Goal: Information Seeking & Learning: Learn about a topic

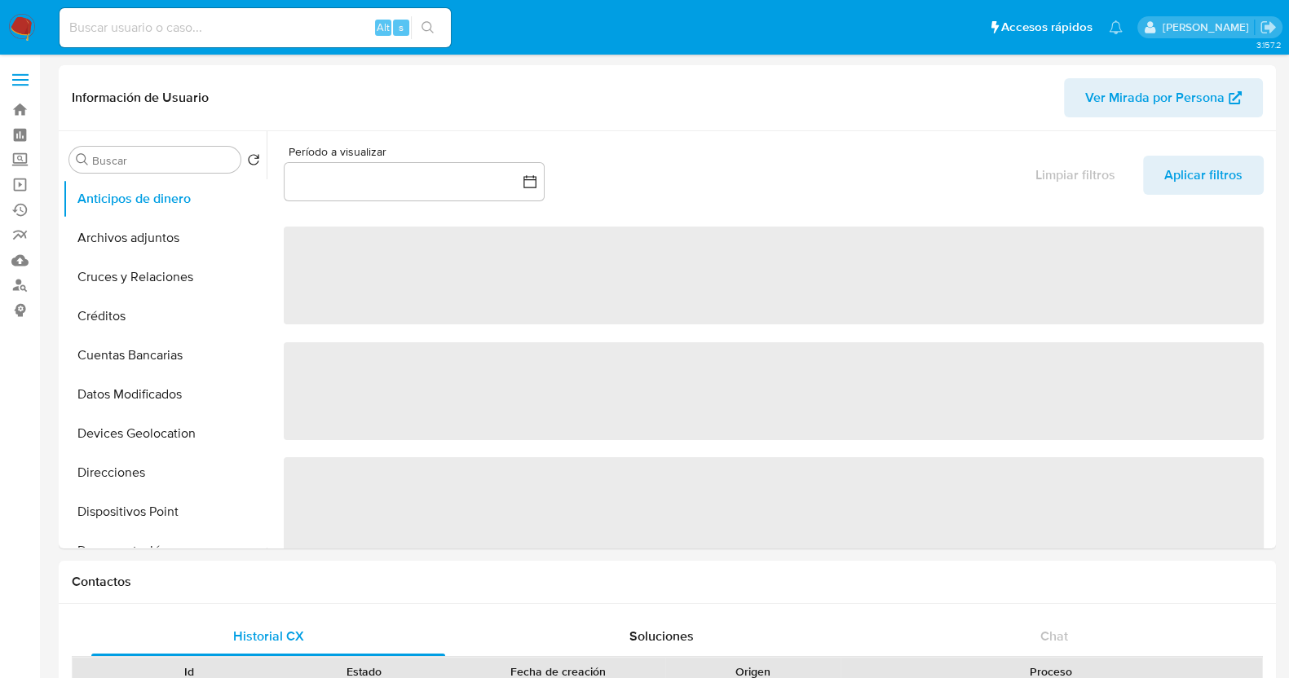
select select "10"
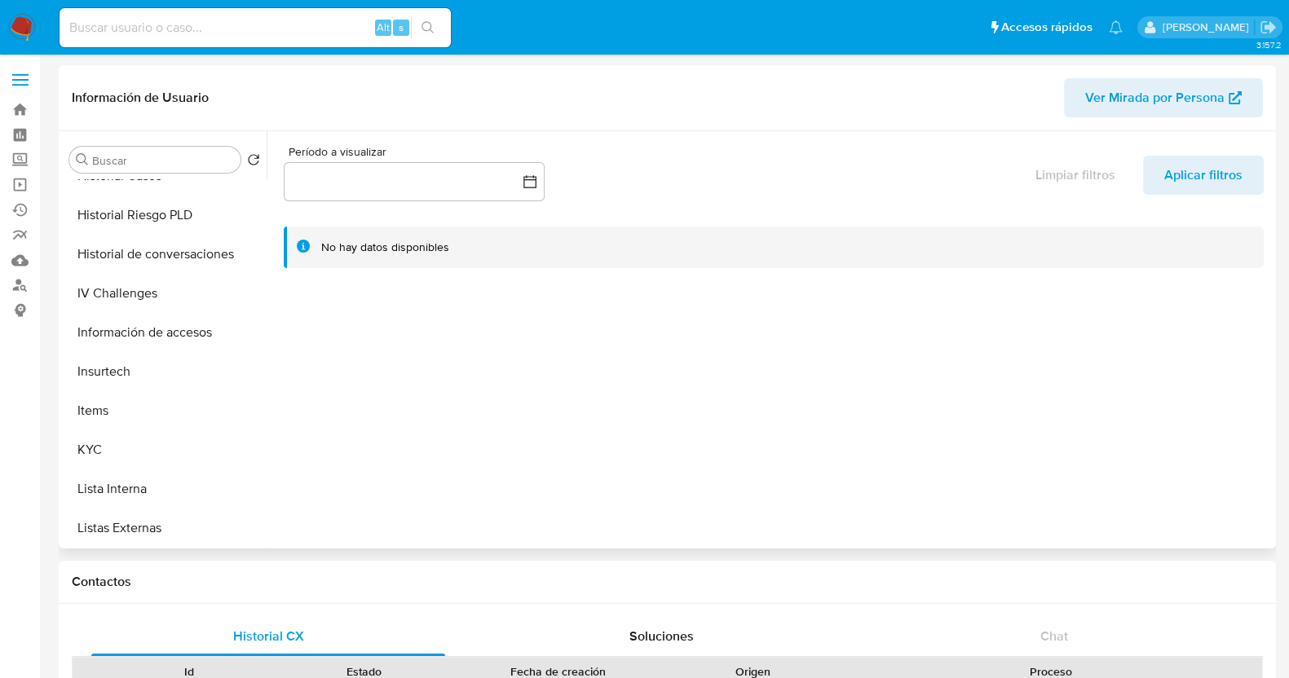
scroll to position [612, 0]
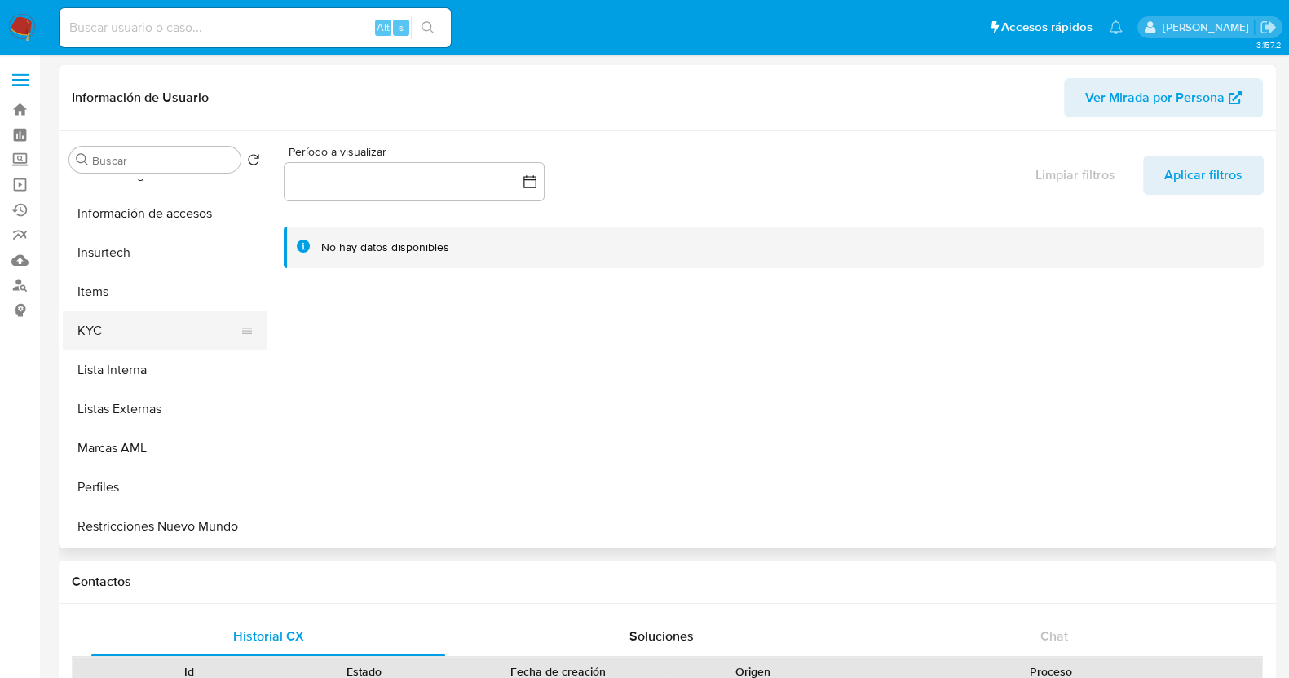
click at [130, 332] on button "KYC" at bounding box center [158, 330] width 191 height 39
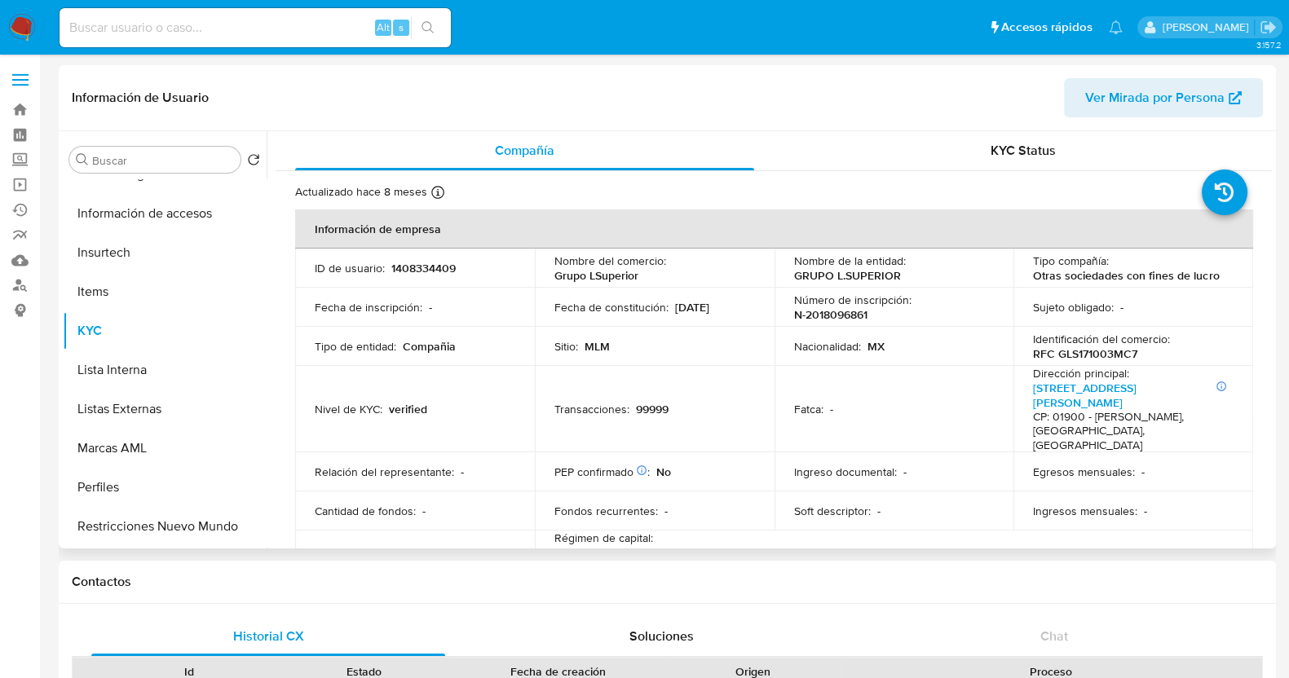
drag, startPoint x: 731, startPoint y: 306, endPoint x: 671, endPoint y: 308, distance: 60.4
click at [671, 308] on div "Fecha de constitución : 03/10/2017" at bounding box center [654, 307] width 201 height 15
copy p "03/10/2017"
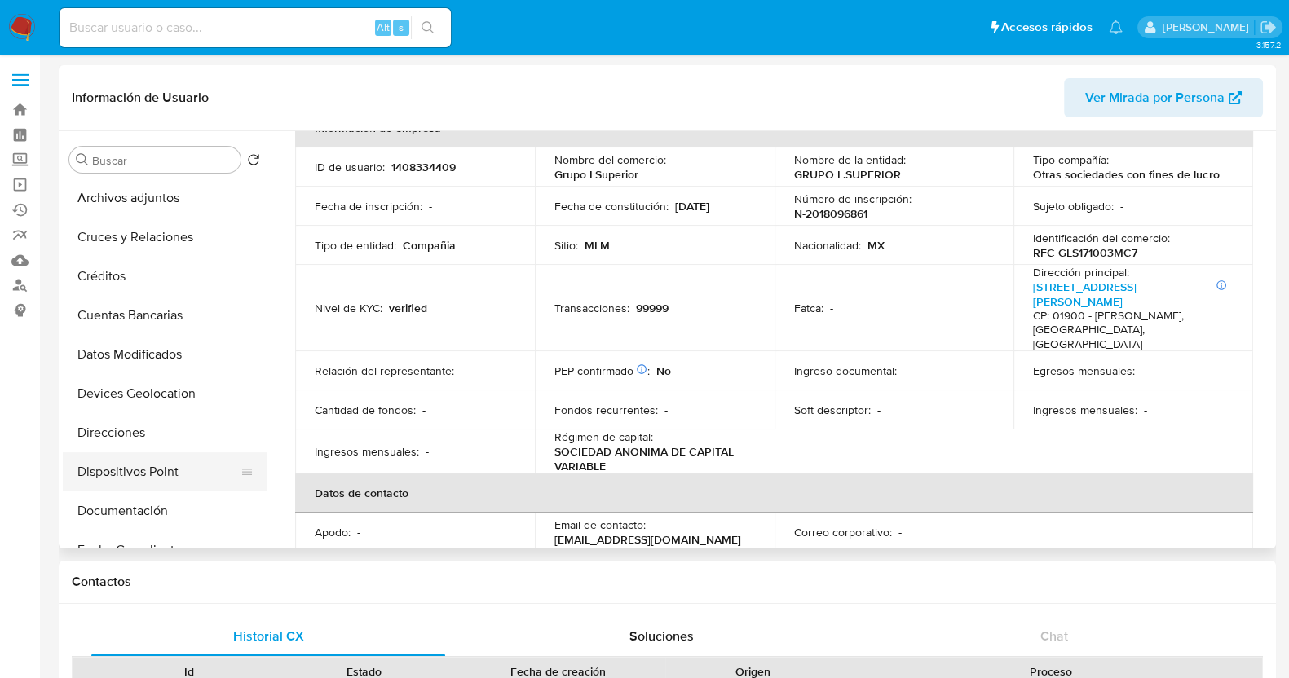
scroll to position [101, 0]
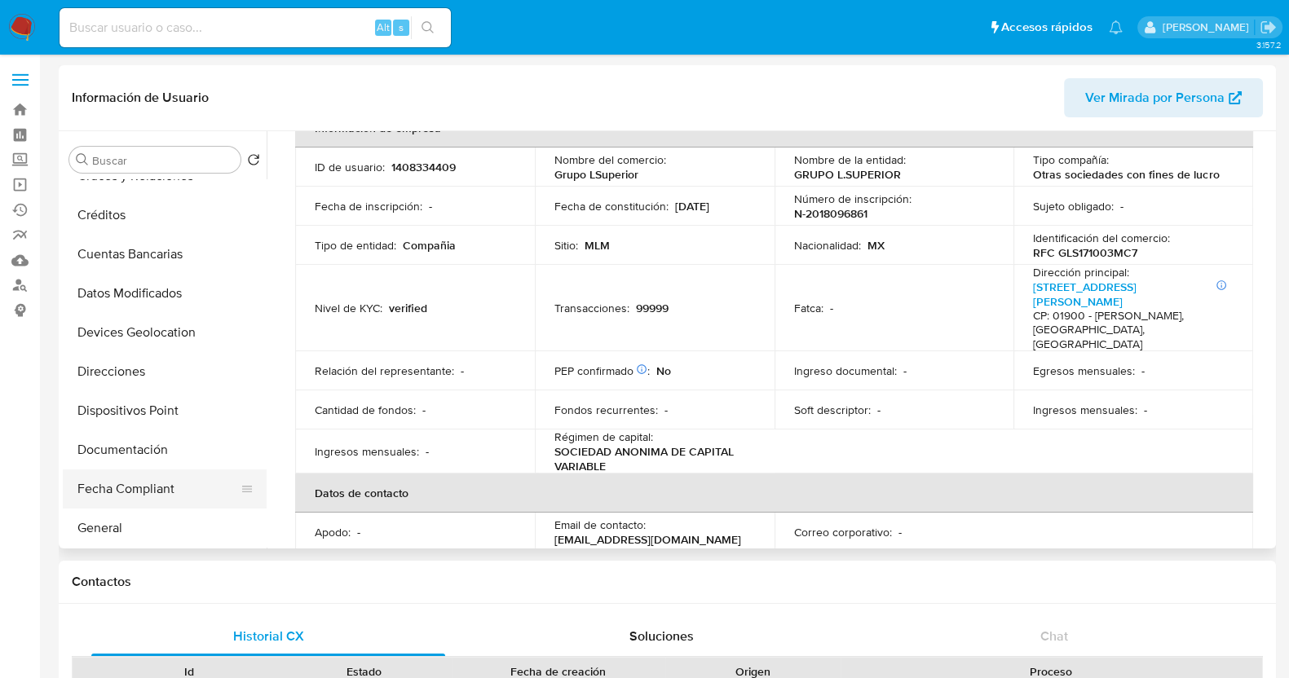
click at [148, 470] on button "Fecha Compliant" at bounding box center [158, 489] width 191 height 39
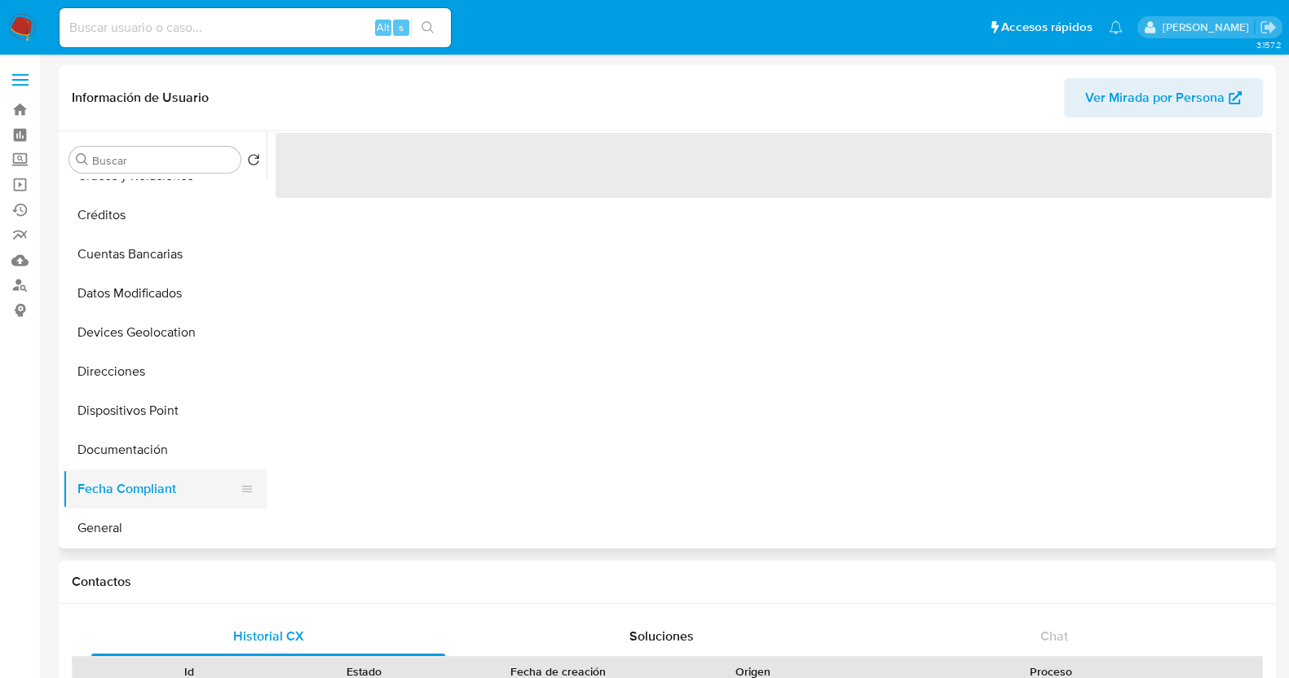
scroll to position [0, 0]
click at [150, 452] on button "Documentación" at bounding box center [158, 450] width 191 height 39
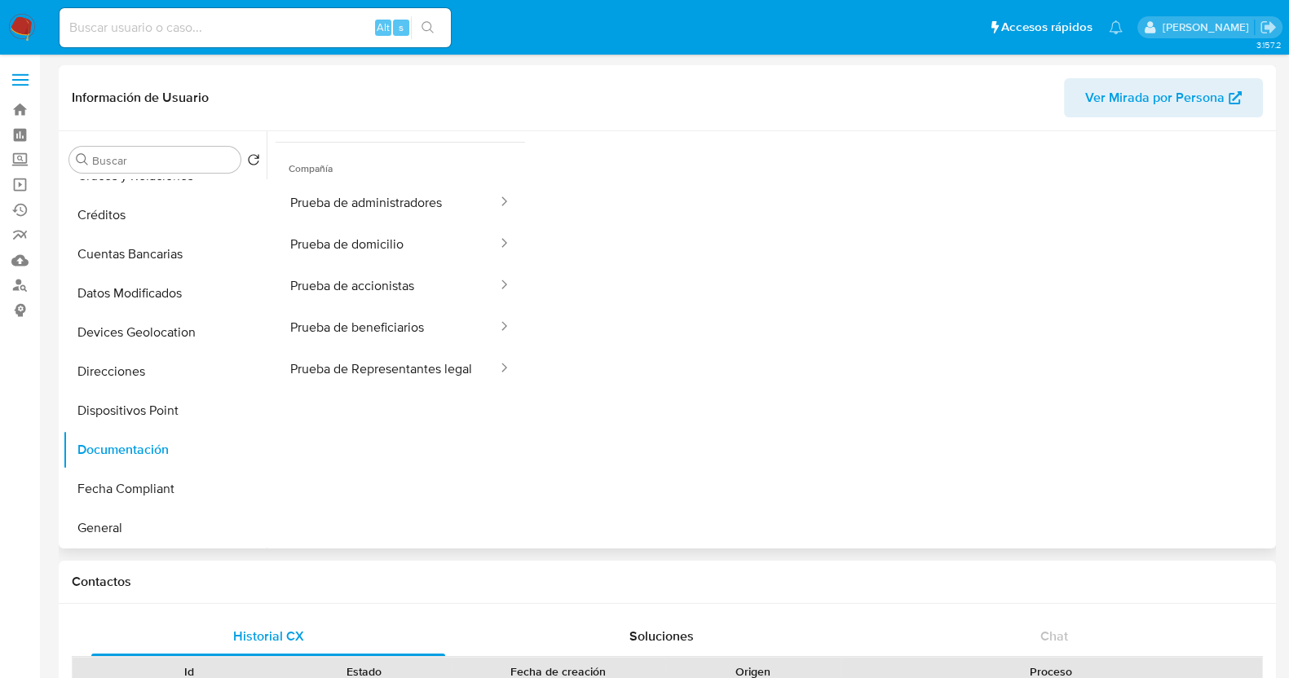
scroll to position [133, 0]
click at [412, 374] on button "Prueba de Representantes legal" at bounding box center [387, 368] width 223 height 42
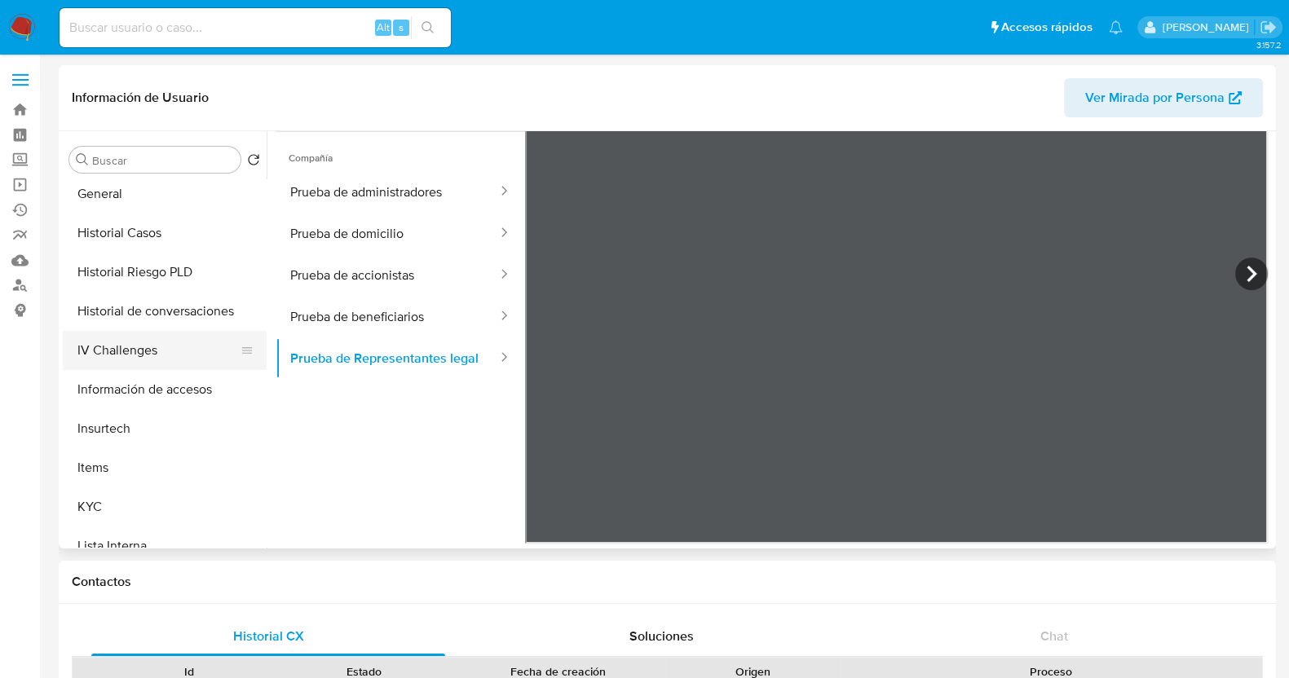
scroll to position [510, 0]
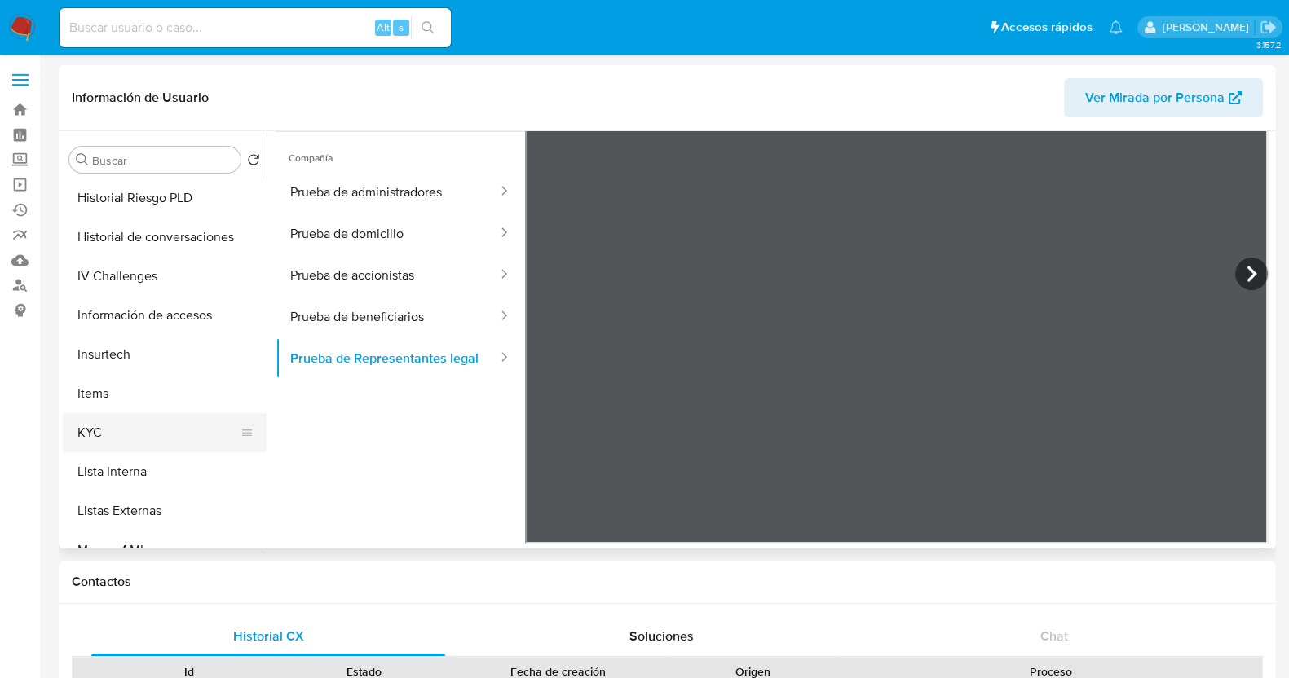
click at [98, 436] on button "KYC" at bounding box center [158, 432] width 191 height 39
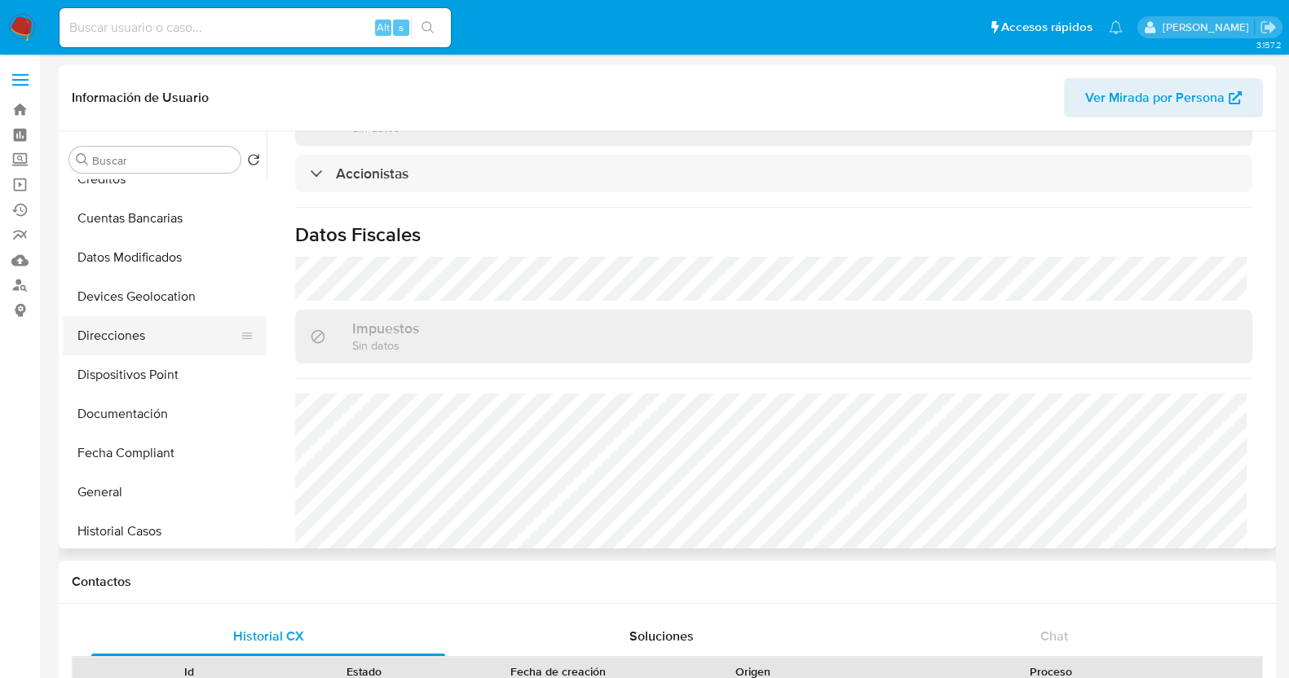
scroll to position [306, 0]
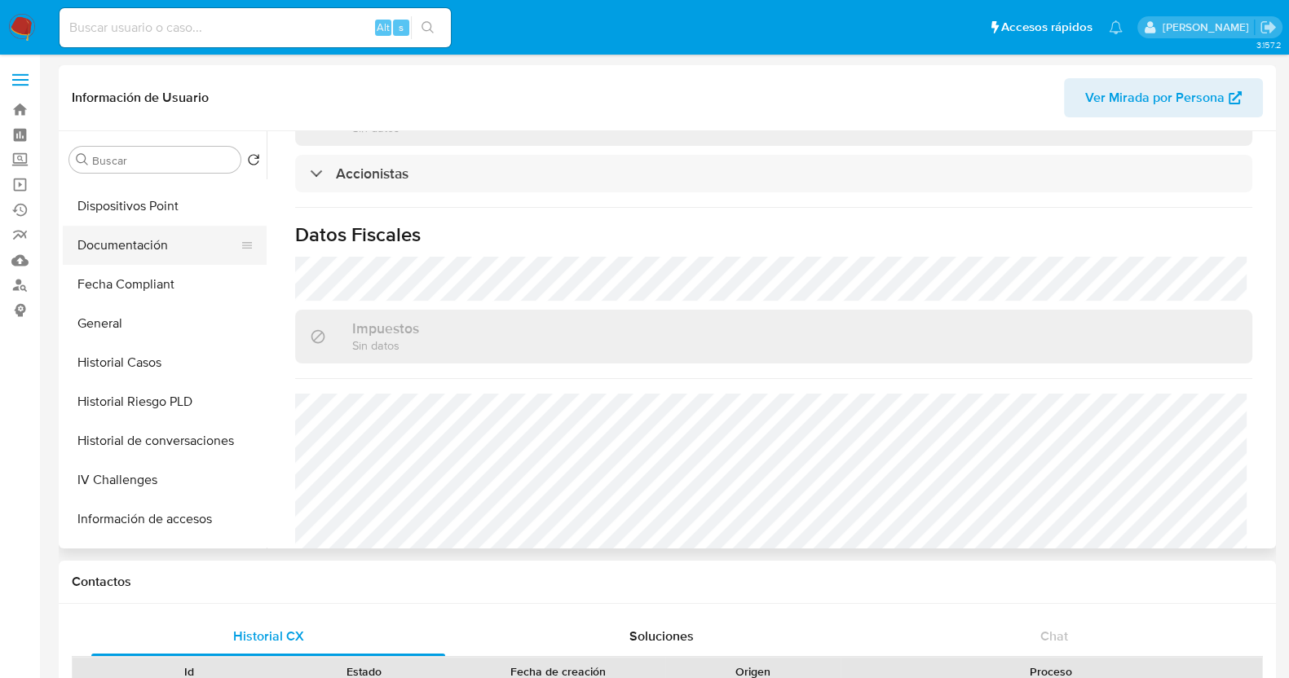
click at [114, 248] on button "Documentación" at bounding box center [158, 245] width 191 height 39
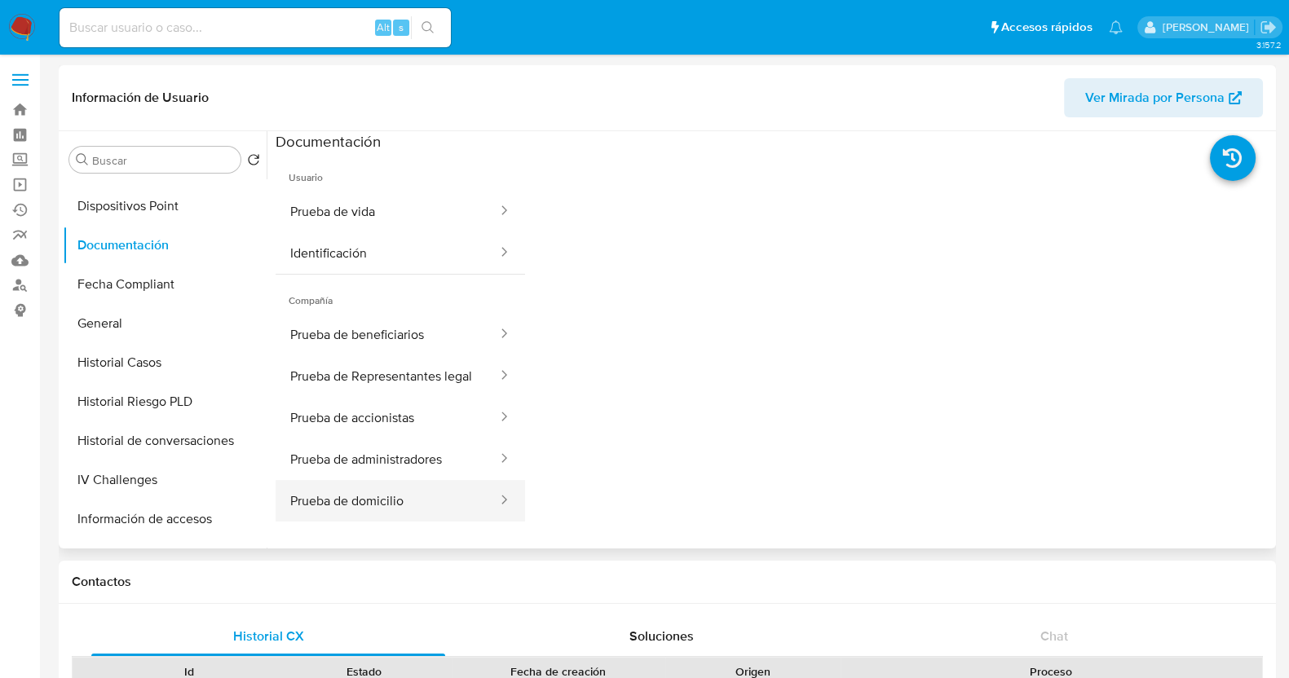
scroll to position [101, 0]
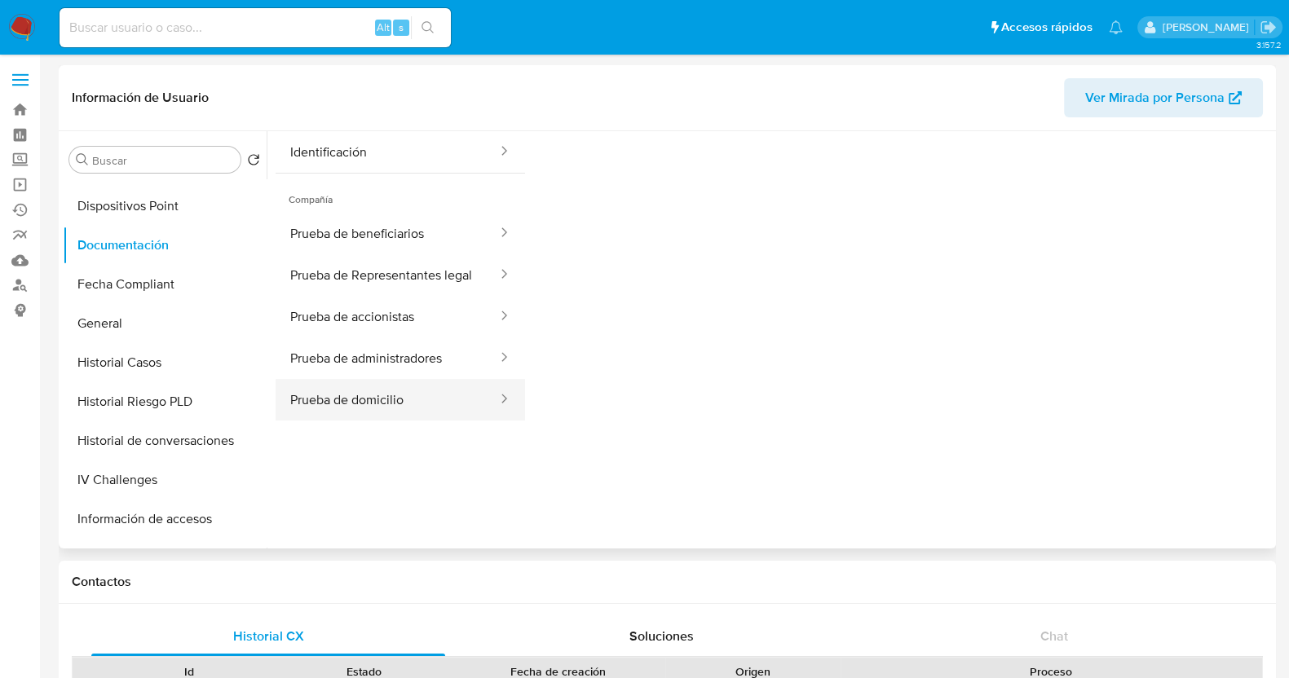
click at [383, 417] on button "Prueba de domicilio" at bounding box center [387, 400] width 223 height 42
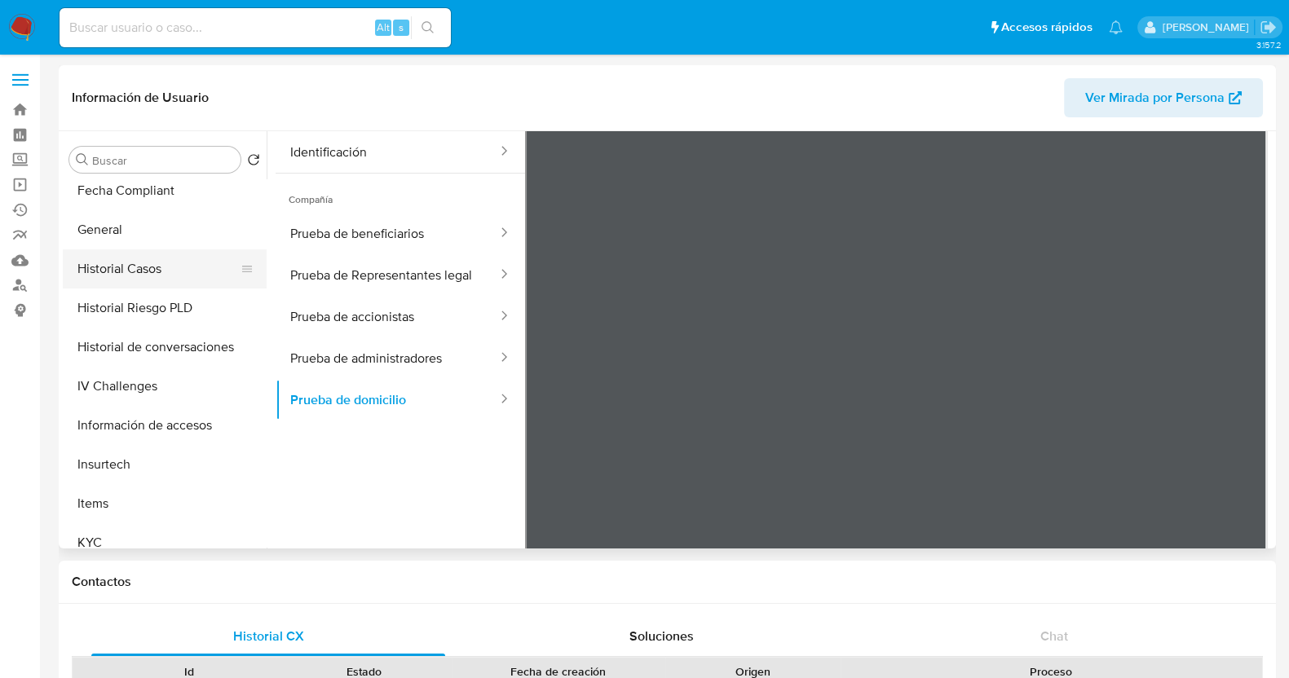
scroll to position [510, 0]
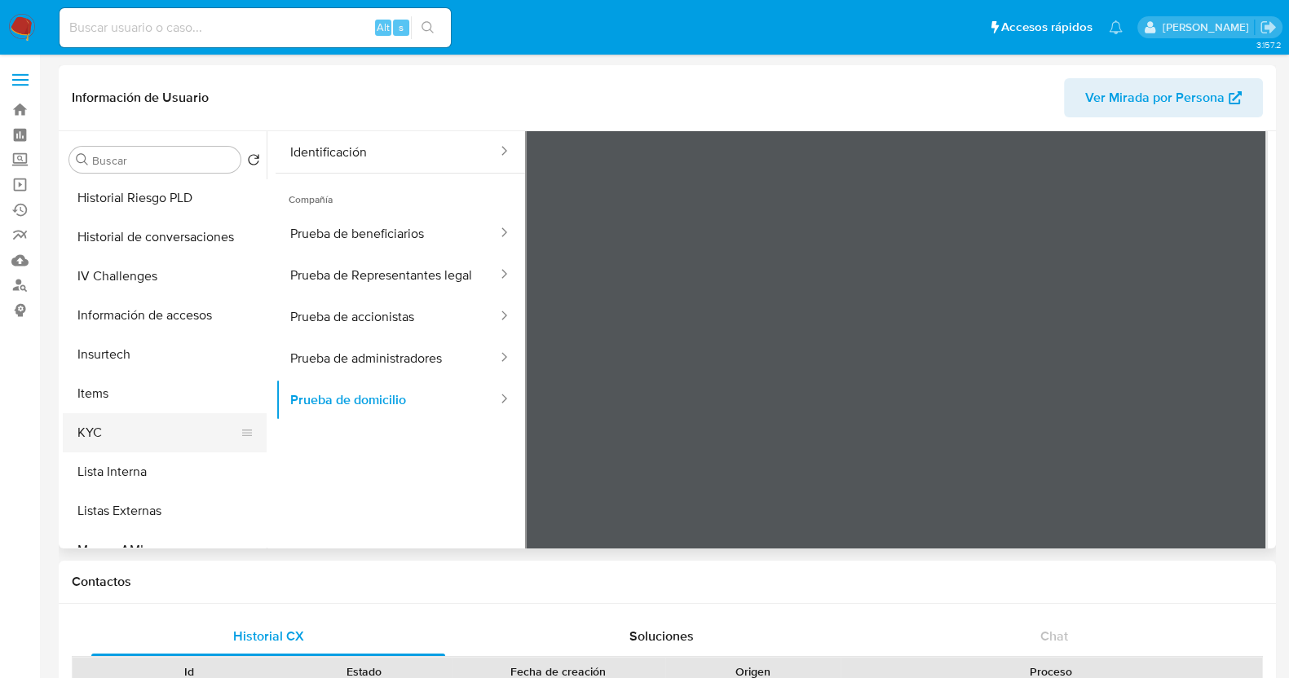
click at [144, 426] on button "KYC" at bounding box center [158, 432] width 191 height 39
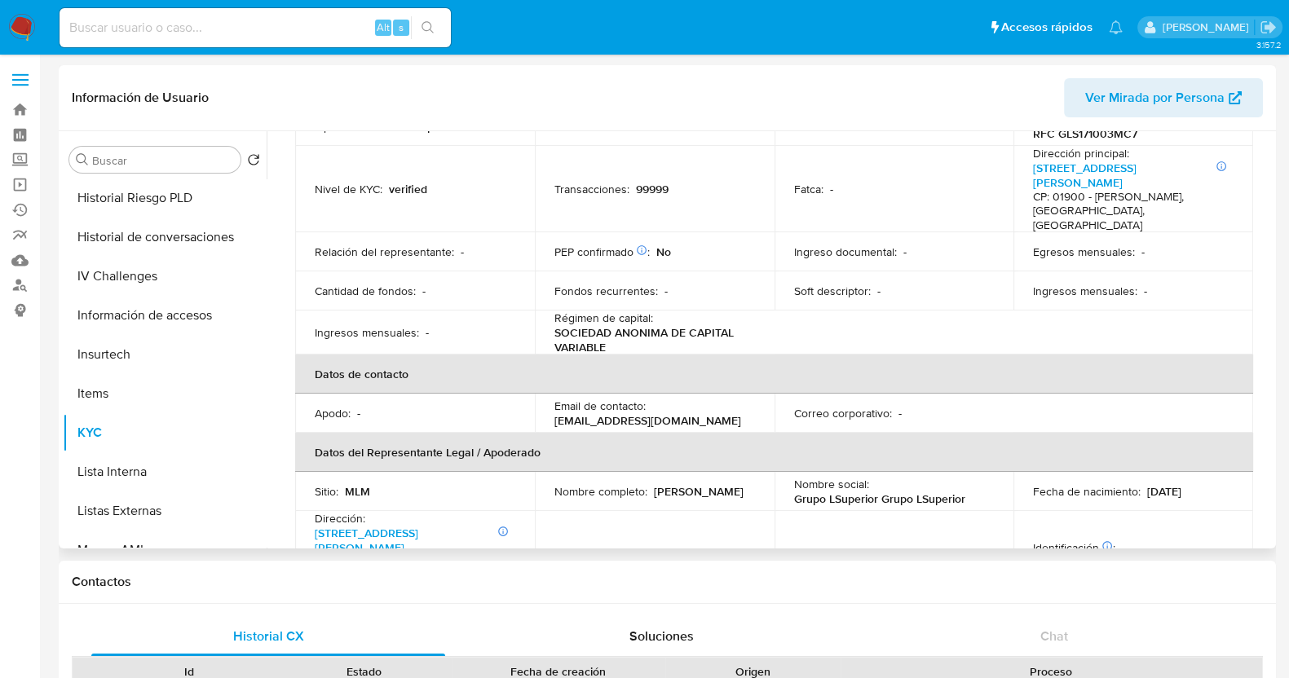
scroll to position [203, 0]
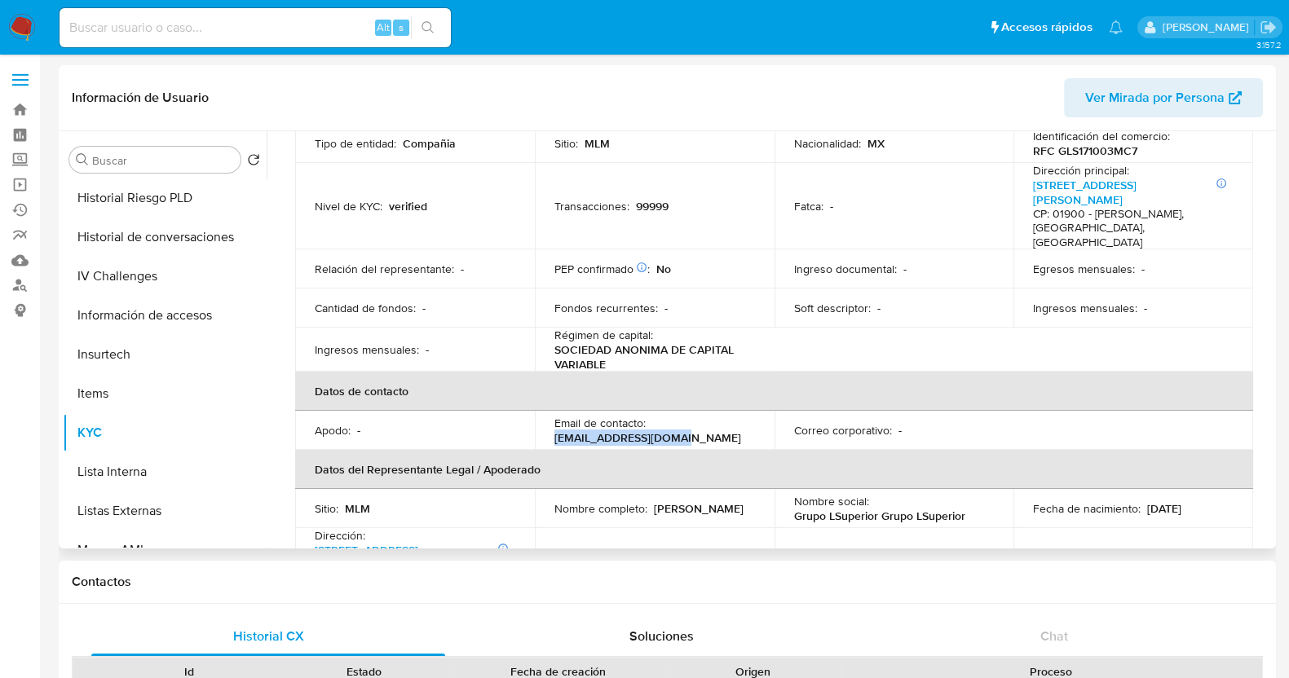
drag, startPoint x: 677, startPoint y: 407, endPoint x: 550, endPoint y: 413, distance: 126.5
click at [550, 413] on td "Email de contacto : ayalapiero1@gmail.com" at bounding box center [655, 430] width 240 height 39
copy p "ayalapiero1@gmail.com"
click at [1113, 94] on span "Ver Mirada por Persona" at bounding box center [1154, 97] width 139 height 39
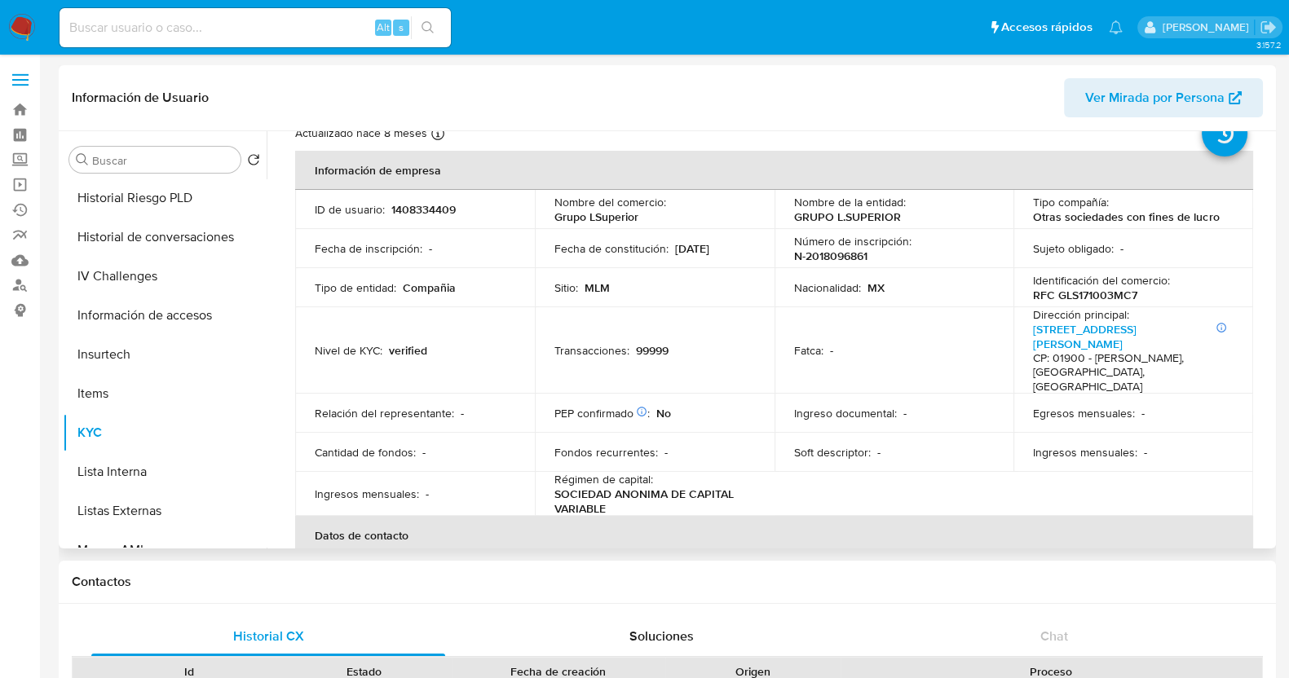
scroll to position [0, 0]
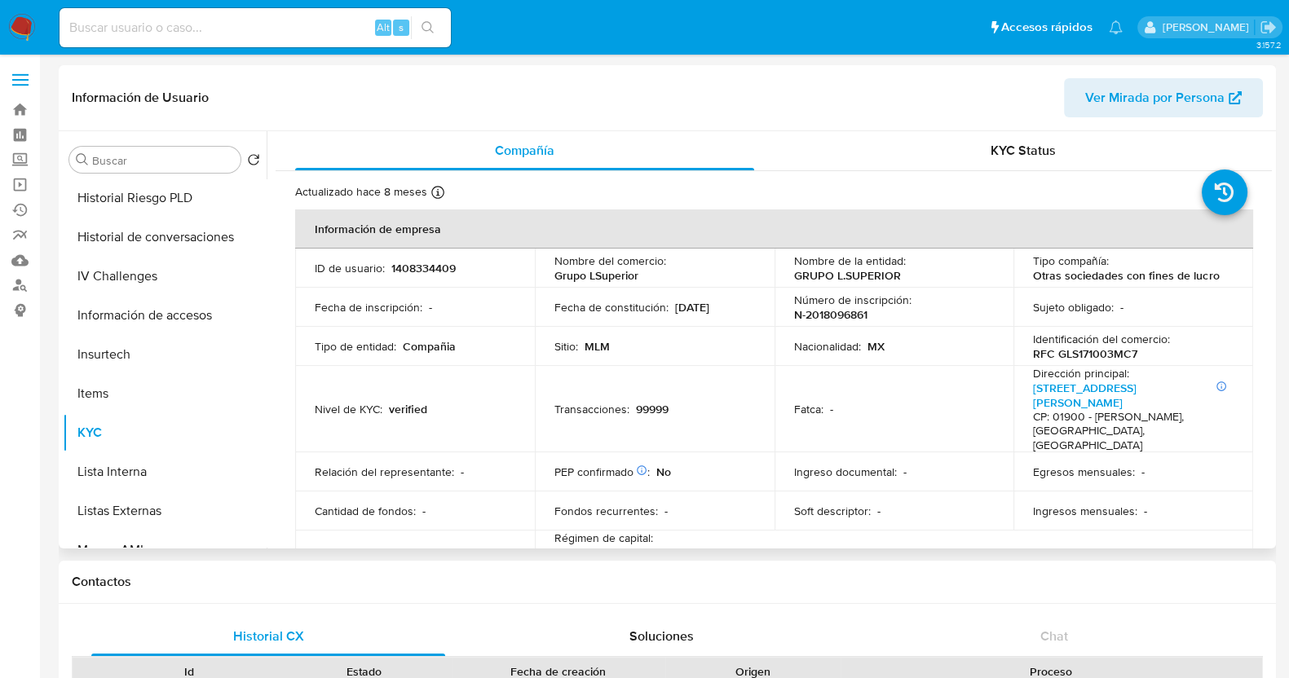
click at [912, 279] on div "Nombre de la entidad : GRUPO L.SUPERIOR" at bounding box center [894, 268] width 201 height 29
drag, startPoint x: 682, startPoint y: 278, endPoint x: 554, endPoint y: 276, distance: 128.0
click at [554, 276] on div "Nombre del comercio : Grupo LSuperior" at bounding box center [654, 268] width 201 height 29
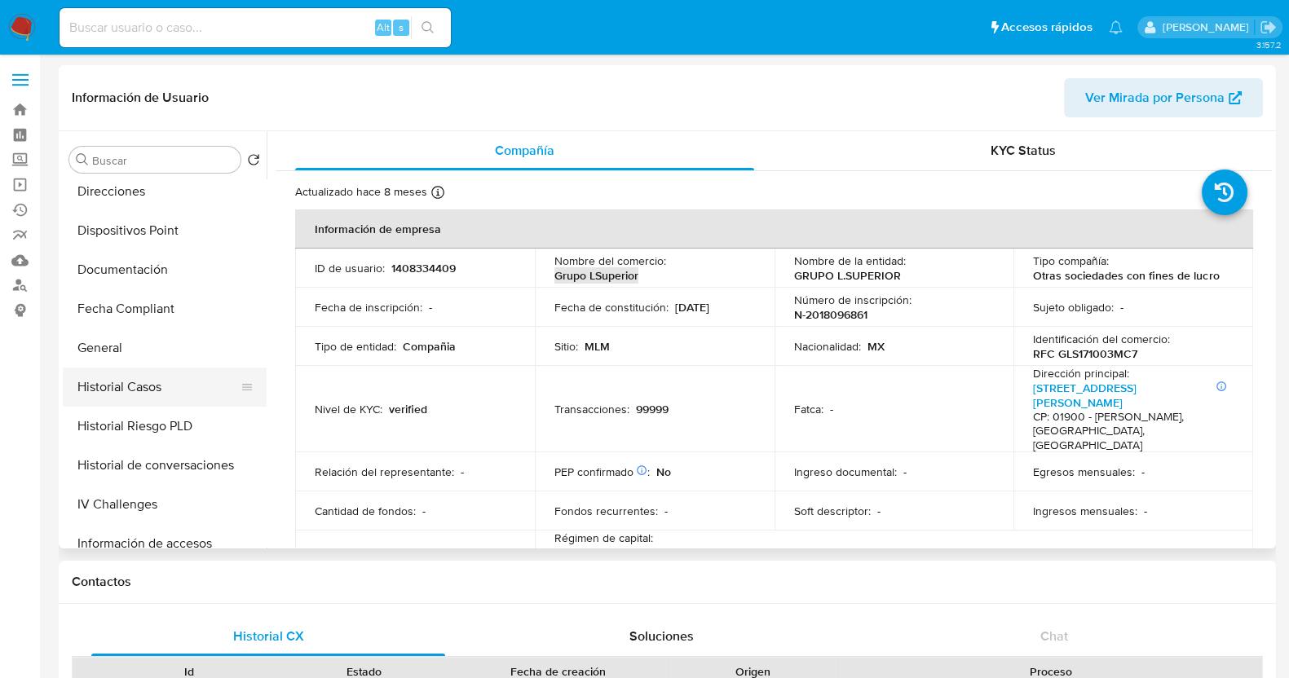
scroll to position [179, 0]
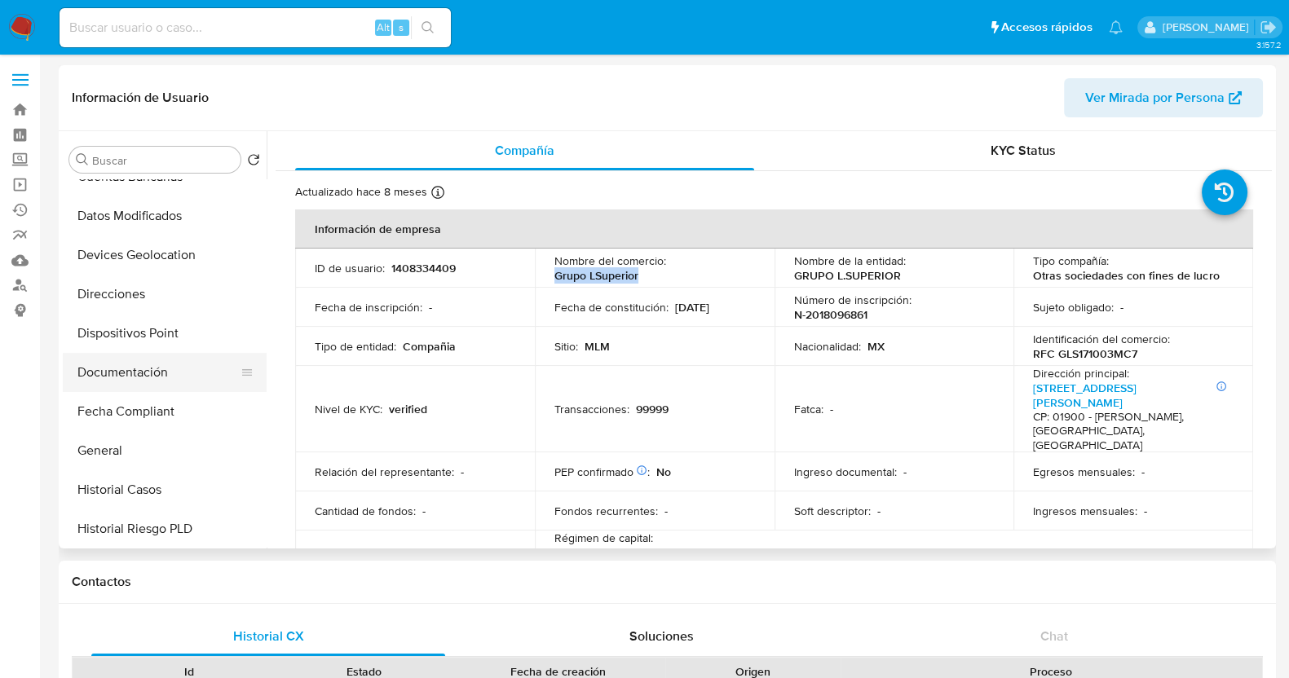
click at [142, 375] on button "Documentación" at bounding box center [158, 372] width 191 height 39
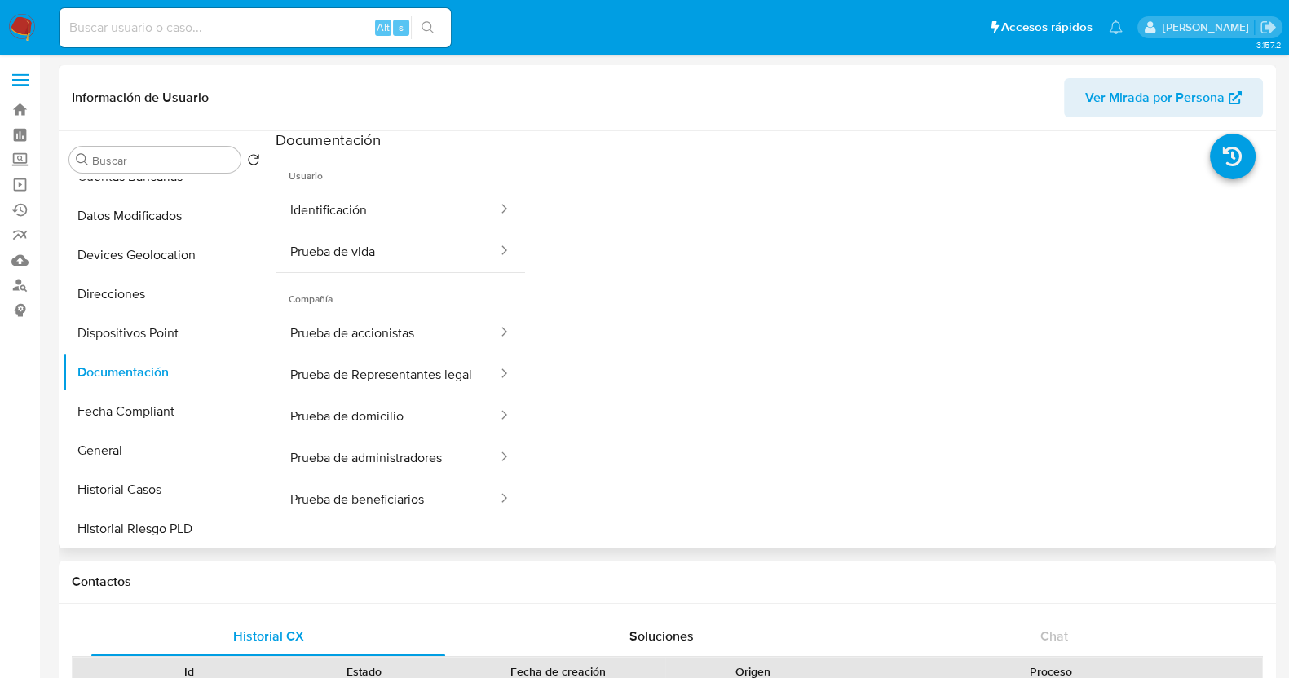
scroll to position [0, 0]
click at [401, 417] on button "Prueba de domicilio" at bounding box center [387, 418] width 223 height 42
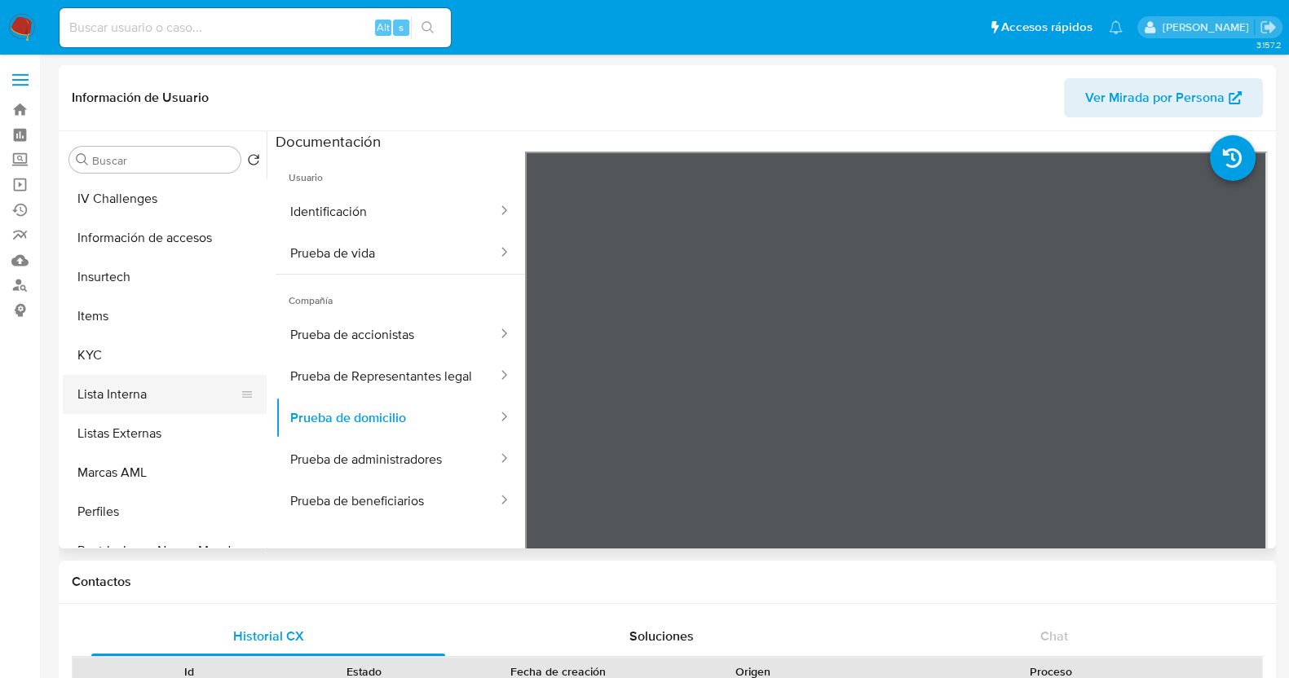
scroll to position [586, 0]
click at [107, 351] on button "KYC" at bounding box center [158, 356] width 191 height 39
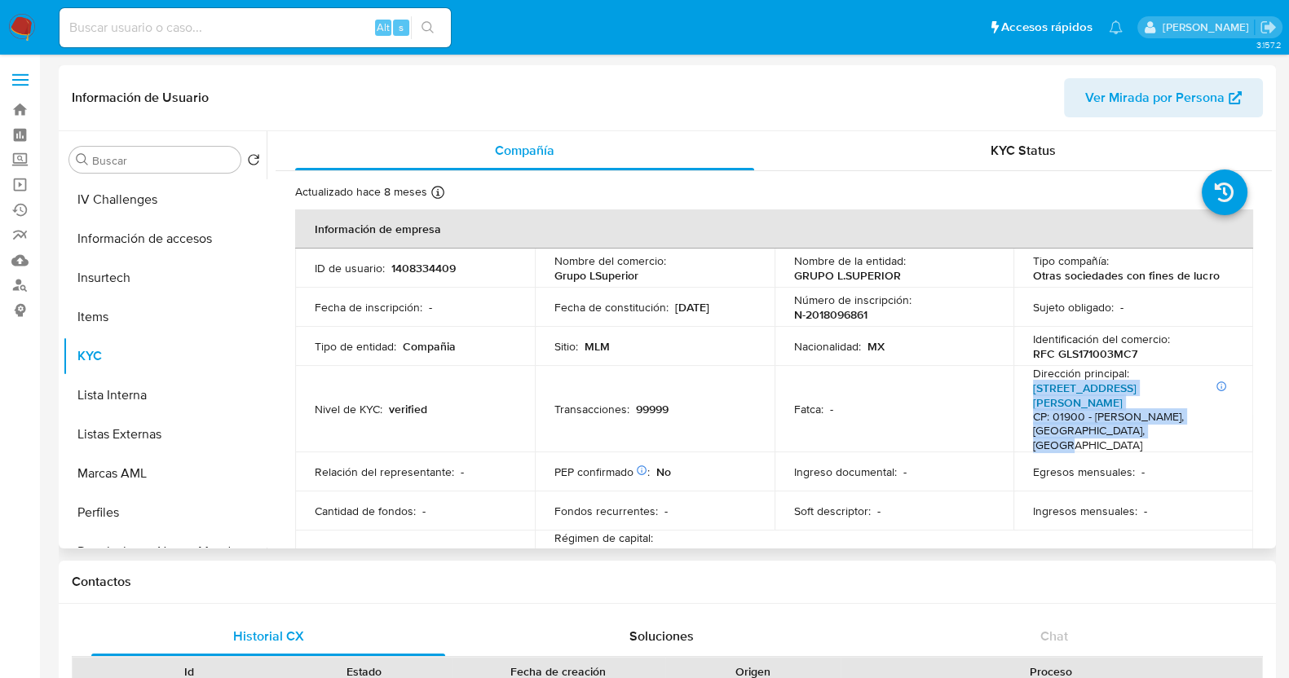
drag, startPoint x: 1149, startPoint y: 421, endPoint x: 1029, endPoint y: 391, distance: 123.6
click at [1033, 391] on p "Número interno: c Nubes 217, Jardines Del Pedregal CP: 01900 - Alvaro Obregón, …" at bounding box center [1130, 417] width 194 height 73
copy p "Nubes 217, Jardines Del Pedregal CP: 01900 - Alvaro Obregón, Distrito Federal, …"
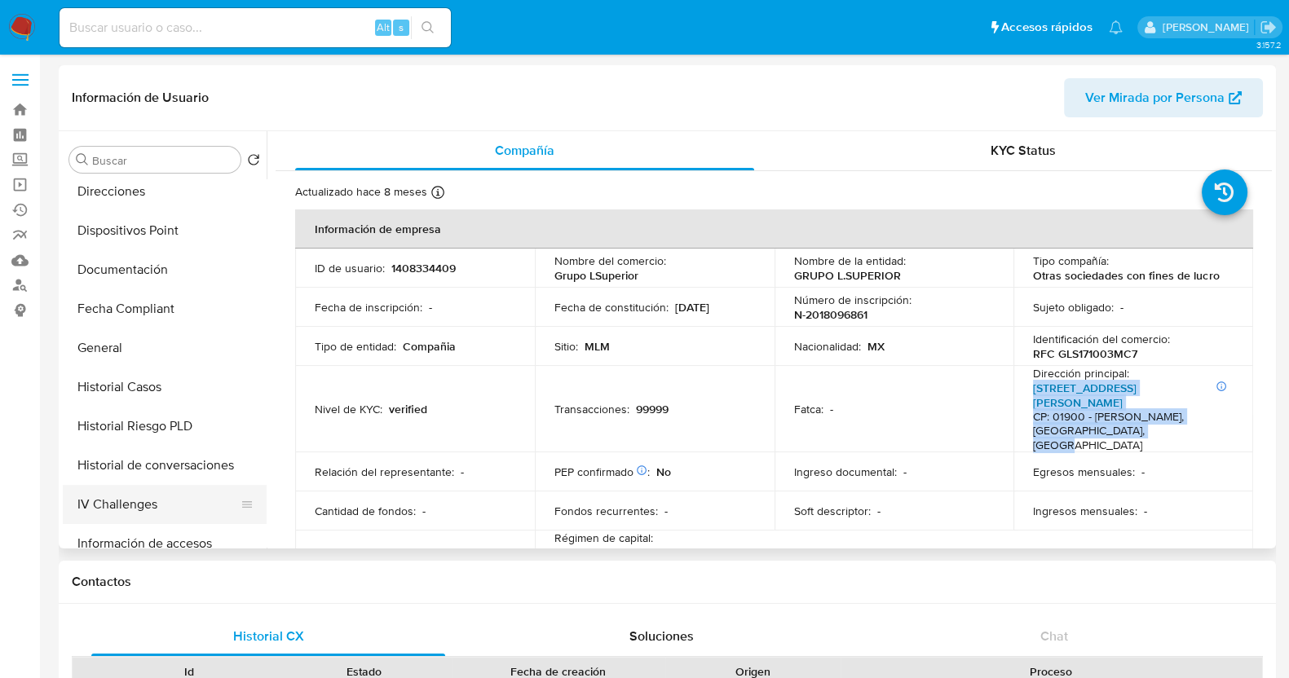
scroll to position [179, 0]
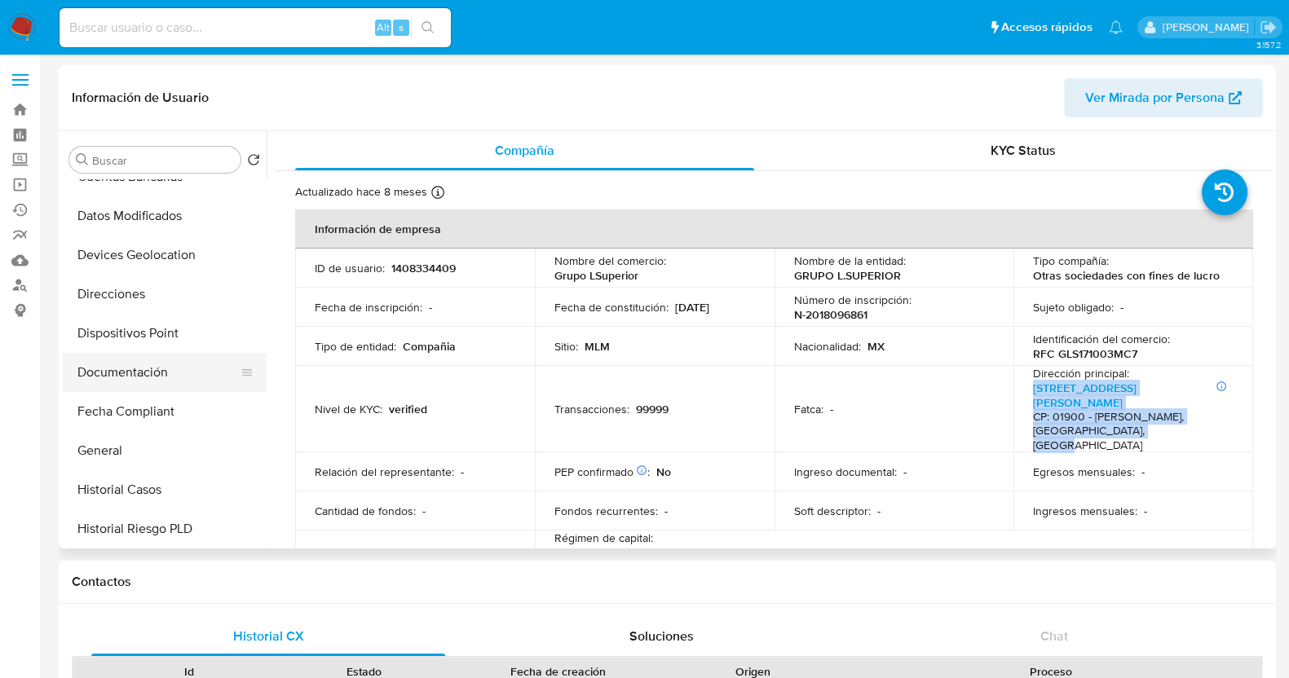
click at [164, 355] on button "Documentación" at bounding box center [158, 372] width 191 height 39
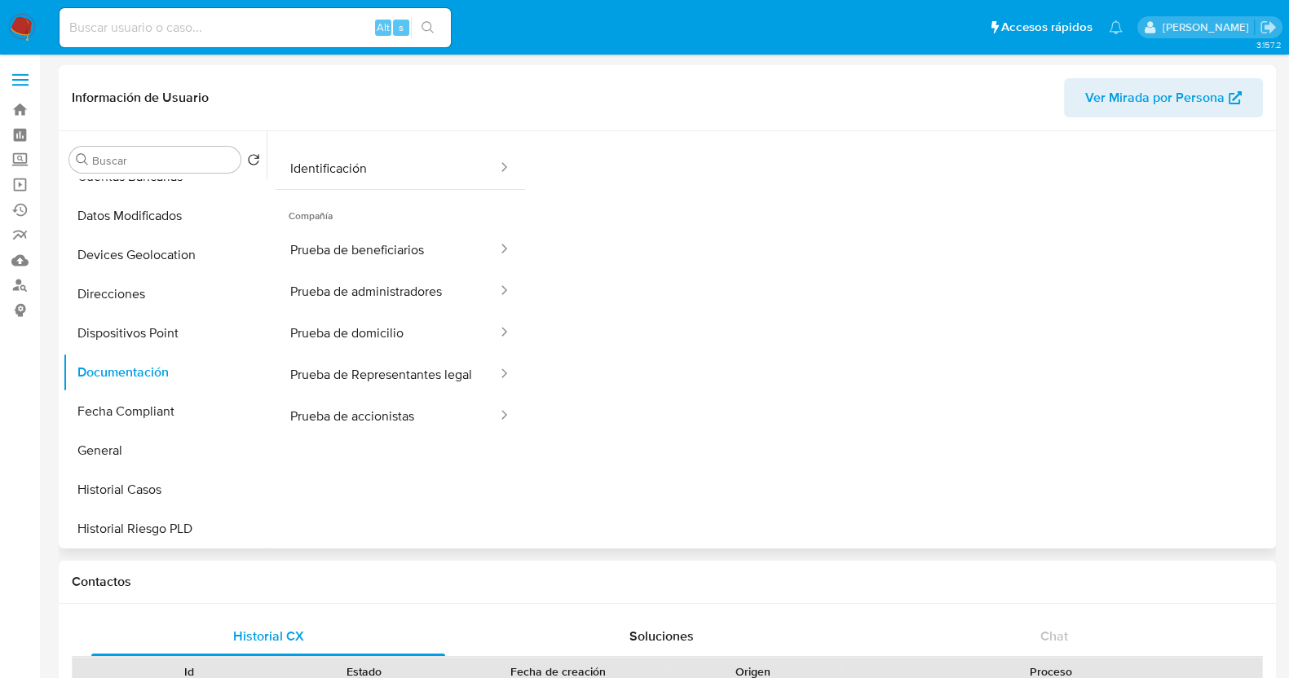
scroll to position [133, 0]
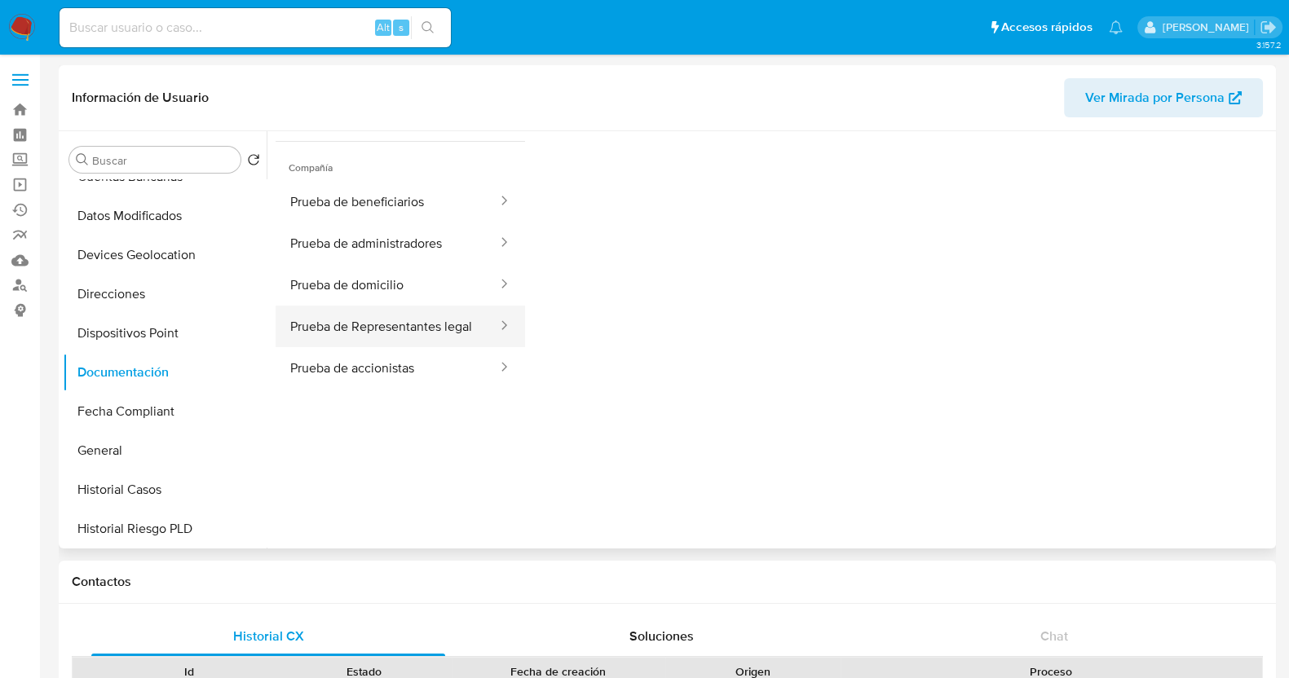
click at [363, 324] on button "Prueba de Representantes legal" at bounding box center [387, 327] width 223 height 42
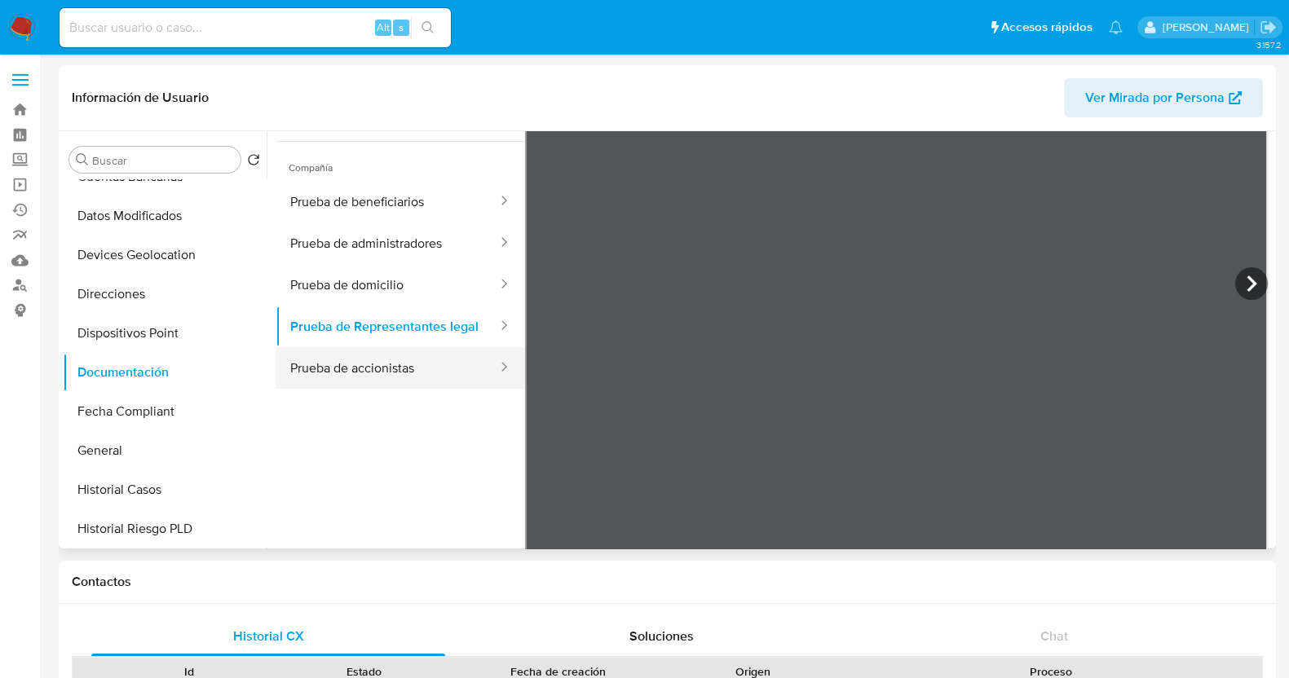
click at [362, 370] on button "Prueba de accionistas" at bounding box center [387, 368] width 223 height 42
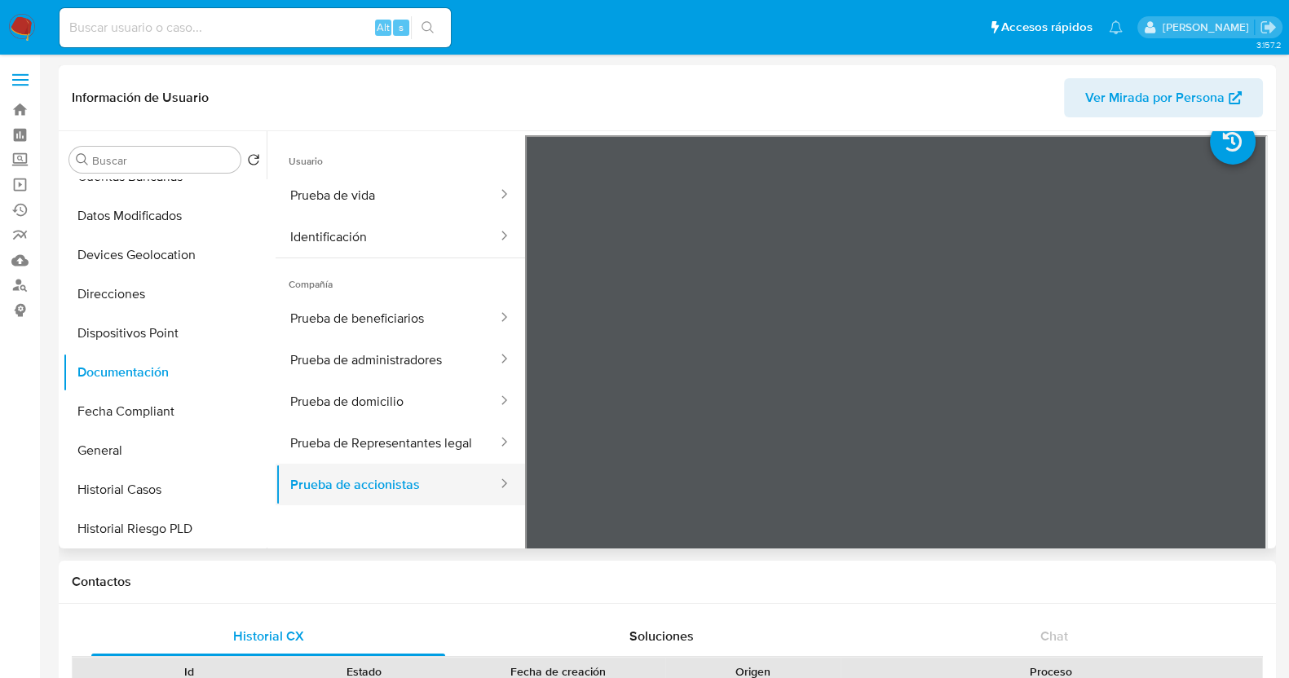
scroll to position [0, 0]
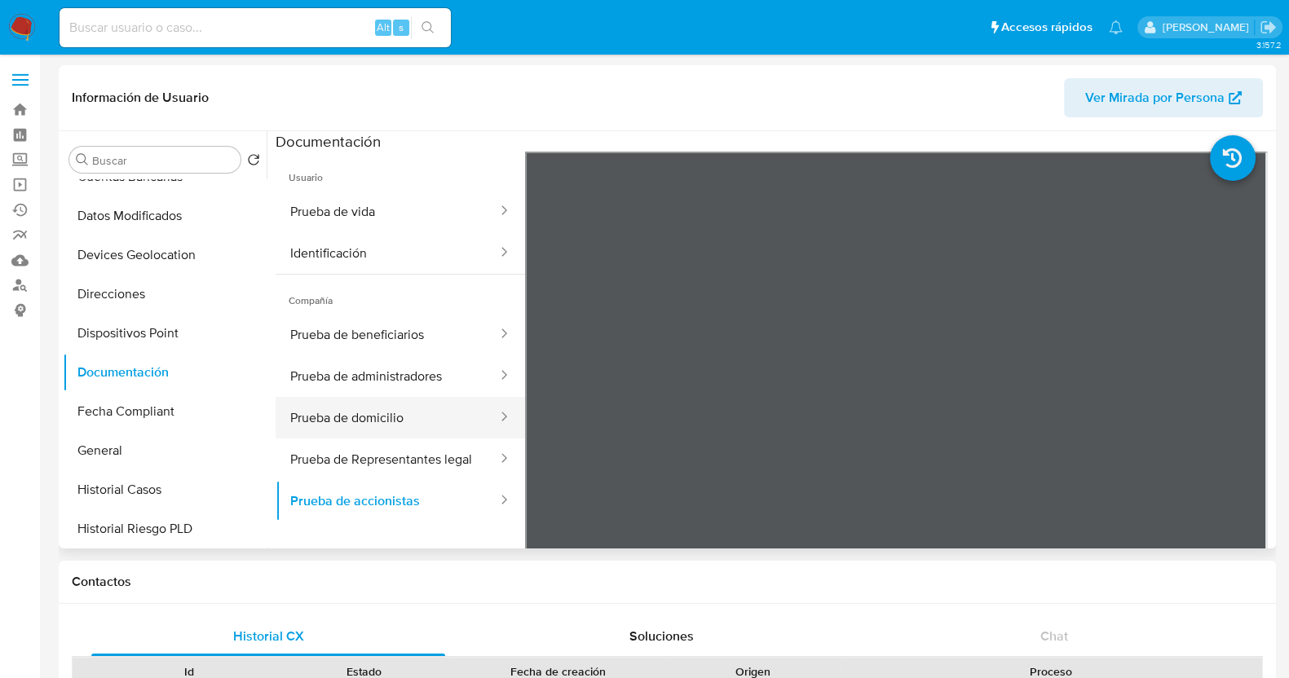
click at [401, 426] on button "Prueba de domicilio" at bounding box center [387, 418] width 223 height 42
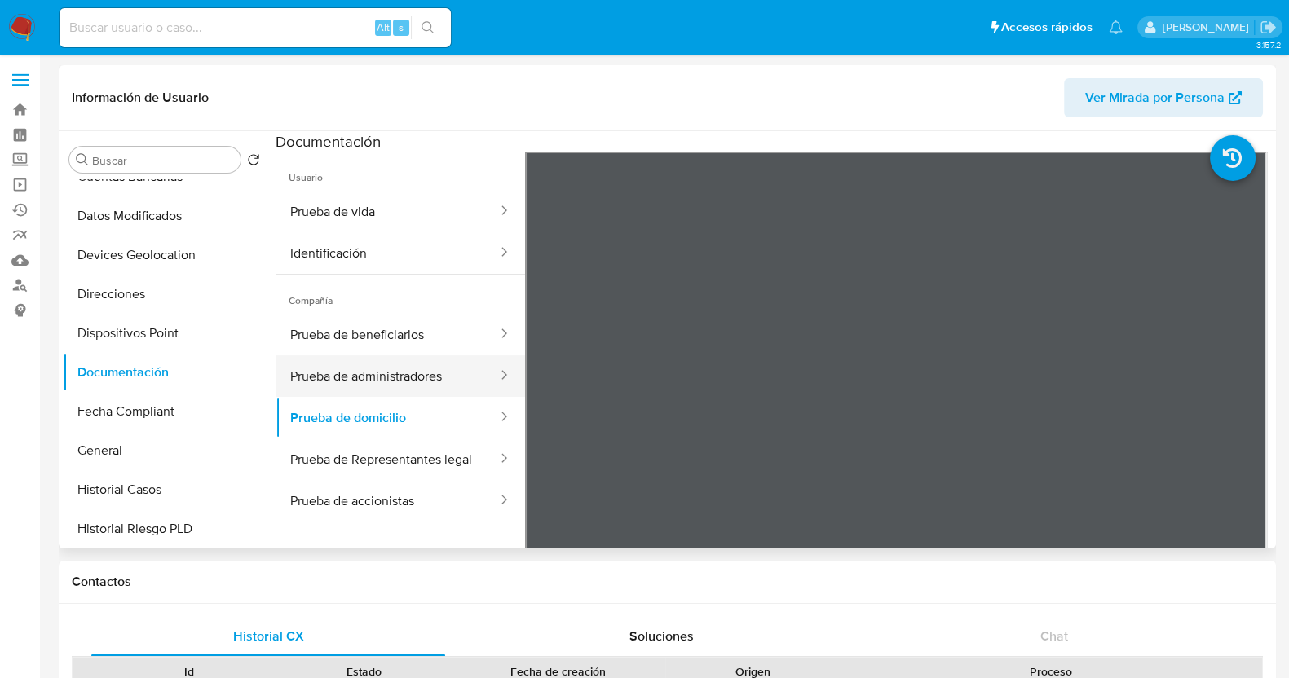
click at [425, 366] on button "Prueba de administradores" at bounding box center [387, 377] width 223 height 42
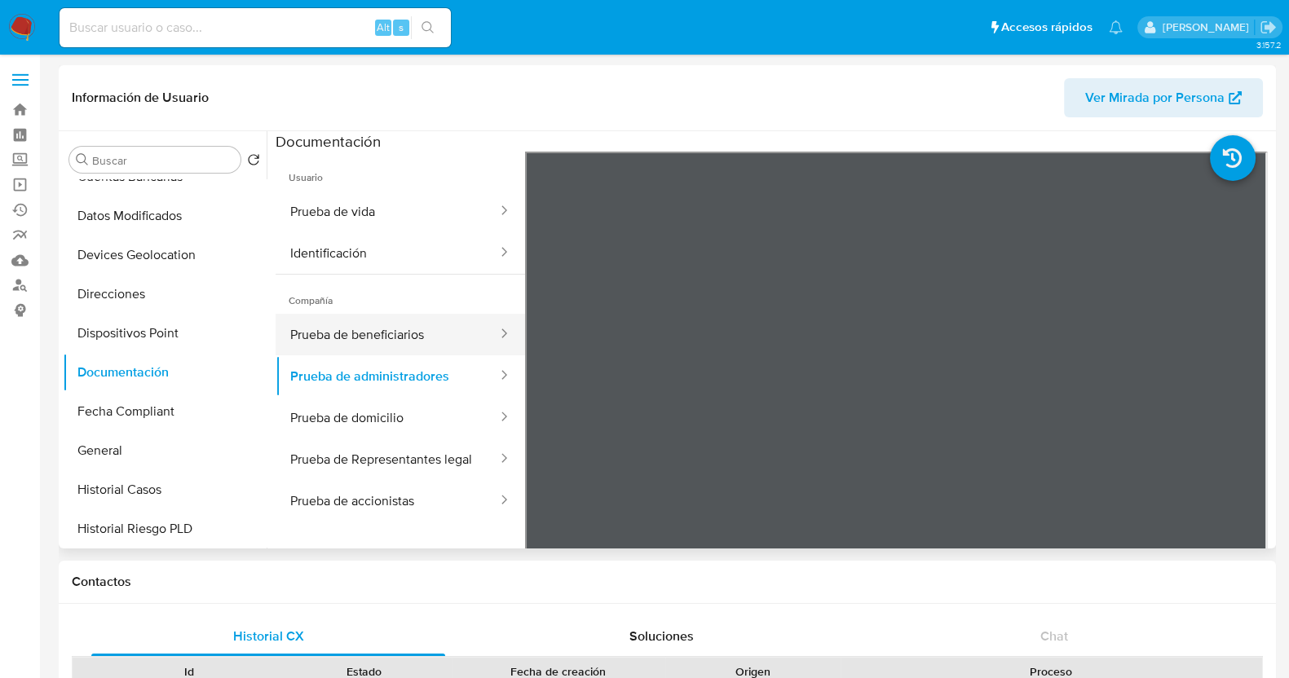
click at [416, 329] on button "Prueba de beneficiarios" at bounding box center [387, 335] width 223 height 42
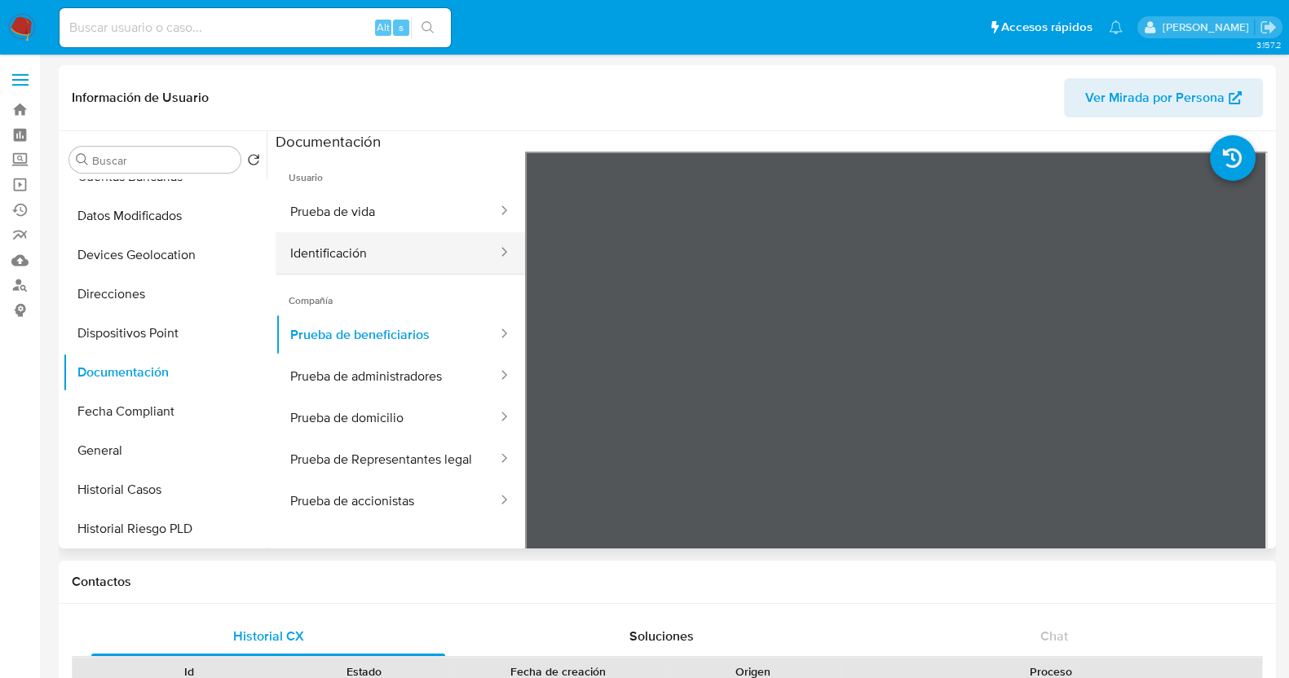
click at [428, 252] on button "Identificación" at bounding box center [387, 253] width 223 height 42
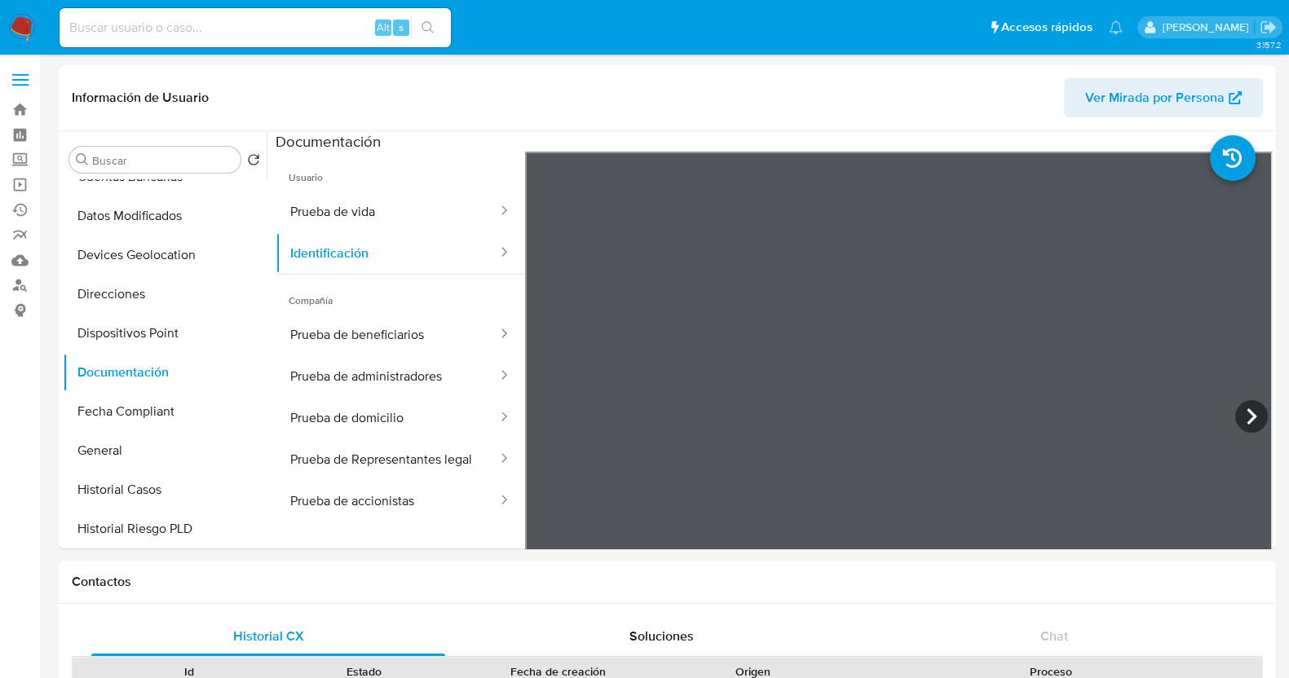
click at [165, 17] on input at bounding box center [255, 27] width 391 height 21
paste input "377720993"
type input "377720993"
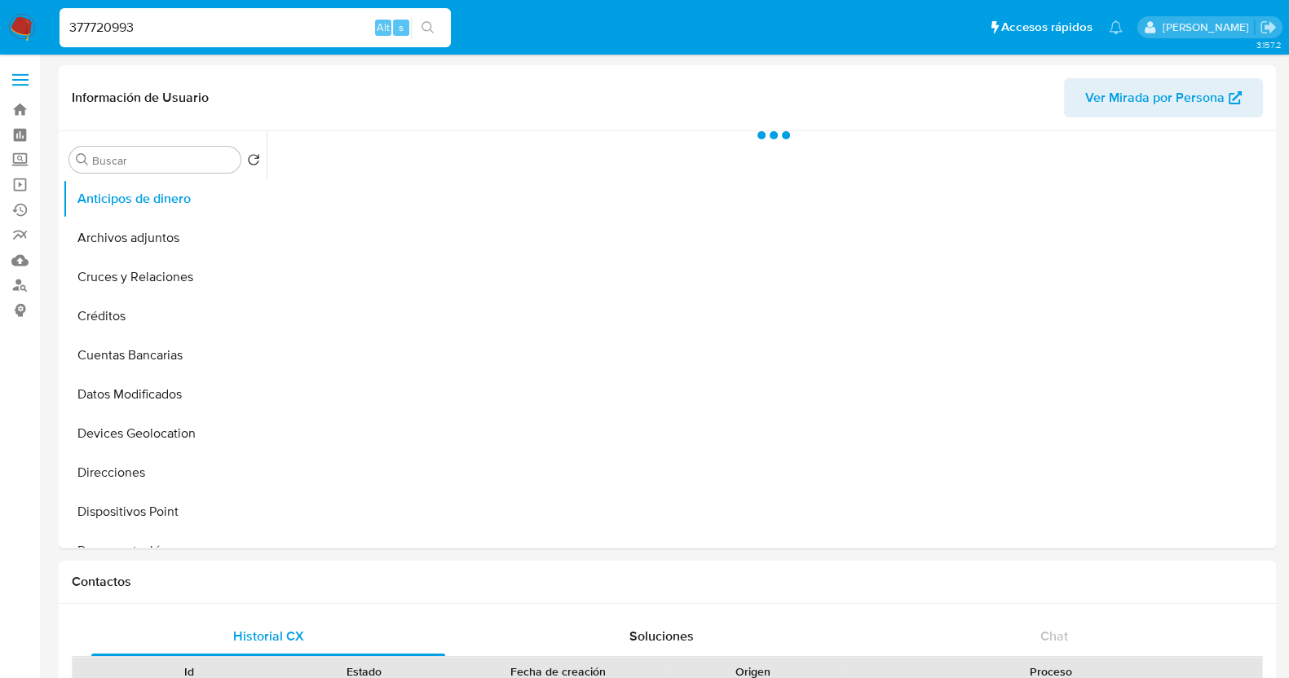
select select "10"
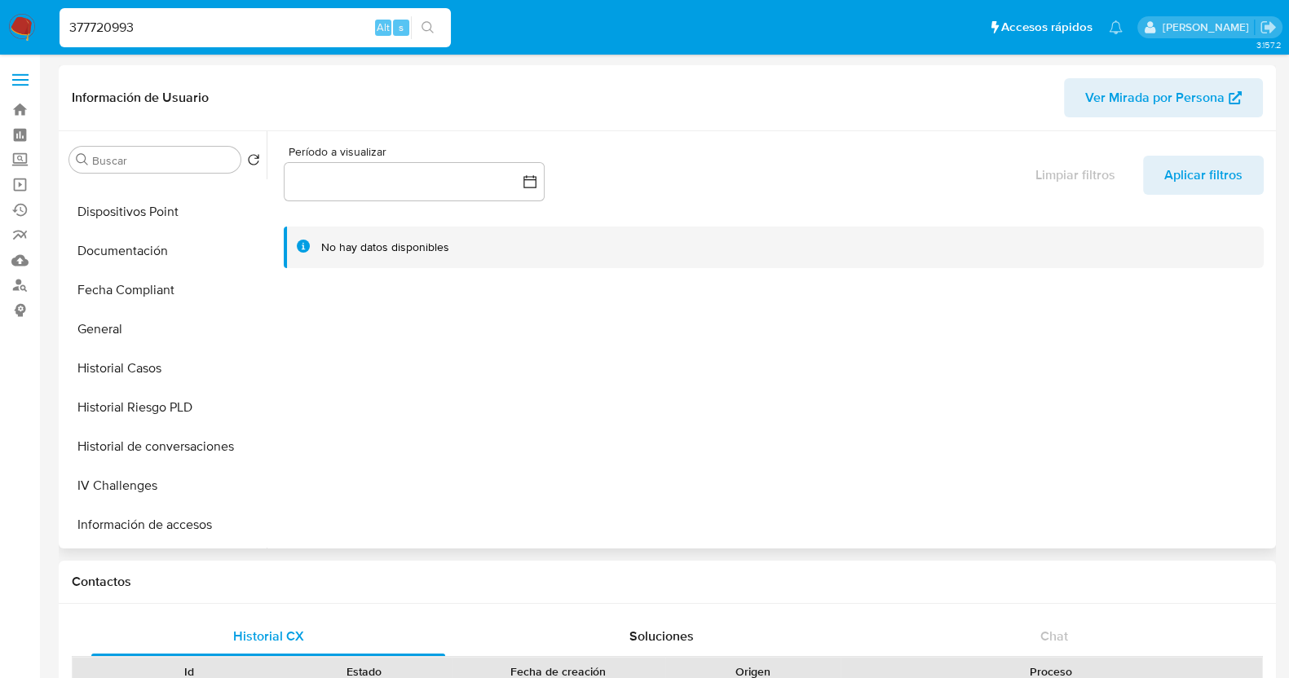
scroll to position [407, 0]
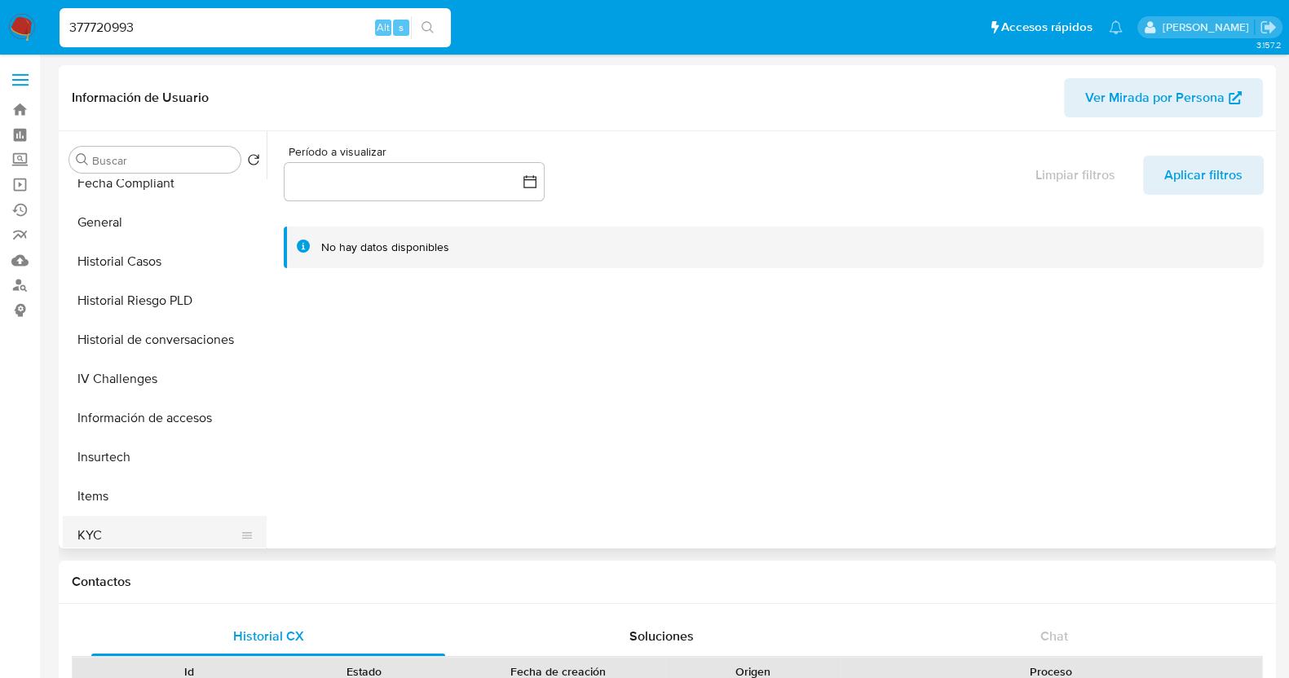
click at [97, 529] on button "KYC" at bounding box center [158, 535] width 191 height 39
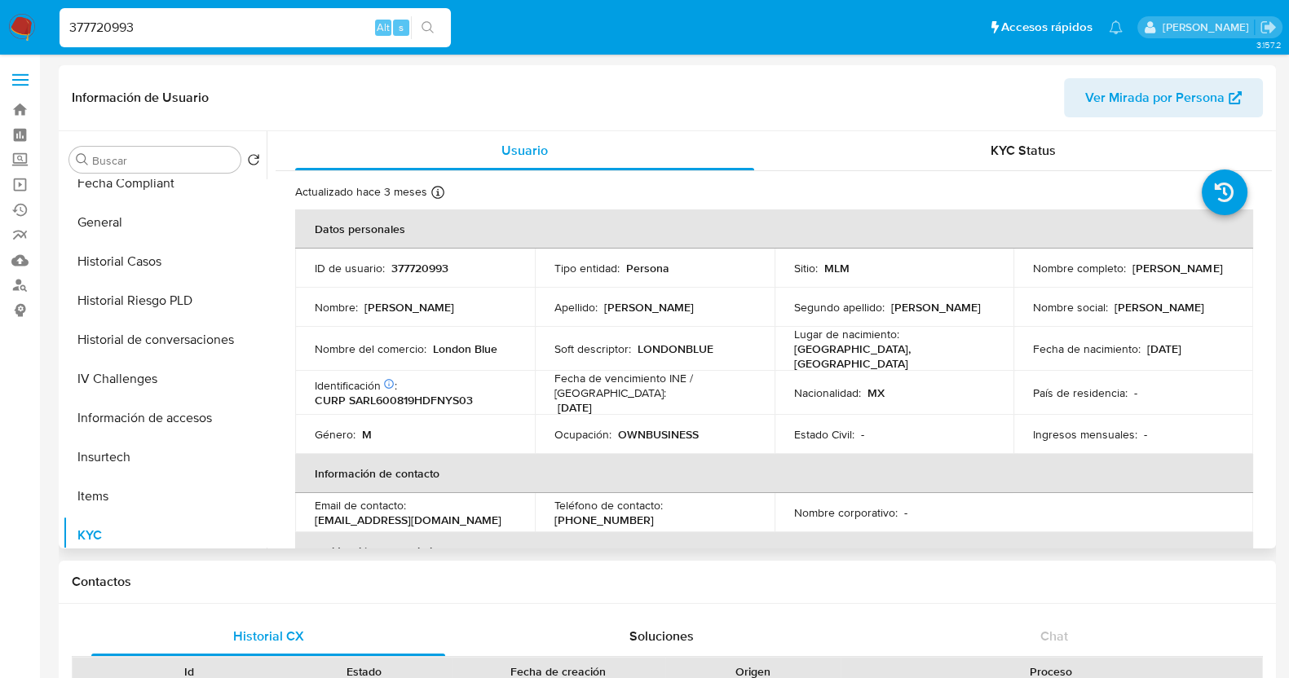
drag, startPoint x: 1212, startPoint y: 345, endPoint x: 1181, endPoint y: 345, distance: 30.2
click at [1181, 345] on div "Fecha de nacimiento : 19/08/1960" at bounding box center [1133, 349] width 201 height 15
click at [1018, 336] on td "Fecha de nacimiento : 19/08/1960" at bounding box center [1134, 349] width 240 height 44
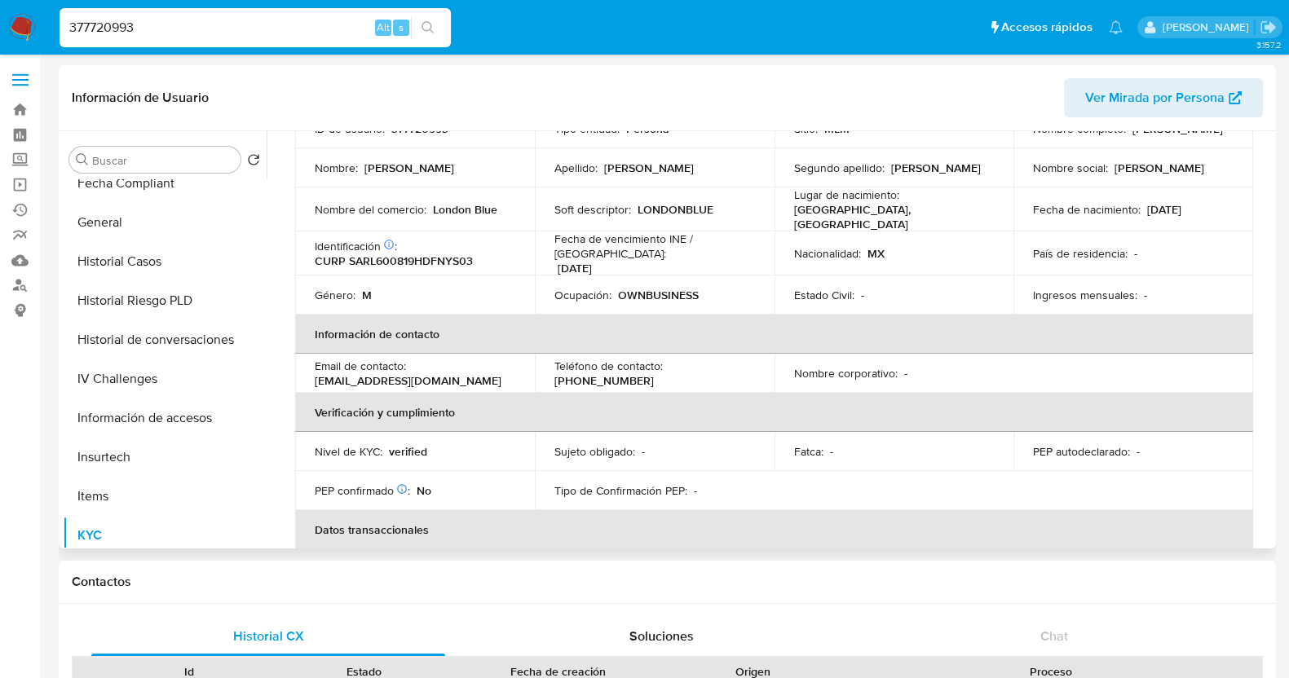
scroll to position [0, 0]
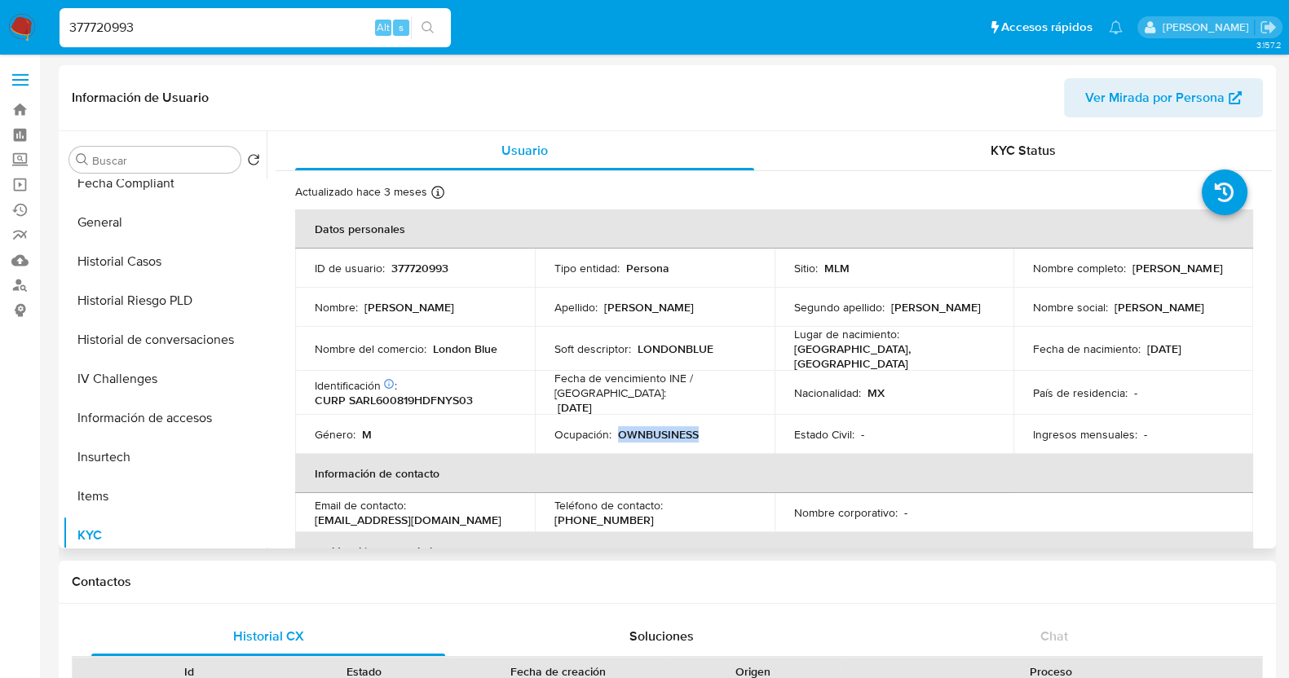
drag, startPoint x: 698, startPoint y: 419, endPoint x: 614, endPoint y: 419, distance: 84.0
click at [614, 427] on div "Ocupación : OWNBUSINESS" at bounding box center [654, 434] width 201 height 15
copy p "OWNBUSINESS"
click at [416, 513] on p "londonbluebar1@gmail.com" at bounding box center [408, 520] width 187 height 15
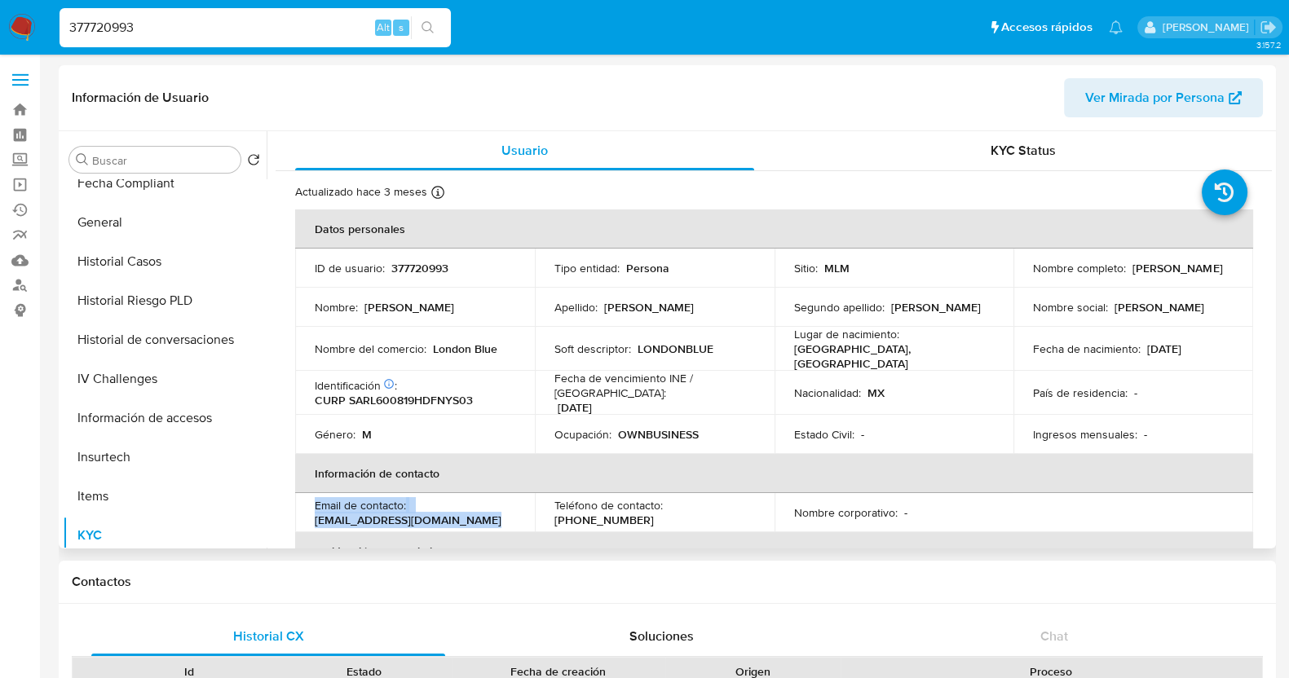
click at [416, 513] on p "londonbluebar1@gmail.com" at bounding box center [408, 520] width 187 height 15
click at [421, 513] on p "londonbluebar1@gmail.com" at bounding box center [408, 520] width 187 height 15
click at [450, 513] on p "londonbluebar1@gmail.com" at bounding box center [408, 520] width 187 height 15
drag, startPoint x: 466, startPoint y: 512, endPoint x: 314, endPoint y: 510, distance: 151.7
click at [315, 510] on div "Email de contacto : londonbluebar1@gmail.com" at bounding box center [415, 512] width 201 height 29
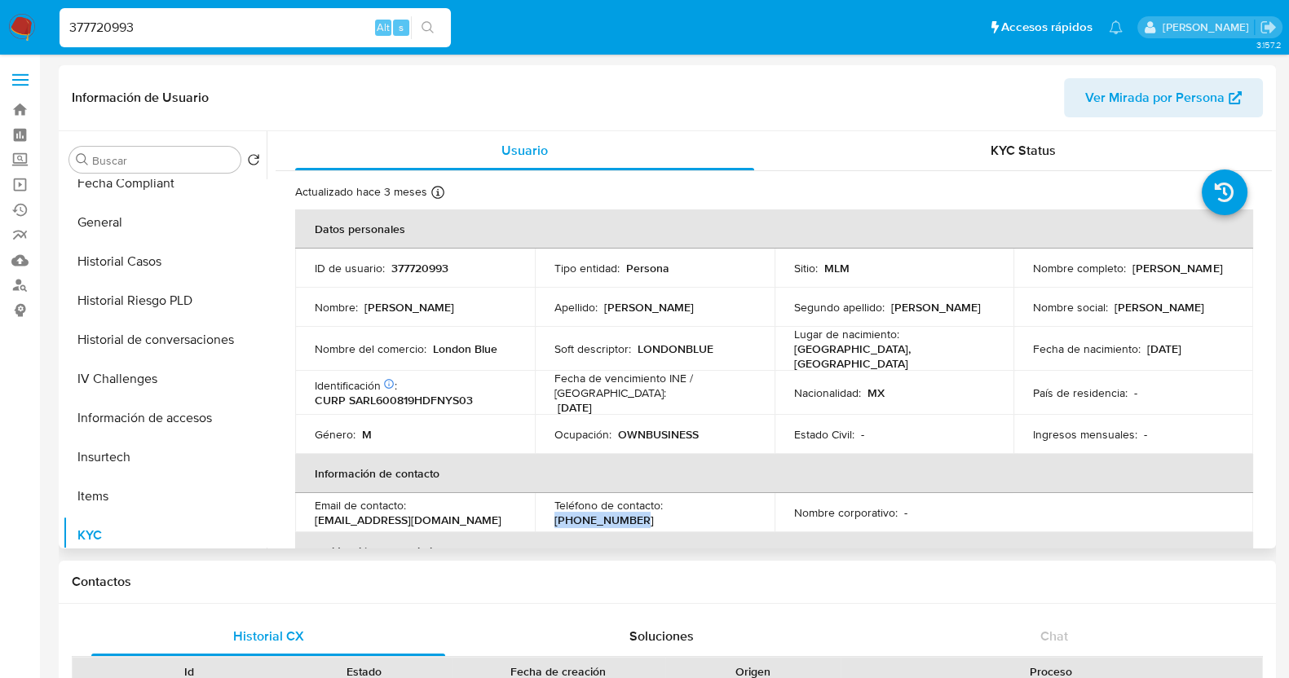
drag, startPoint x: 747, startPoint y: 503, endPoint x: 666, endPoint y: 500, distance: 80.8
click at [666, 500] on div "Teléfono de contacto : (55) 13767842" at bounding box center [654, 512] width 201 height 29
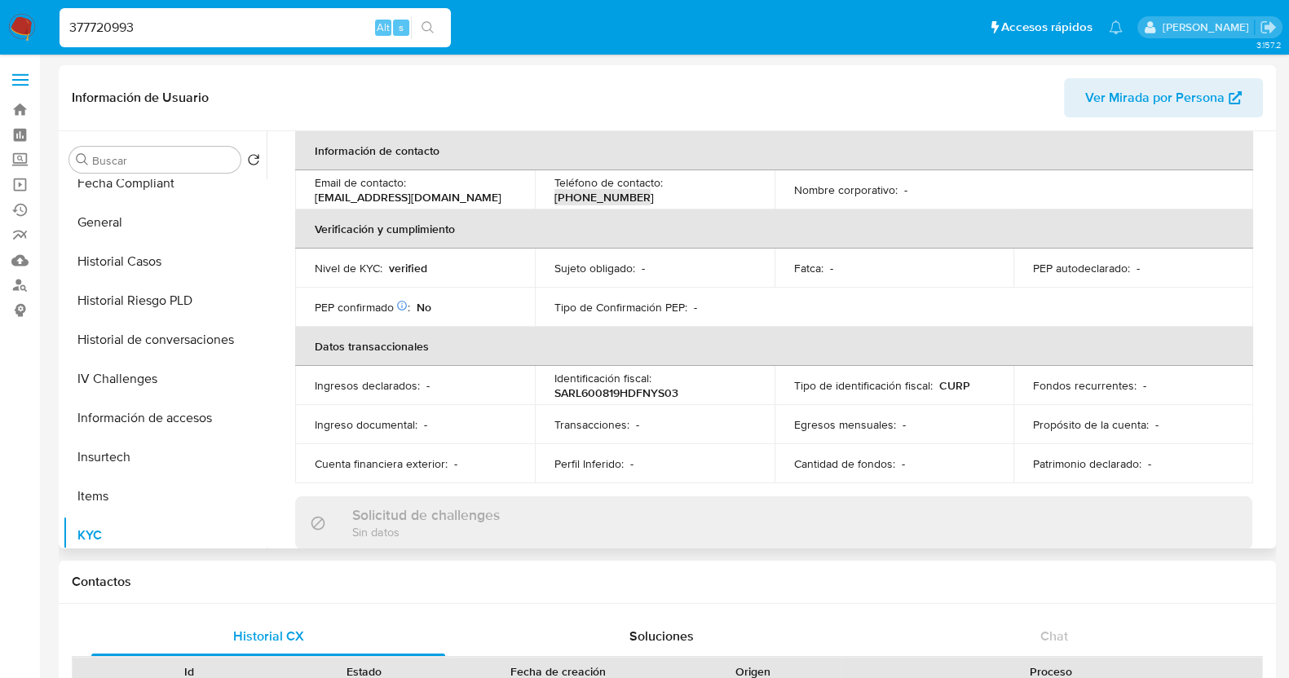
scroll to position [510, 0]
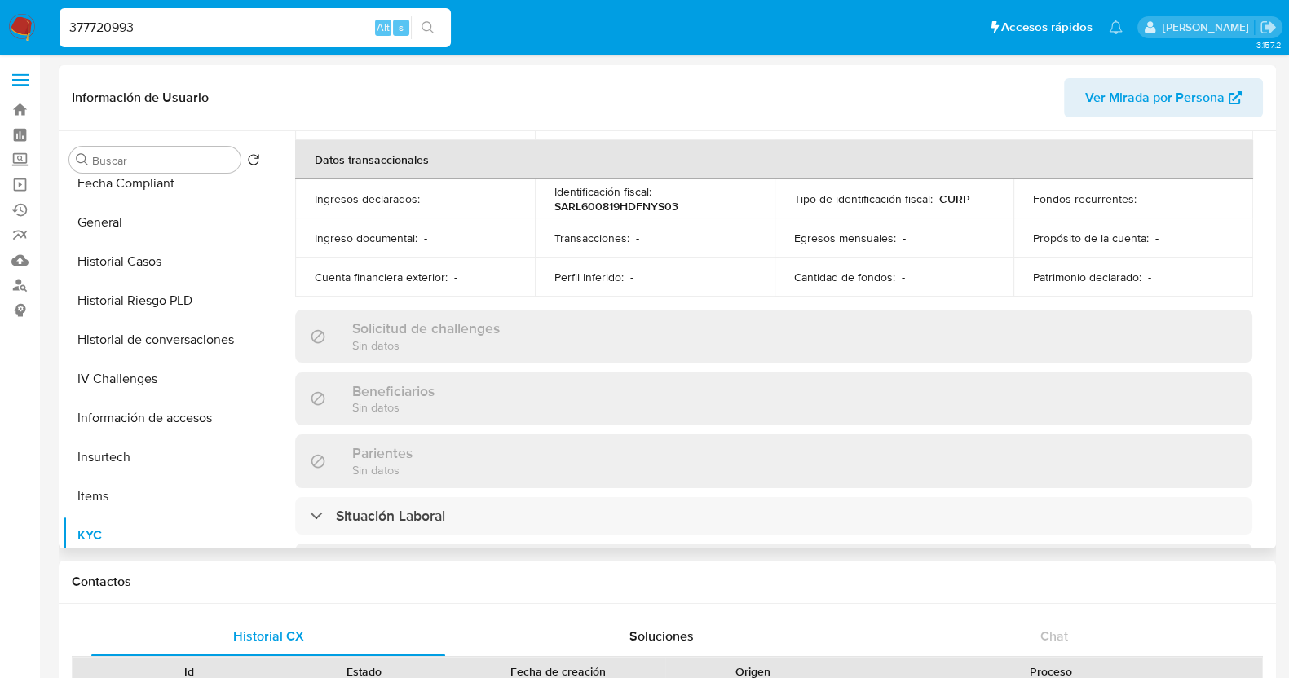
click at [1218, 97] on span "Ver Mirada por Persona" at bounding box center [1154, 97] width 139 height 39
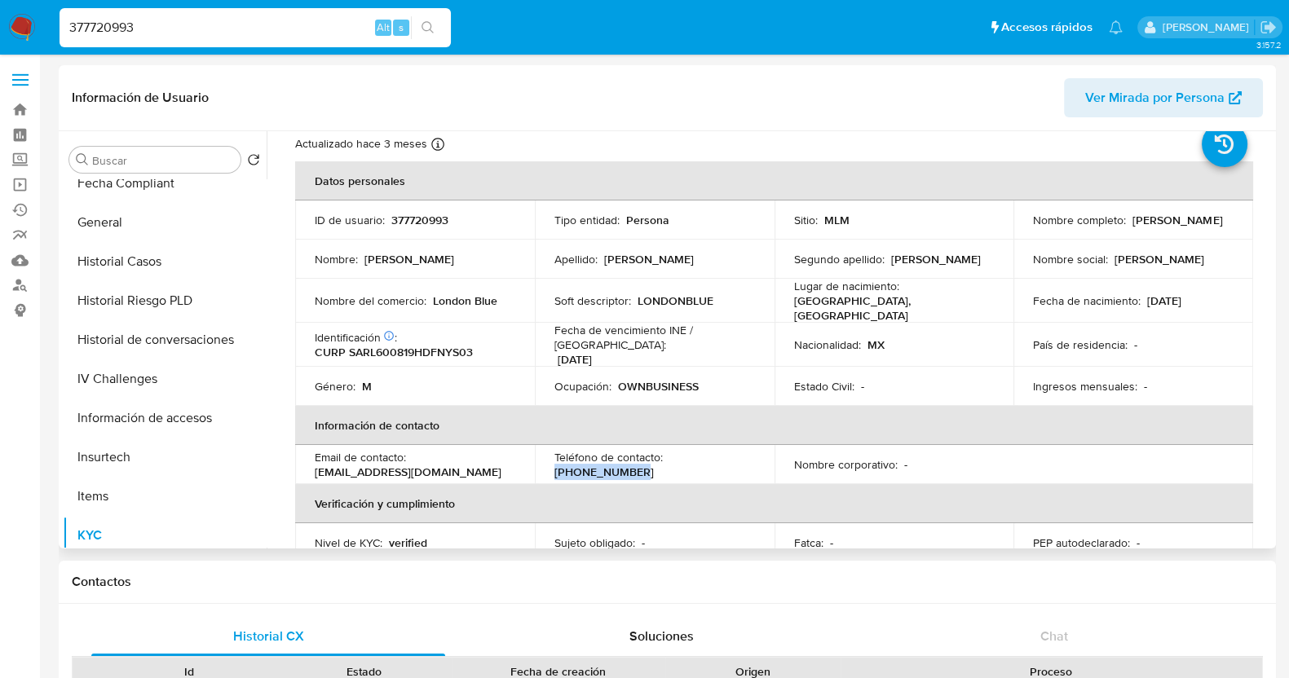
scroll to position [203, 0]
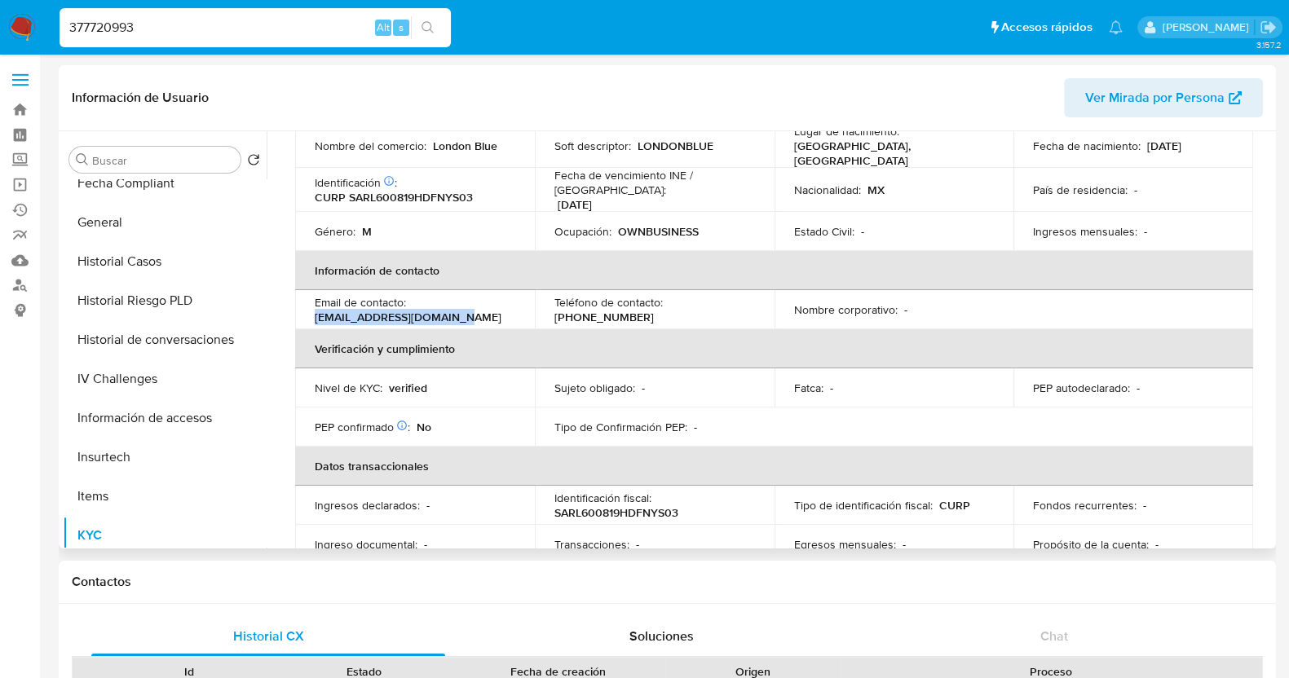
drag, startPoint x: 462, startPoint y: 307, endPoint x: 309, endPoint y: 307, distance: 153.3
click at [309, 307] on td "Email de contacto : londonbluebar1@gmail.com" at bounding box center [415, 309] width 240 height 39
copy p "londonbluebar1@gmail.com"
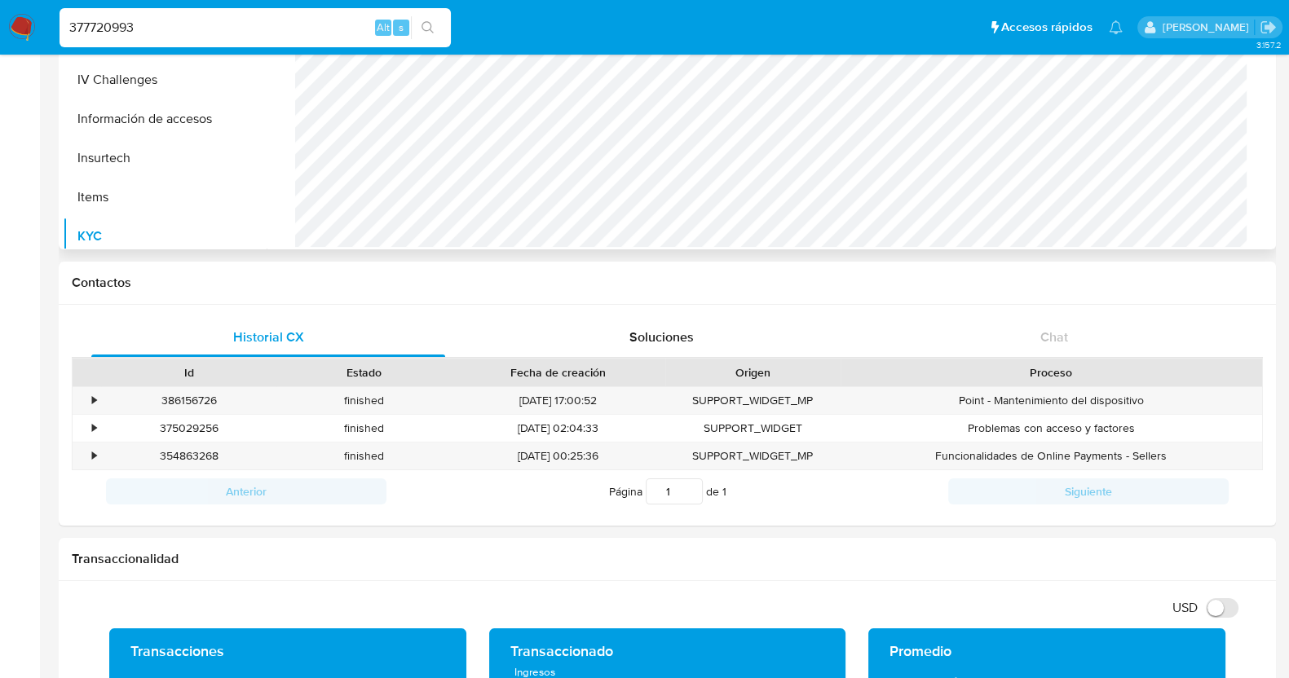
scroll to position [407, 0]
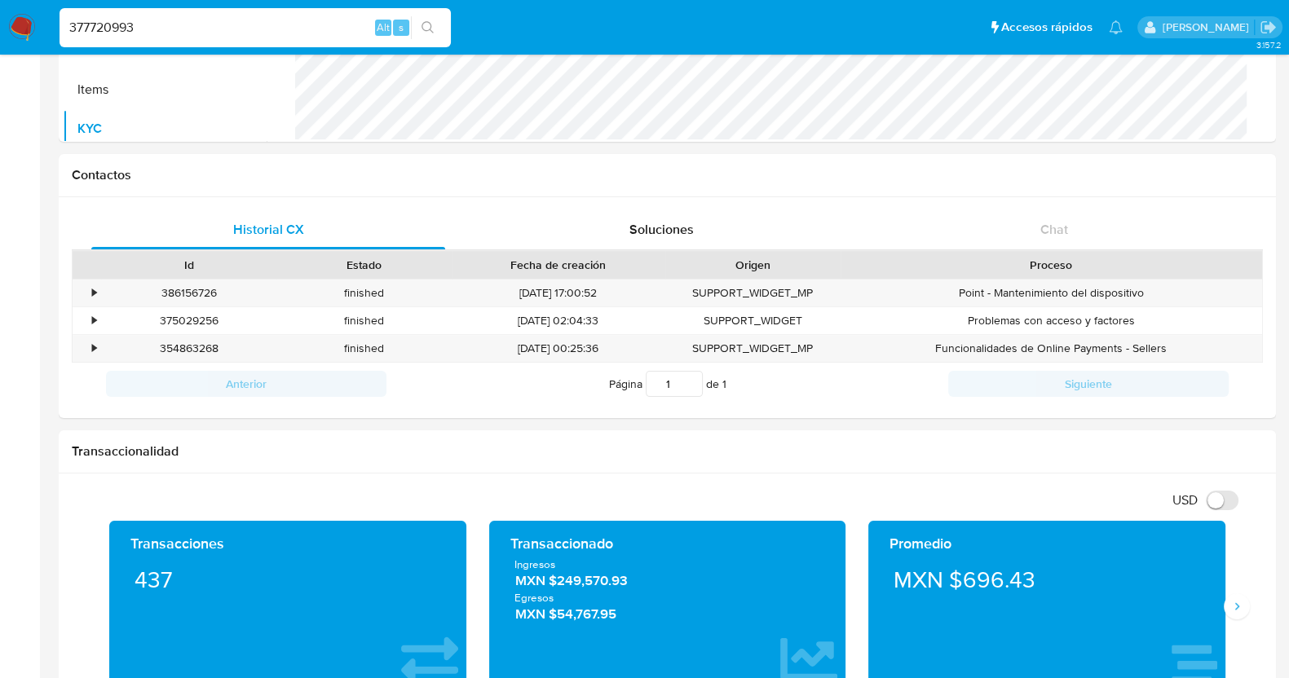
click at [200, 29] on input "377720993" at bounding box center [255, 27] width 391 height 21
paste input "1508782656"
type input "1508782656"
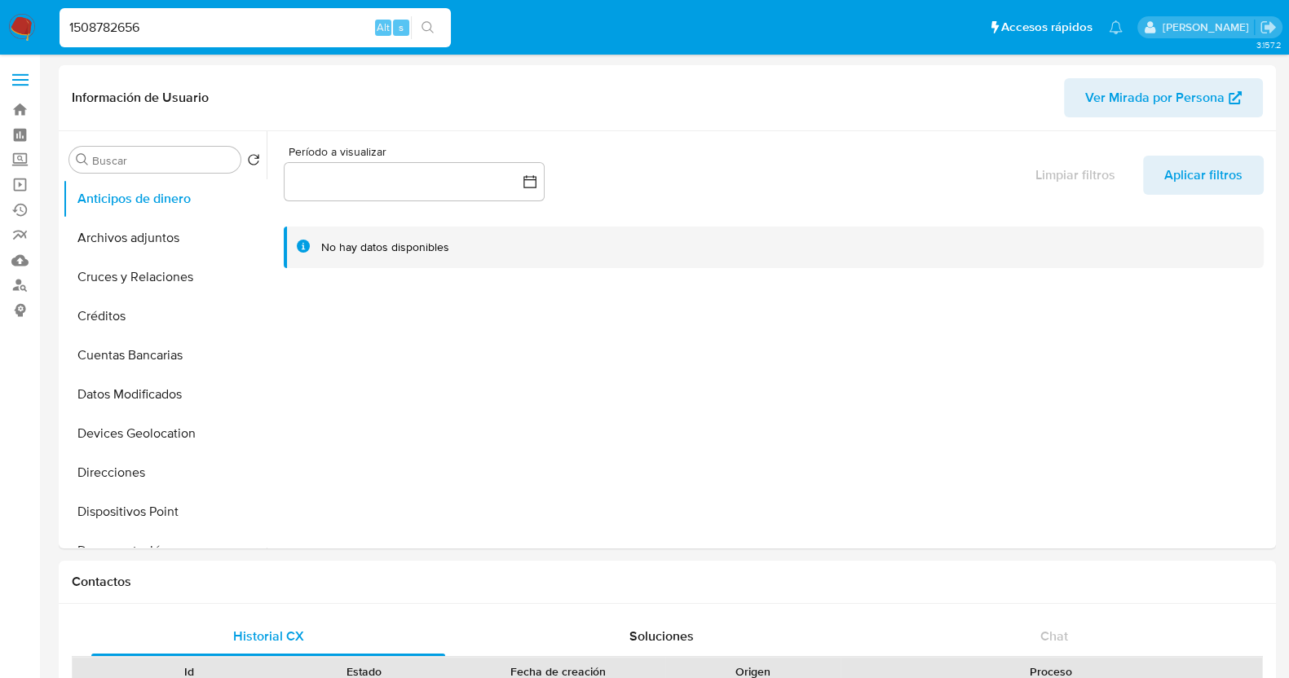
select select "10"
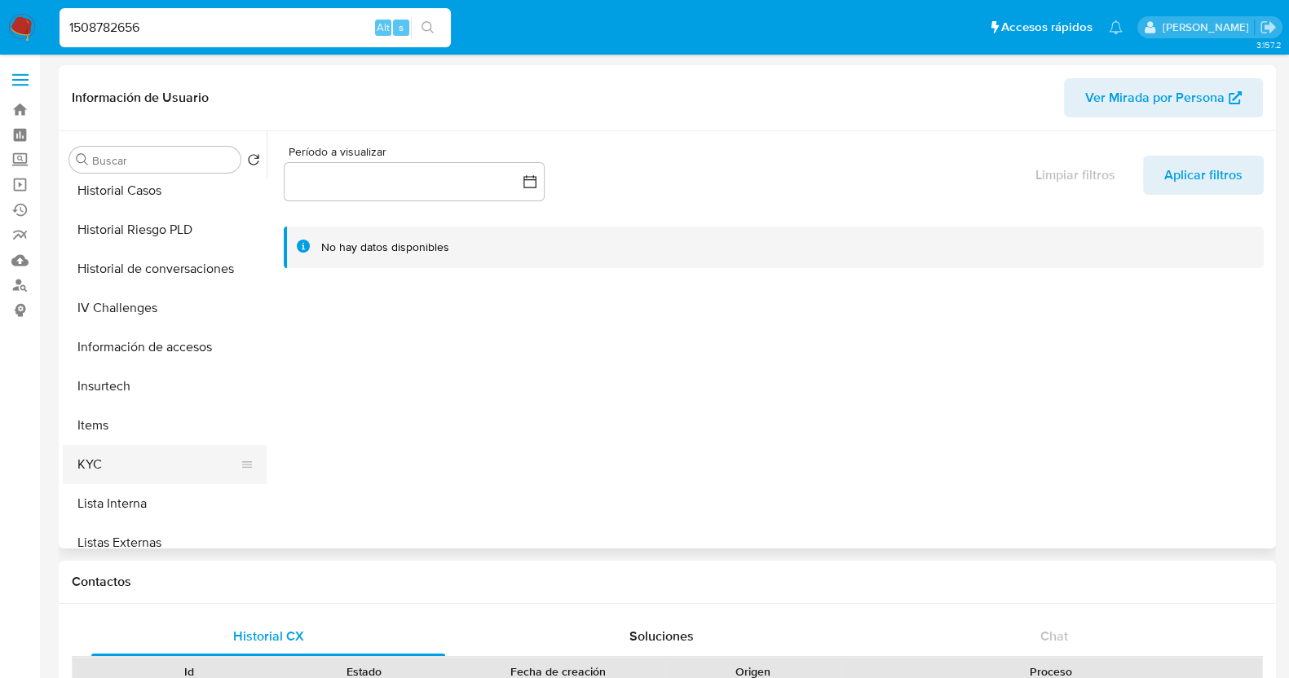
scroll to position [510, 0]
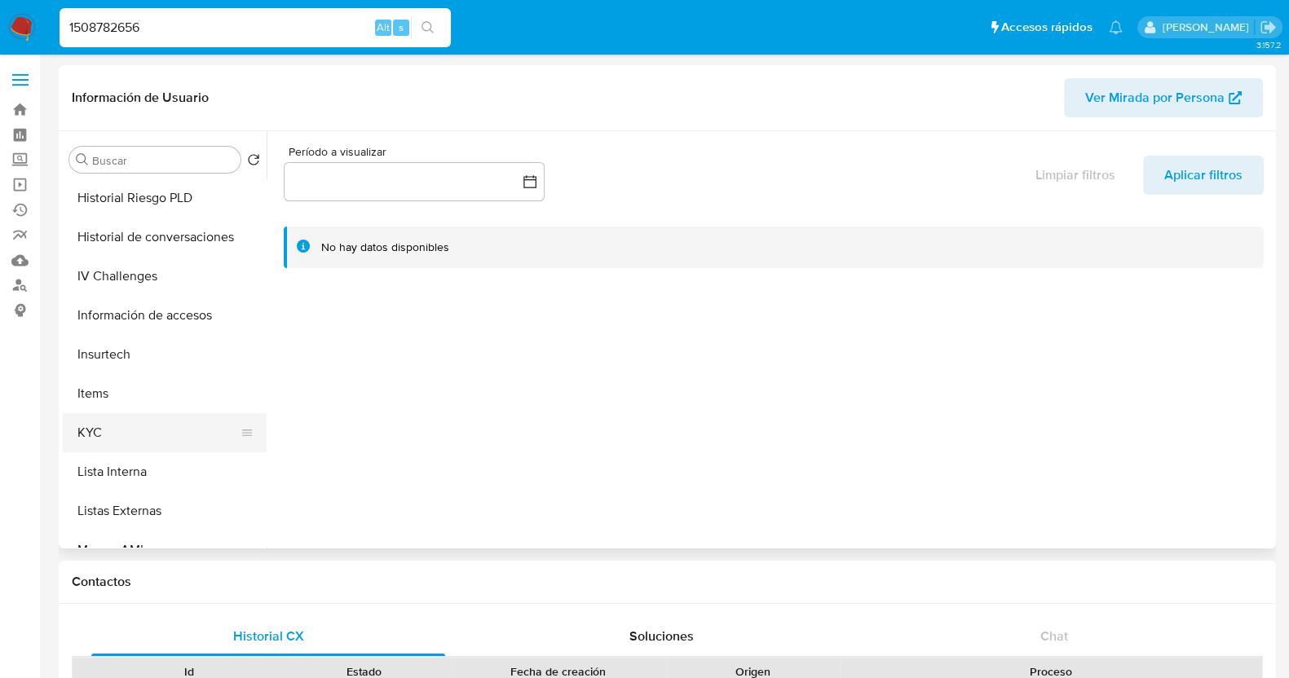
click at [125, 439] on button "KYC" at bounding box center [158, 432] width 191 height 39
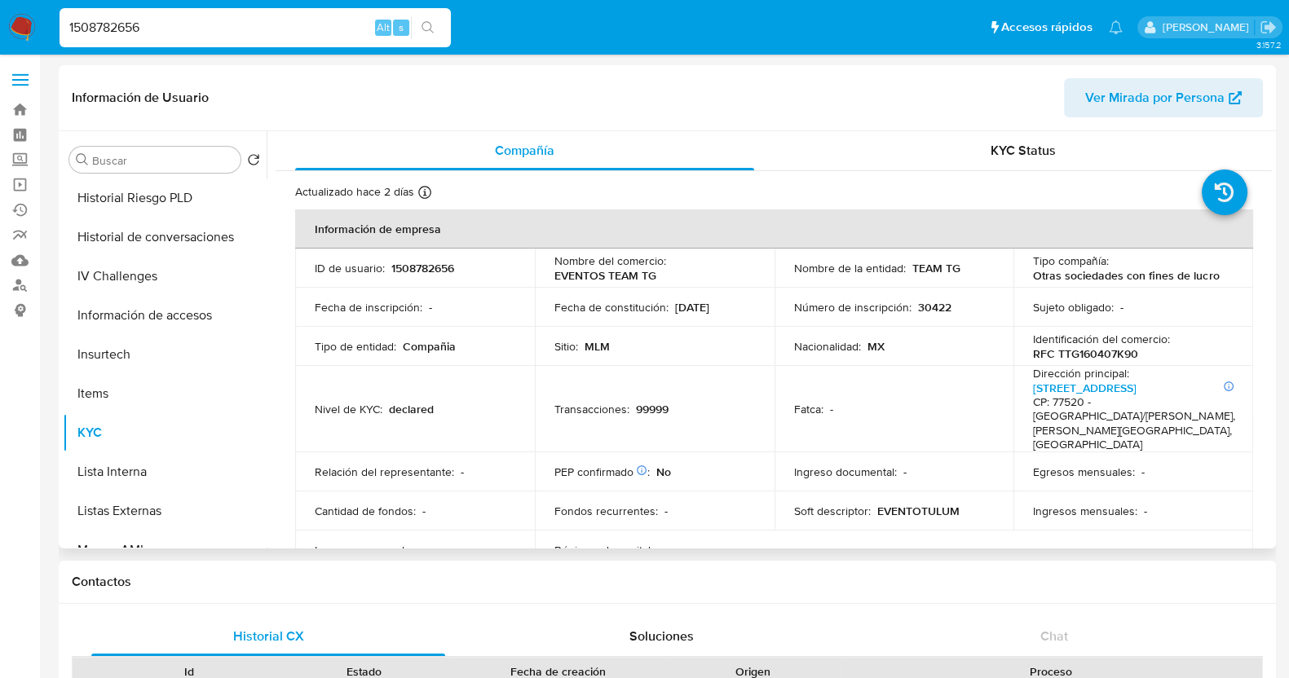
drag, startPoint x: 754, startPoint y: 311, endPoint x: 674, endPoint y: 312, distance: 80.7
click at [674, 312] on td "Fecha de constitución : 07/04/2016" at bounding box center [655, 307] width 240 height 39
copy p "[DATE]"
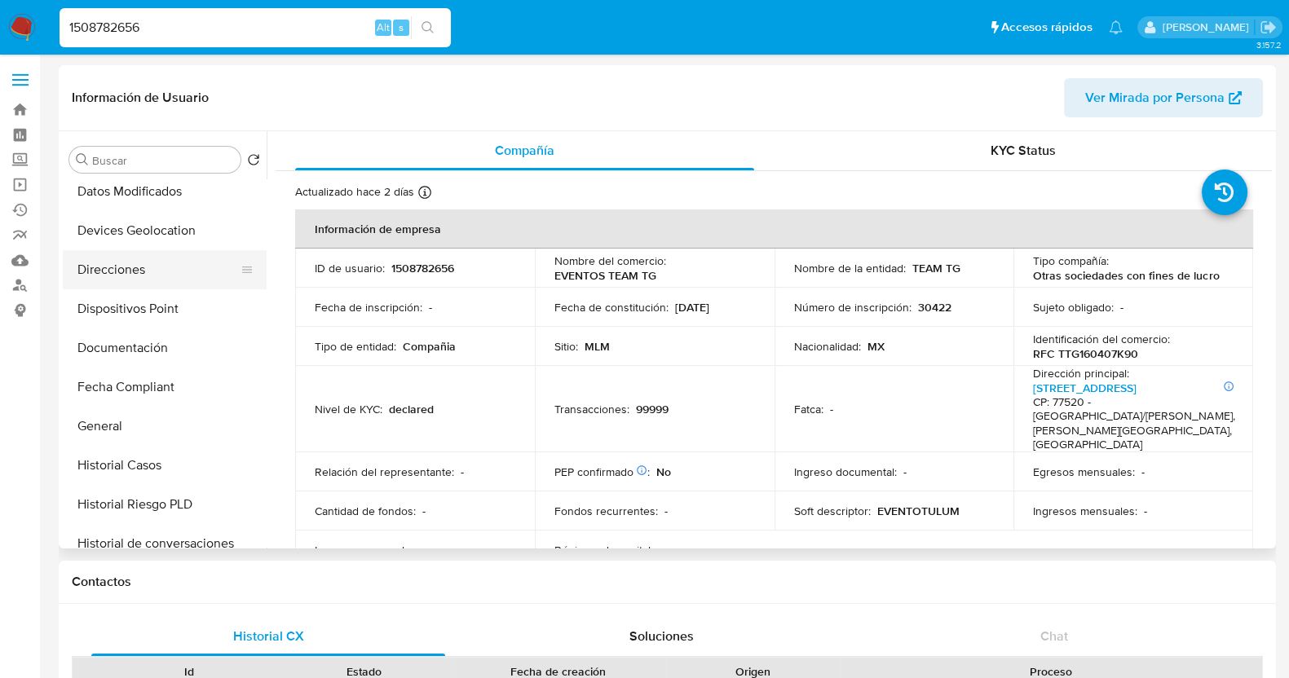
scroll to position [101, 0]
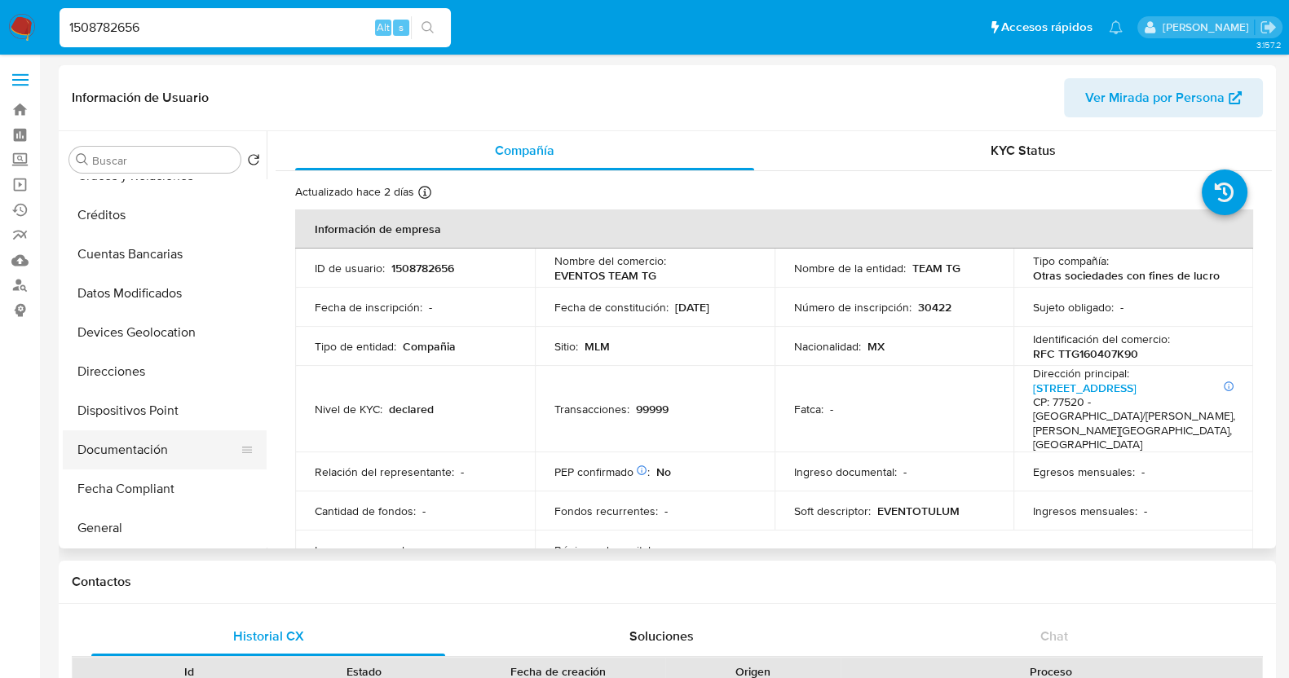
click at [139, 431] on button "Documentación" at bounding box center [158, 450] width 191 height 39
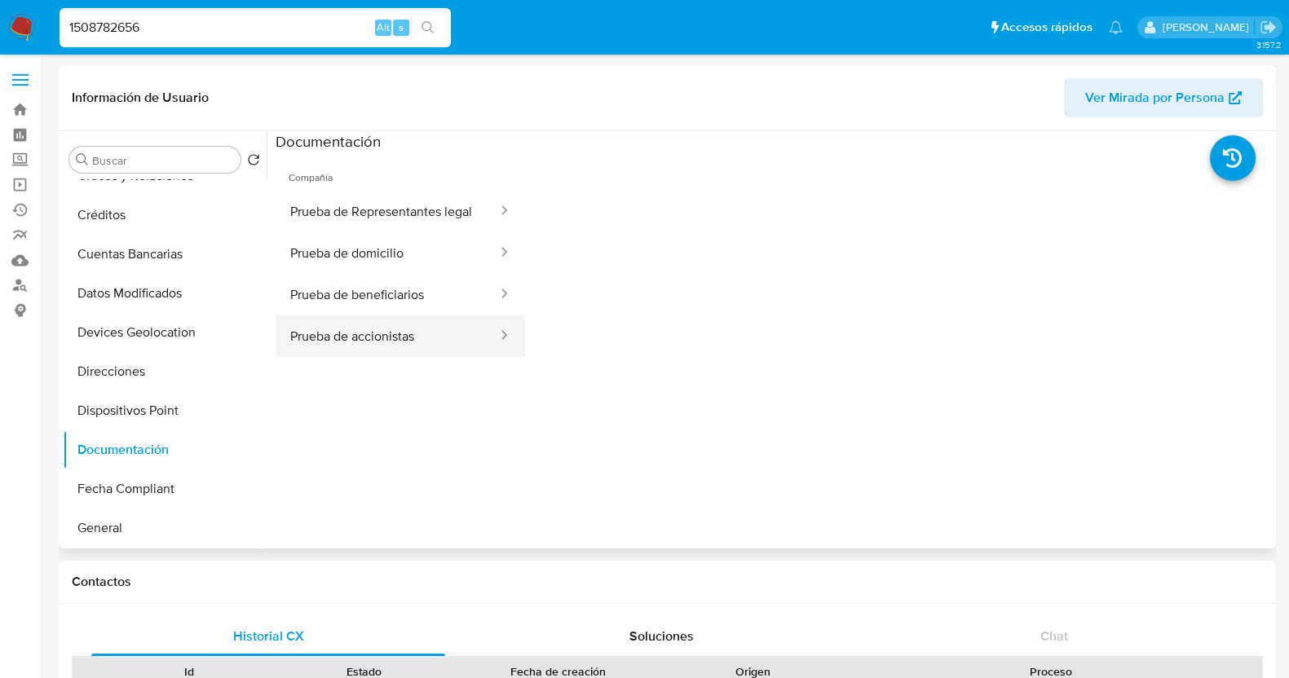
click at [417, 346] on button "Prueba de accionistas" at bounding box center [387, 337] width 223 height 42
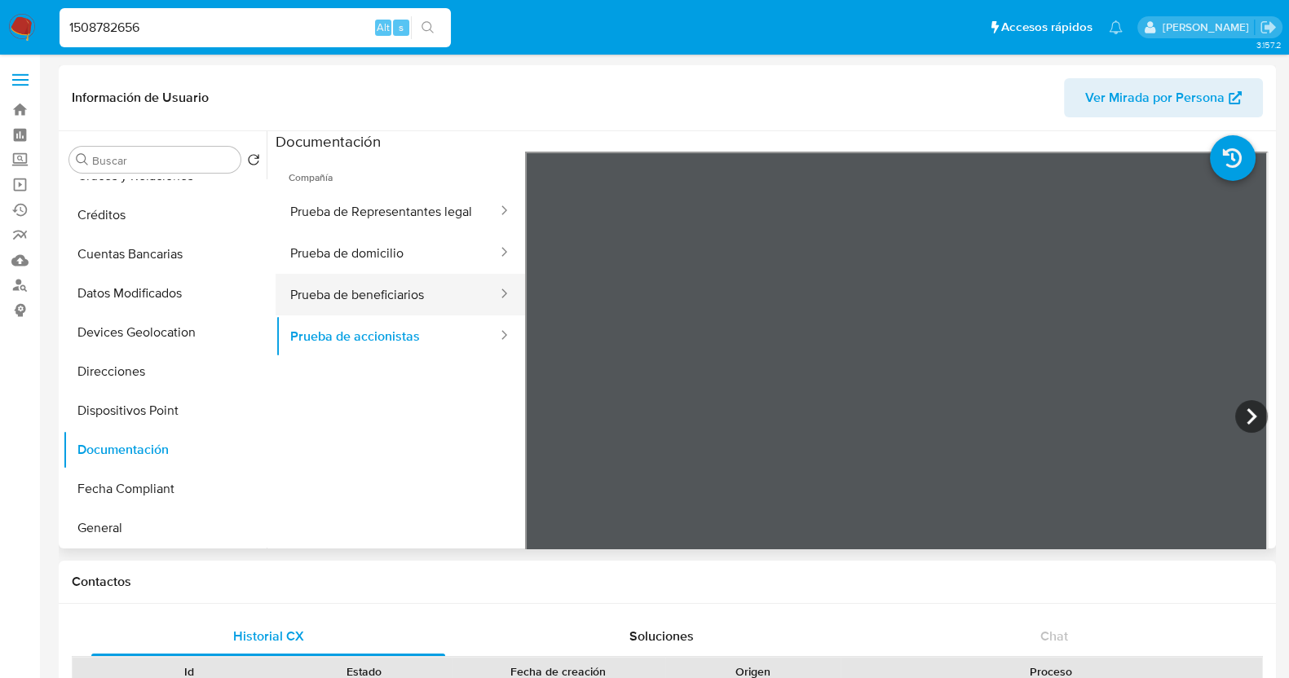
click at [382, 316] on button "Prueba de beneficiarios" at bounding box center [387, 295] width 223 height 42
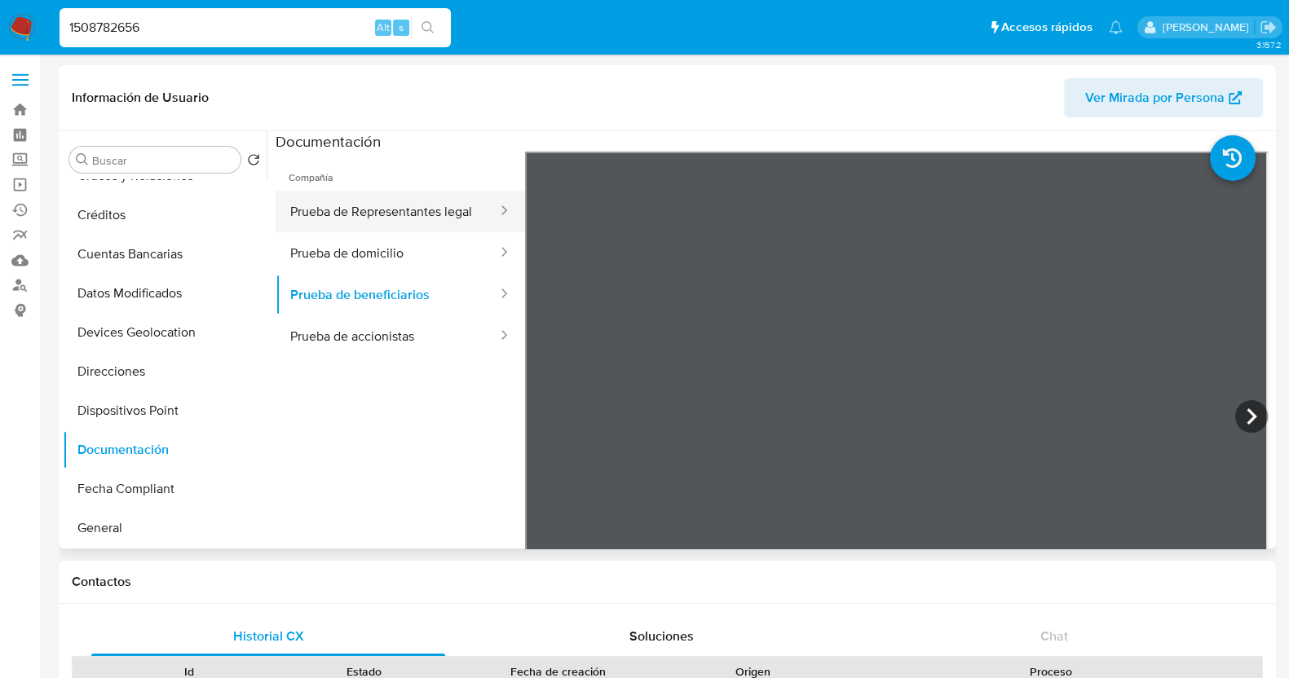
click at [404, 215] on button "Prueba de Representantes legal" at bounding box center [387, 212] width 223 height 42
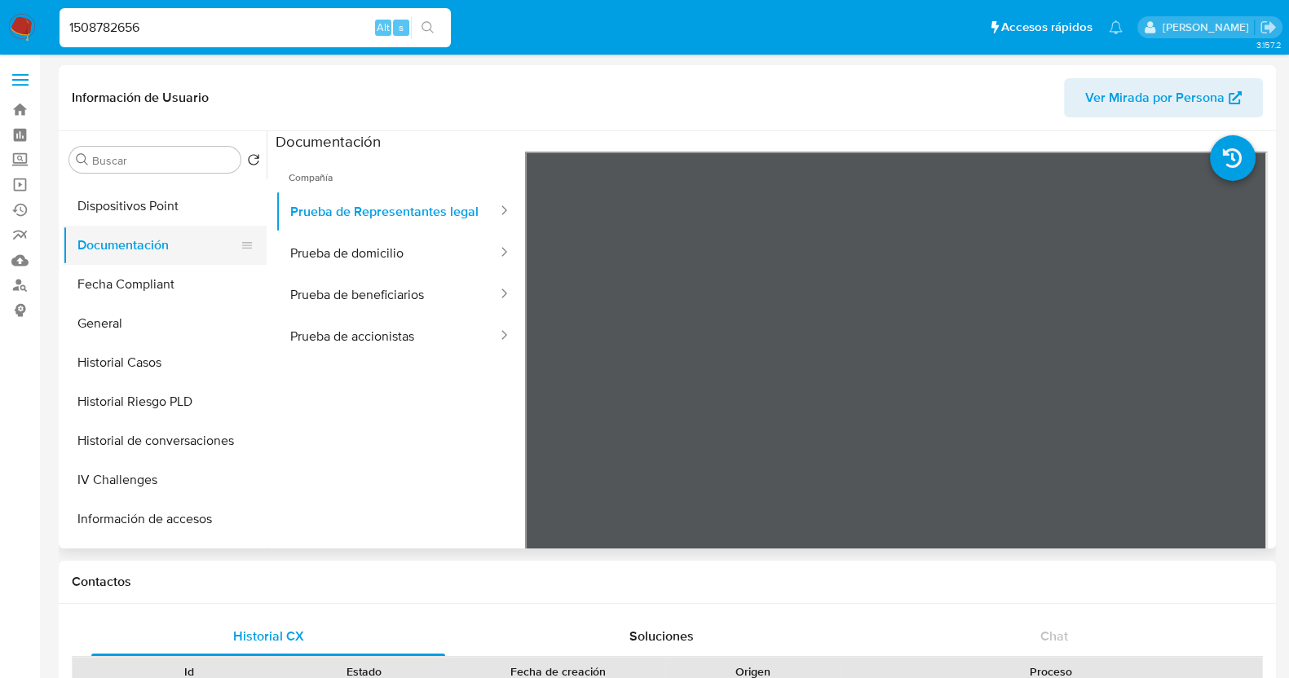
scroll to position [510, 0]
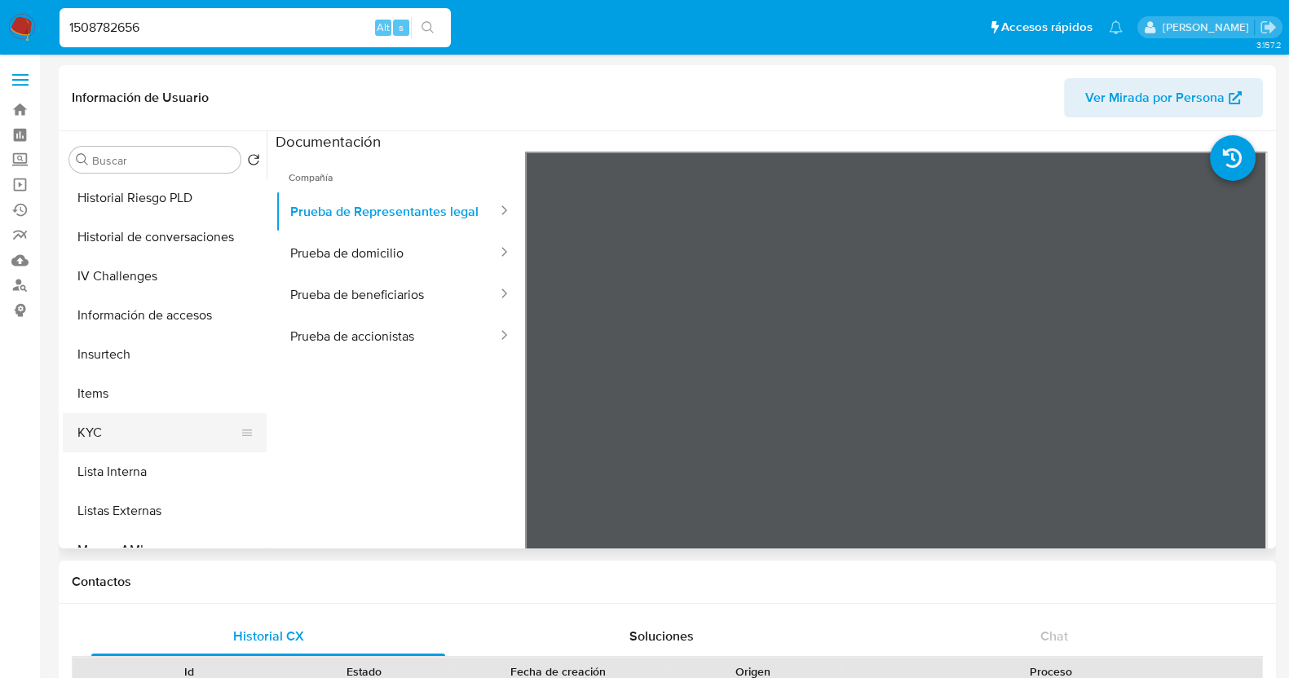
click at [126, 439] on button "KYC" at bounding box center [158, 432] width 191 height 39
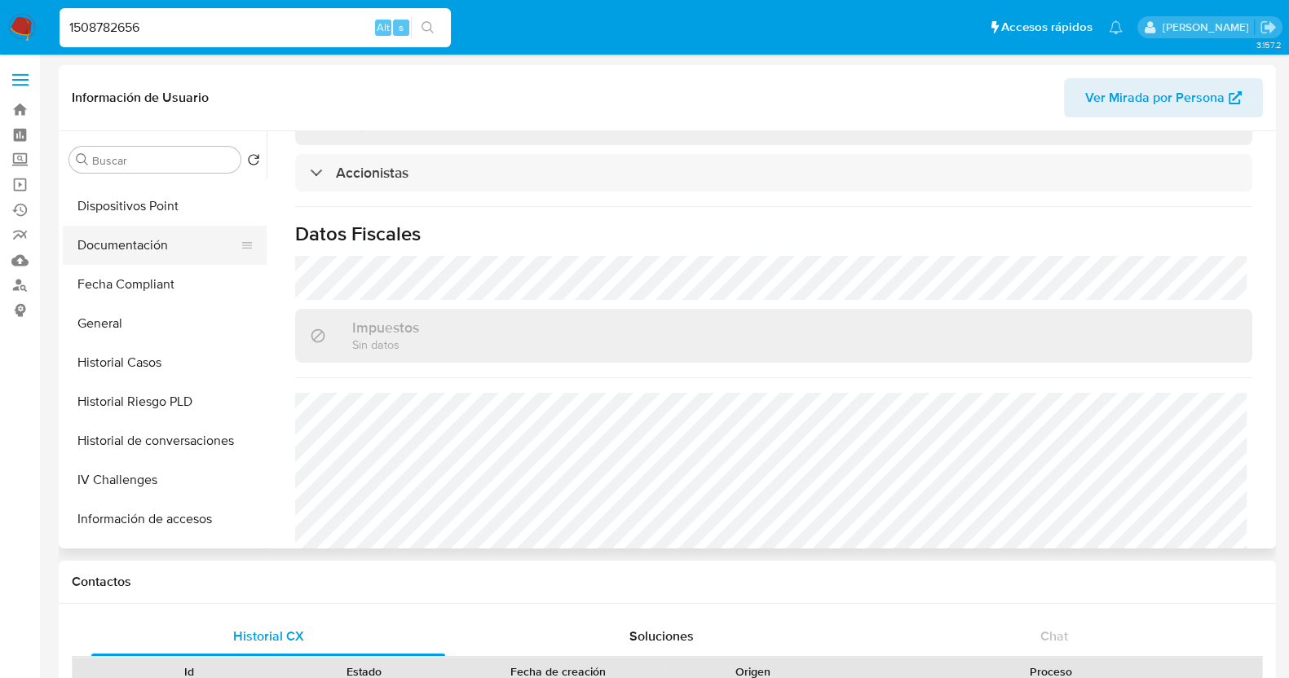
scroll to position [203, 0]
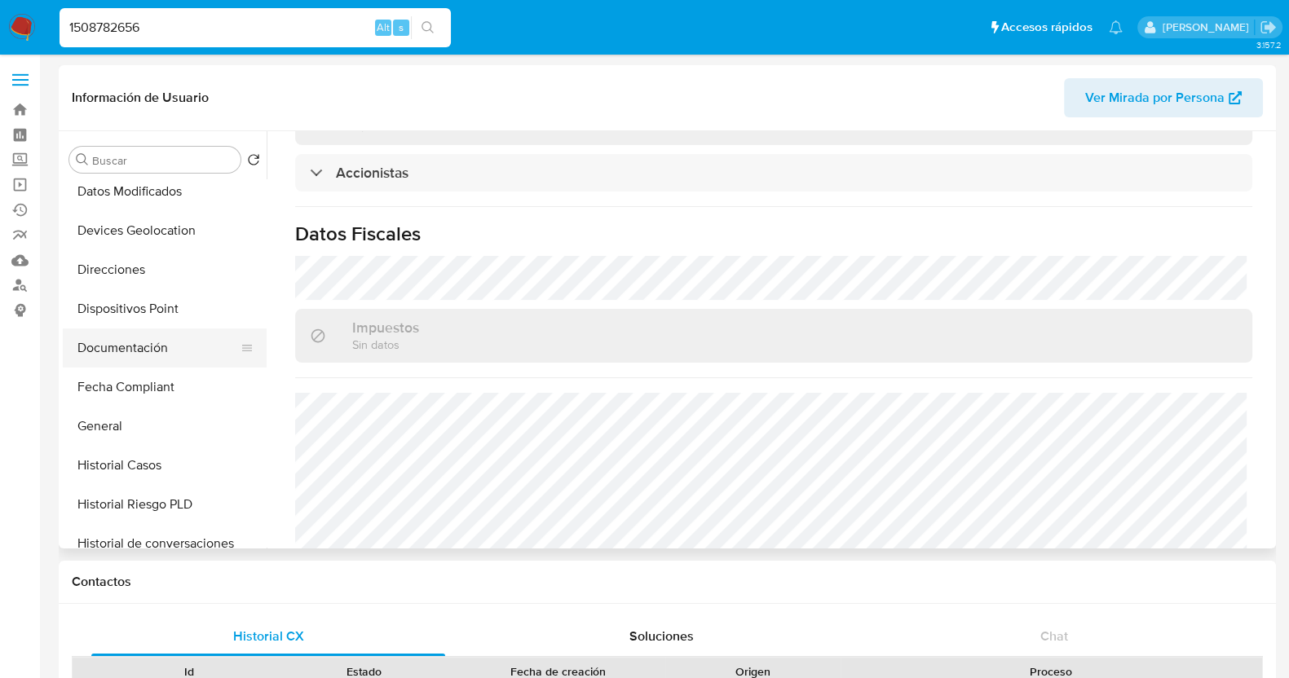
click at [117, 355] on button "Documentación" at bounding box center [158, 348] width 191 height 39
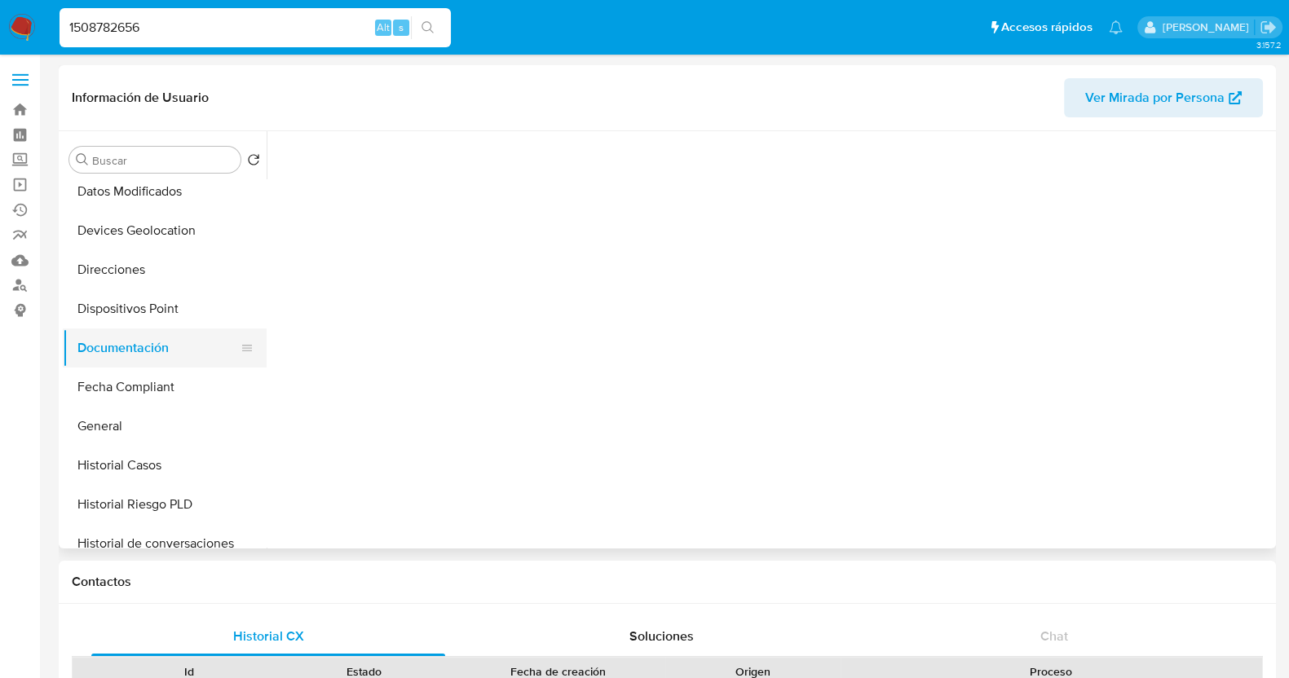
scroll to position [0, 0]
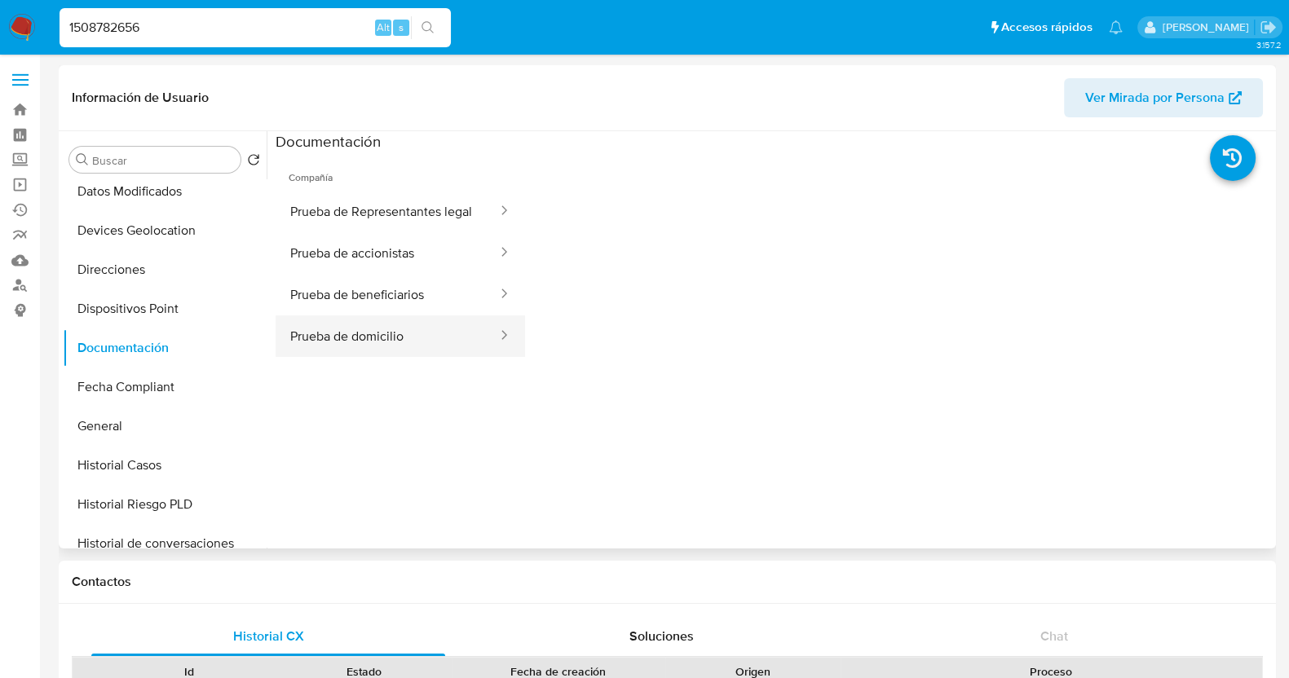
click at [455, 357] on button "Prueba de domicilio" at bounding box center [387, 337] width 223 height 42
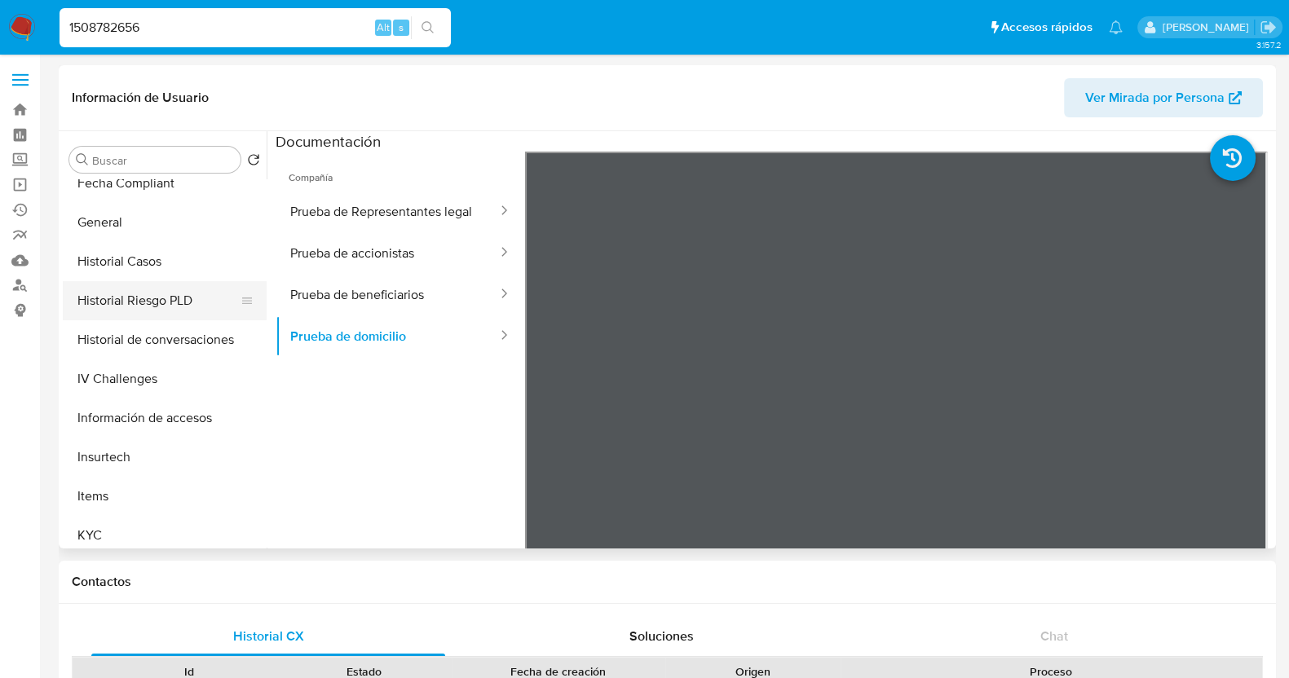
scroll to position [612, 0]
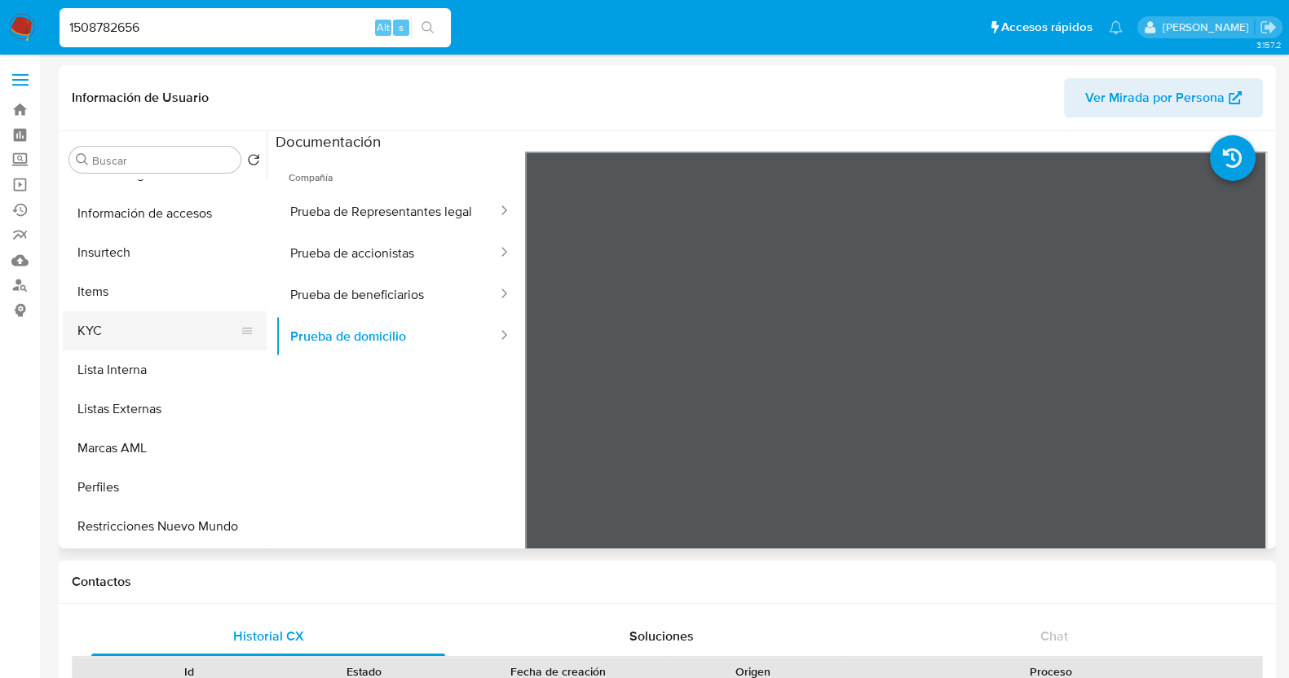
click at [108, 334] on button "KYC" at bounding box center [158, 330] width 191 height 39
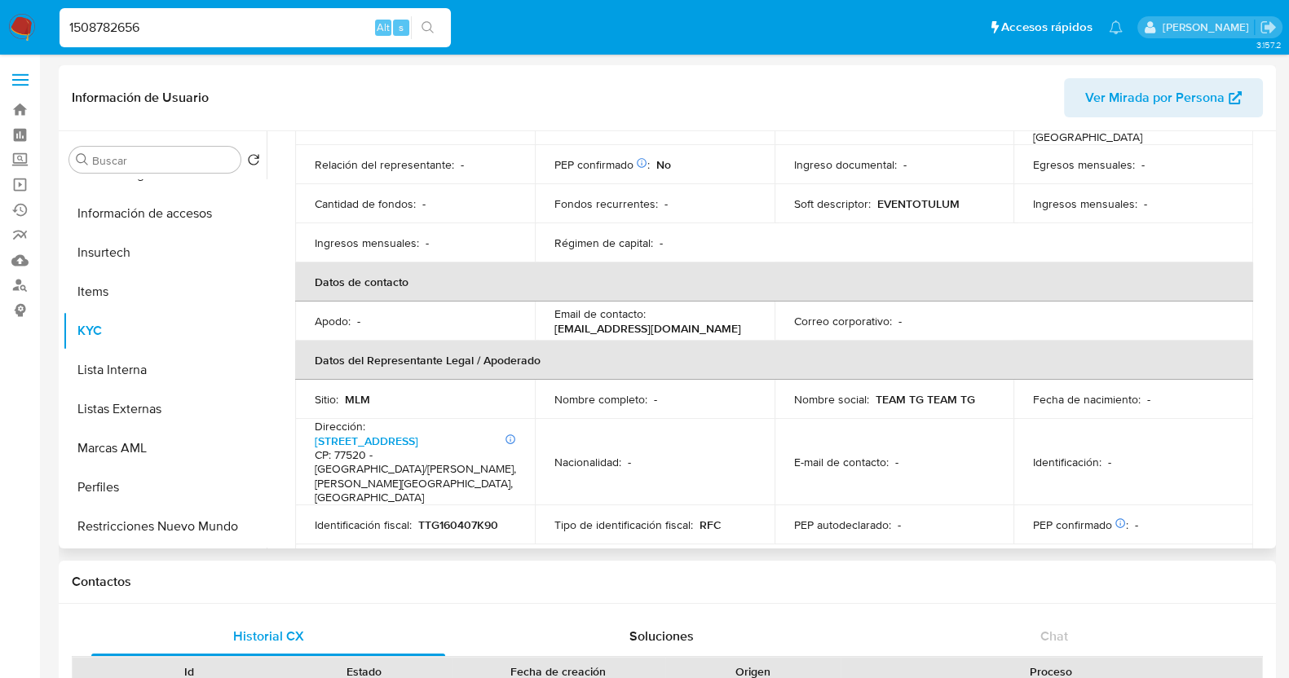
scroll to position [306, 0]
drag, startPoint x: 691, startPoint y: 298, endPoint x: 548, endPoint y: 308, distance: 143.9
click at [548, 308] on td "Email de contacto : [EMAIL_ADDRESS][DOMAIN_NAME]" at bounding box center [655, 322] width 240 height 39
copy p "[EMAIL_ADDRESS][DOMAIN_NAME]"
click at [1147, 103] on span "Ver Mirada por Persona" at bounding box center [1154, 97] width 139 height 39
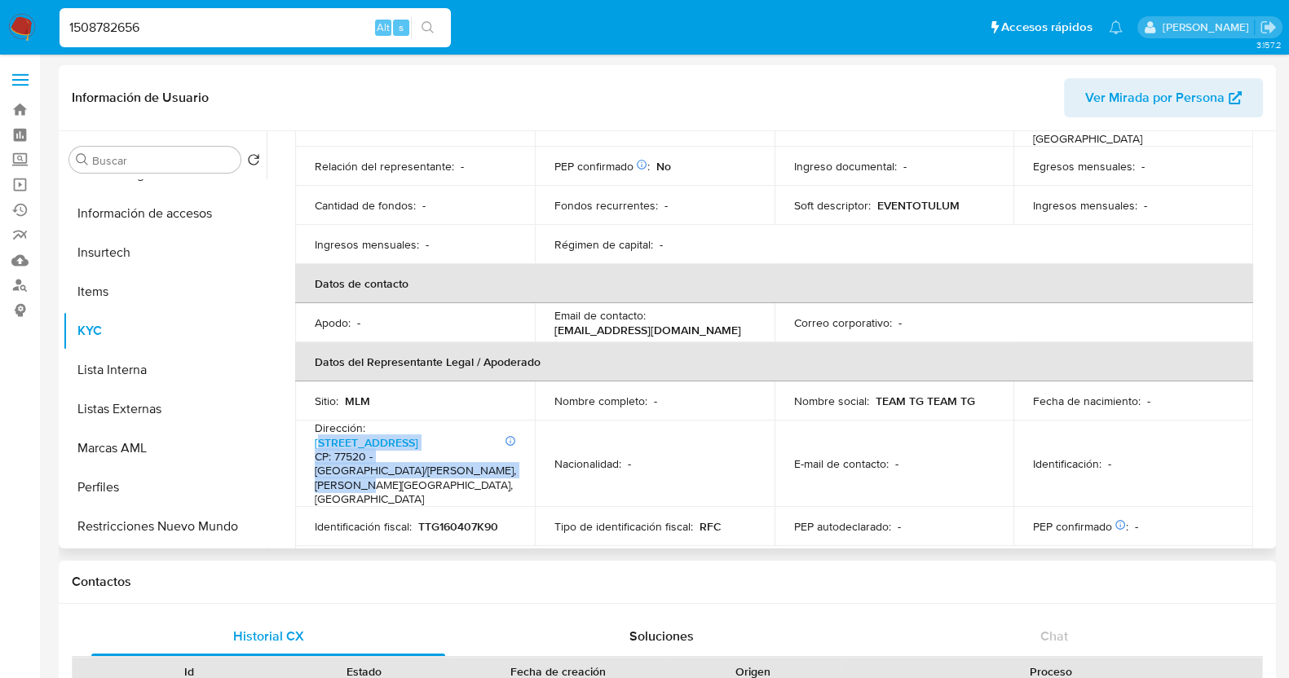
drag, startPoint x: 467, startPoint y: 444, endPoint x: 324, endPoint y: 419, distance: 145.7
click at [324, 450] on h4 "CP: 77520 - [GEOGRAPHIC_DATA]/[PERSON_NAME], [PERSON_NAME][GEOGRAPHIC_DATA], [G…" at bounding box center [415, 478] width 201 height 57
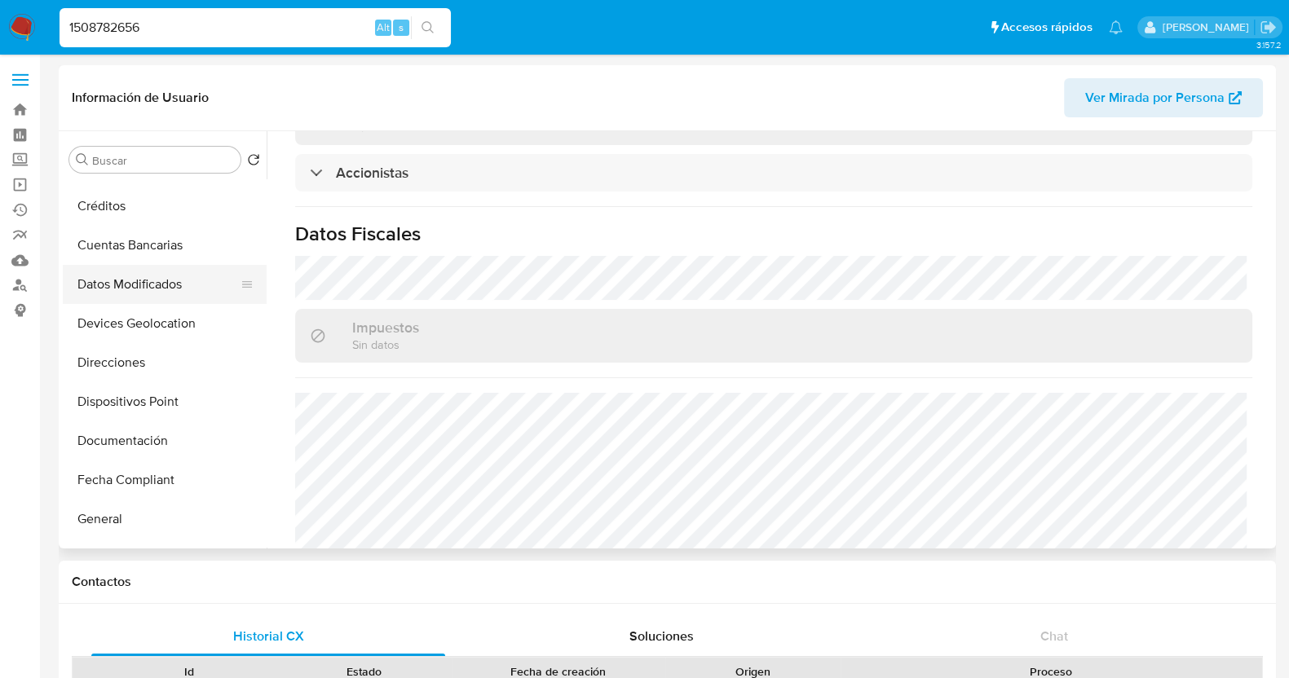
scroll to position [101, 0]
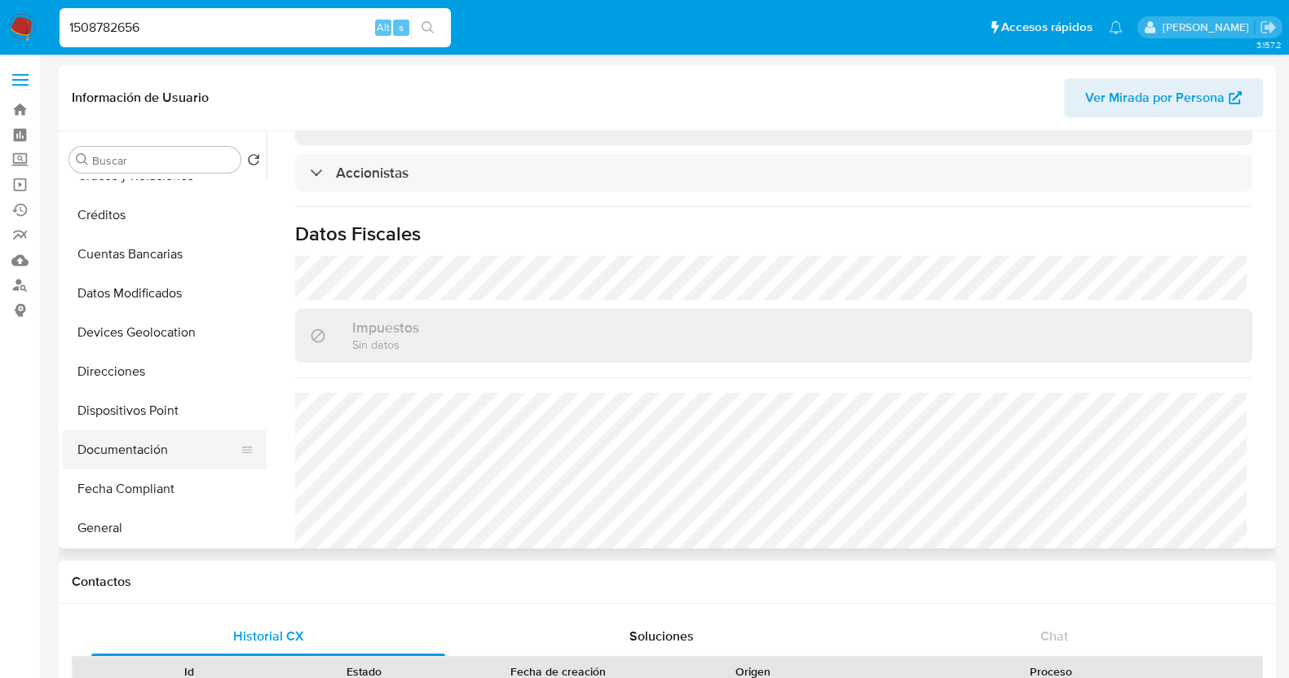
click at [133, 459] on button "Documentación" at bounding box center [158, 450] width 191 height 39
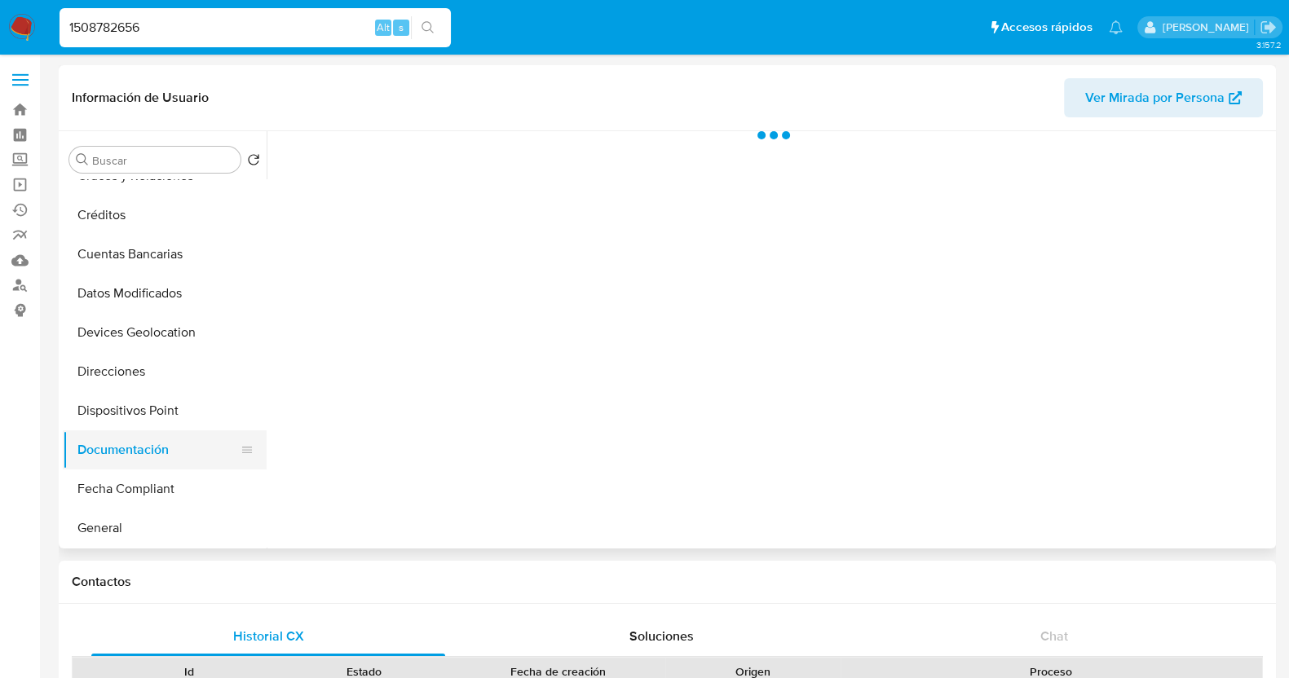
scroll to position [0, 0]
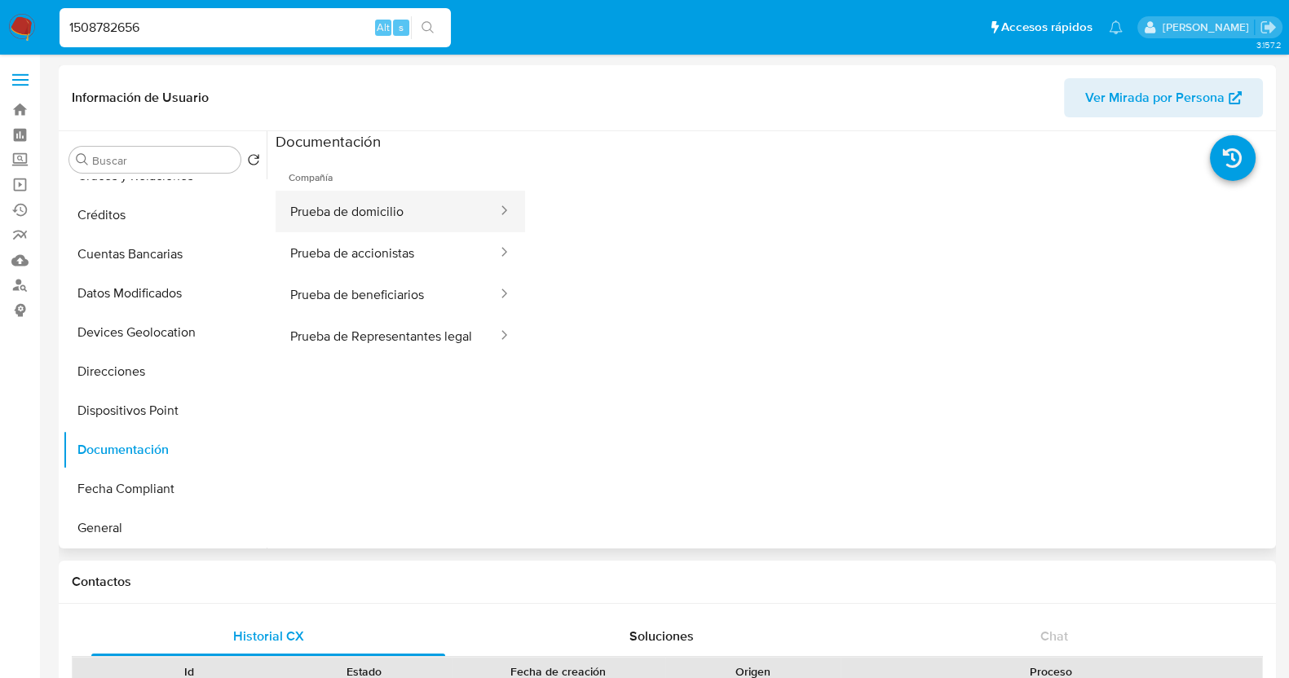
click at [408, 227] on button "Prueba de domicilio" at bounding box center [387, 212] width 223 height 42
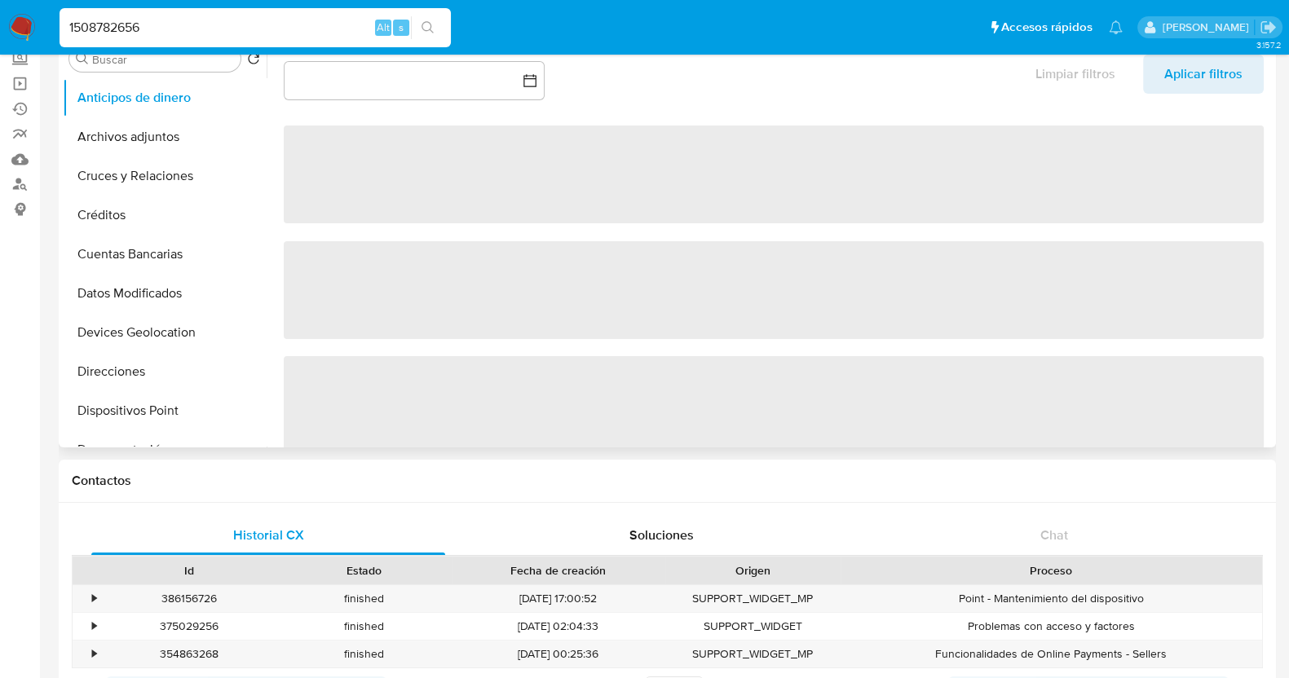
select select "10"
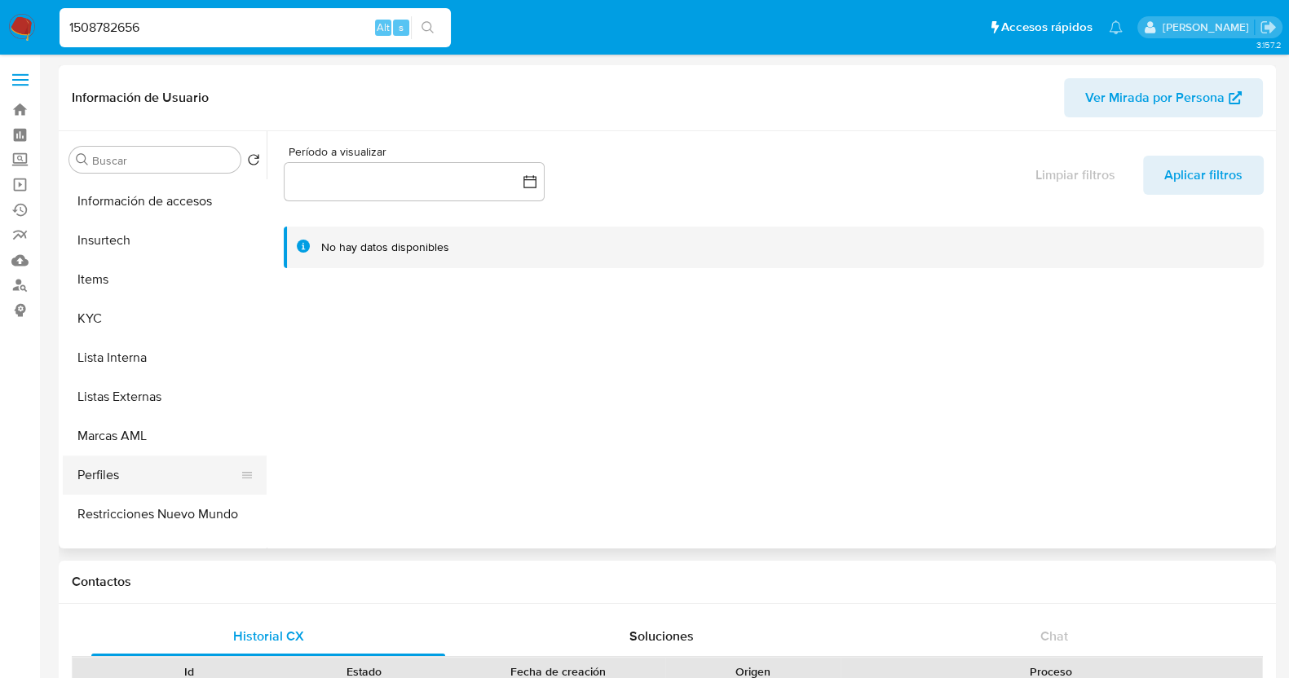
scroll to position [688, 0]
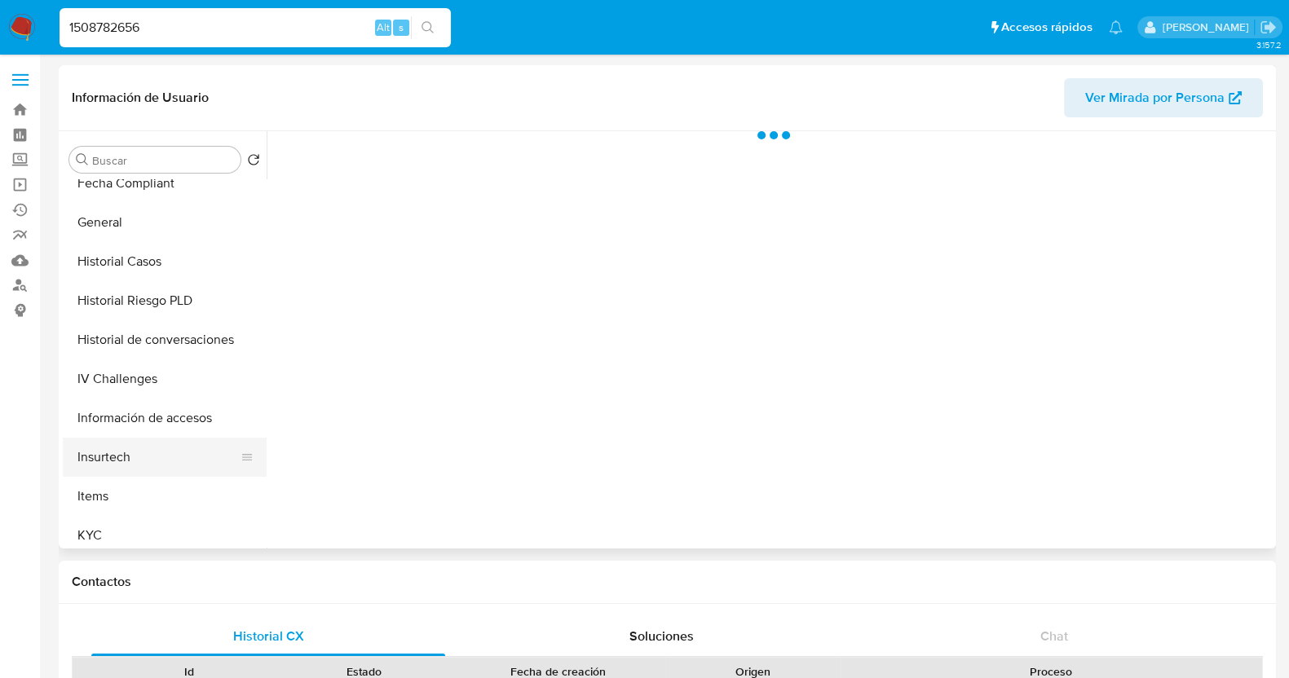
scroll to position [612, 0]
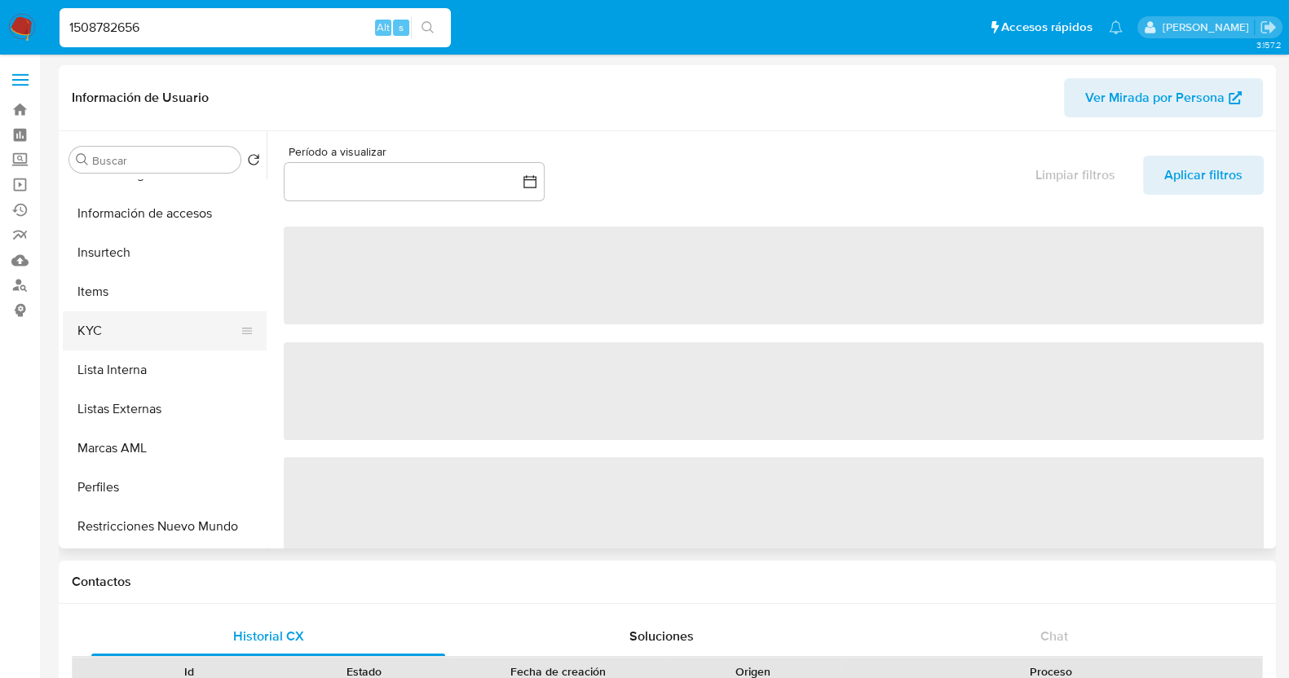
click at [139, 328] on button "KYC" at bounding box center [158, 330] width 191 height 39
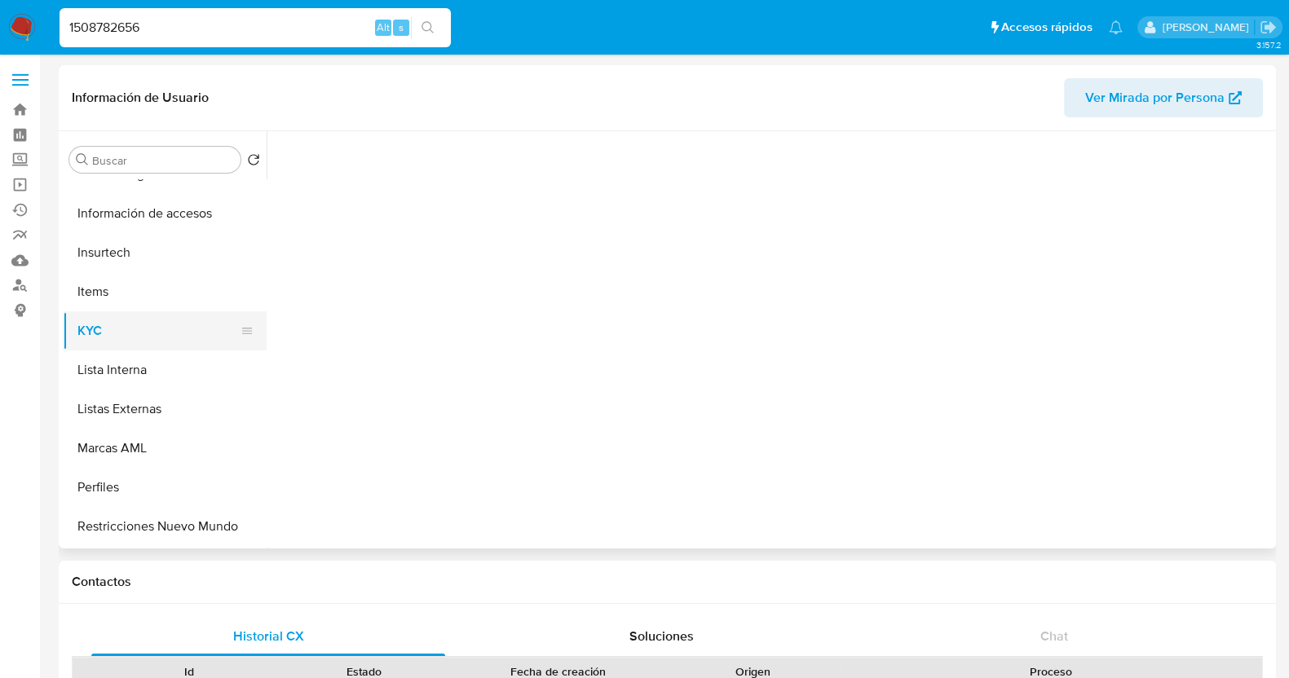
select select "10"
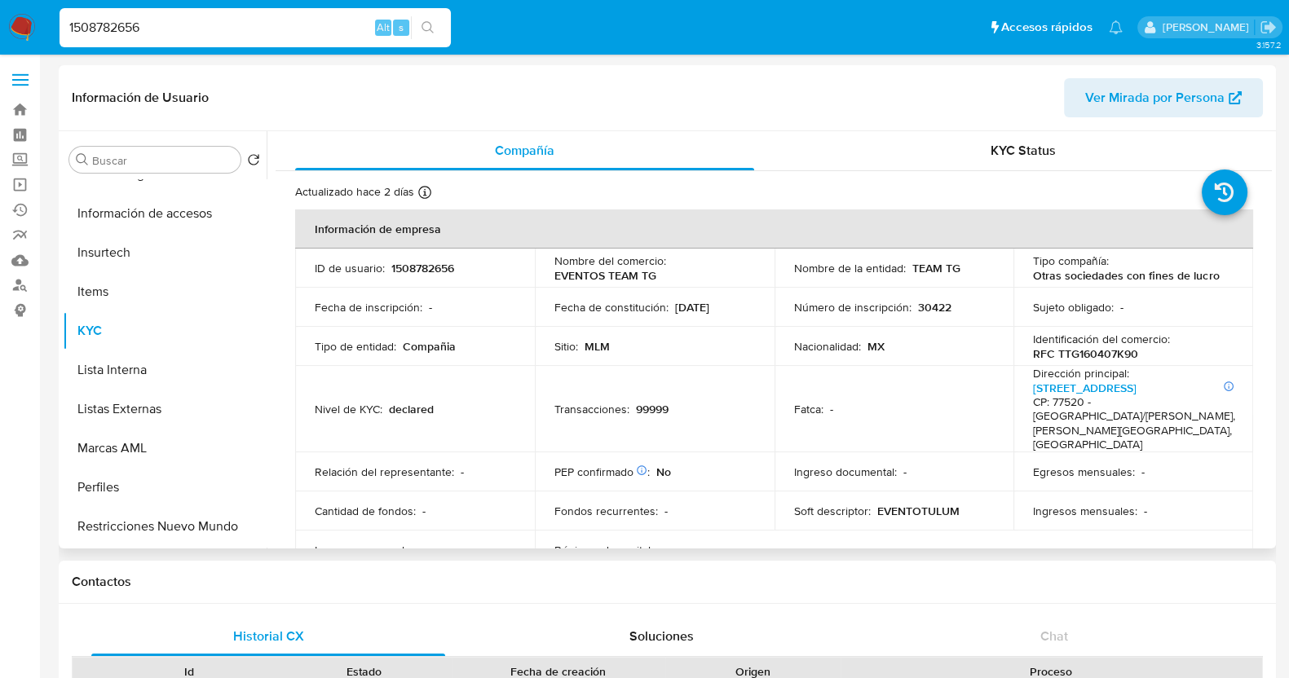
scroll to position [407, 0]
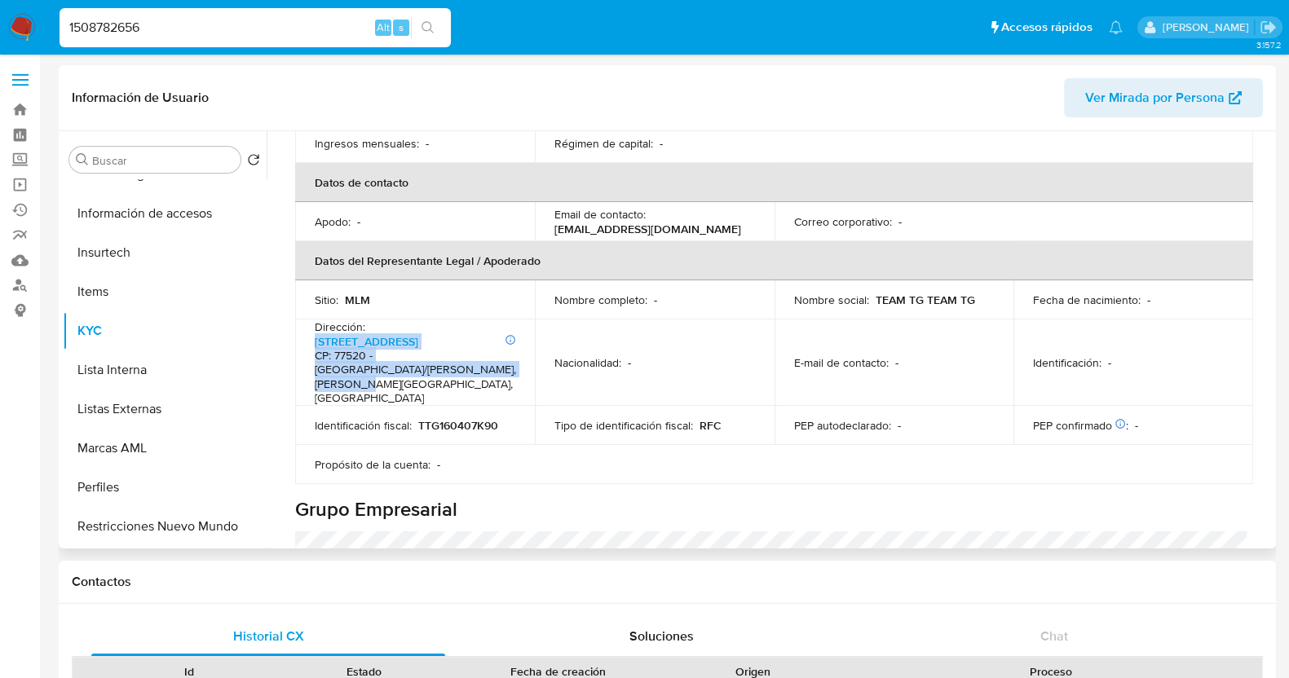
drag, startPoint x: 431, startPoint y: 339, endPoint x: 309, endPoint y: 311, distance: 125.4
click at [309, 320] on td "Dirección : Número interno: L 1 N E 31 Muelle M 135, Supermanzana 85 CP: 77520 …" at bounding box center [415, 363] width 240 height 86
copy p "Número interno: L 1 N E 31 Muelle M 135, Supermanzana 85 CP: 77520 - Cancún/ben…"
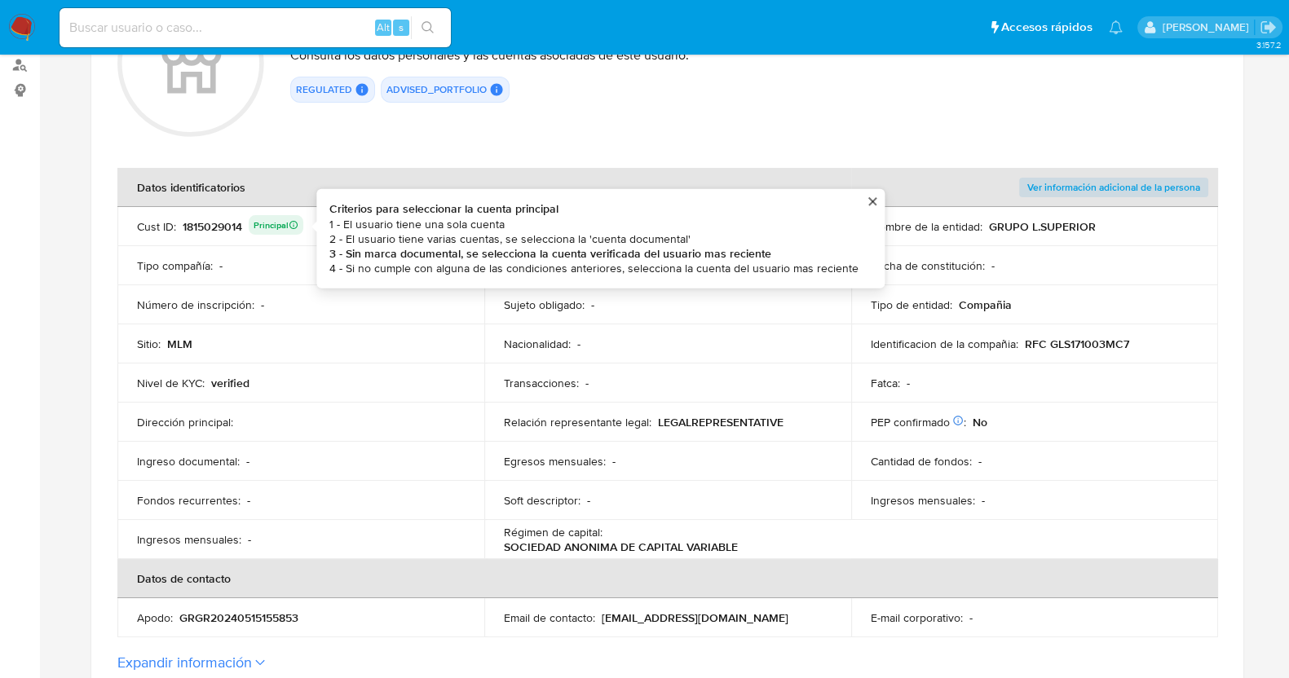
scroll to position [407, 0]
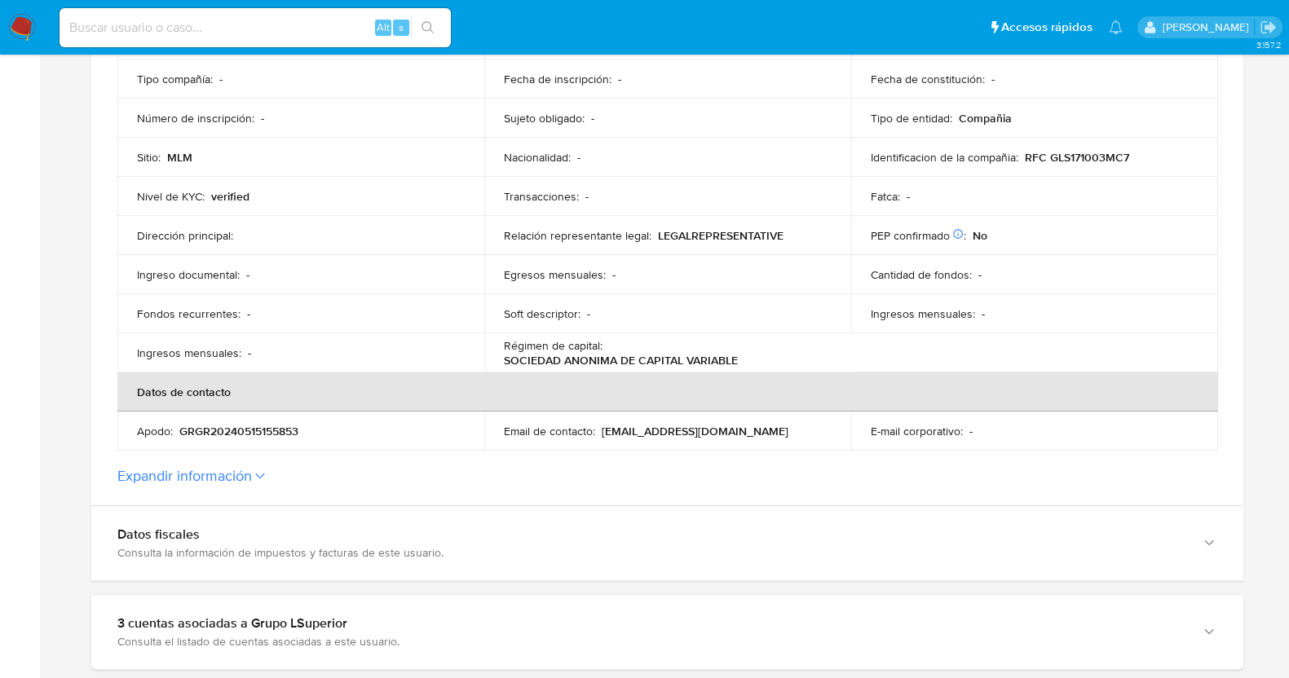
click at [258, 475] on icon at bounding box center [260, 476] width 10 height 7
click at [252, 475] on button "Expandir información" at bounding box center [184, 476] width 135 height 18
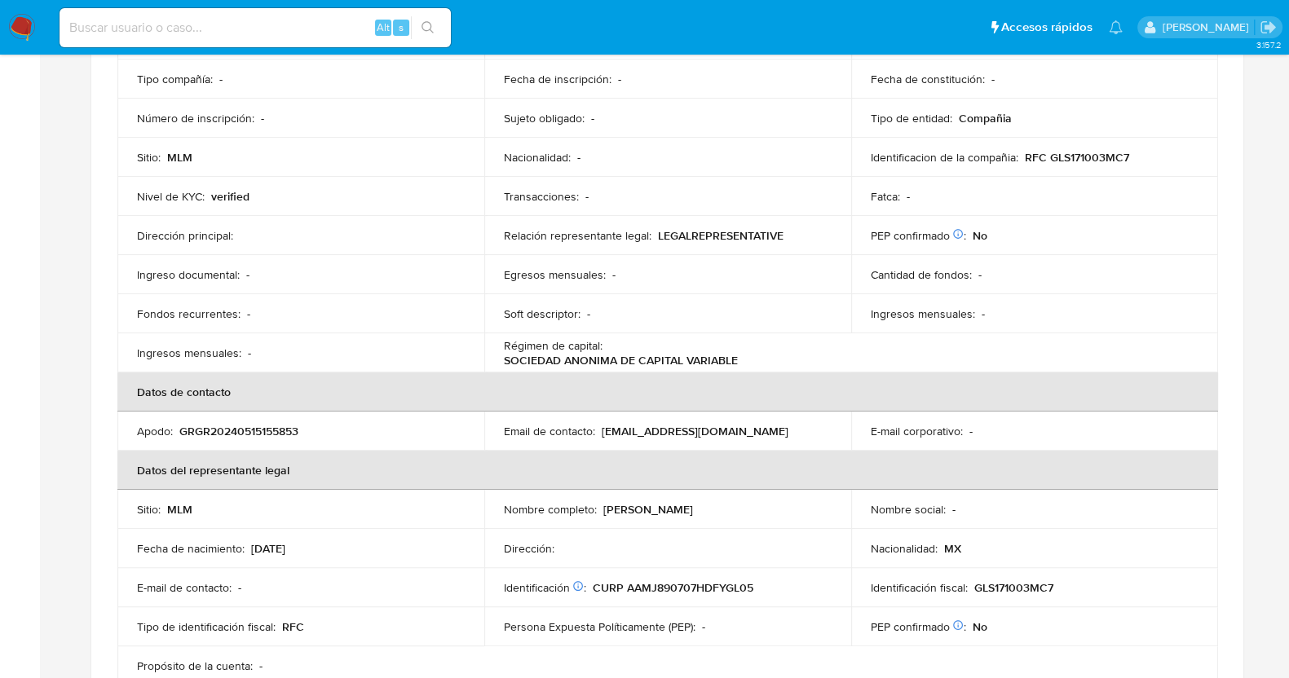
scroll to position [713, 0]
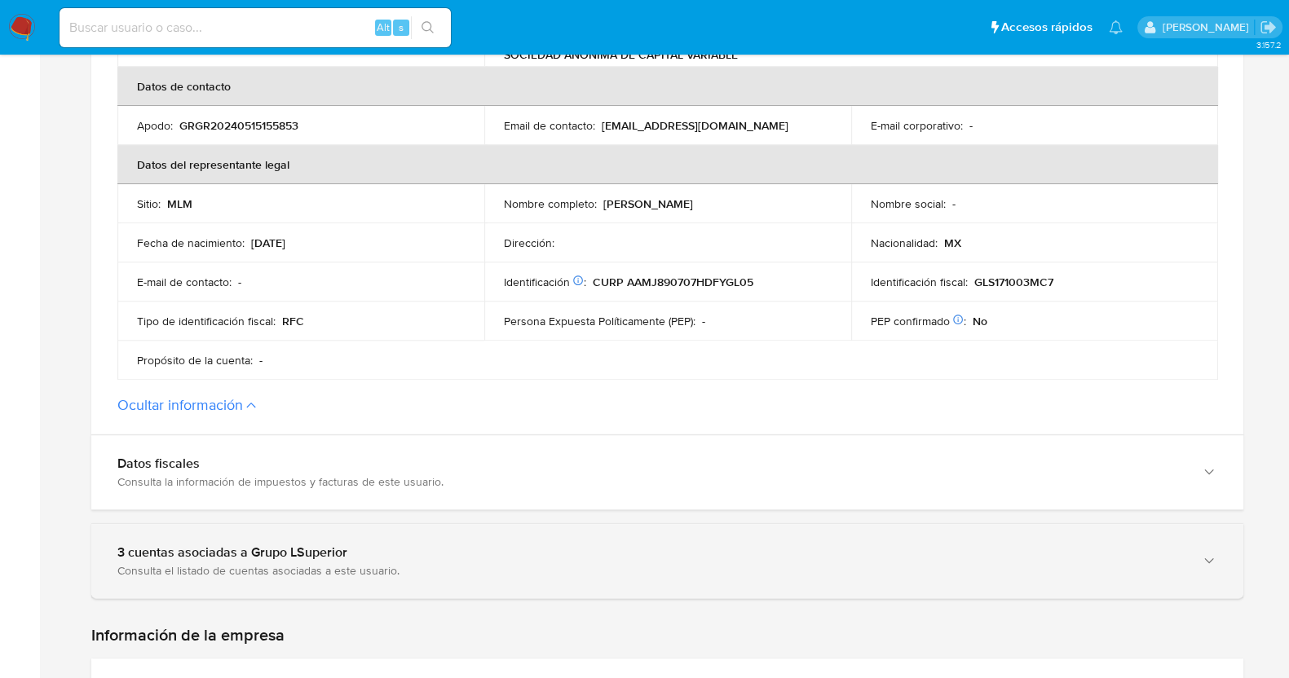
click at [329, 540] on div "3 cuentas asociadas a Grupo LSuperior Consulta el listado de cuentas asociadas …" at bounding box center [667, 561] width 1152 height 74
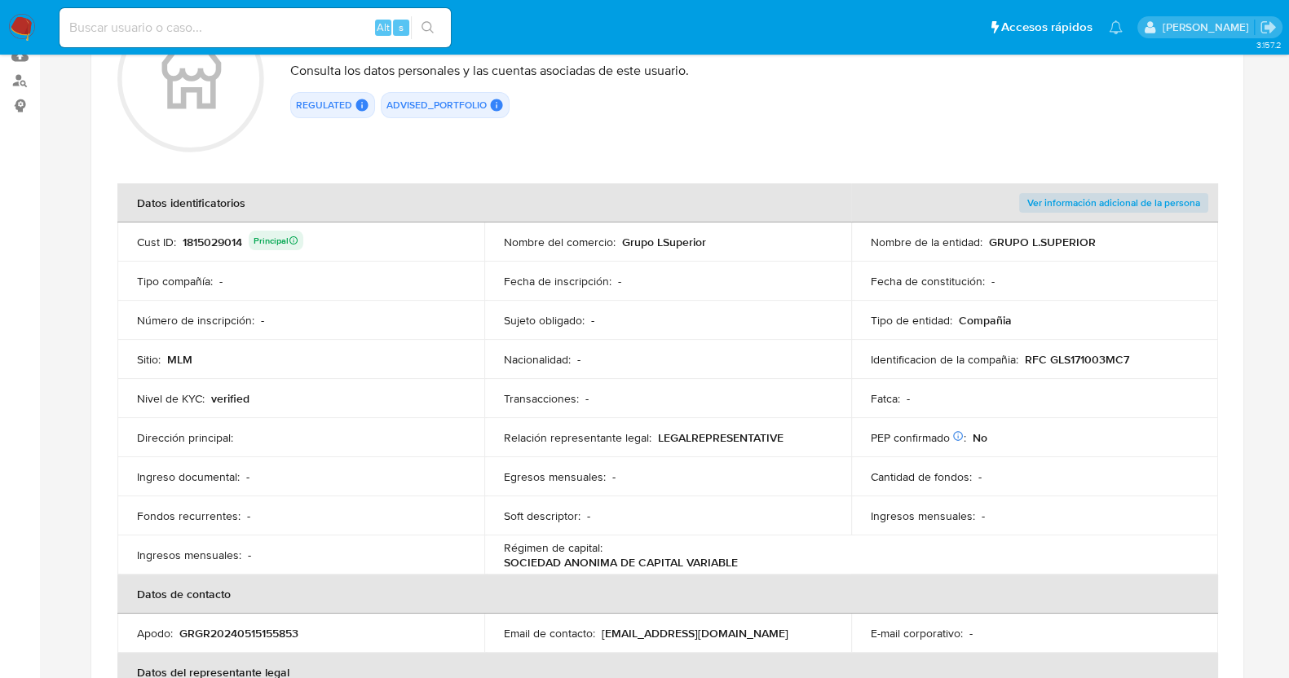
scroll to position [0, 0]
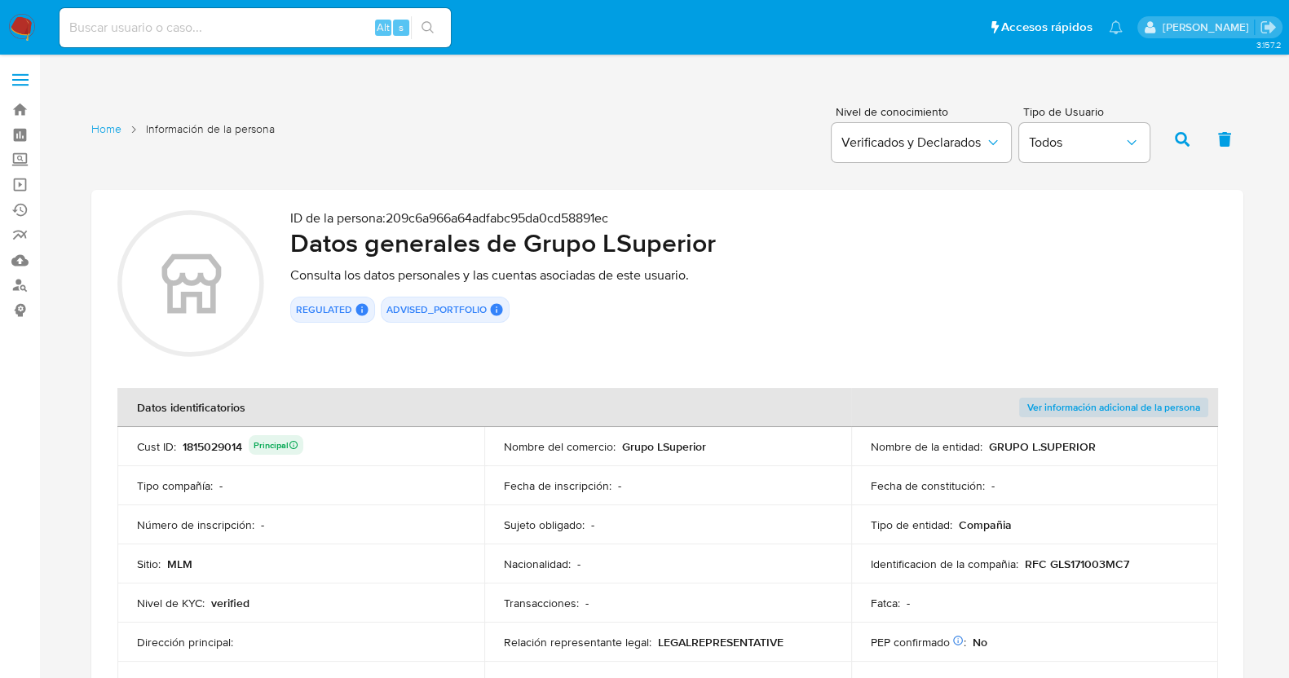
drag, startPoint x: 735, startPoint y: 250, endPoint x: 530, endPoint y: 255, distance: 204.7
click at [530, 255] on h2 "Datos generales de Grupo LSuperior" at bounding box center [753, 243] width 927 height 33
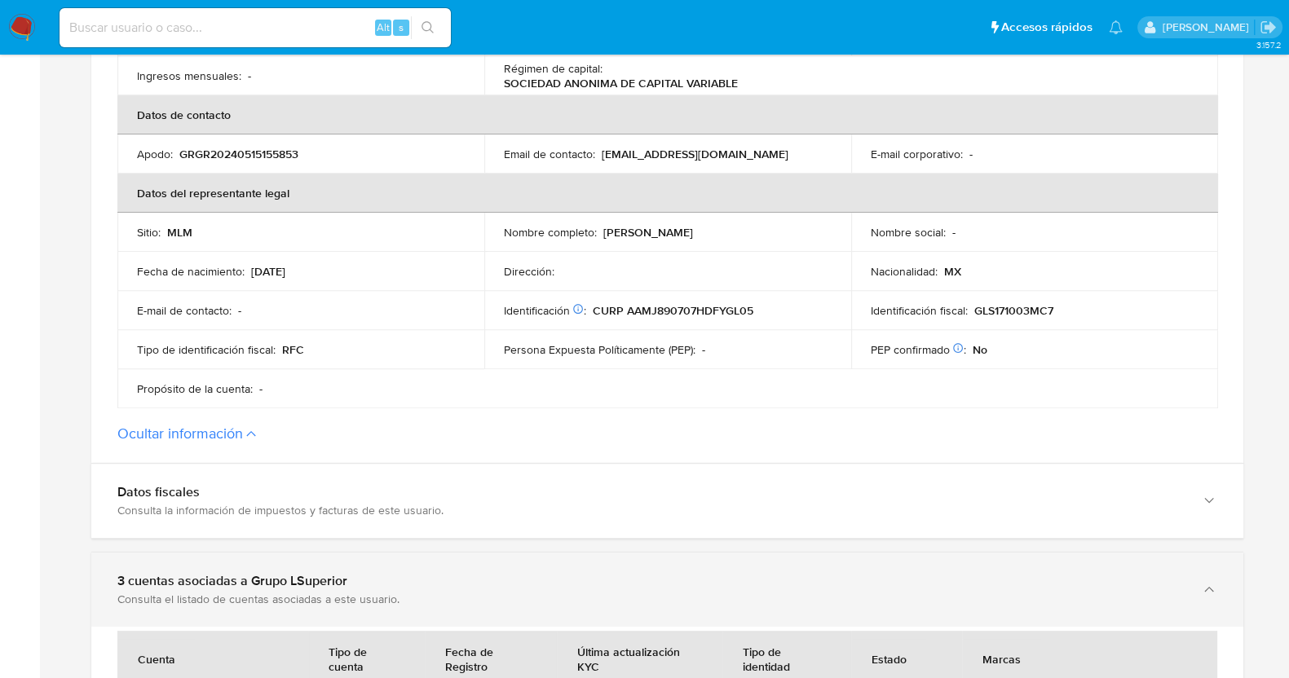
scroll to position [713, 0]
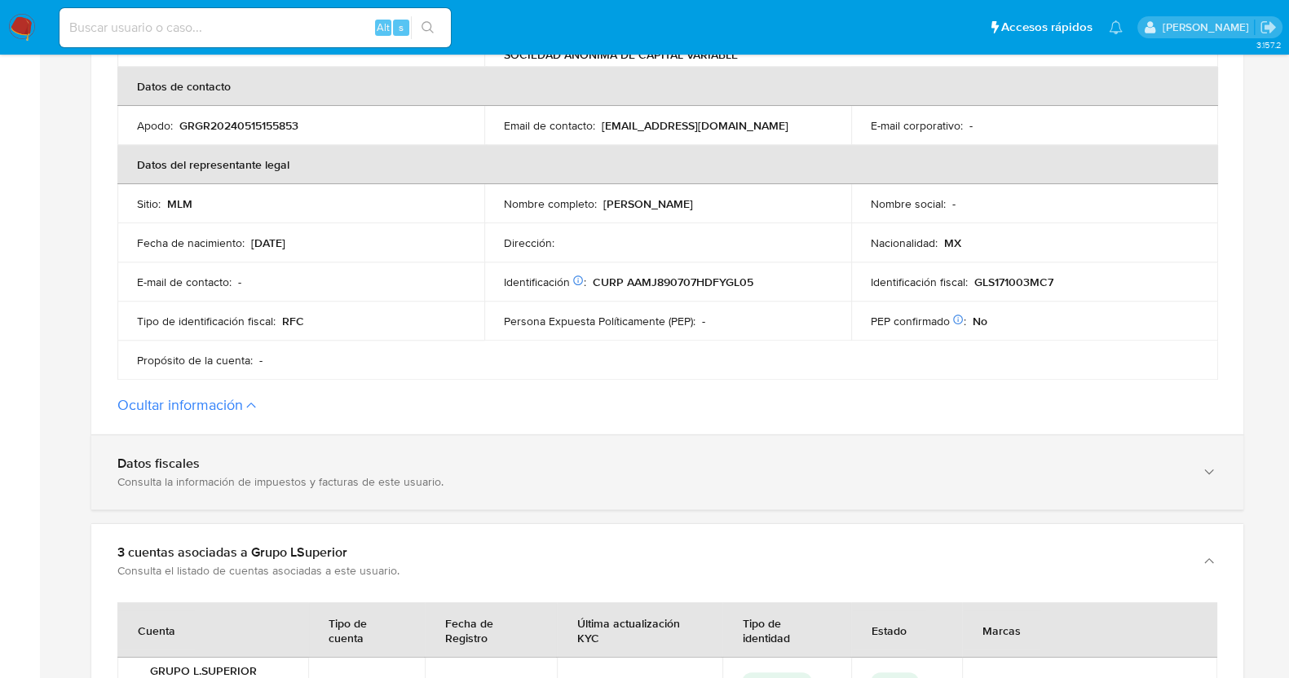
click at [417, 469] on div "Datos fiscales" at bounding box center [650, 464] width 1067 height 16
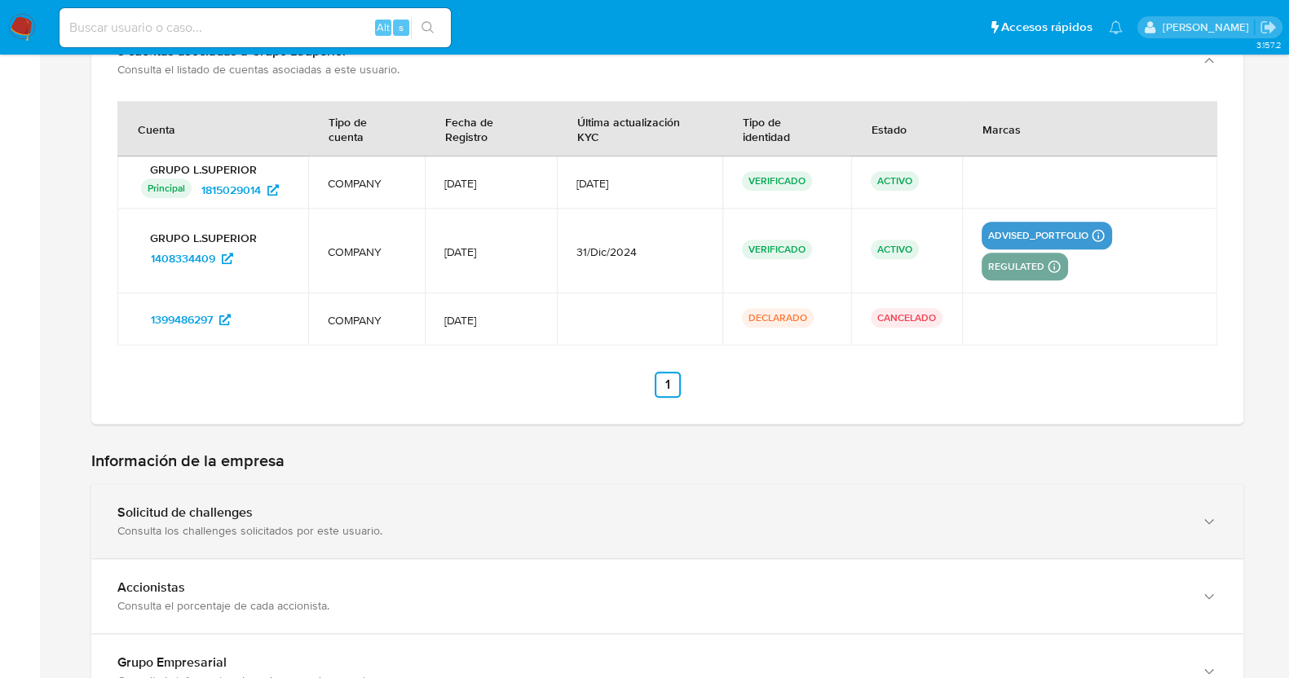
click at [294, 523] on div "Consulta los challenges solicitados por este usuario." at bounding box center [650, 530] width 1067 height 15
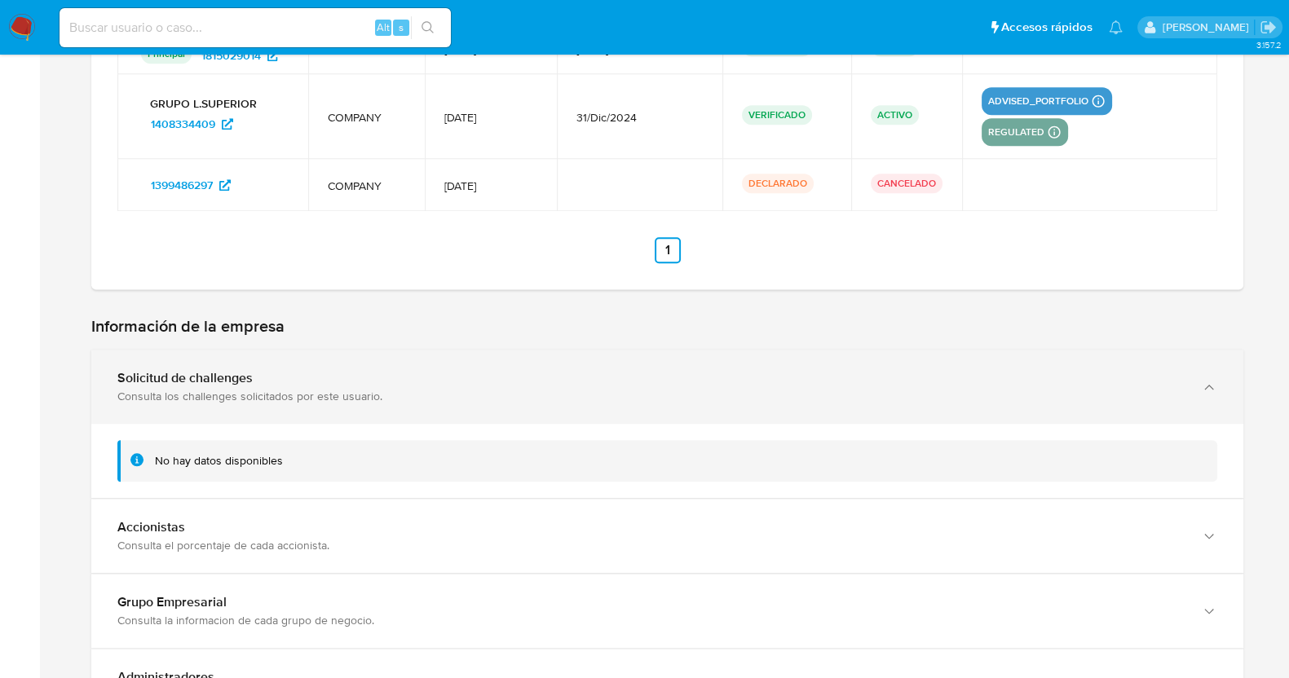
scroll to position [2446, 0]
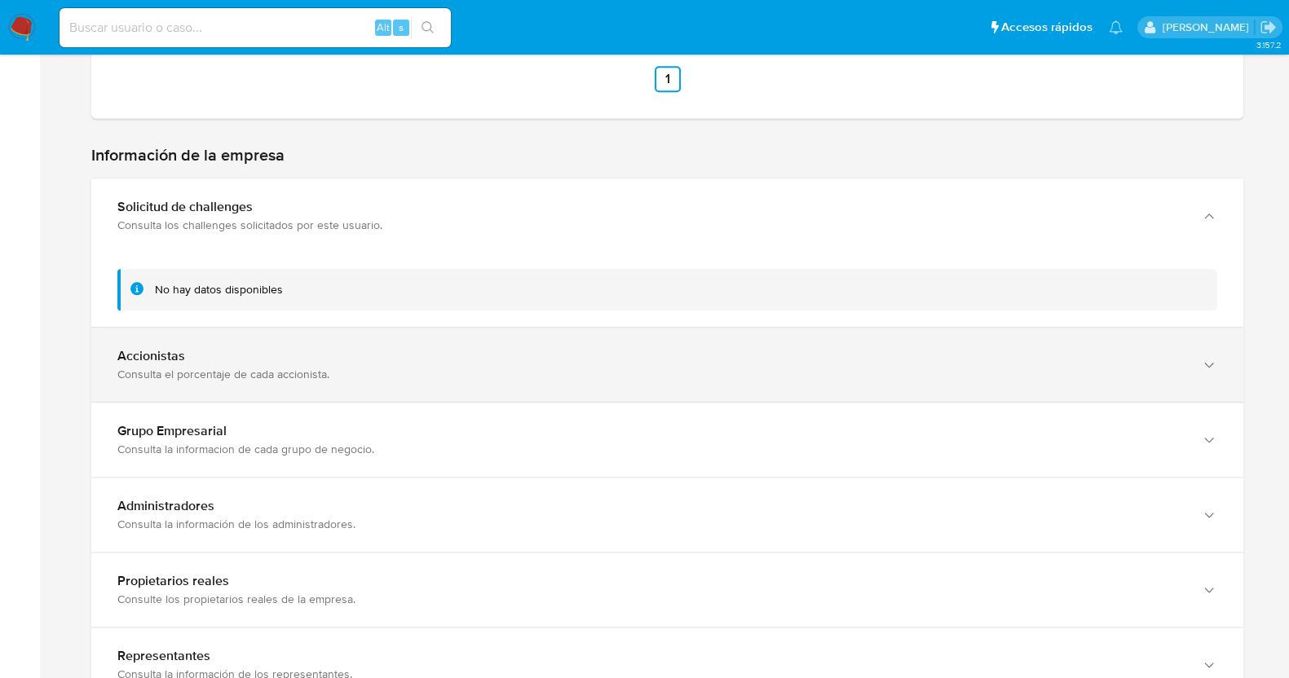
click at [314, 361] on div "Accionistas Consulta el porcentaje de cada accionista." at bounding box center [650, 364] width 1067 height 33
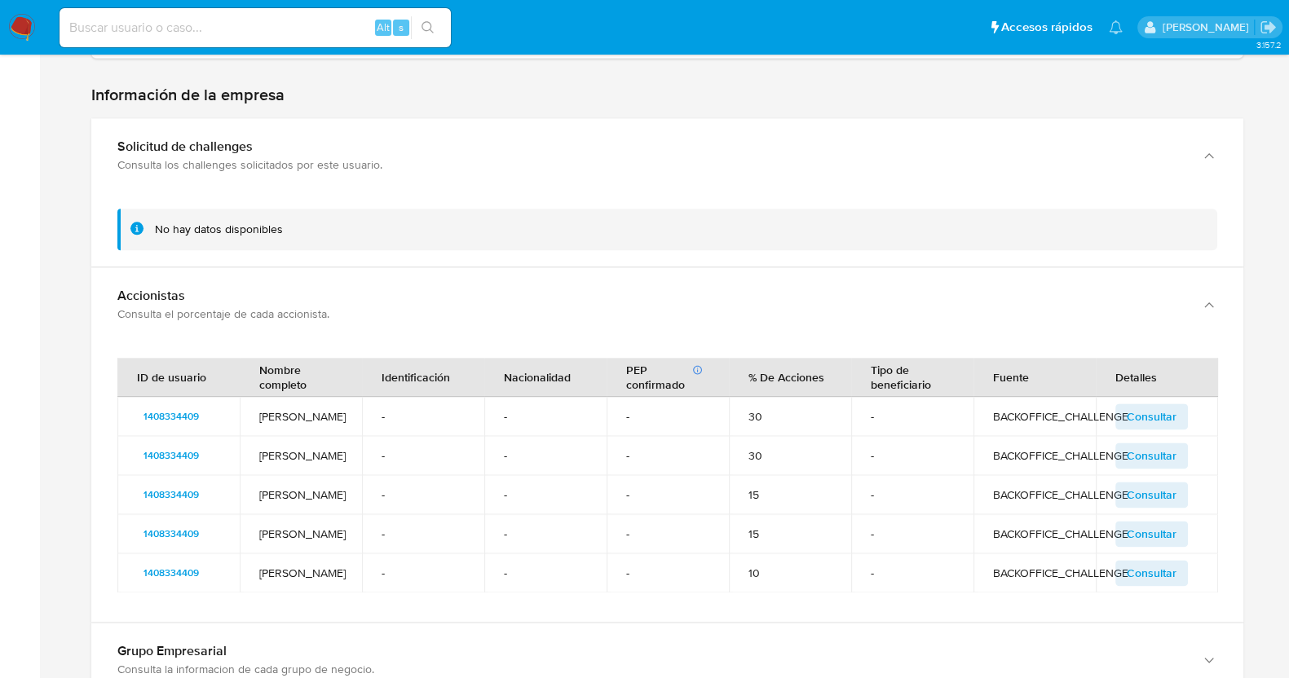
scroll to position [2649, 0]
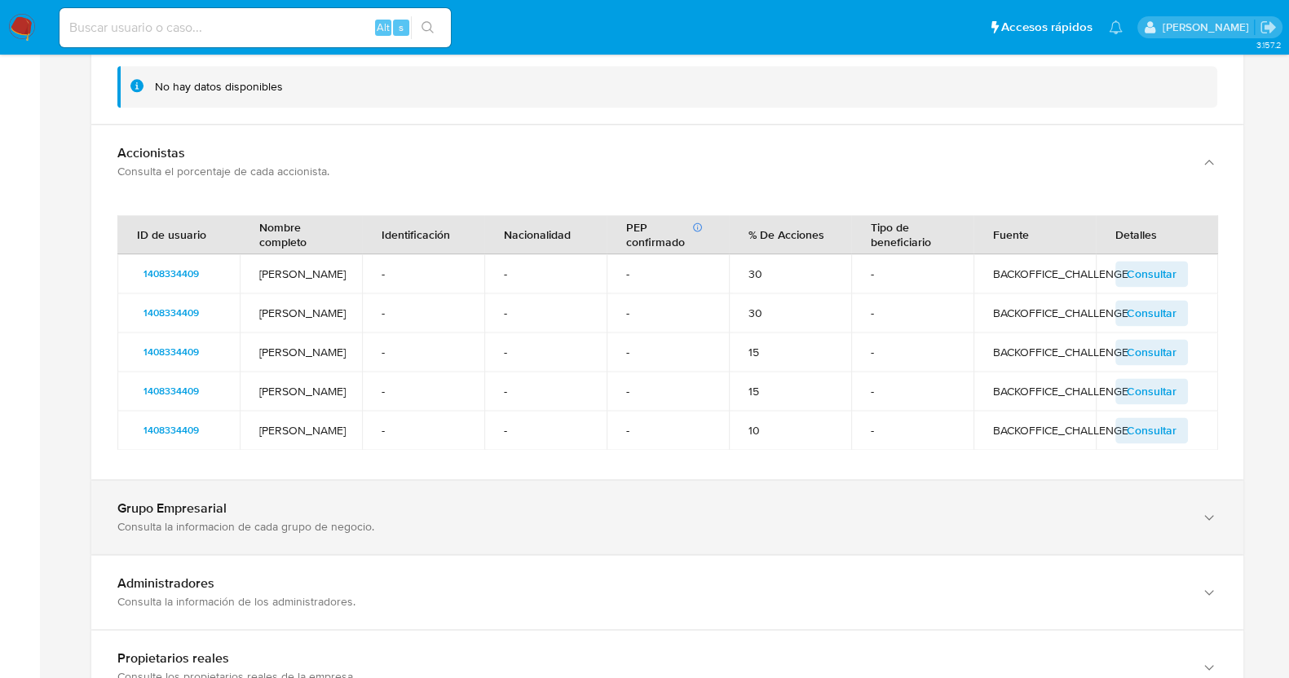
click at [330, 526] on div "Consulta la informacion de cada grupo de negocio." at bounding box center [650, 526] width 1067 height 15
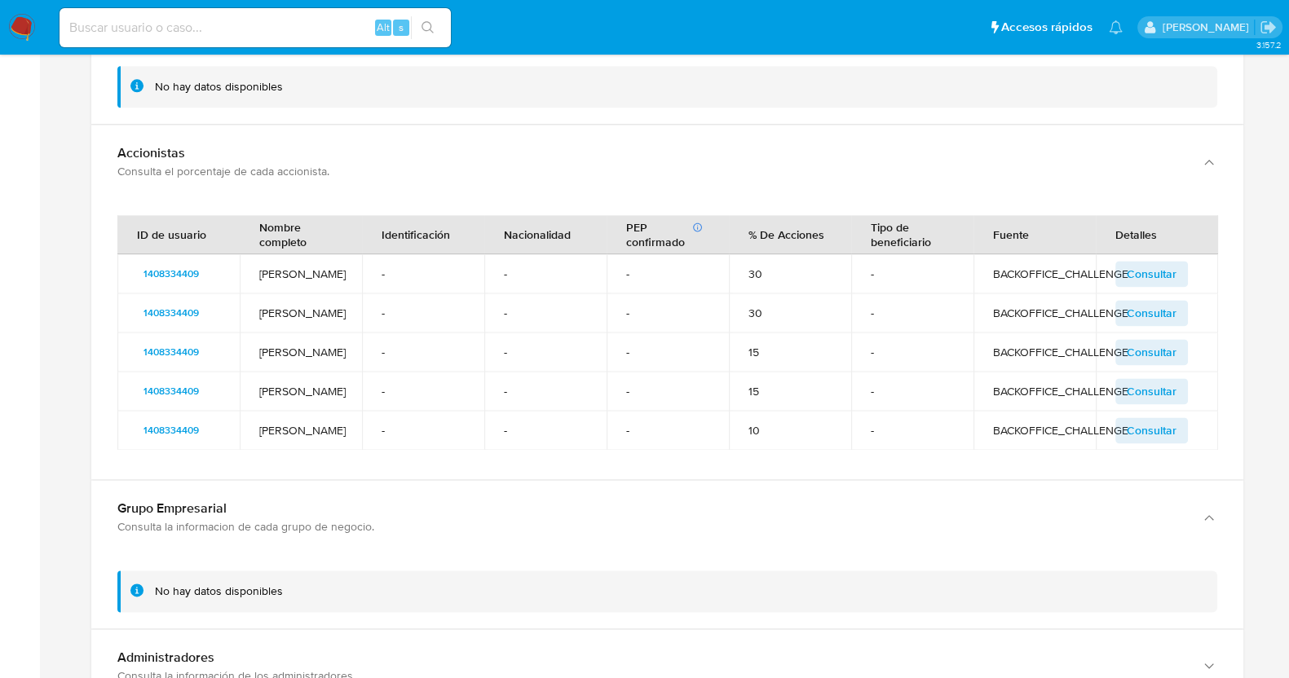
click at [303, 263] on td "Esther Díaz Puig" at bounding box center [301, 273] width 122 height 39
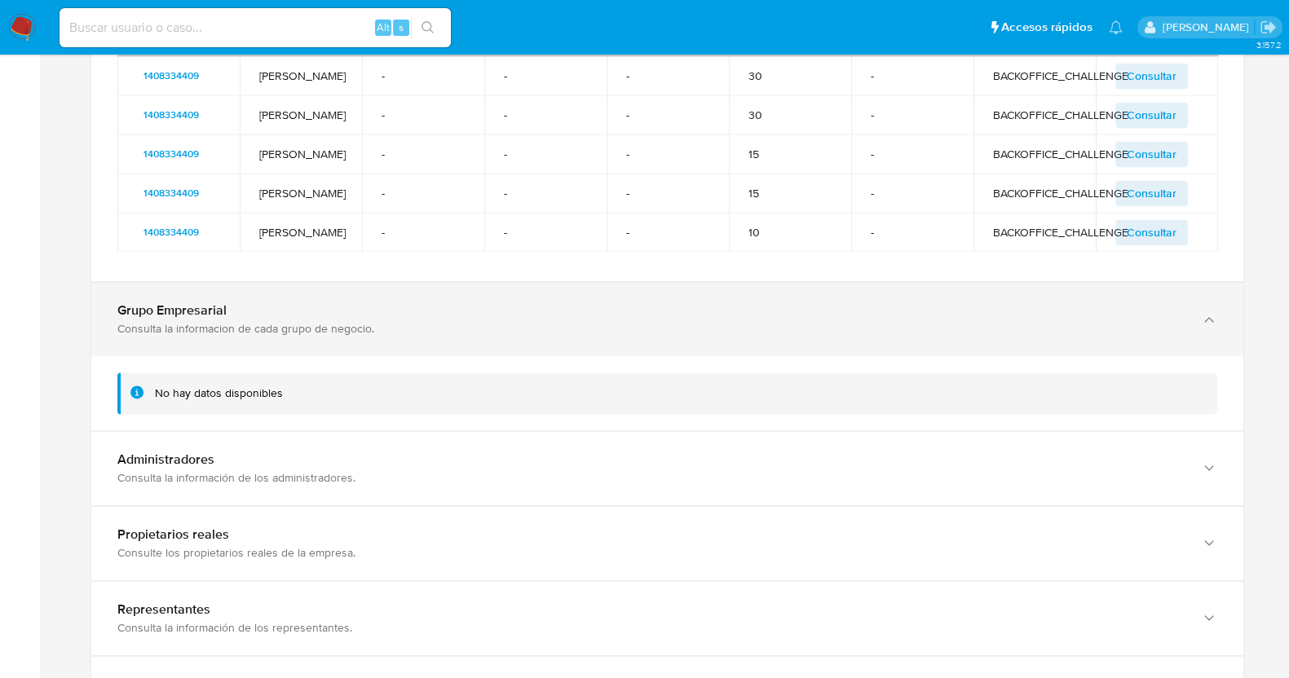
scroll to position [2853, 0]
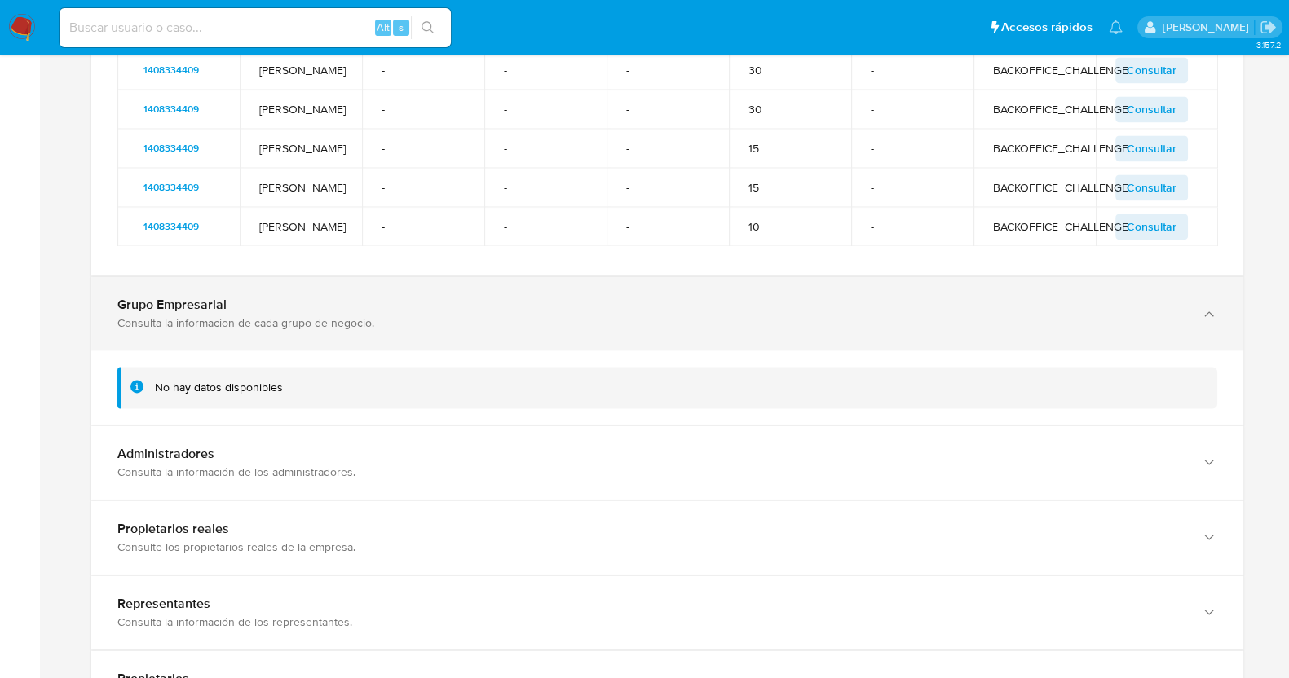
click at [325, 293] on div "Grupo Empresarial Consulta la informacion de cada grupo de negocio." at bounding box center [667, 313] width 1152 height 74
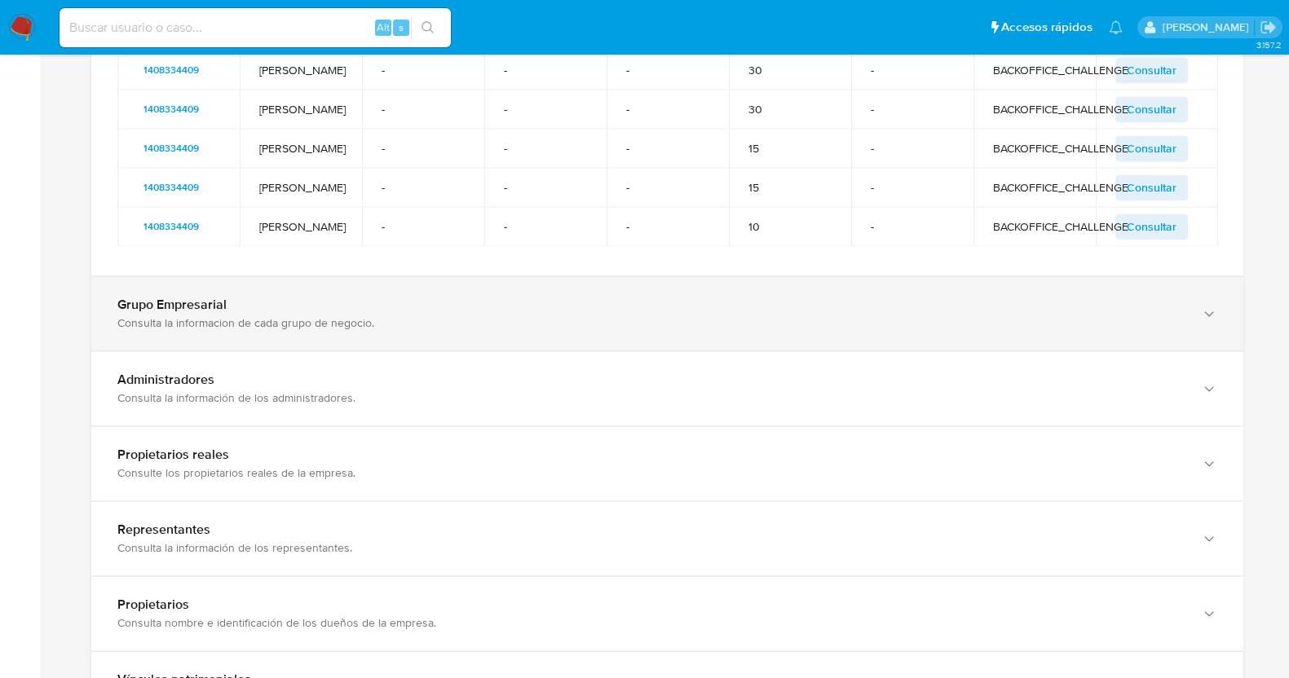
click at [325, 293] on div "Grupo Empresarial Consulta la informacion de cada grupo de negocio." at bounding box center [667, 313] width 1152 height 74
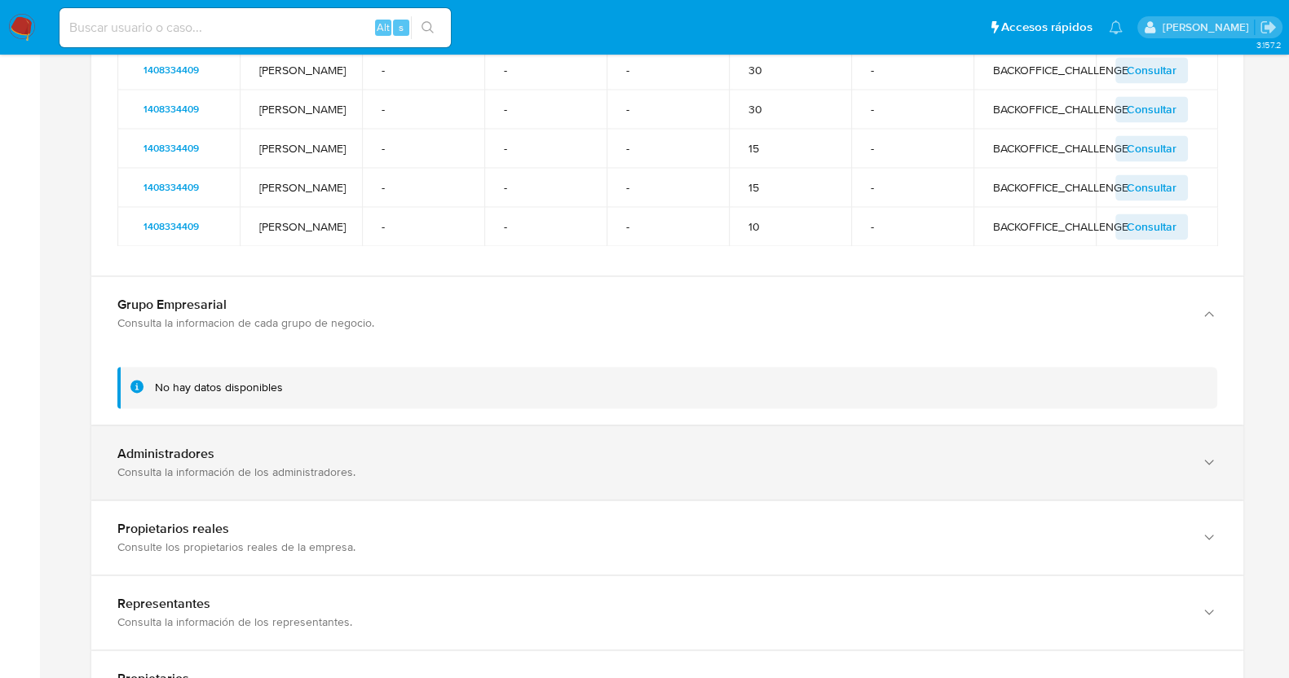
click at [284, 455] on div "Administradores" at bounding box center [650, 454] width 1067 height 16
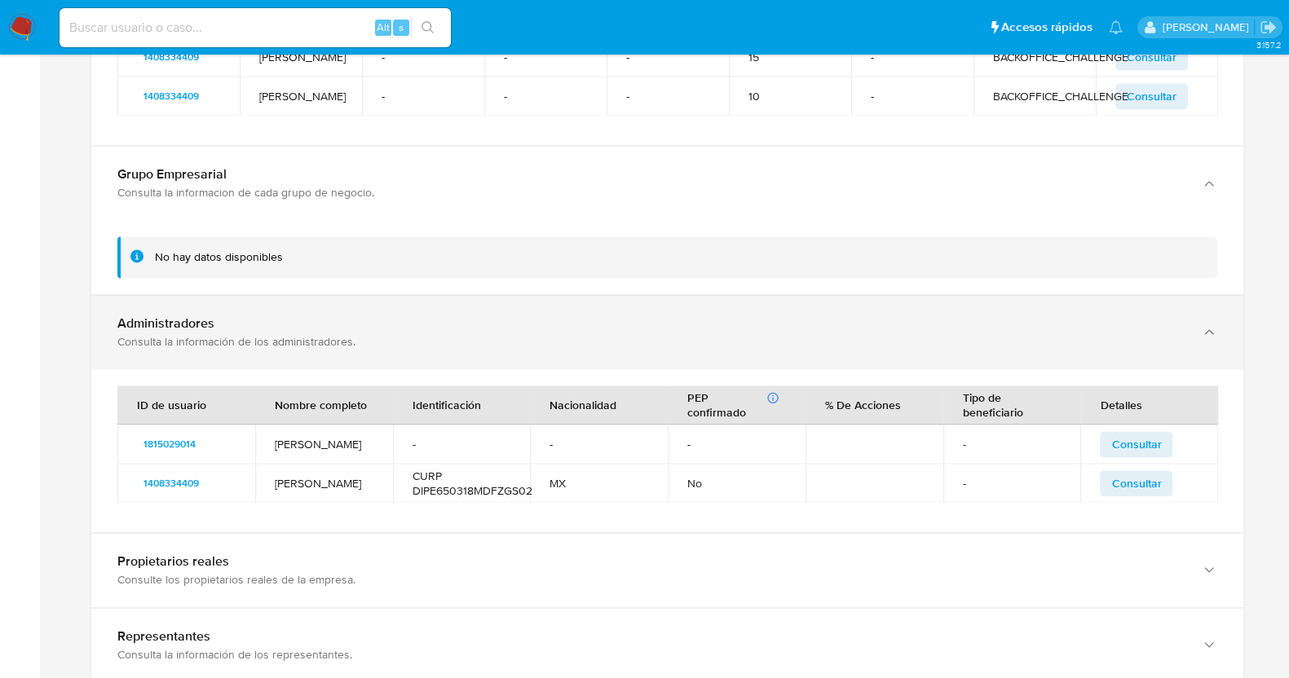
scroll to position [3057, 0]
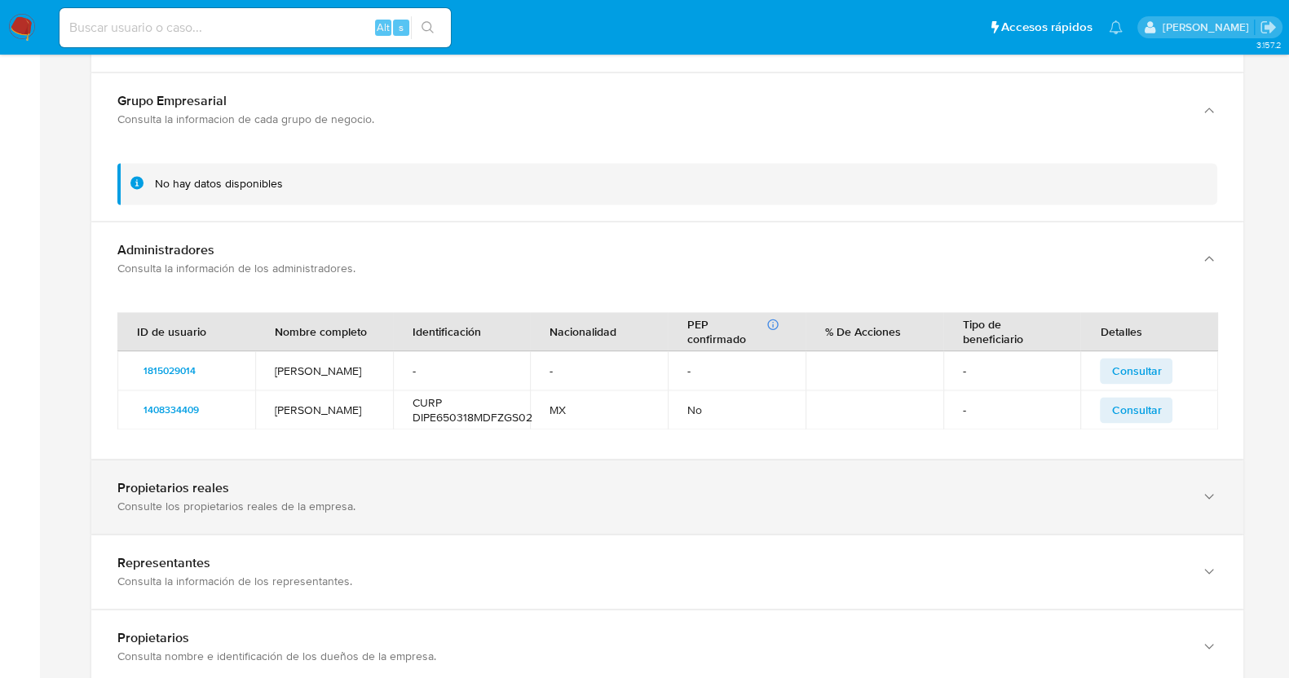
click at [371, 506] on div "Consulte los propietarios reales de la empresa." at bounding box center [650, 506] width 1067 height 15
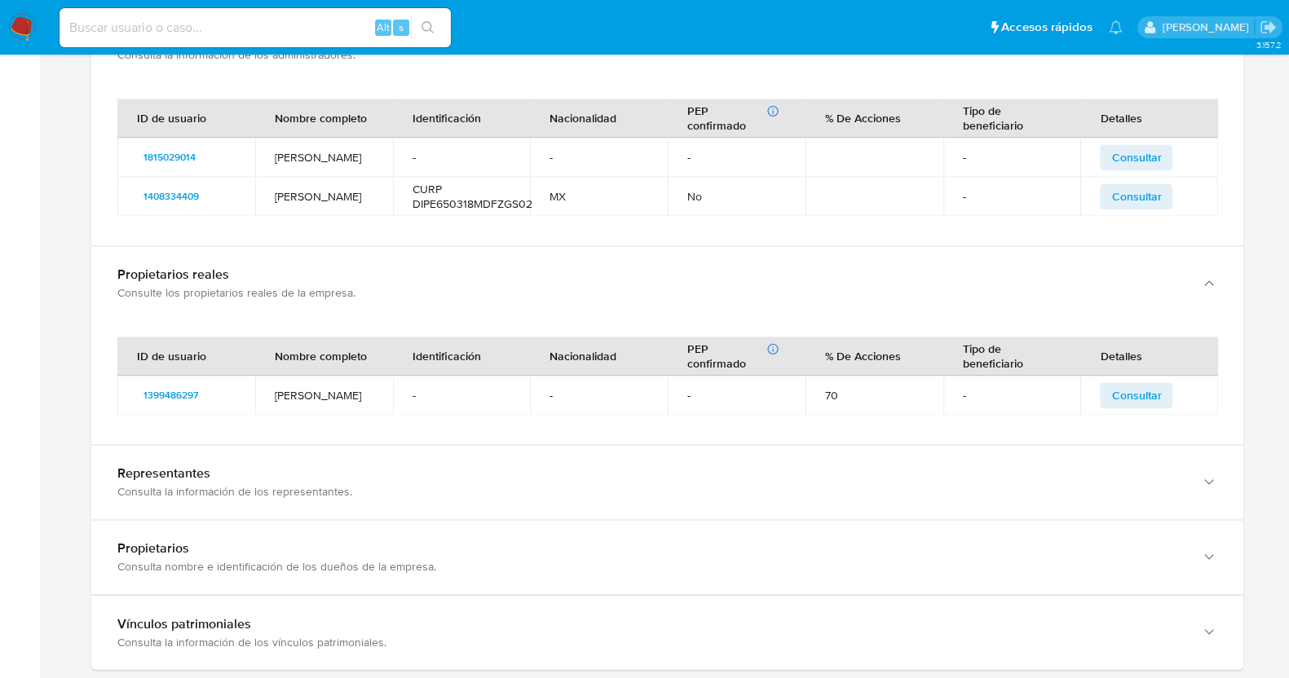
scroll to position [3363, 0]
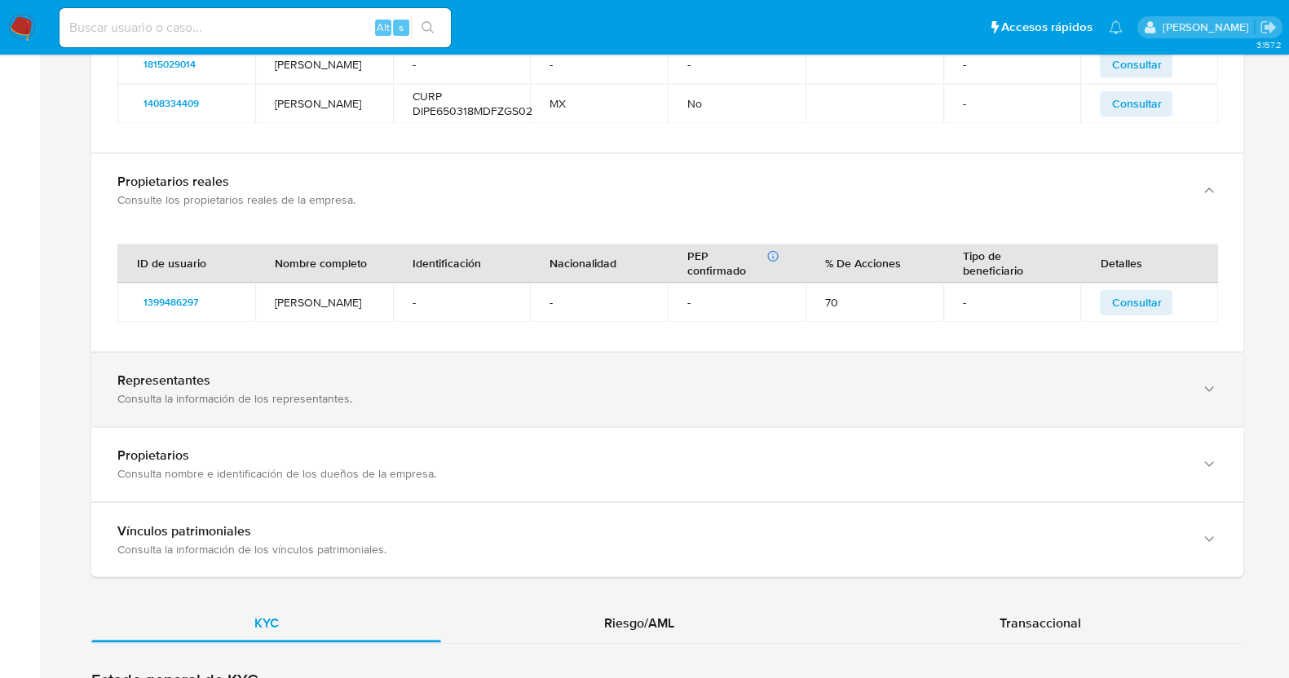
click at [347, 370] on div "Representantes Consulta la información de los representantes." at bounding box center [667, 389] width 1152 height 74
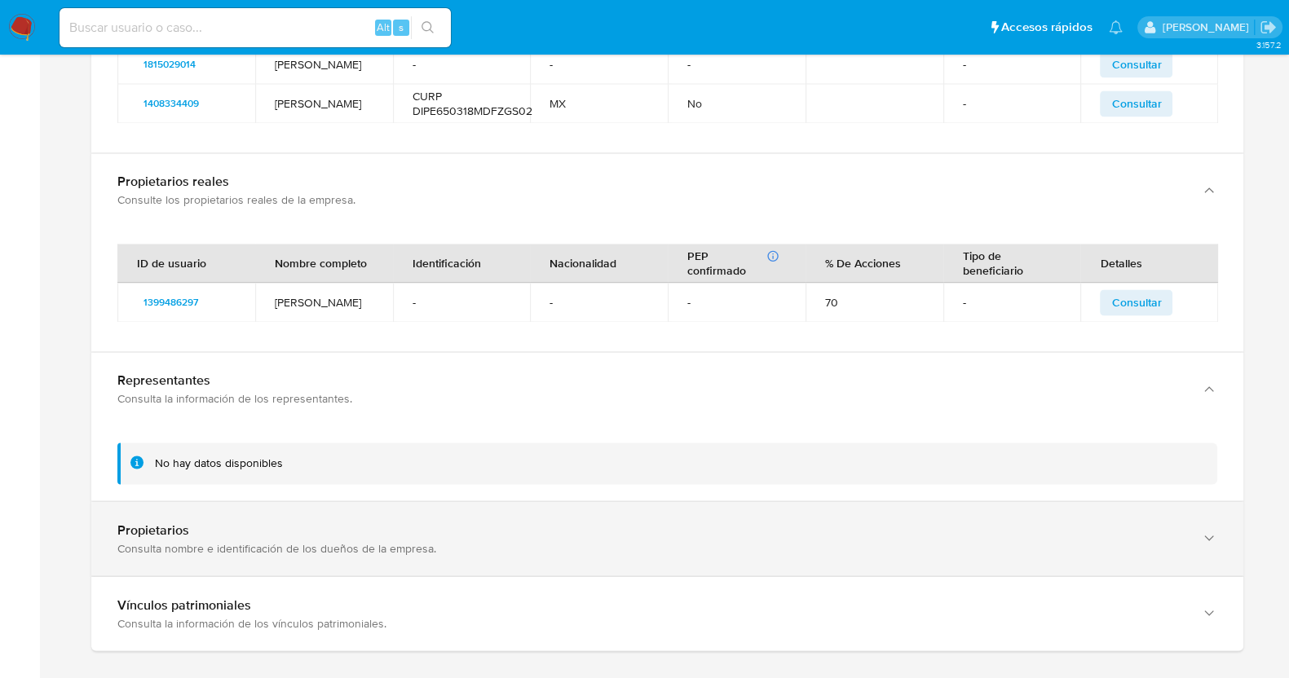
click at [217, 521] on div "Propietarios Consulta nombre e identificación de los dueños de la empresa." at bounding box center [667, 538] width 1152 height 74
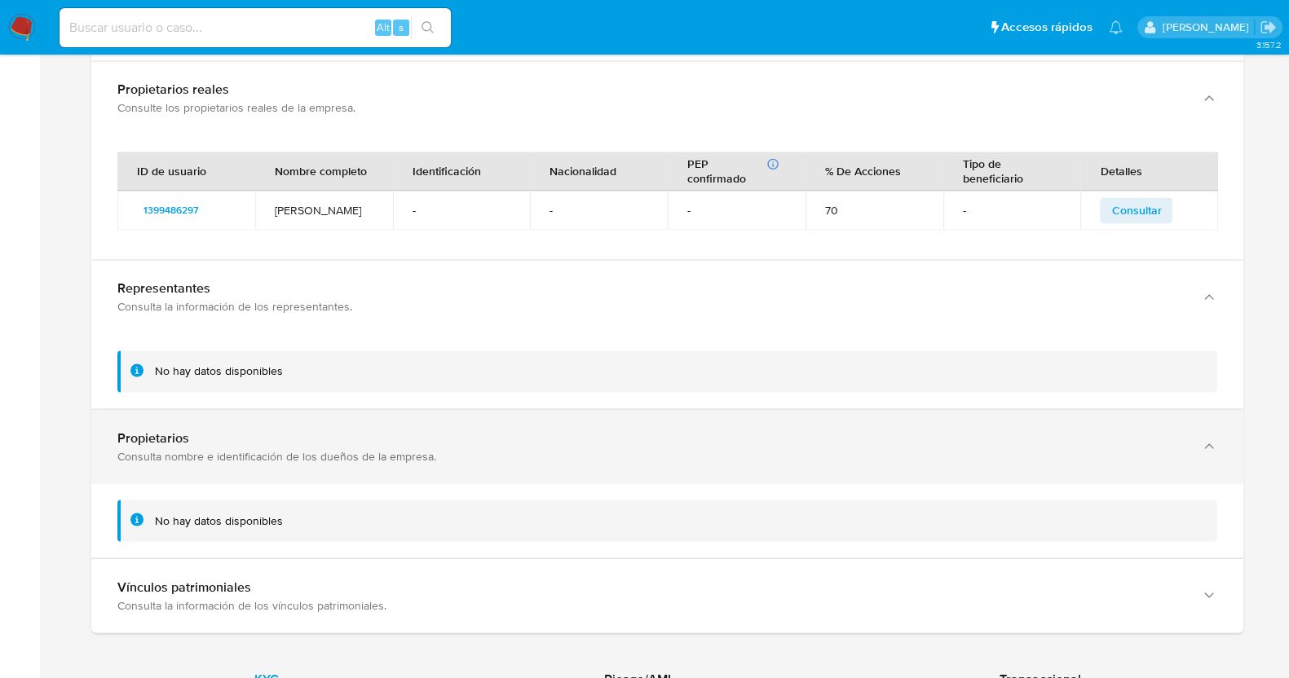
scroll to position [3567, 0]
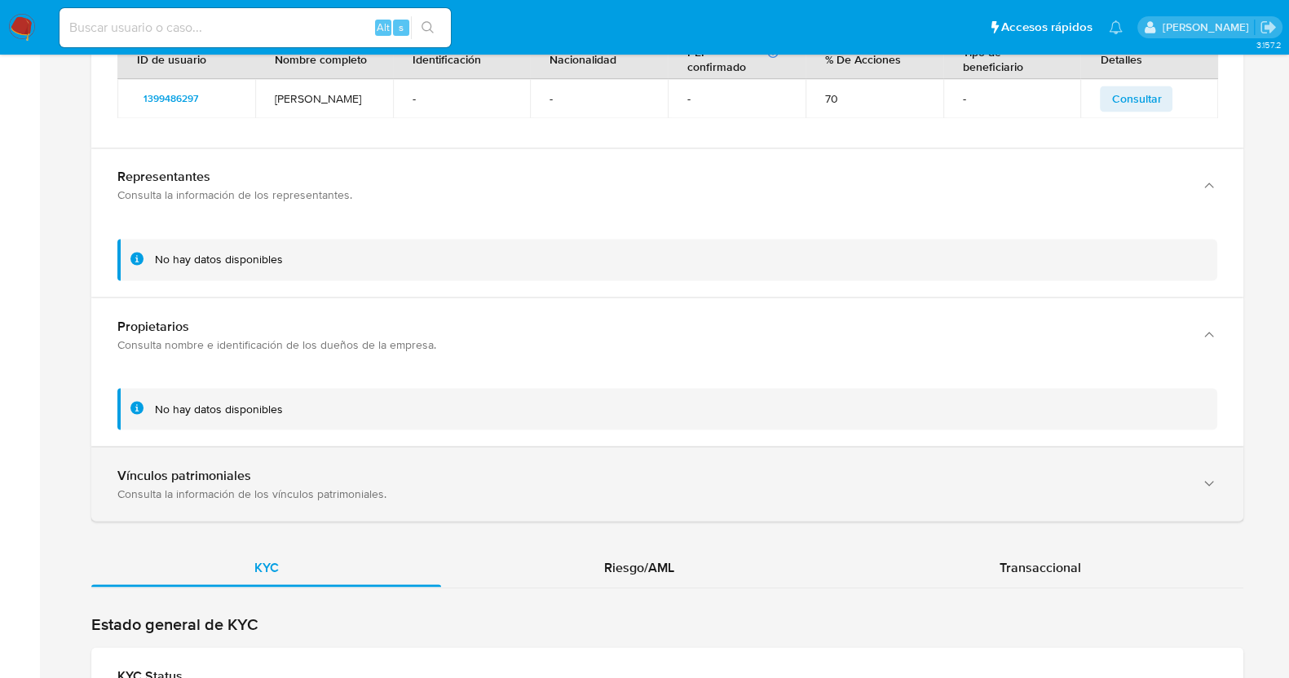
click at [228, 468] on div "Vínculos patrimoniales" at bounding box center [650, 475] width 1067 height 16
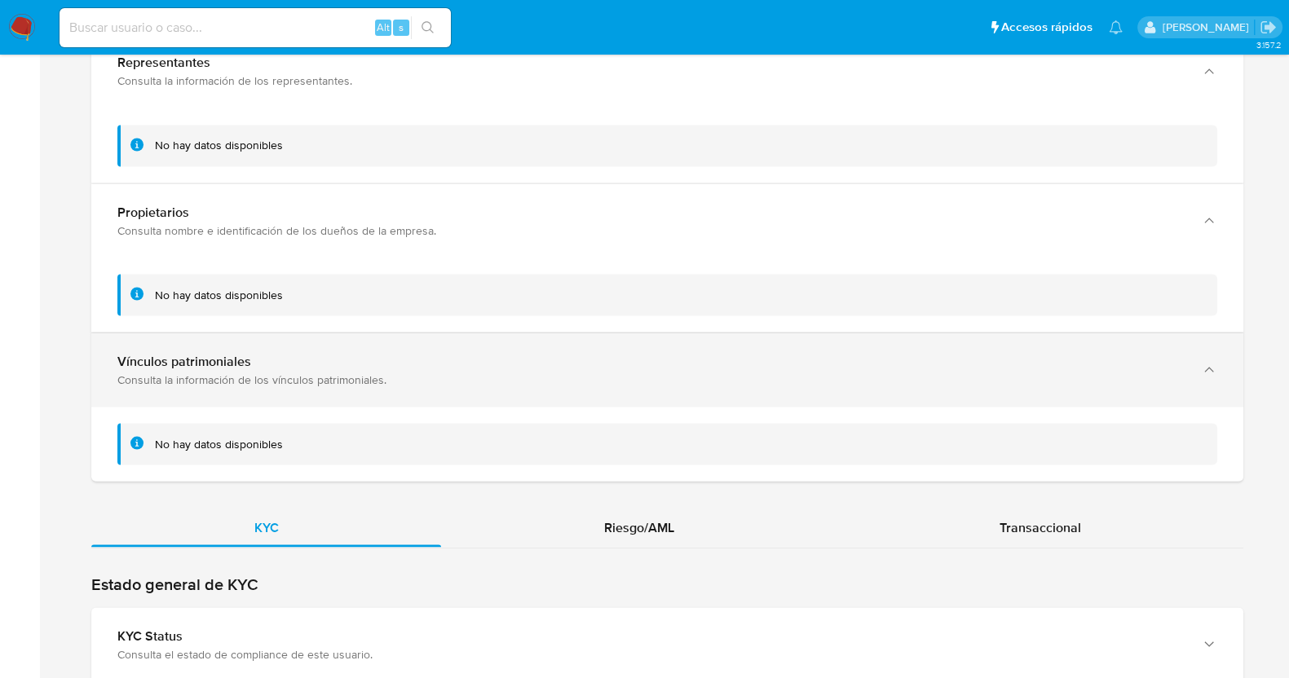
scroll to position [3873, 0]
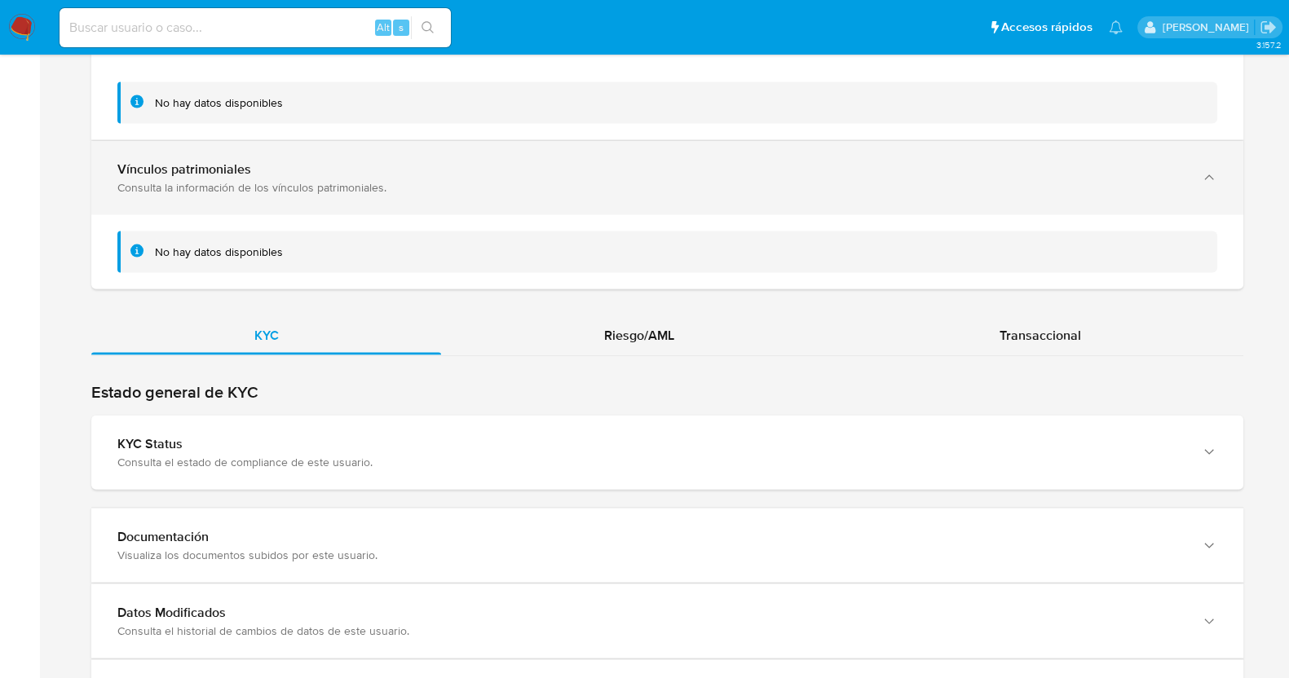
click at [227, 470] on div "KYC Status Consulta el estado de compliance de este usuario." at bounding box center [667, 453] width 1152 height 74
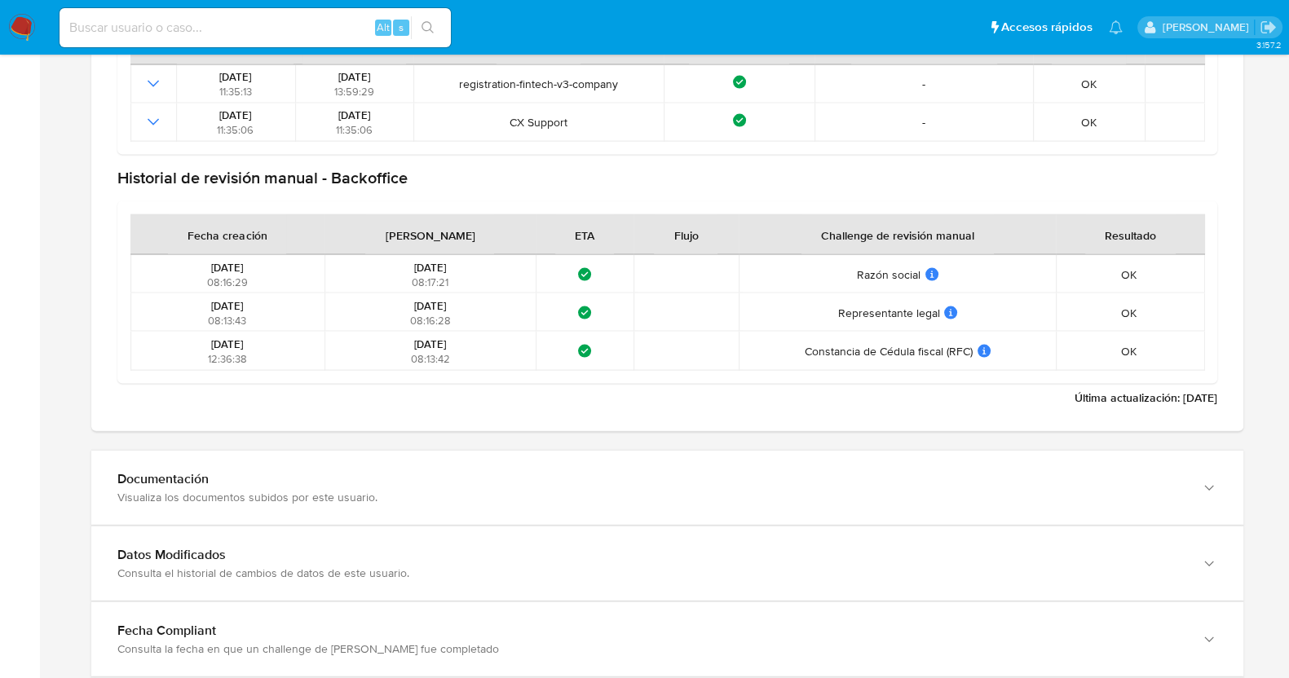
scroll to position [4539, 0]
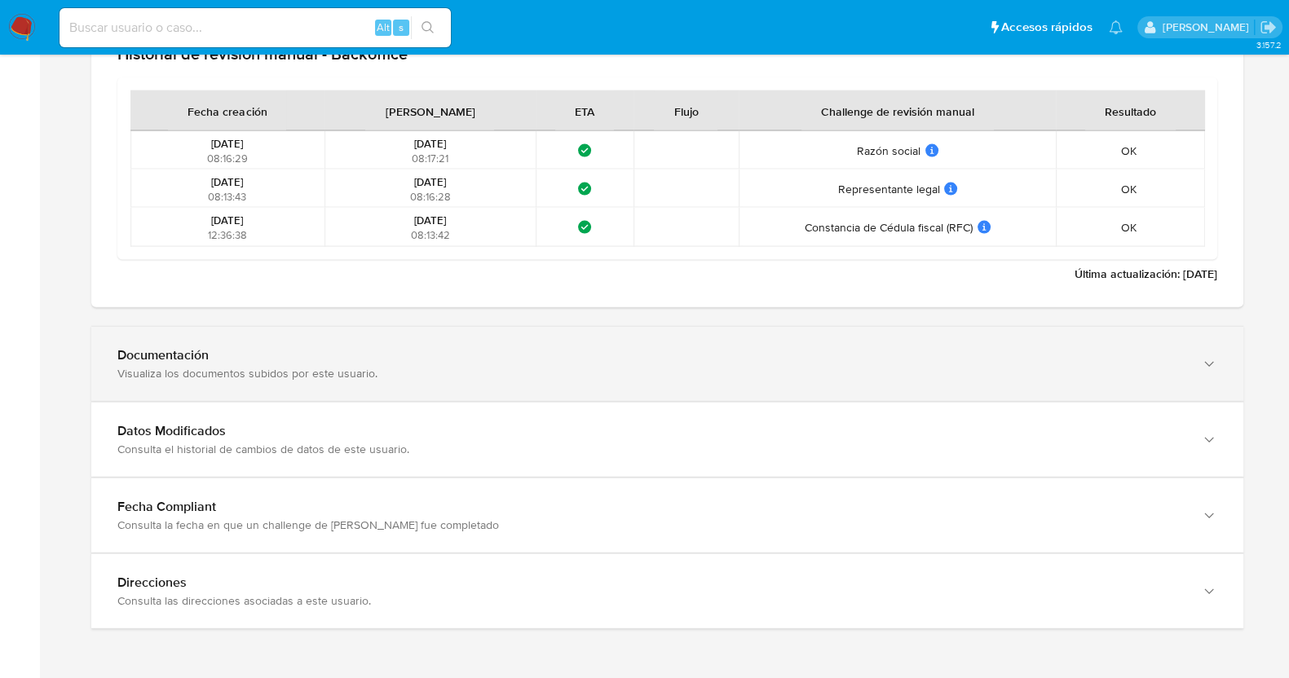
click at [296, 383] on div "Documentación Visualiza los documentos subidos por este usuario." at bounding box center [667, 364] width 1152 height 74
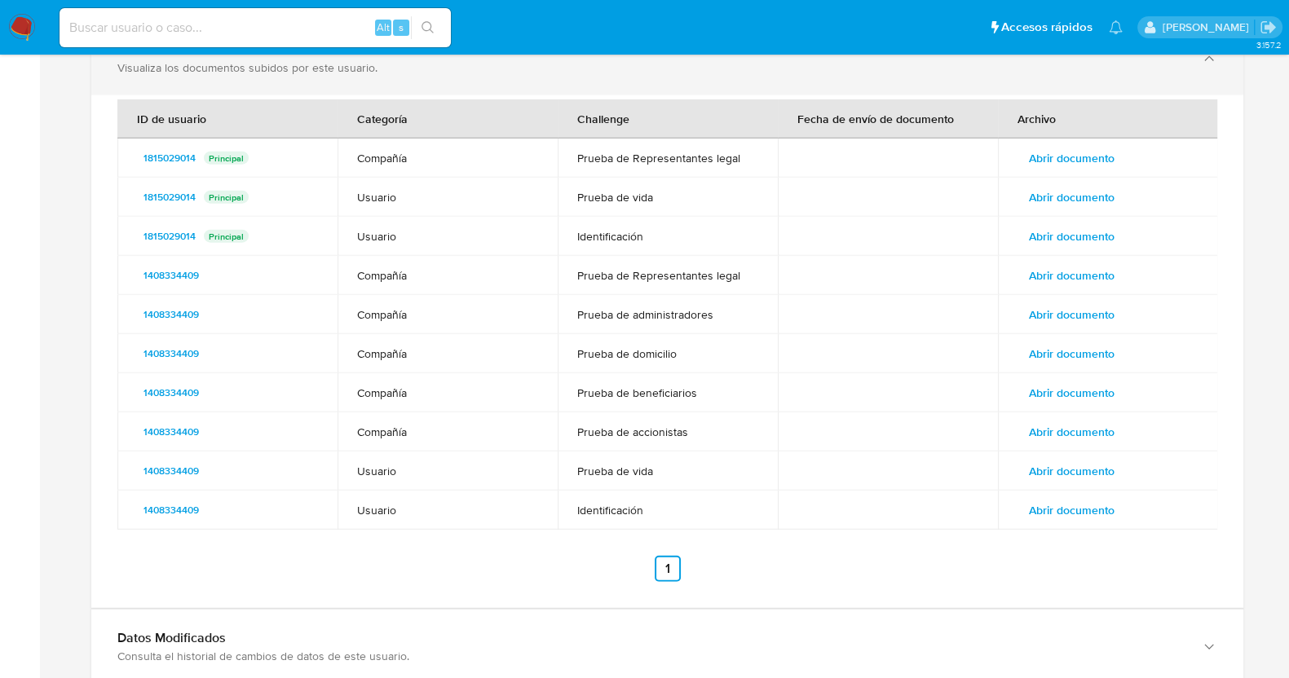
scroll to position [5049, 0]
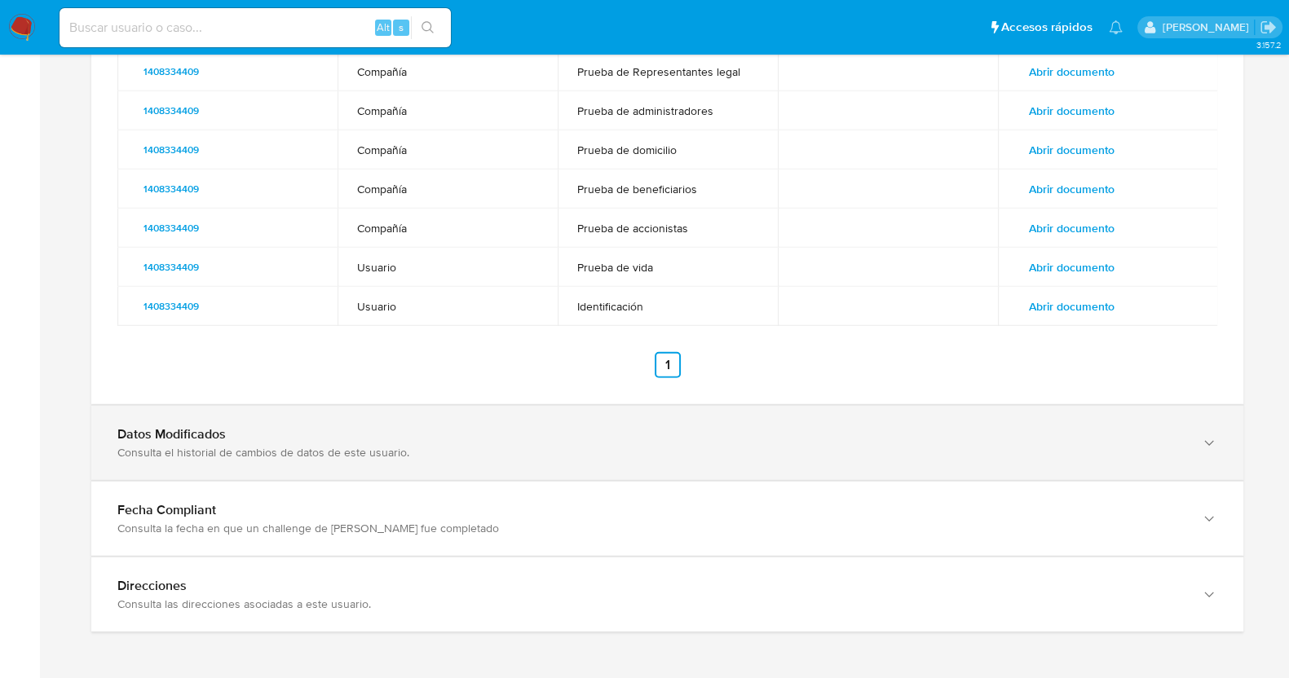
click at [269, 418] on div "Datos Modificados Consulta el historial de cambios de datos de este usuario." at bounding box center [667, 443] width 1152 height 74
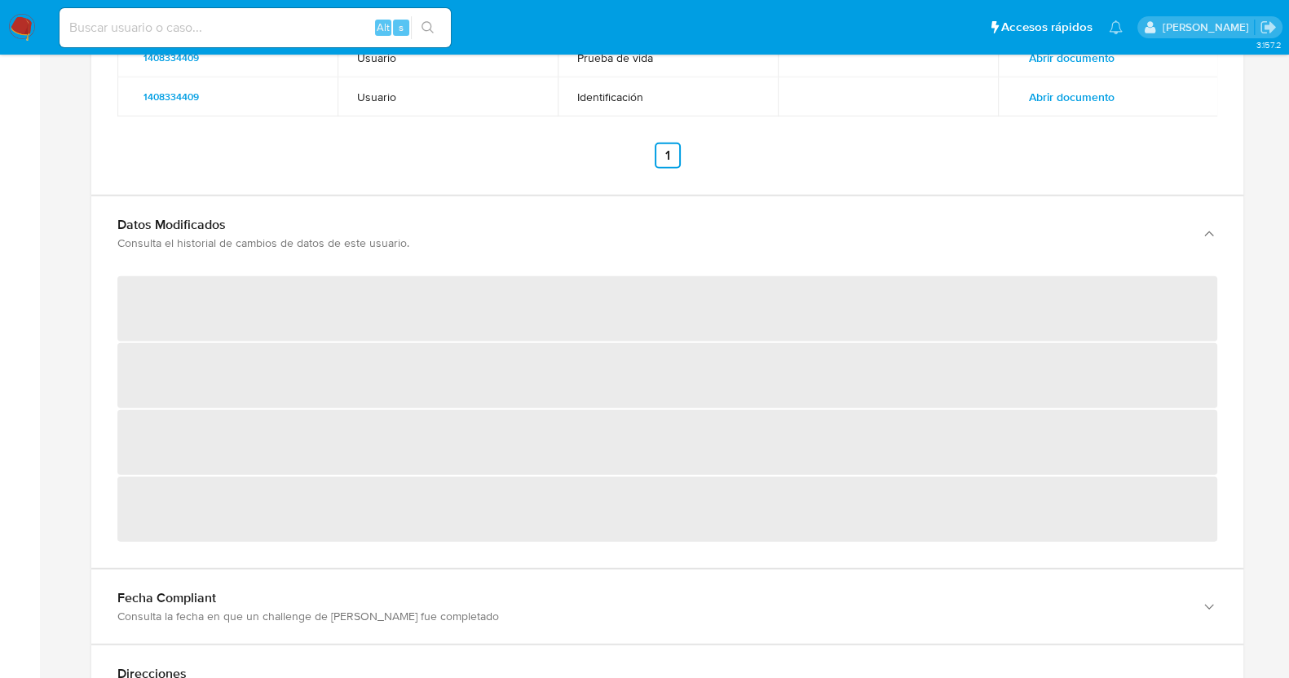
scroll to position [5351, 0]
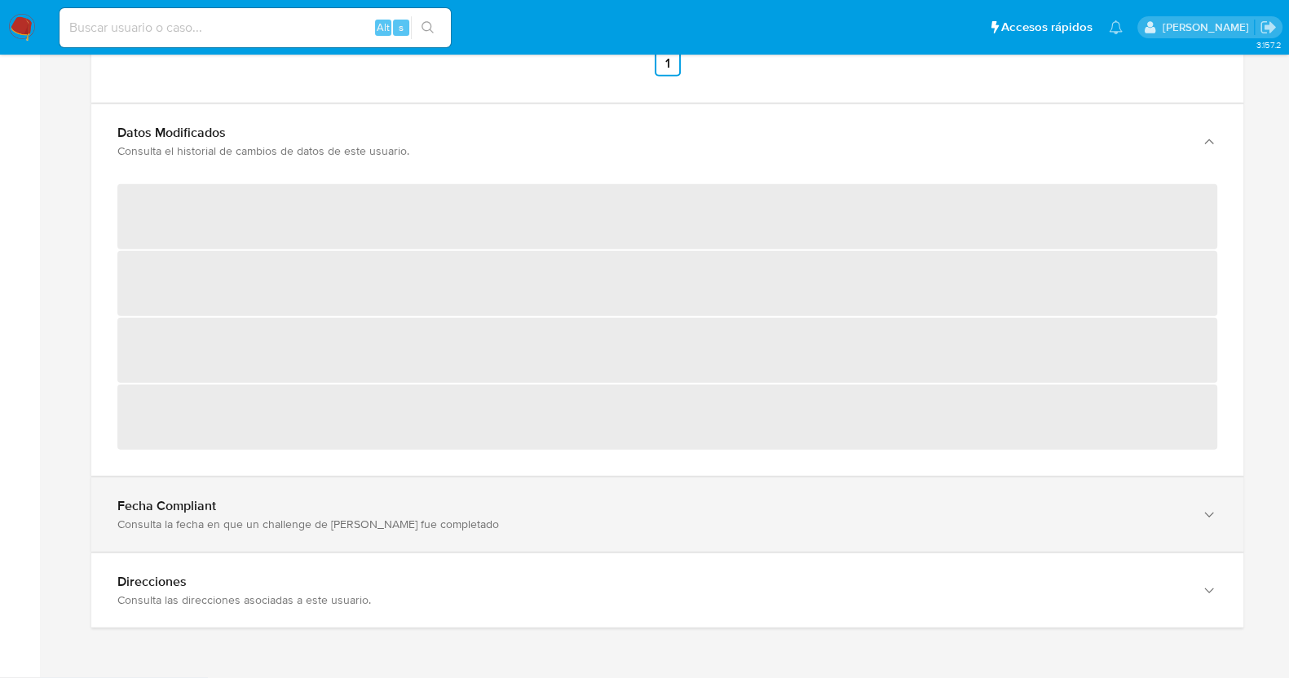
click at [291, 179] on div "Fecha Compliant Consulta la fecha en que un challenge de kyc fue completado" at bounding box center [667, 141] width 1152 height 74
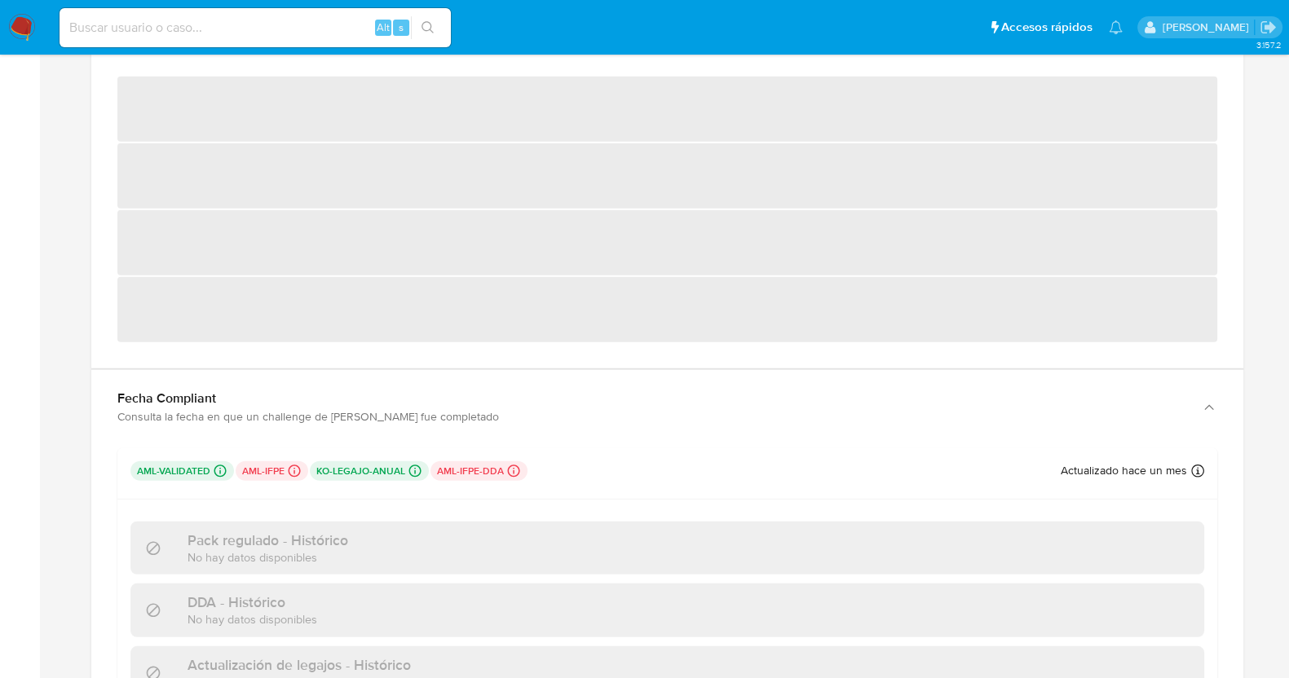
scroll to position [5655, 0]
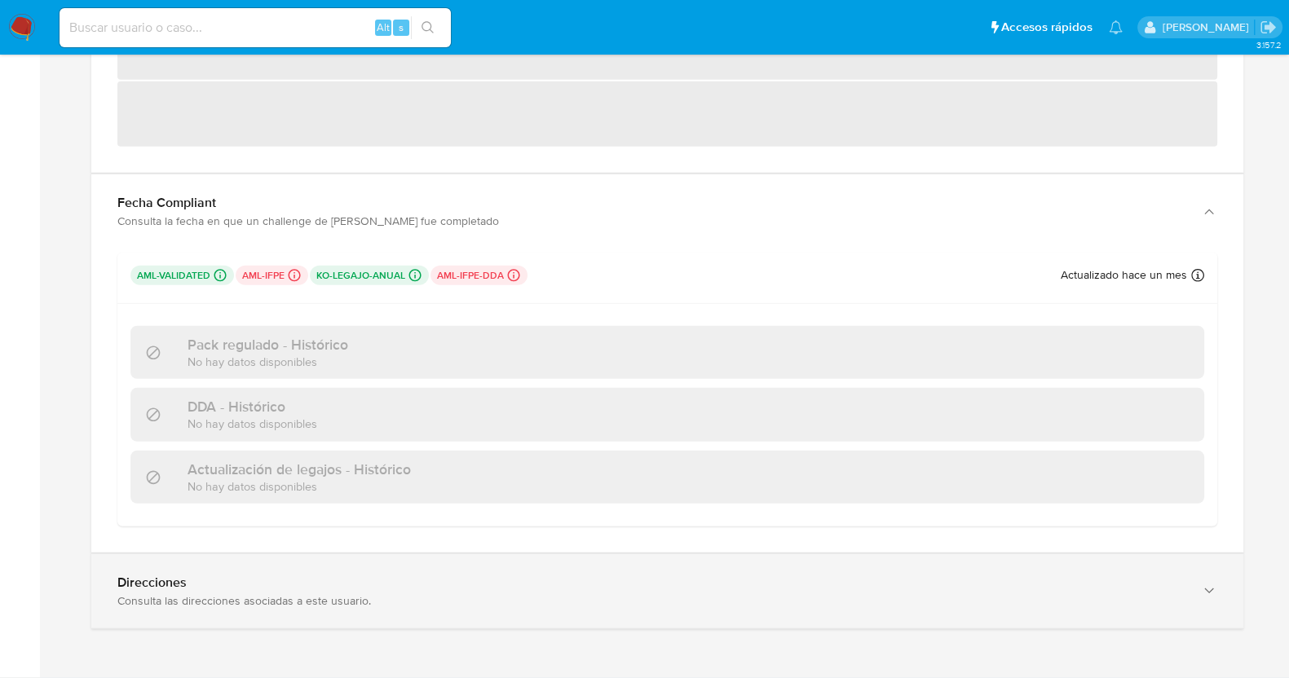
click at [299, 604] on div "Consulta las direcciones asociadas a este usuario." at bounding box center [650, 601] width 1067 height 15
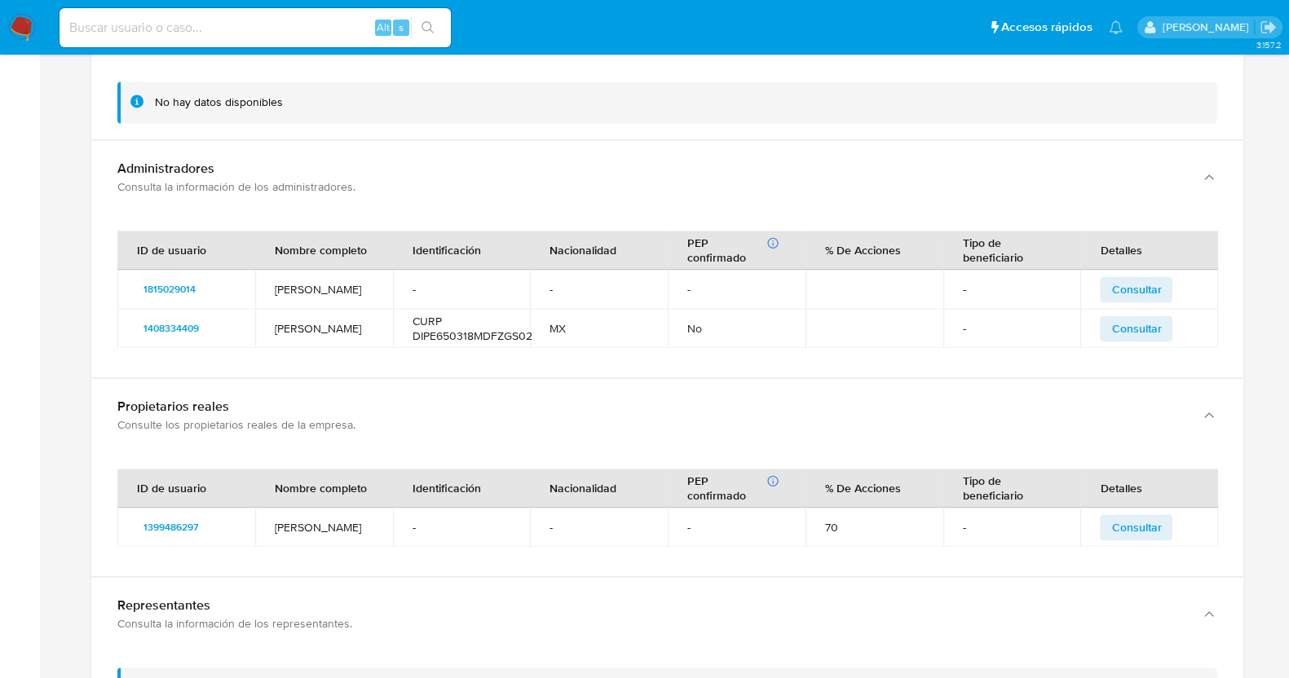
scroll to position [3131, 0]
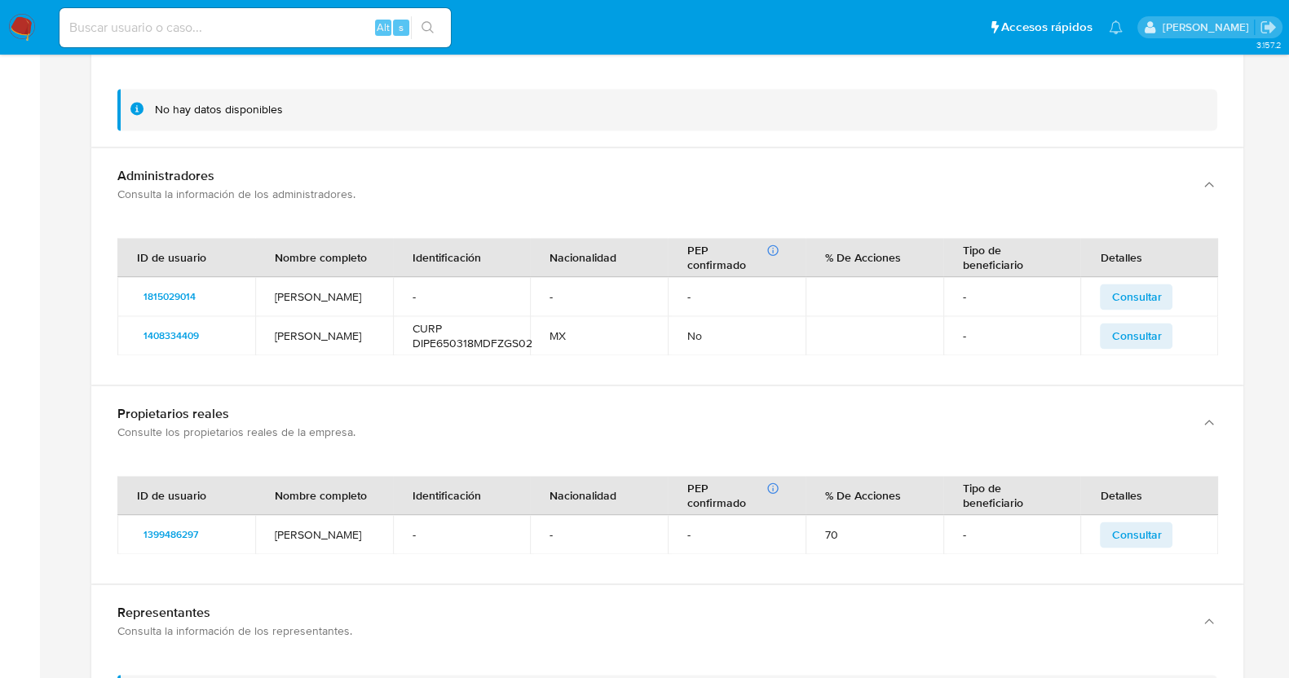
drag, startPoint x: 351, startPoint y: 311, endPoint x: 276, endPoint y: 287, distance: 78.1
click at [276, 287] on td "Julio Piero Ayala Migliazza" at bounding box center [324, 296] width 138 height 39
drag, startPoint x: 356, startPoint y: 340, endPoint x: 277, endPoint y: 339, distance: 79.1
click at [277, 339] on td "Esther Díaz Puig" at bounding box center [324, 335] width 138 height 39
drag, startPoint x: 329, startPoint y: 544, endPoint x: 261, endPoint y: 520, distance: 71.7
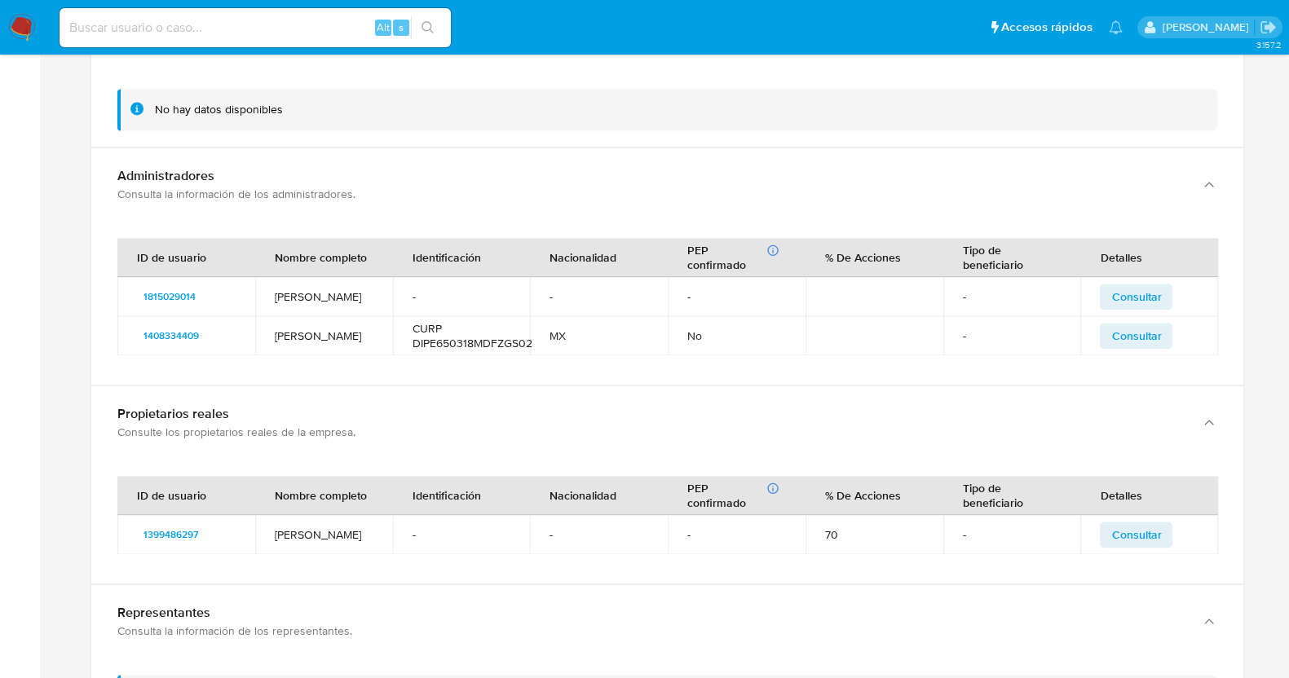
click at [261, 520] on td "ALBERTO GARCIA CENTENO" at bounding box center [324, 534] width 138 height 39
click at [162, 530] on span "1399486297" at bounding box center [171, 535] width 55 height 20
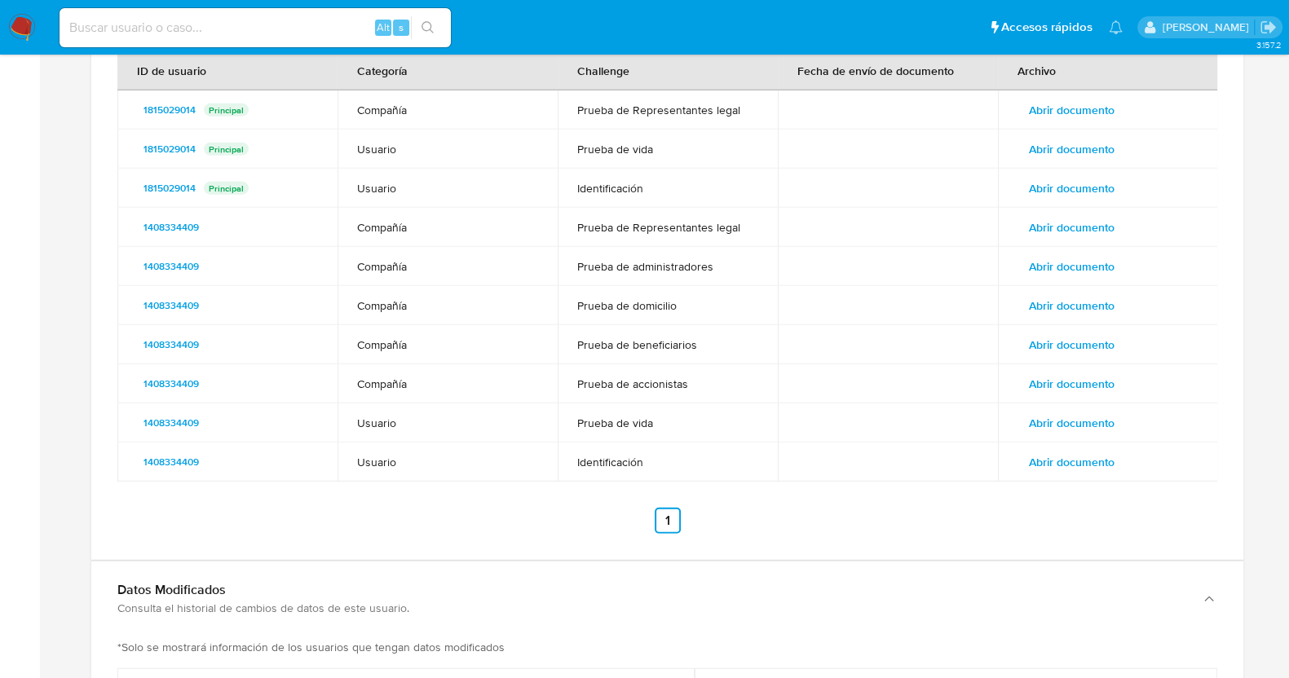
scroll to position [4864, 0]
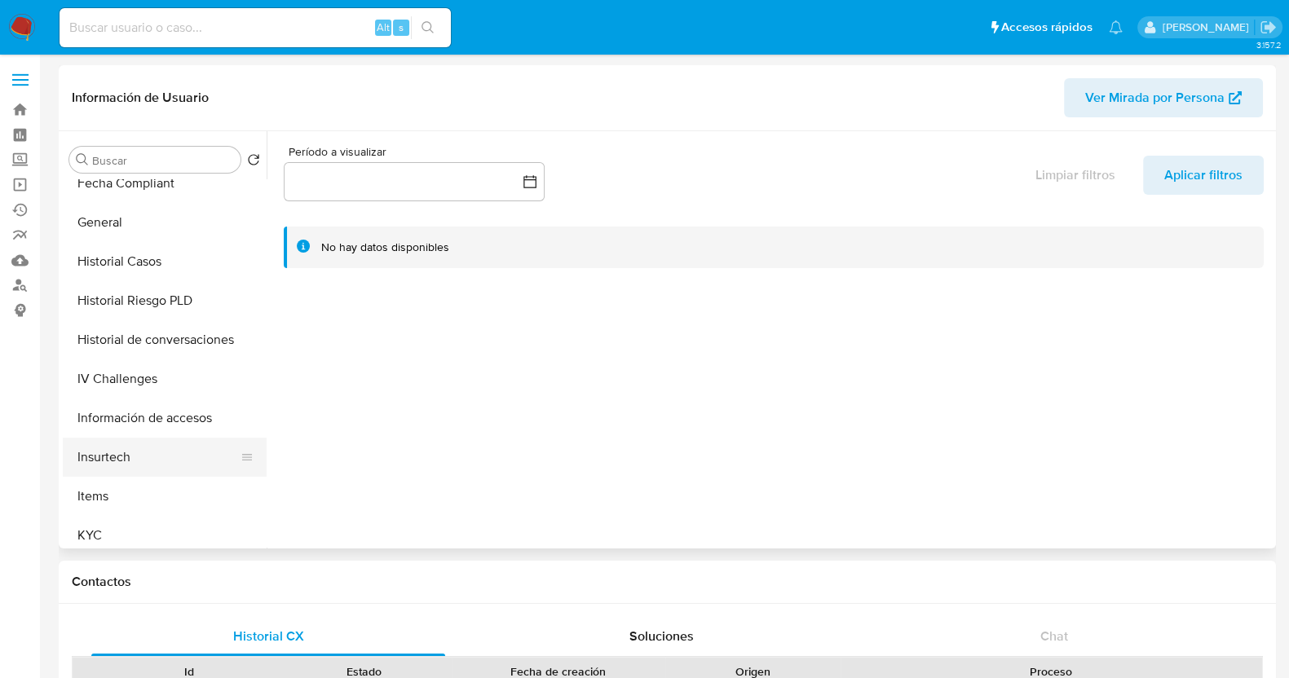
select select "10"
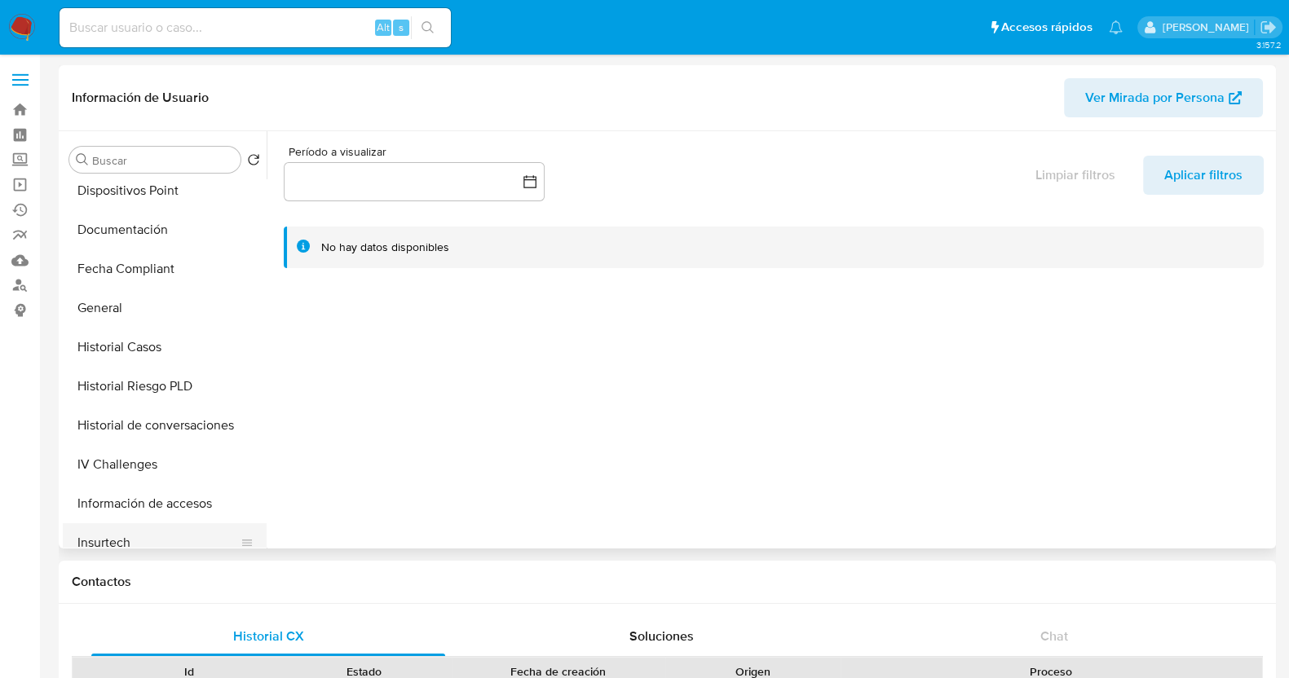
scroll to position [203, 0]
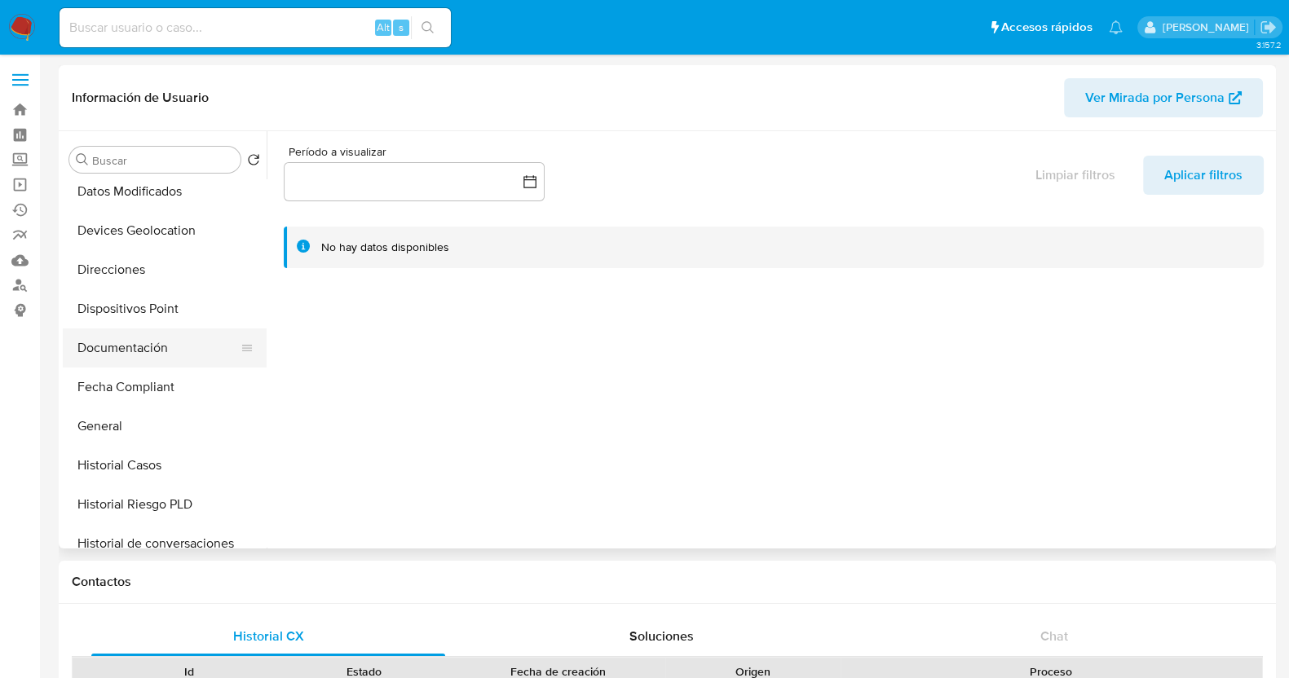
click at [139, 342] on button "Documentación" at bounding box center [158, 348] width 191 height 39
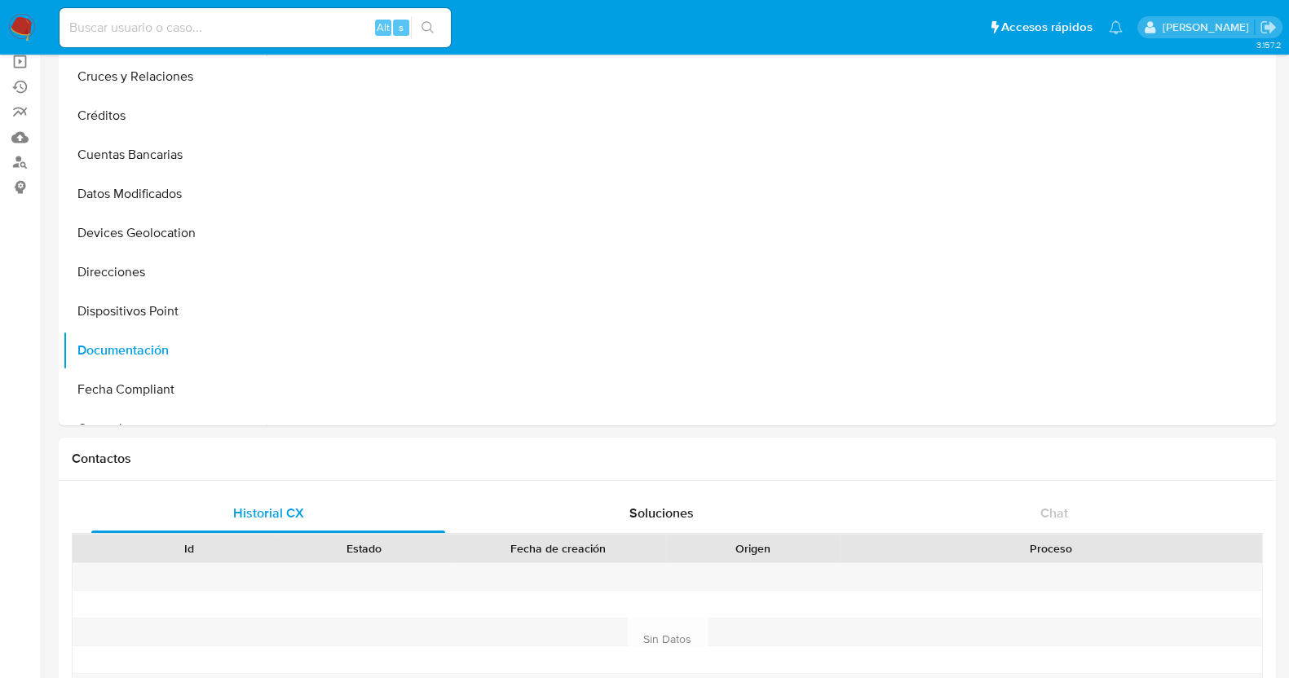
scroll to position [0, 0]
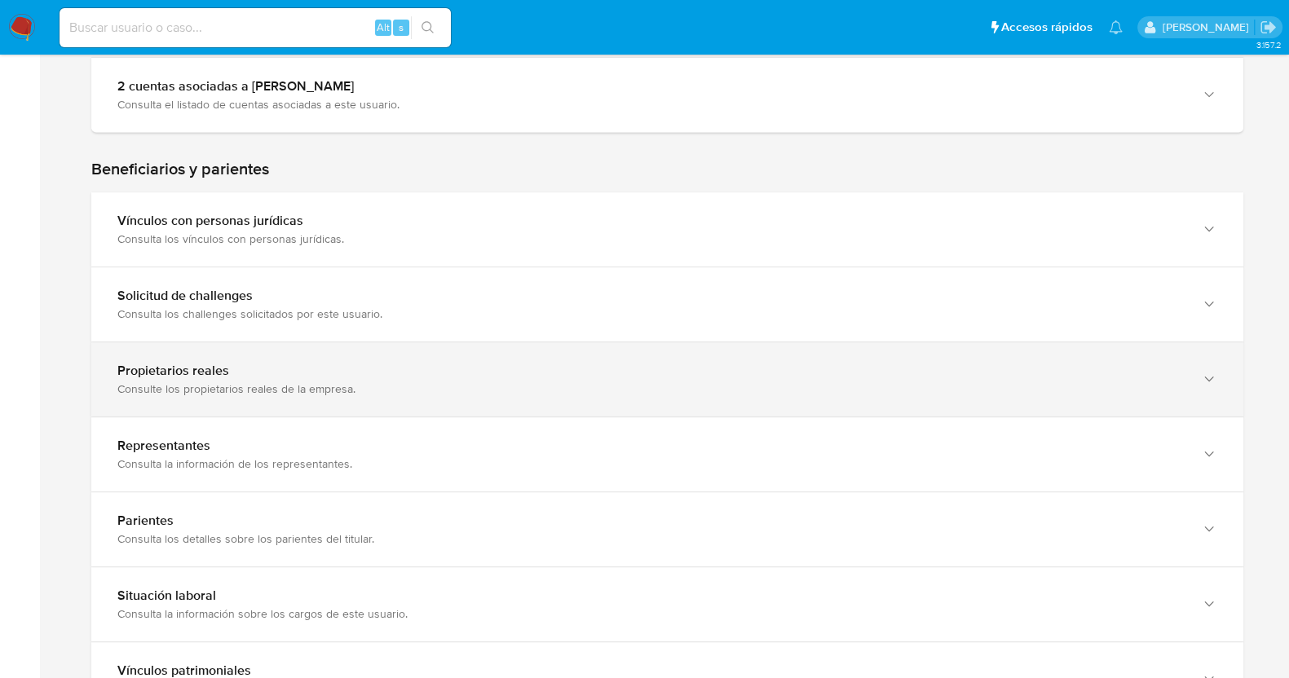
scroll to position [838, 0]
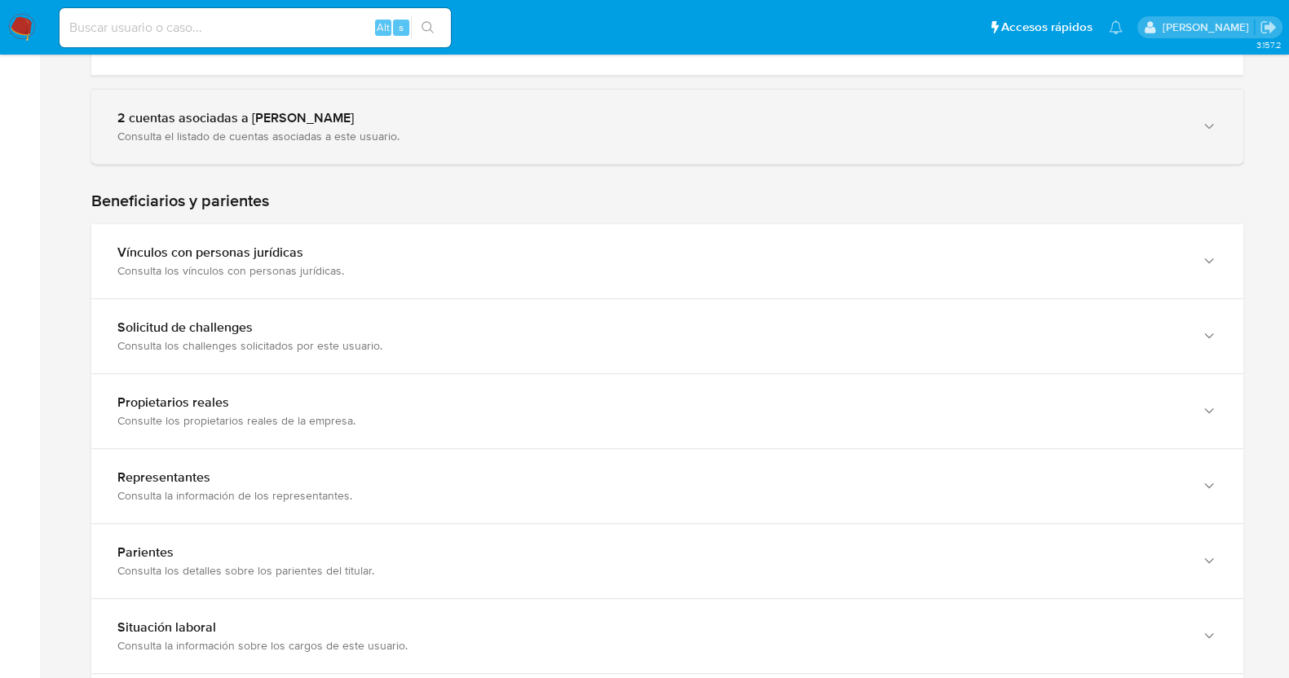
click at [349, 145] on div "2 cuentas asociadas a Luis Enrique Sandoval Reyes Consulta el listado de cuenta…" at bounding box center [667, 127] width 1152 height 74
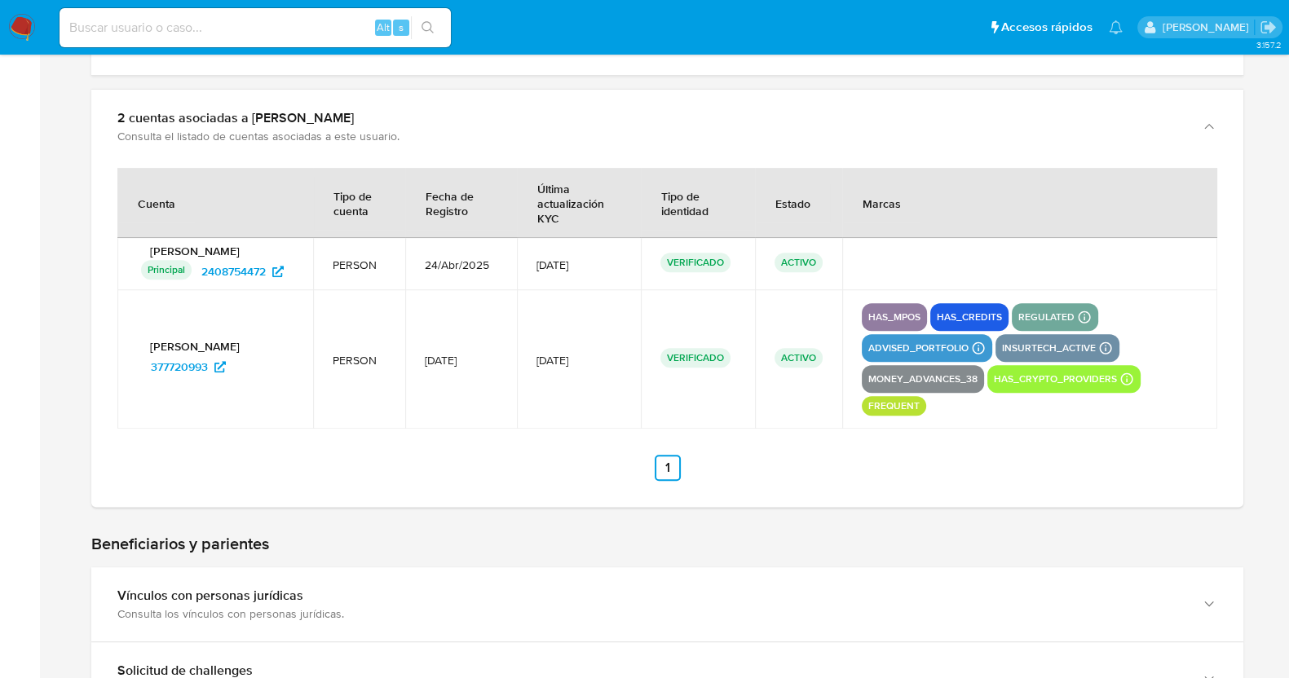
drag, startPoint x: 261, startPoint y: 280, endPoint x: 185, endPoint y: 429, distance: 167.4
click at [185, 429] on td "Luis Enrique Sandoval Reyes 377720993" at bounding box center [215, 359] width 196 height 139
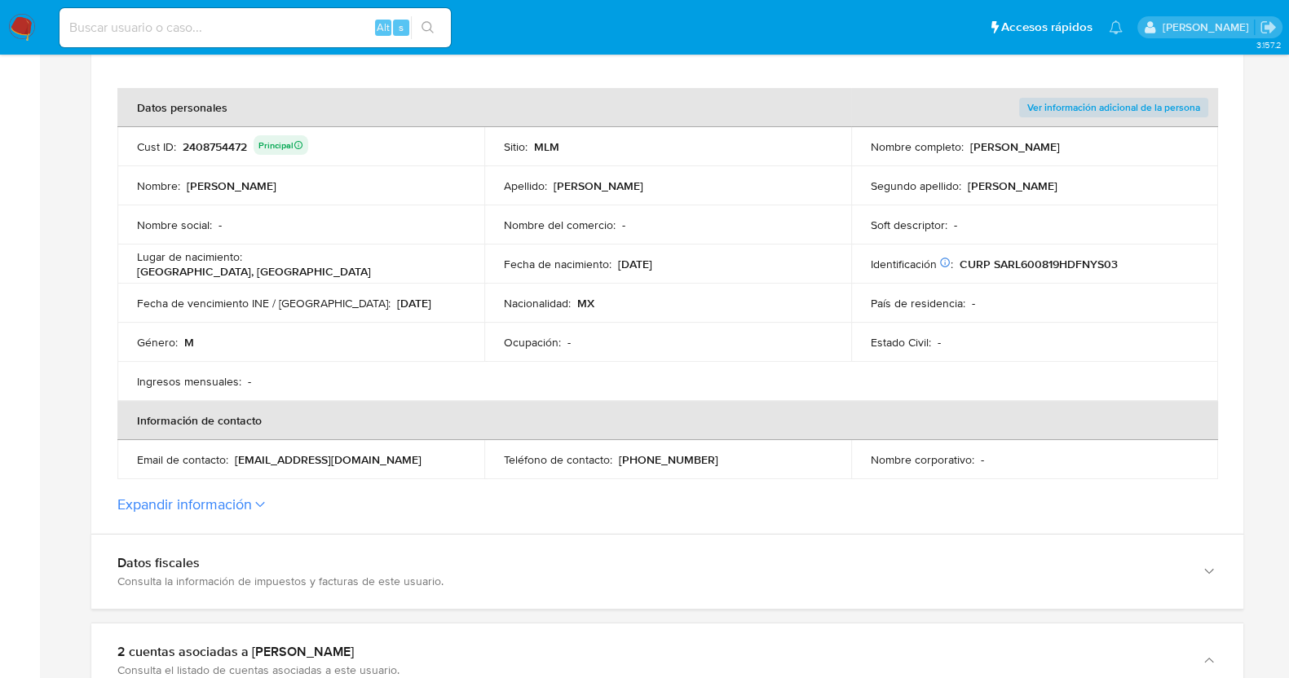
scroll to position [306, 0]
click at [257, 504] on icon at bounding box center [260, 503] width 10 height 7
click at [252, 504] on button "Expandir información" at bounding box center [184, 503] width 135 height 18
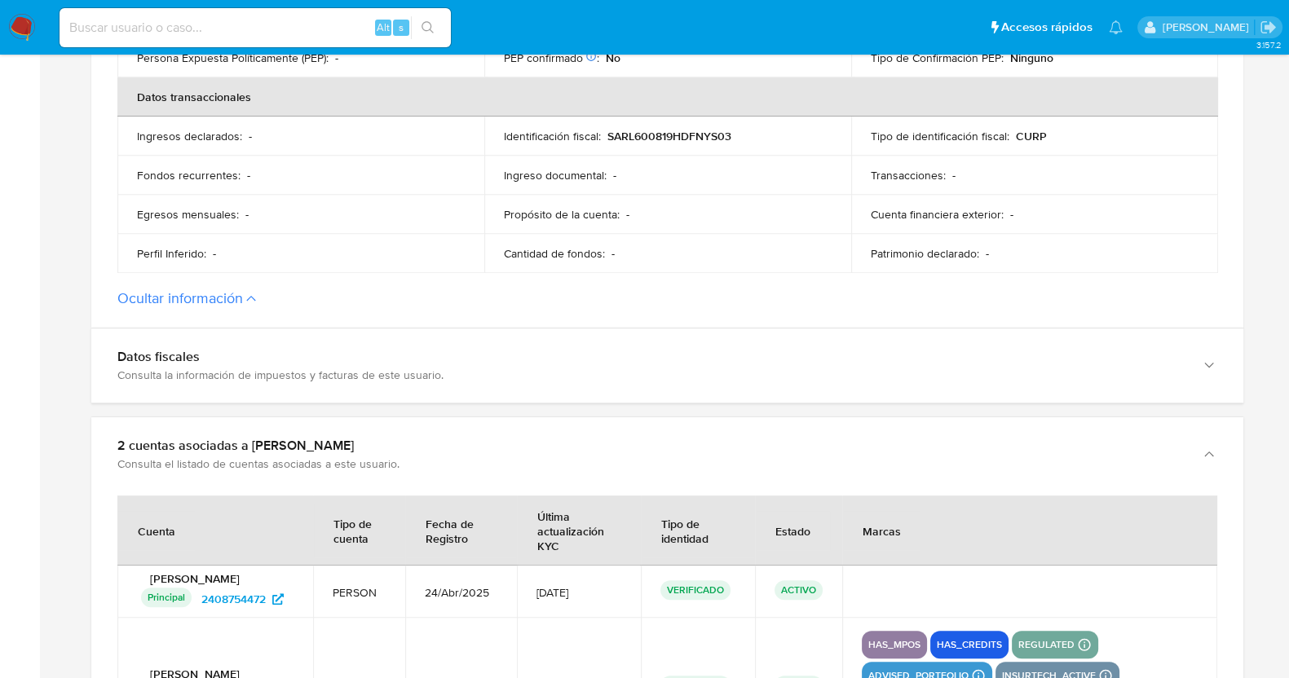
scroll to position [917, 0]
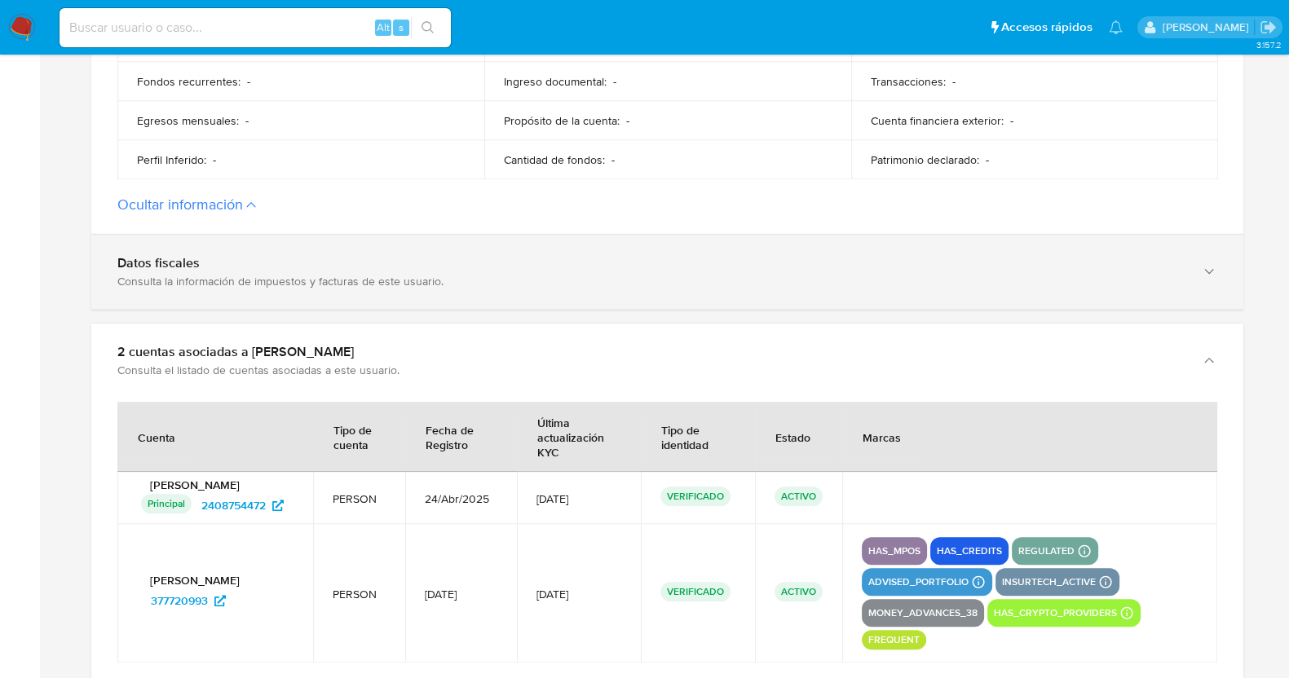
click at [298, 270] on div "Datos fiscales" at bounding box center [650, 263] width 1067 height 16
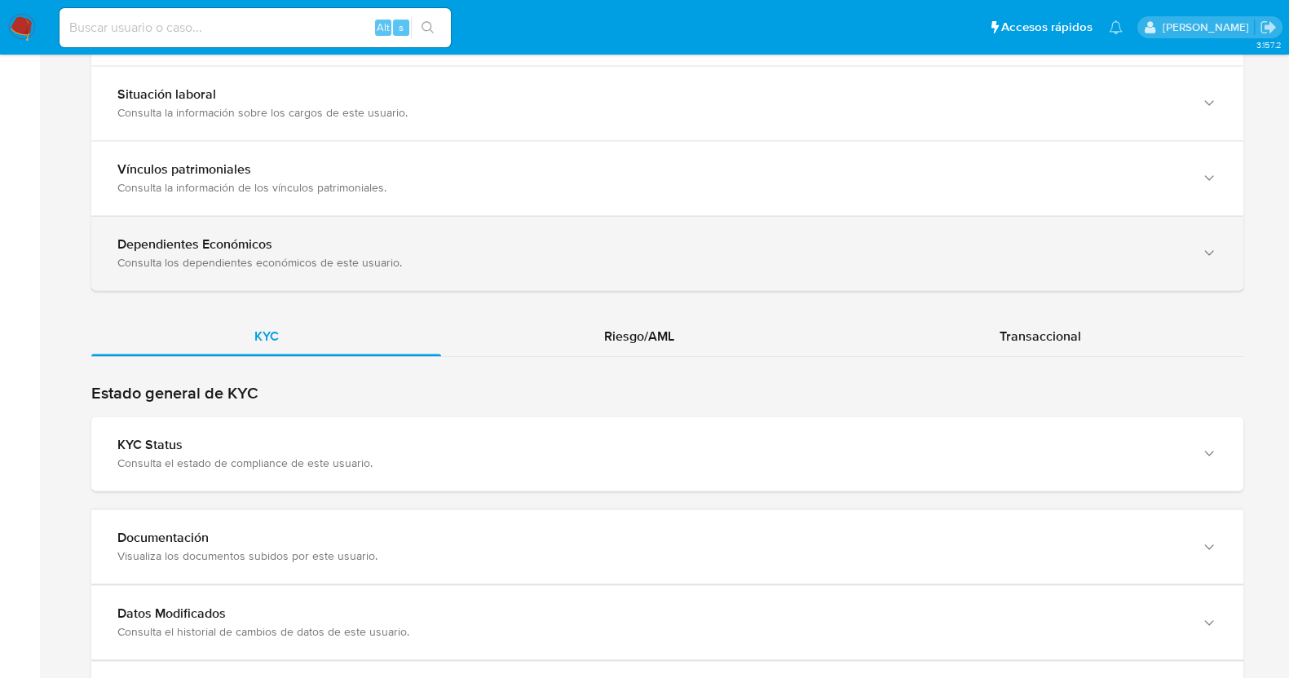
scroll to position [3159, 0]
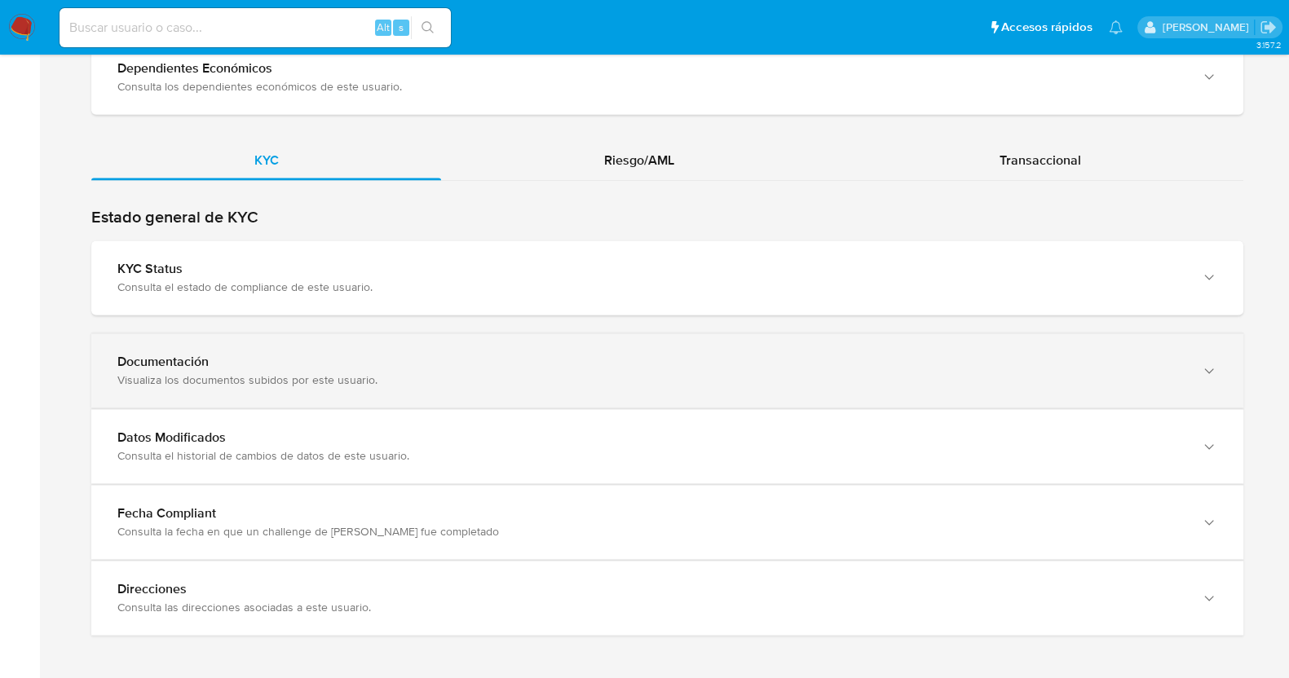
click at [269, 388] on div "Documentación Visualiza los documentos subidos por este usuario." at bounding box center [667, 370] width 1152 height 74
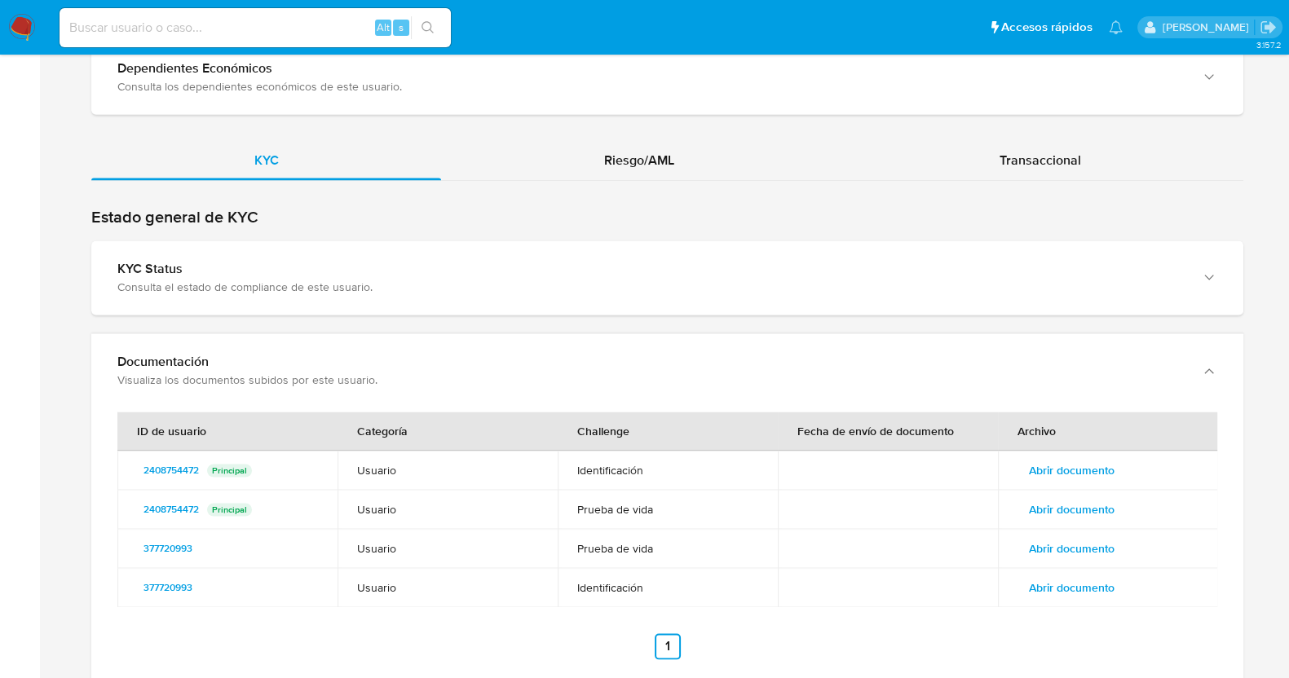
scroll to position [3261, 0]
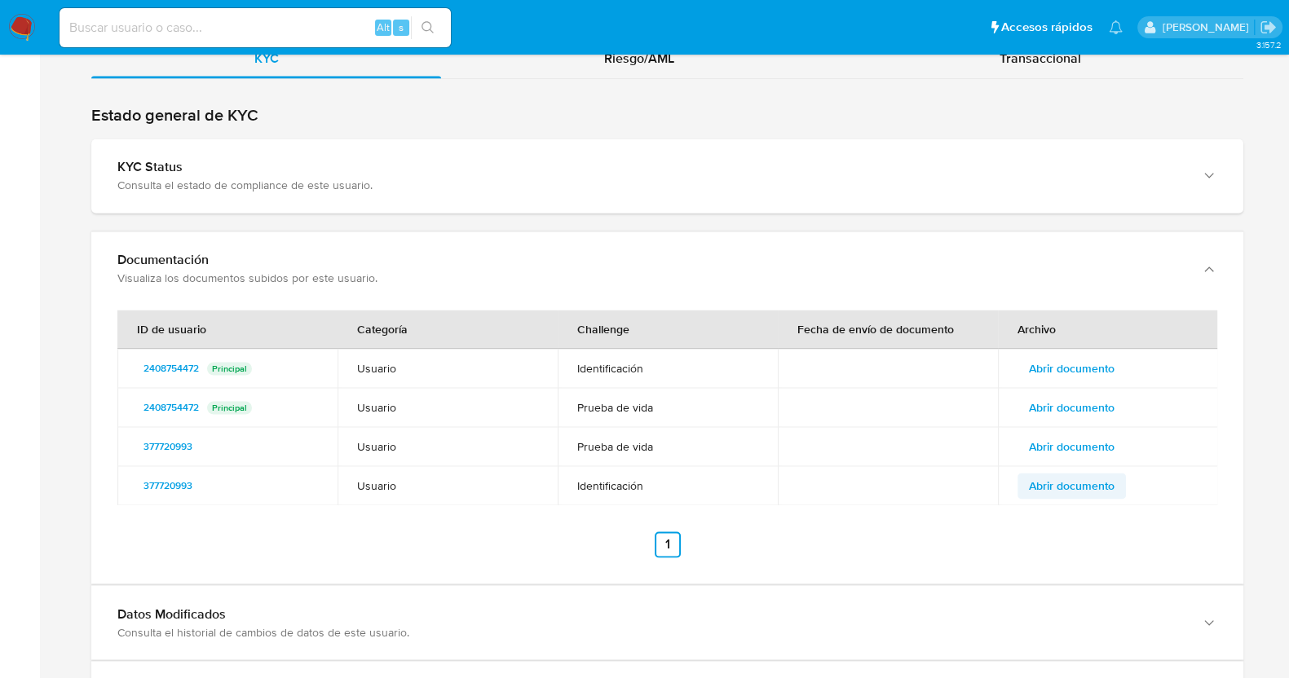
click at [1089, 485] on span "Abrir documento" at bounding box center [1072, 486] width 86 height 23
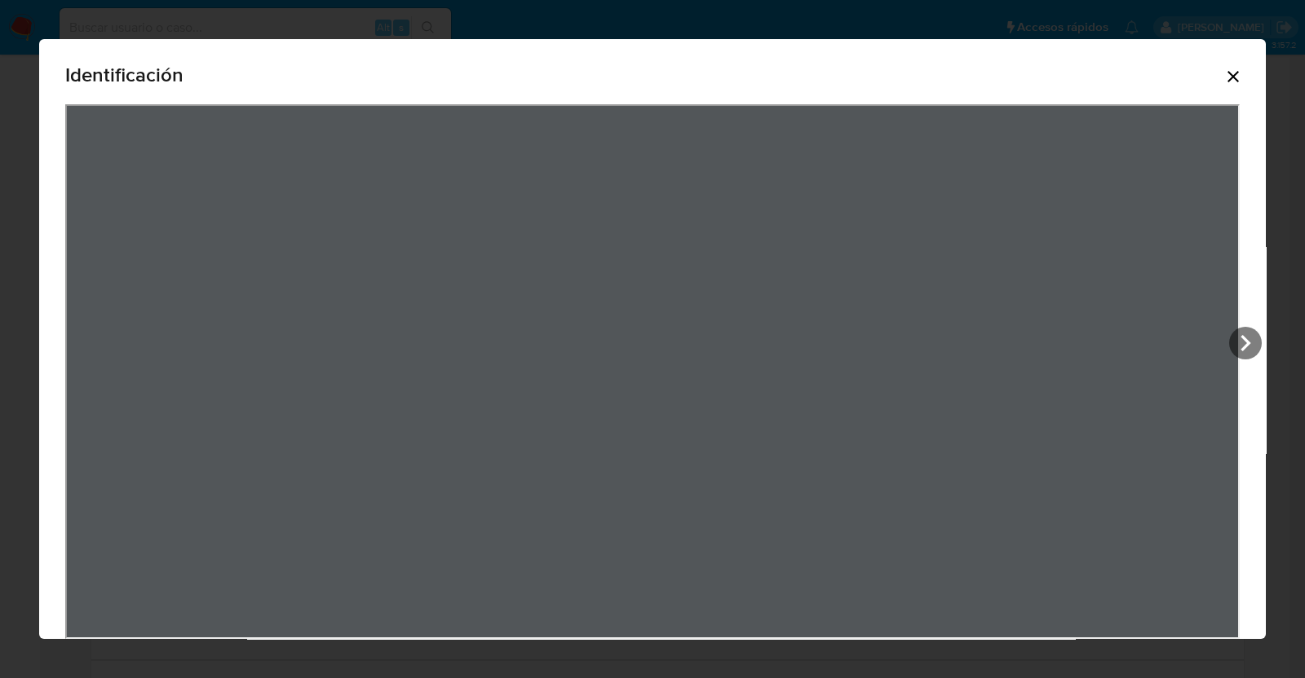
click at [1223, 75] on icon "Cerrar" at bounding box center [1233, 77] width 20 height 20
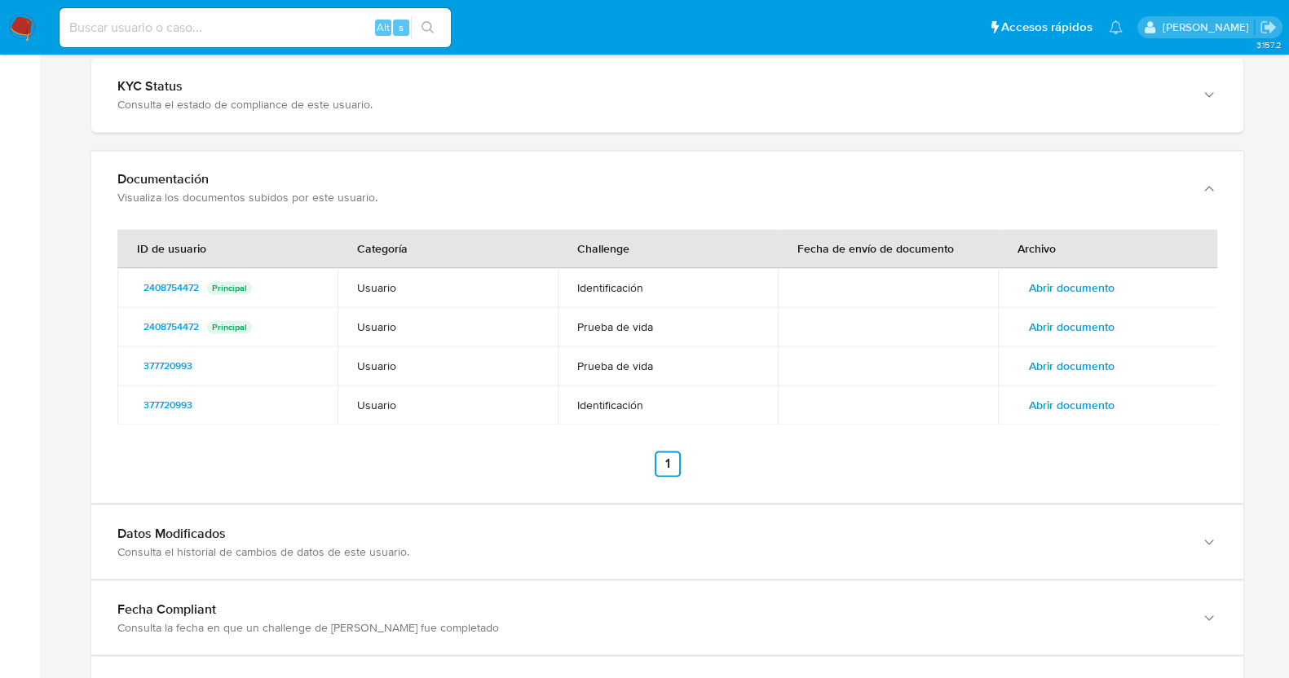
scroll to position [3441, 0]
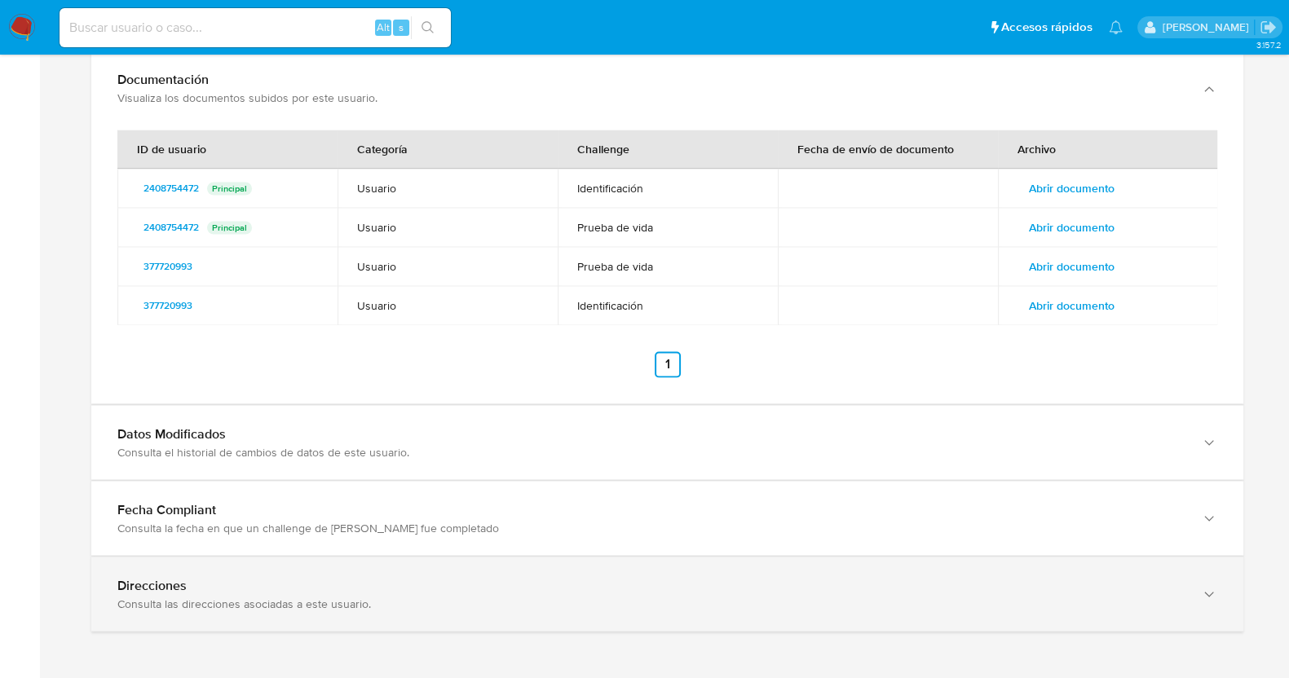
click at [296, 589] on div "Direcciones" at bounding box center [650, 585] width 1067 height 16
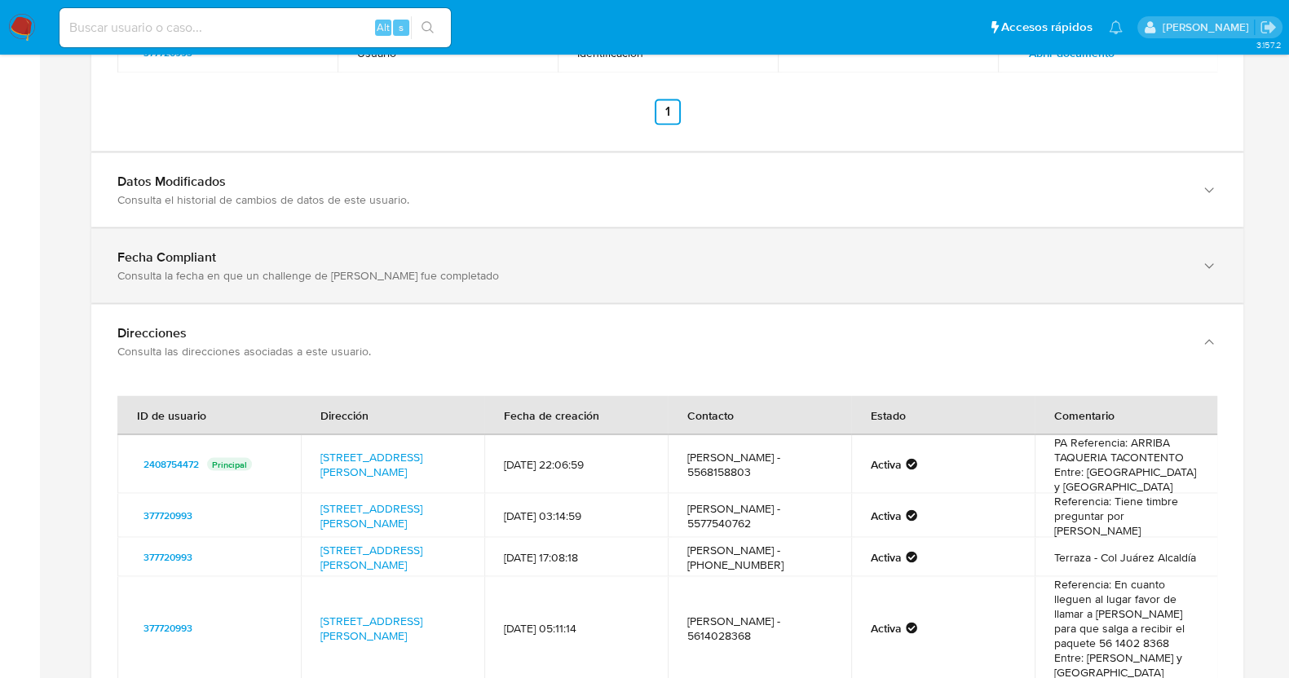
scroll to position [3937, 0]
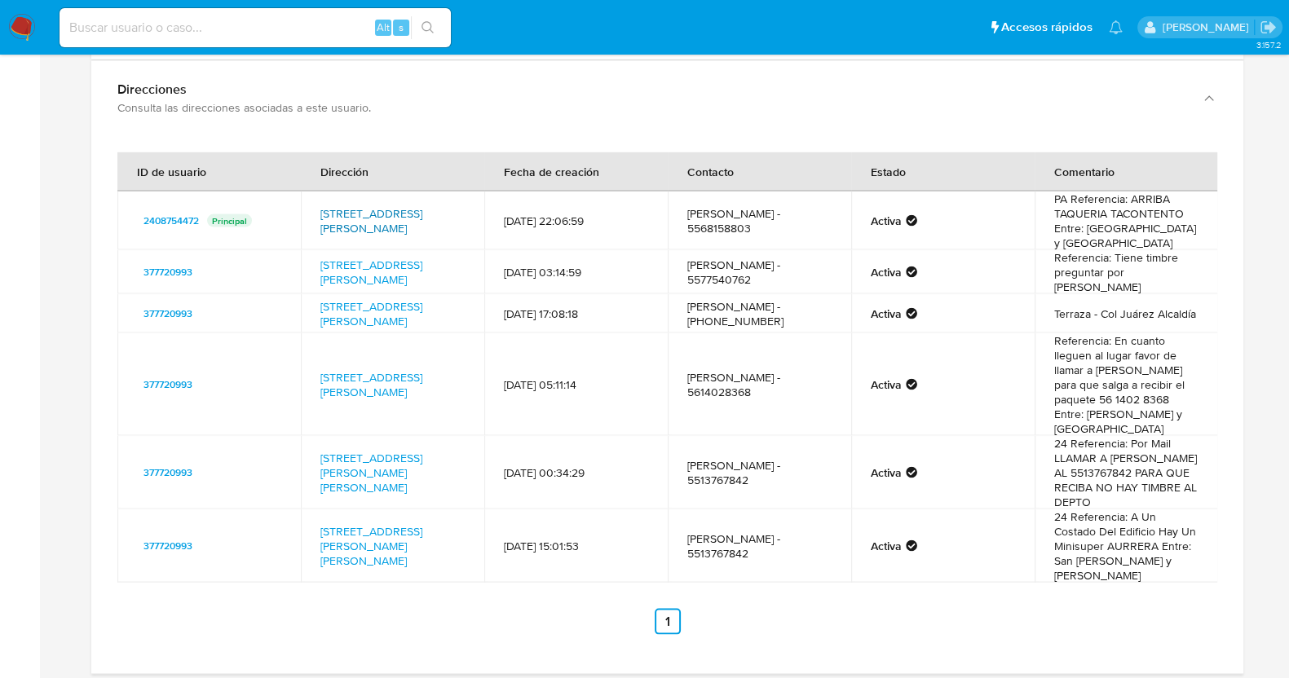
drag, startPoint x: 469, startPoint y: 229, endPoint x: 322, endPoint y: 193, distance: 151.1
click at [322, 193] on td "Calle Londrés 106, Cuauhtémoc, Distrito Federal, 06600, Mexico 106" at bounding box center [392, 221] width 183 height 59
drag, startPoint x: 464, startPoint y: 479, endPoint x: 316, endPoint y: 451, distance: 150.2
click at [316, 451] on td "Santa Ma La Ribera 10, Cuauhtémoc, Distrito Federal, 06400, Mexico 10" at bounding box center [392, 472] width 183 height 73
click at [416, 450] on link "Santa Ma La Ribera 10, Cuauhtémoc, Distrito Federal, 06400, Mexico 10" at bounding box center [371, 473] width 102 height 46
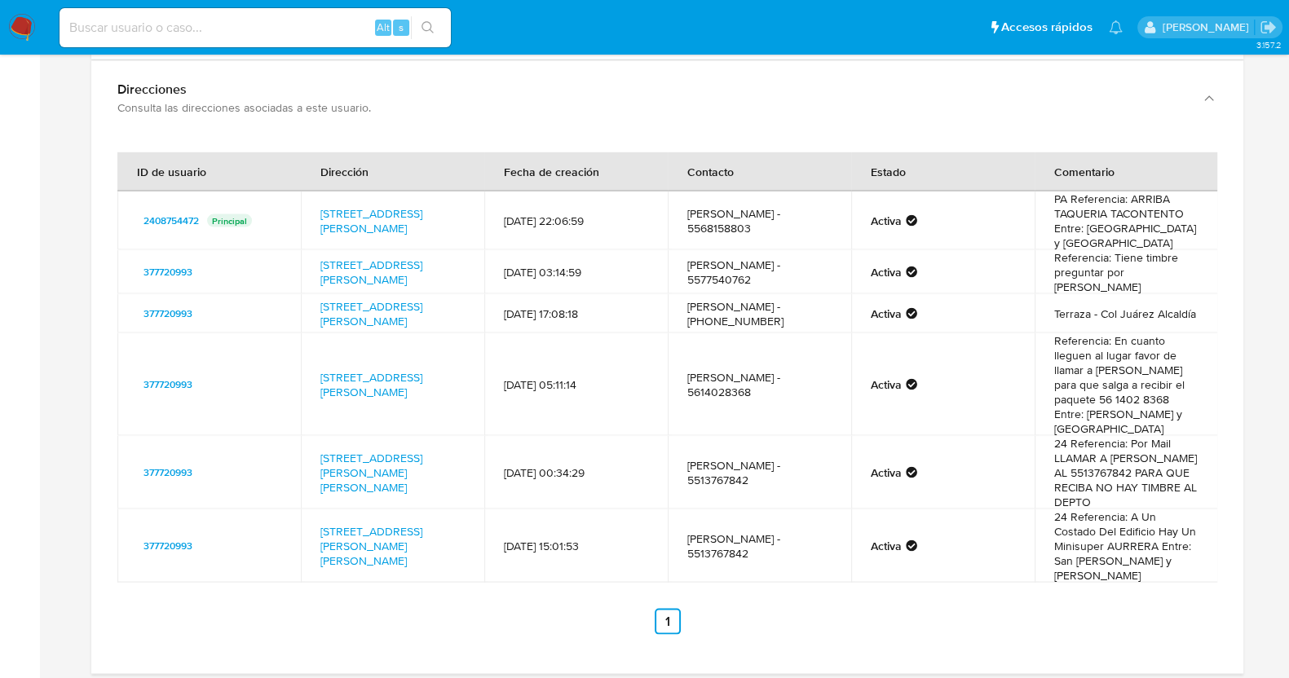
drag, startPoint x: 391, startPoint y: 393, endPoint x: 317, endPoint y: 356, distance: 82.8
click at [317, 356] on td "Napoles 60, Cuauhtémoc, Distrito Federal, 06600, Mexico 60" at bounding box center [392, 384] width 183 height 103
drag, startPoint x: 440, startPoint y: 263, endPoint x: 315, endPoint y: 248, distance: 126.5
click at [315, 250] on td "Miraflores 240, Benito Juárez, Distrito Federal, 03100, Mexico 240" at bounding box center [392, 272] width 183 height 44
drag, startPoint x: 316, startPoint y: 241, endPoint x: 453, endPoint y: 264, distance: 139.8
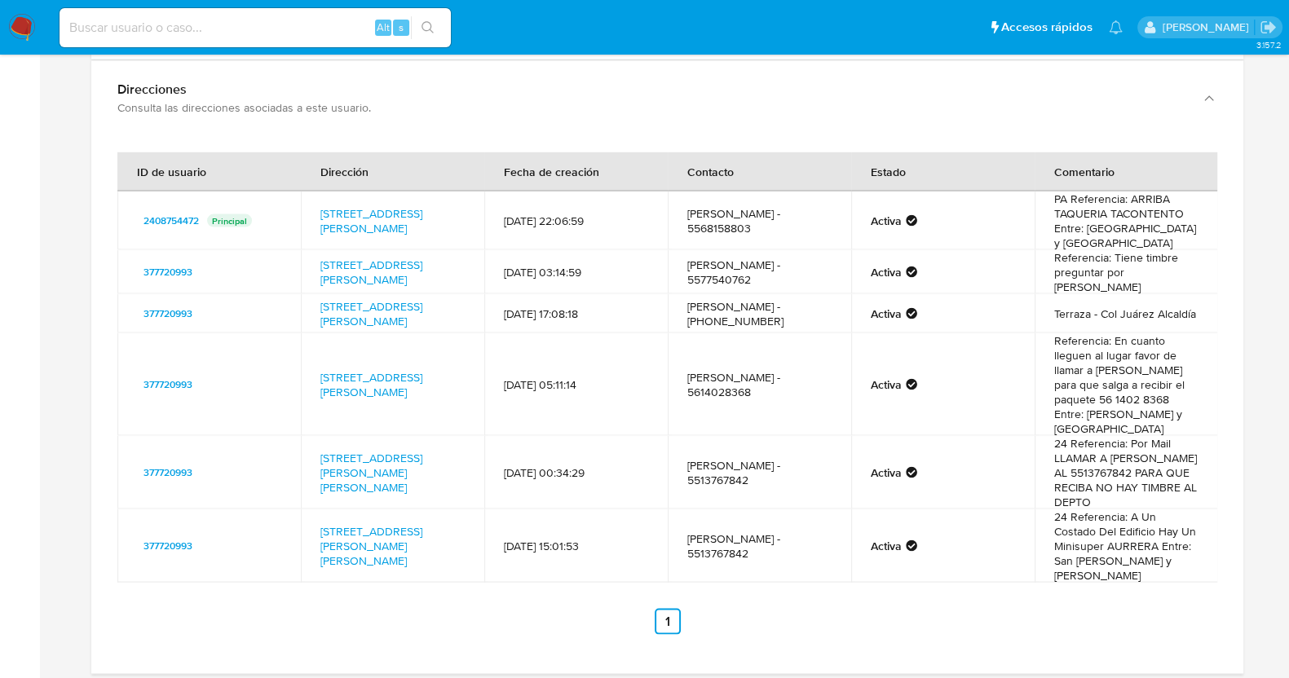
click at [453, 264] on td "Miraflores 240, Benito Juárez, Distrito Federal, 03100, Mexico 240" at bounding box center [392, 272] width 183 height 44
drag, startPoint x: 400, startPoint y: 258, endPoint x: 311, endPoint y: 648, distance: 399.8
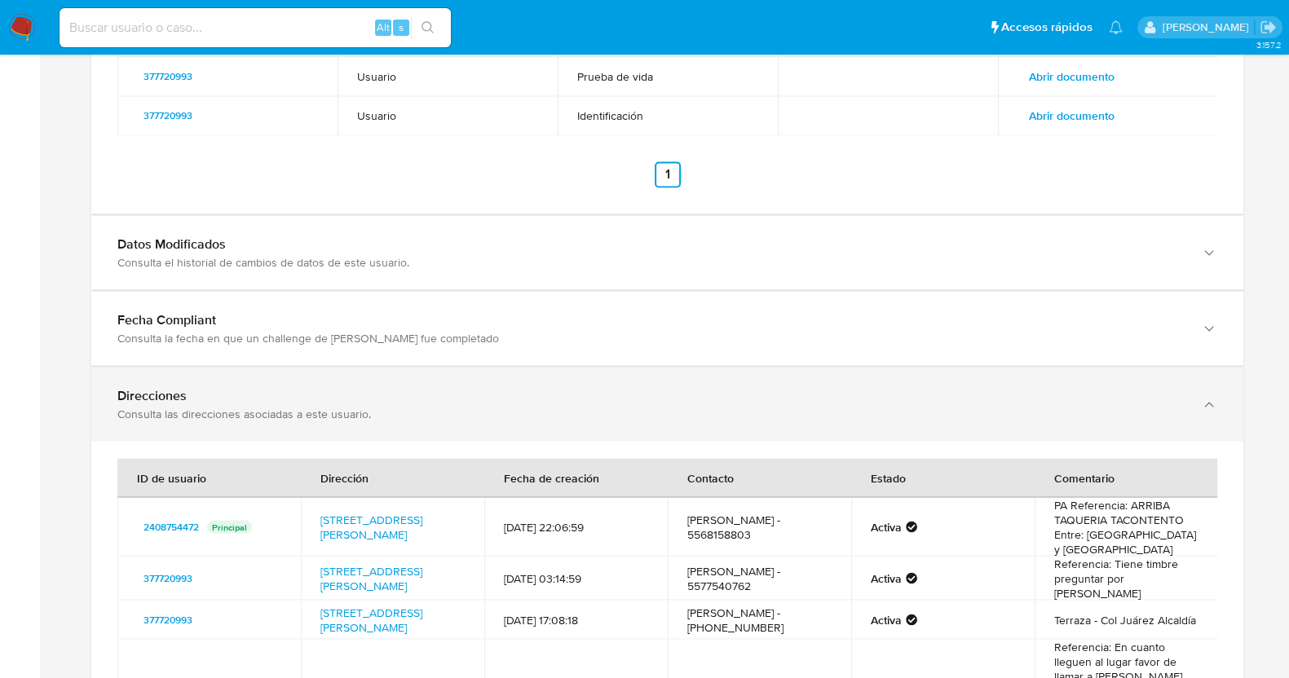
scroll to position [3835, 0]
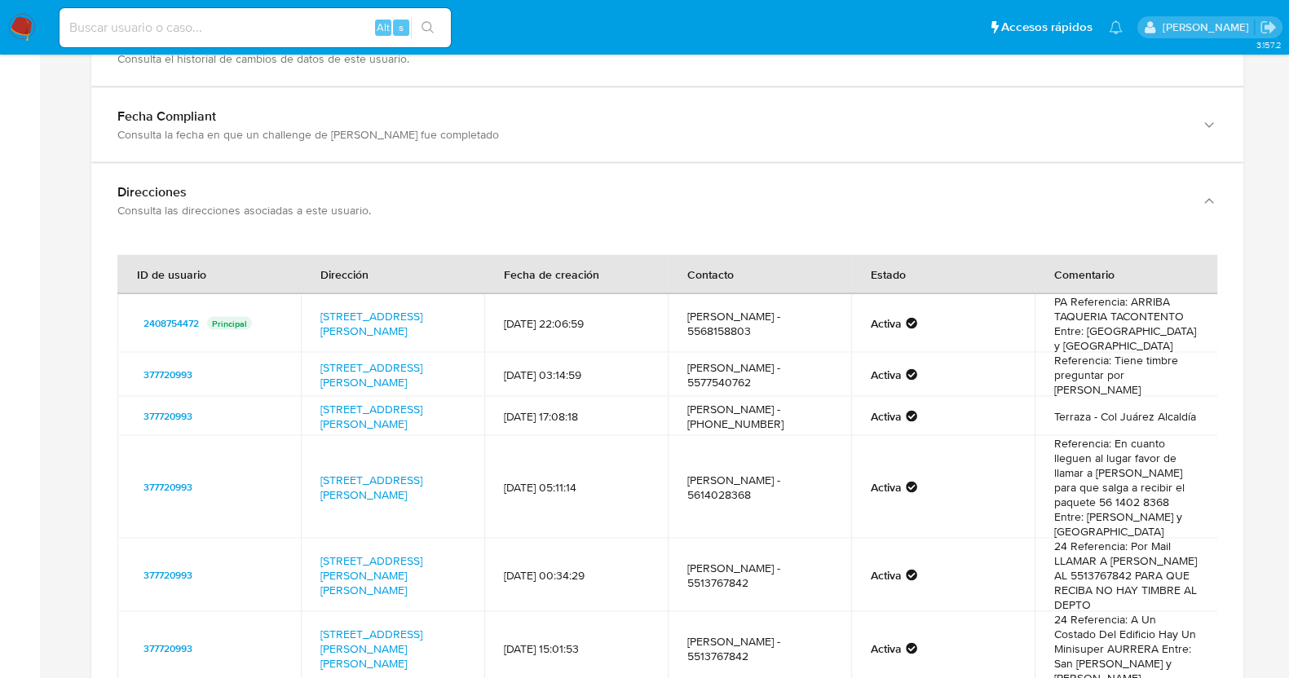
drag, startPoint x: 783, startPoint y: 353, endPoint x: 685, endPoint y: 348, distance: 98.0
click at [685, 352] on td "Valeria Ortega - 5577540762" at bounding box center [759, 374] width 183 height 44
drag, startPoint x: 822, startPoint y: 305, endPoint x: 681, endPoint y: 299, distance: 141.2
click at [681, 299] on td "LUIS ENRIQUE SANDOVAL REYES - 5568158803" at bounding box center [759, 323] width 183 height 59
drag, startPoint x: 685, startPoint y: 349, endPoint x: 757, endPoint y: 352, distance: 72.6
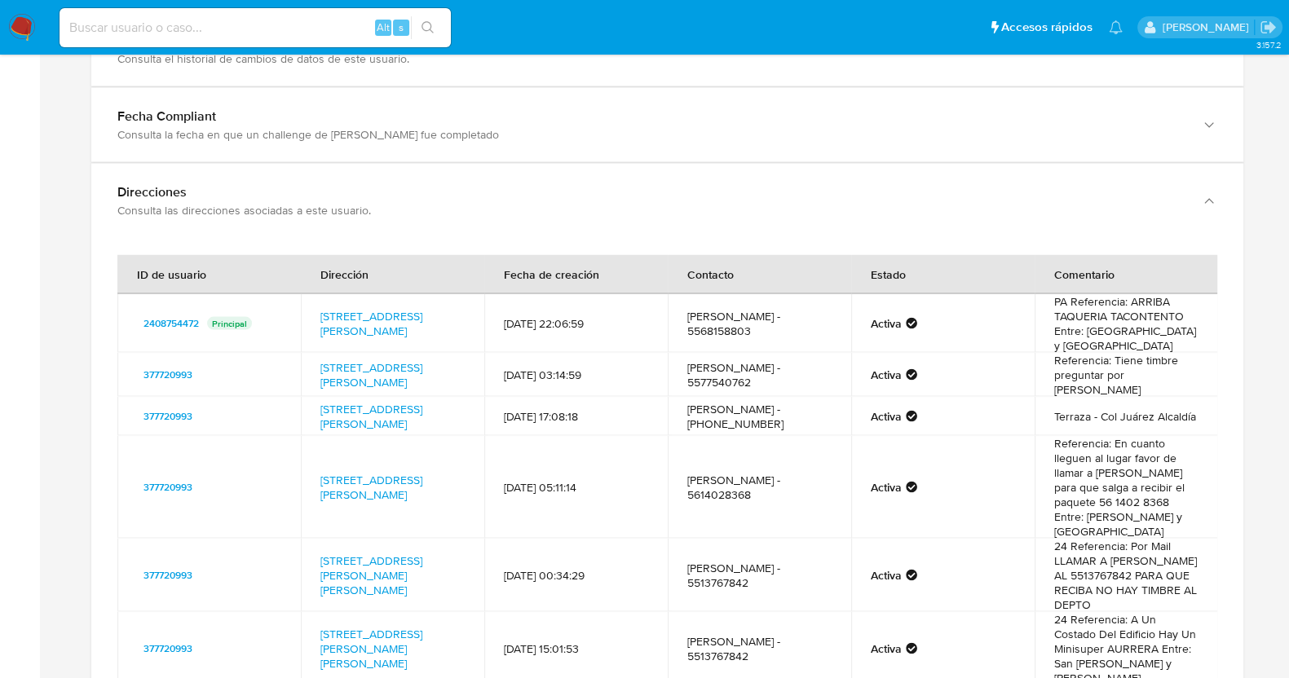
click at [757, 352] on td "Valeria Ortega - 5577540762" at bounding box center [759, 374] width 183 height 44
drag, startPoint x: 832, startPoint y: 466, endPoint x: 673, endPoint y: 470, distance: 159.1
click at [673, 470] on td "SAMANTHA SANDOVAL NEGRETE - 5614028368" at bounding box center [759, 486] width 183 height 103
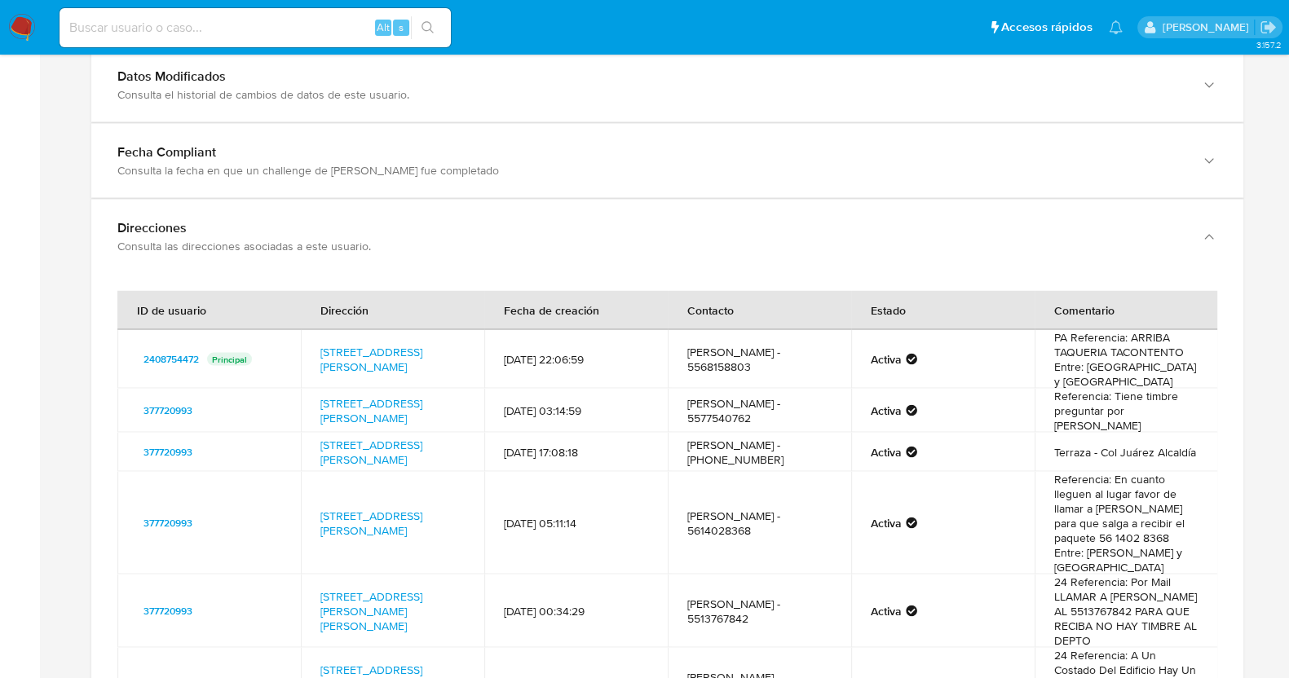
scroll to position [3650, 0]
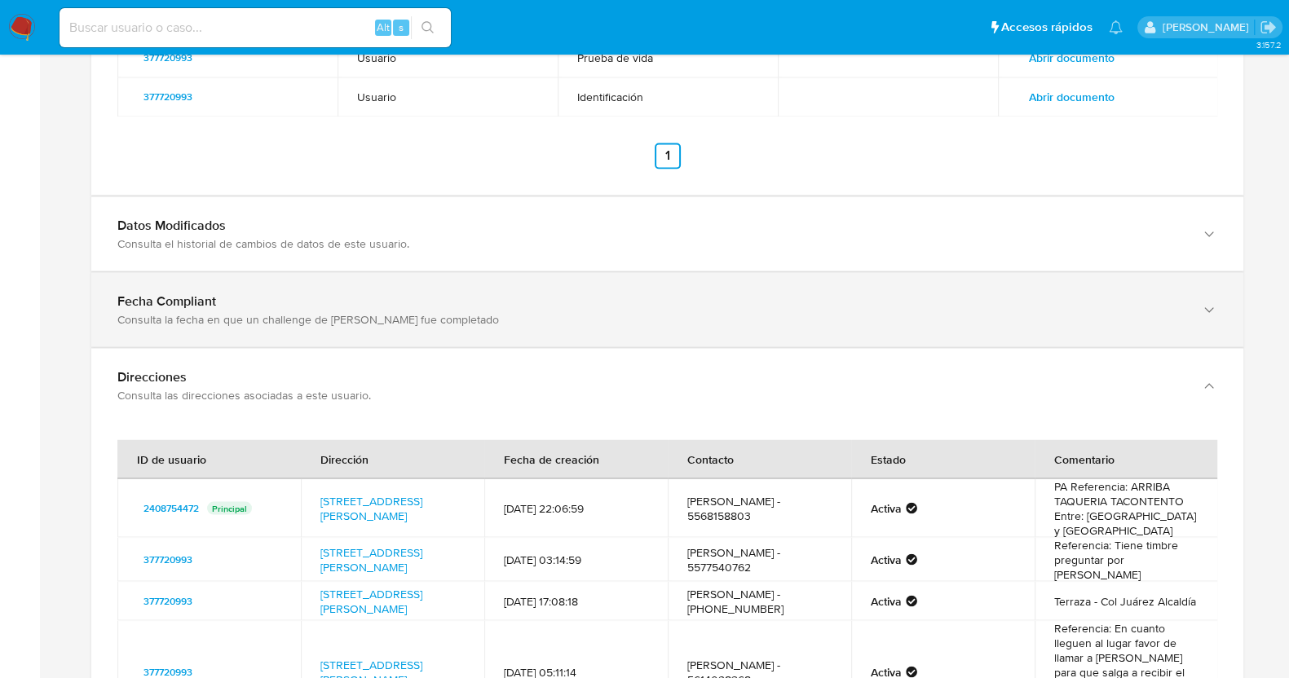
click at [293, 250] on div "Consulta la fecha en que un challenge de [PERSON_NAME] fue completado" at bounding box center [650, 243] width 1067 height 15
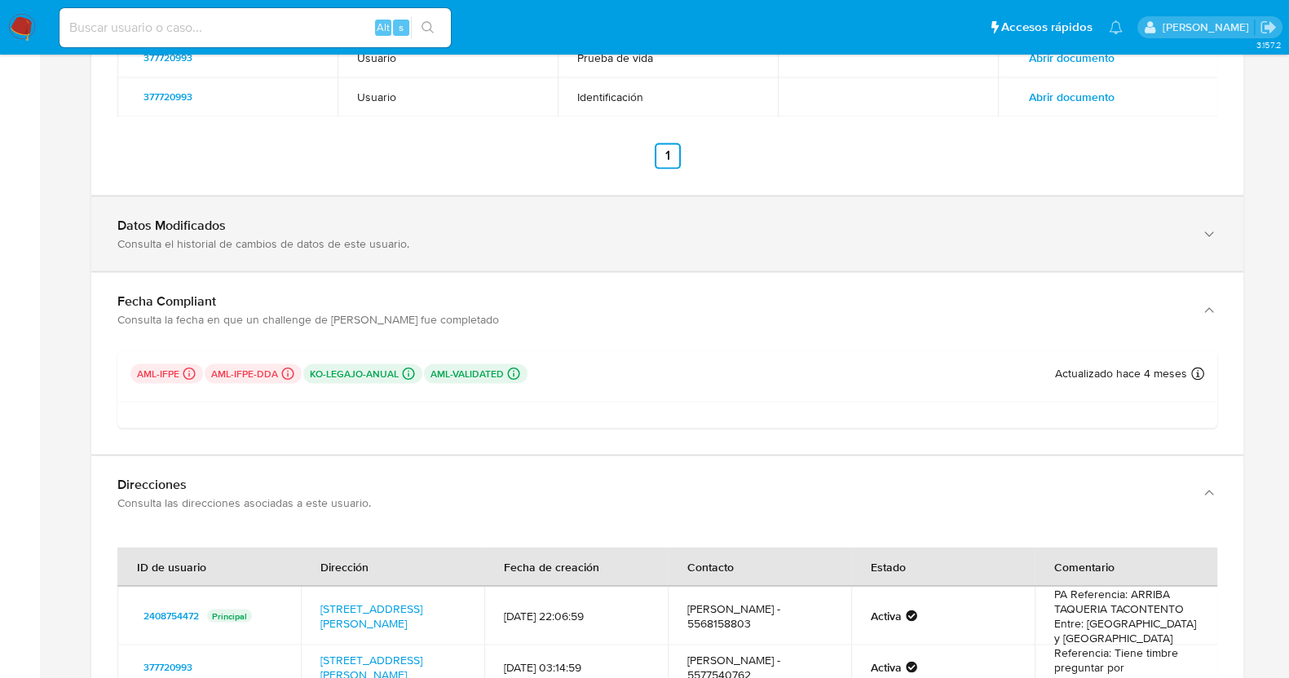
click at [360, 254] on div "Datos Modificados Consulta el historial de cambios de datos de este usuario." at bounding box center [667, 234] width 1152 height 74
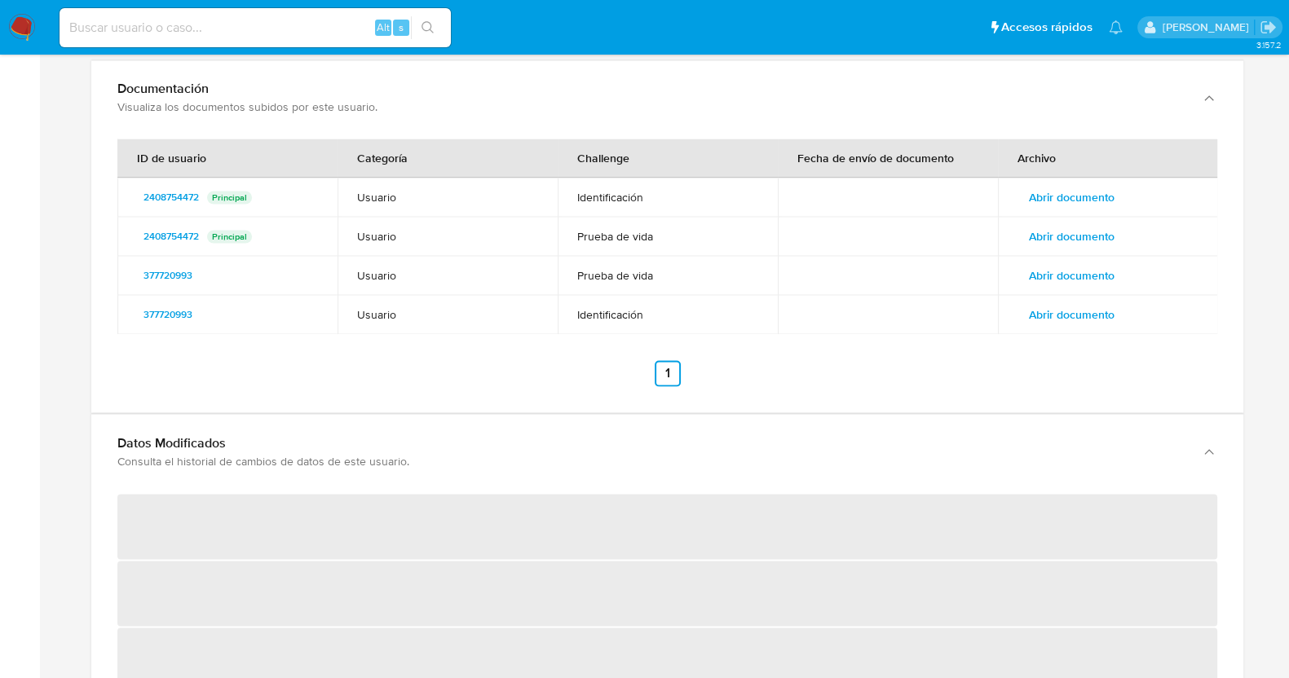
scroll to position [3140, 0]
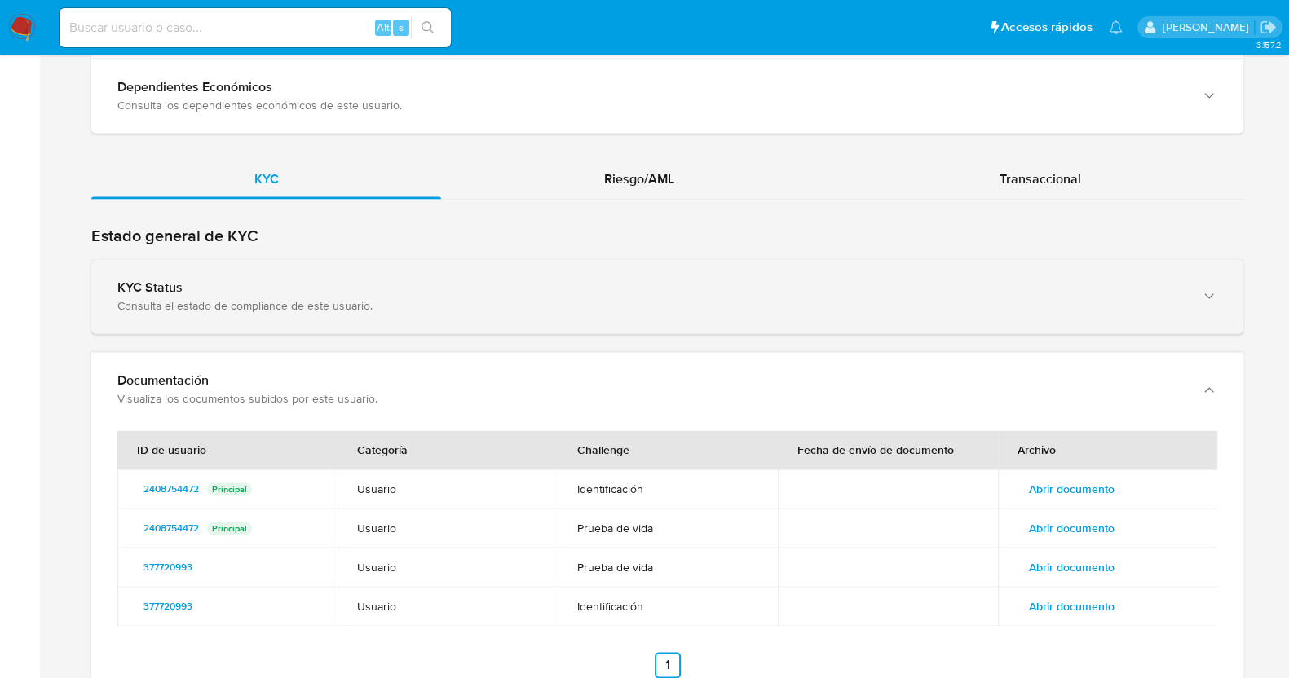
click at [318, 303] on div "Consulta el estado de compliance de este usuario." at bounding box center [650, 305] width 1067 height 15
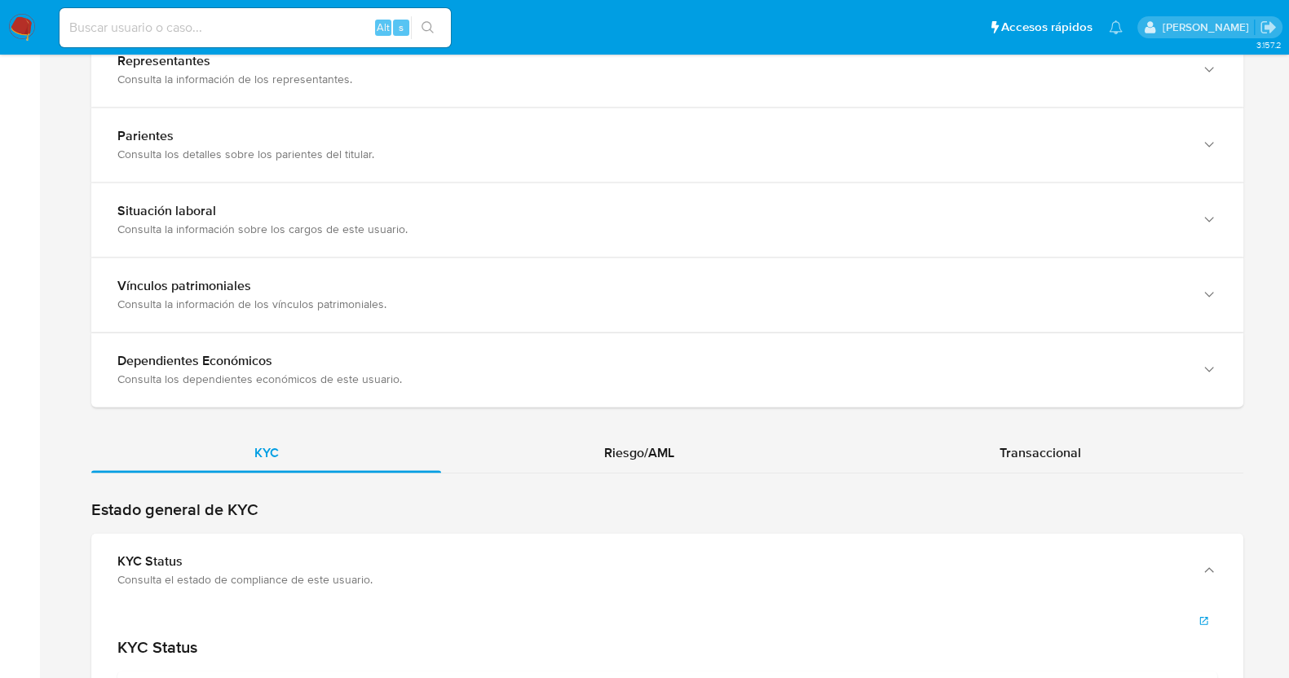
scroll to position [2834, 0]
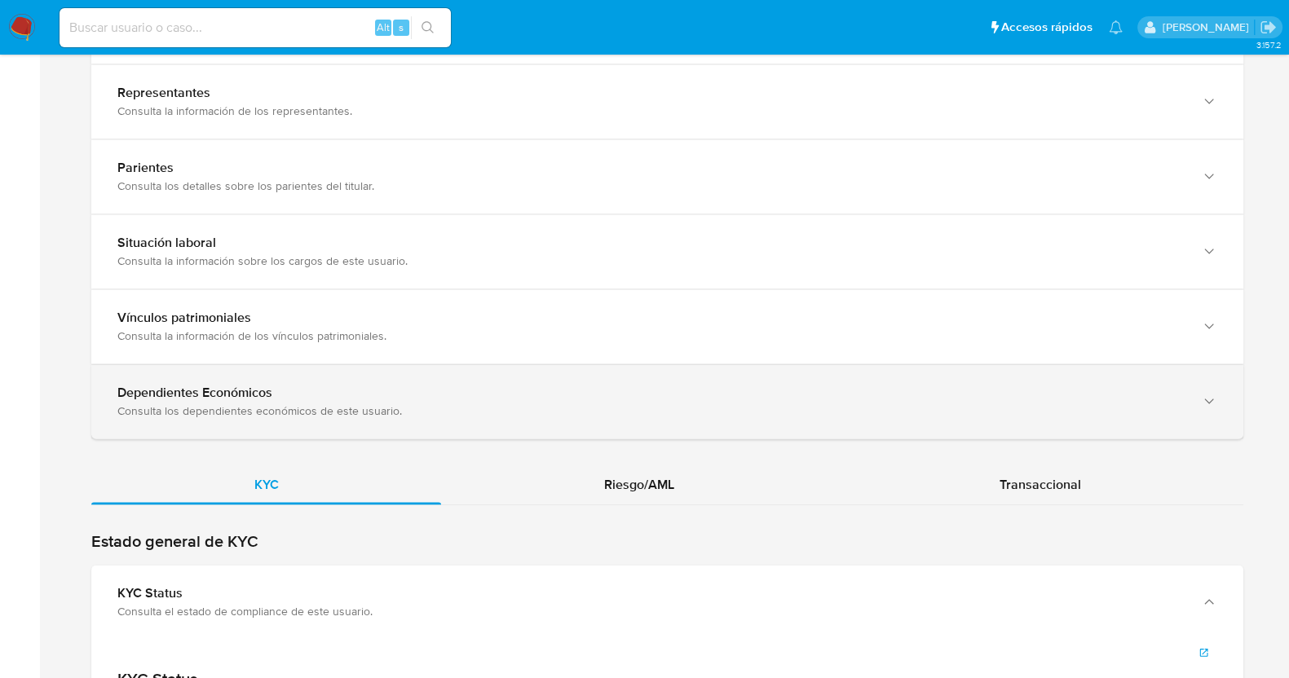
click at [286, 421] on div "Dependientes Económicos Consulta los dependientes económicos de este usuario." at bounding box center [667, 401] width 1152 height 74
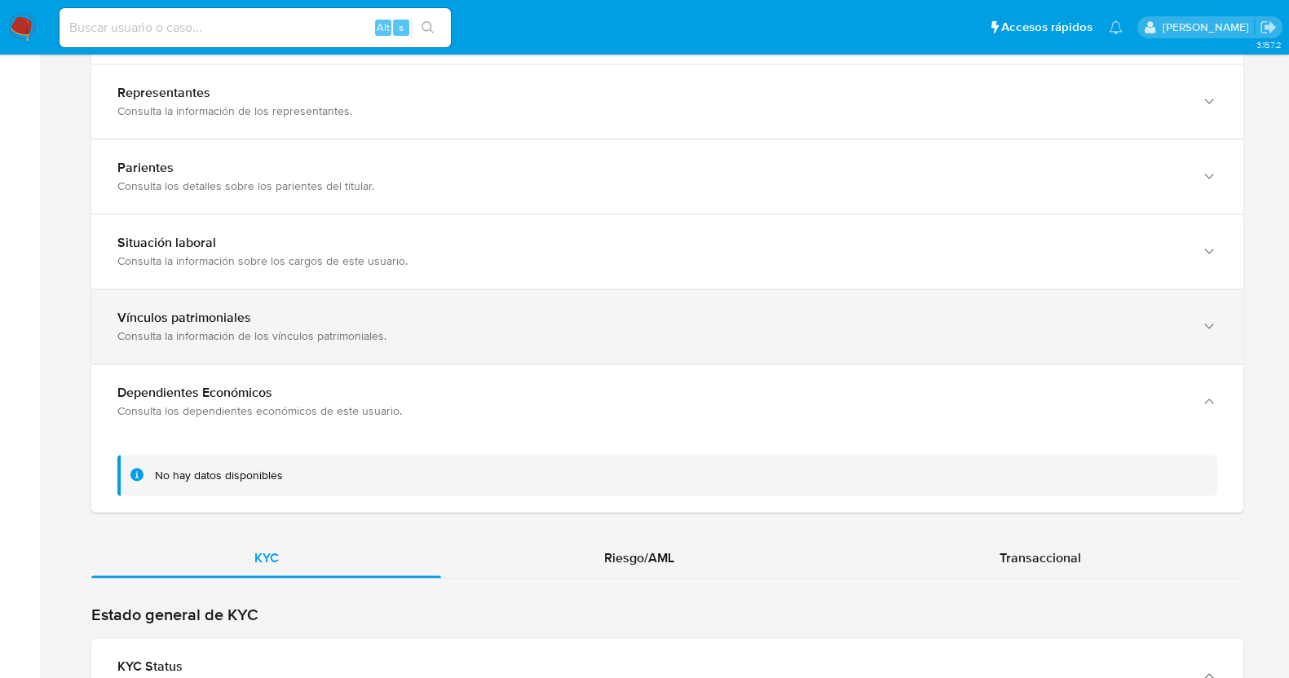
click at [290, 346] on div "Vínculos patrimoniales Consulta la información de los vínculos patrimoniales." at bounding box center [667, 326] width 1152 height 74
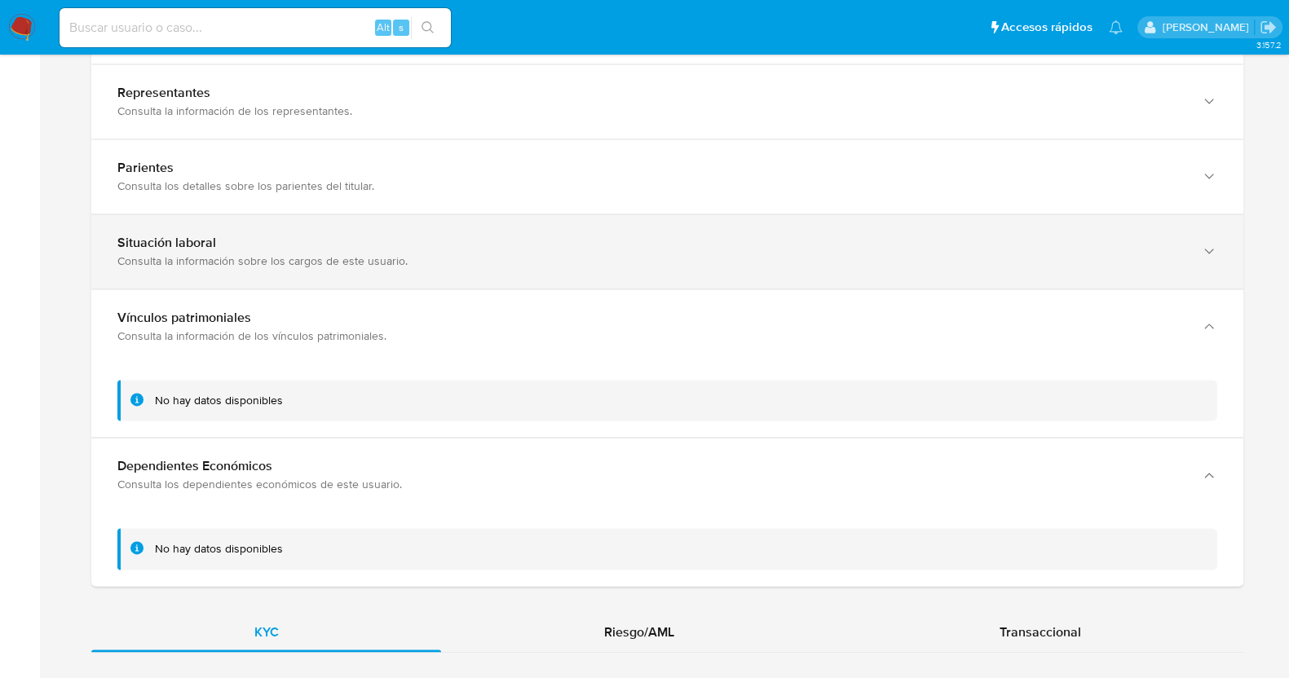
click at [316, 261] on div "Consulta la información sobre los cargos de este usuario." at bounding box center [650, 261] width 1067 height 15
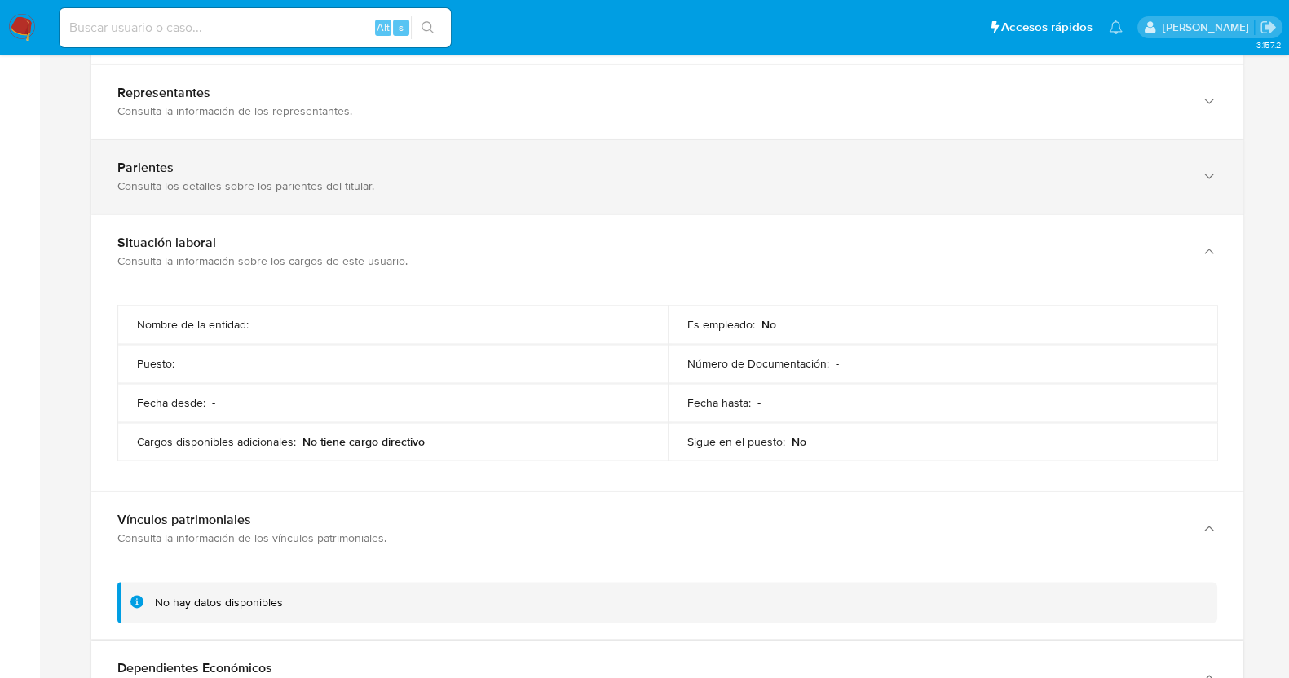
click at [315, 180] on div "Consulta los detalles sobre los parientes del titular." at bounding box center [650, 186] width 1067 height 15
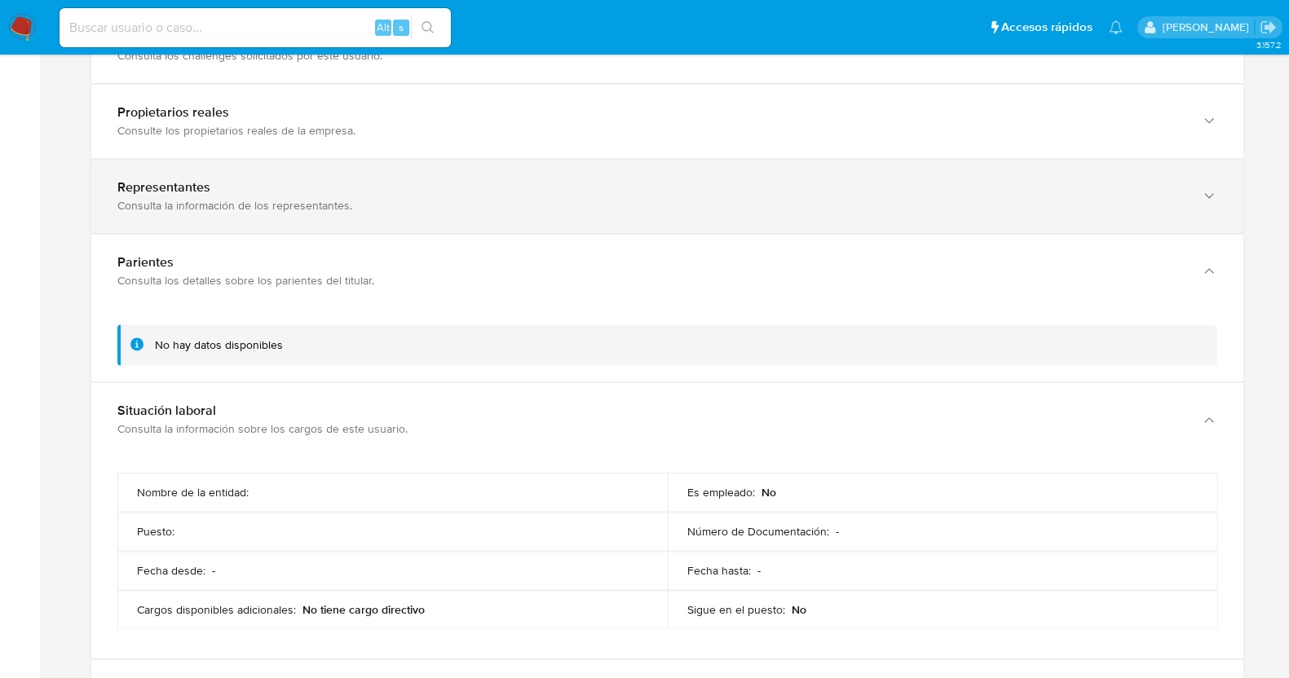
scroll to position [2630, 0]
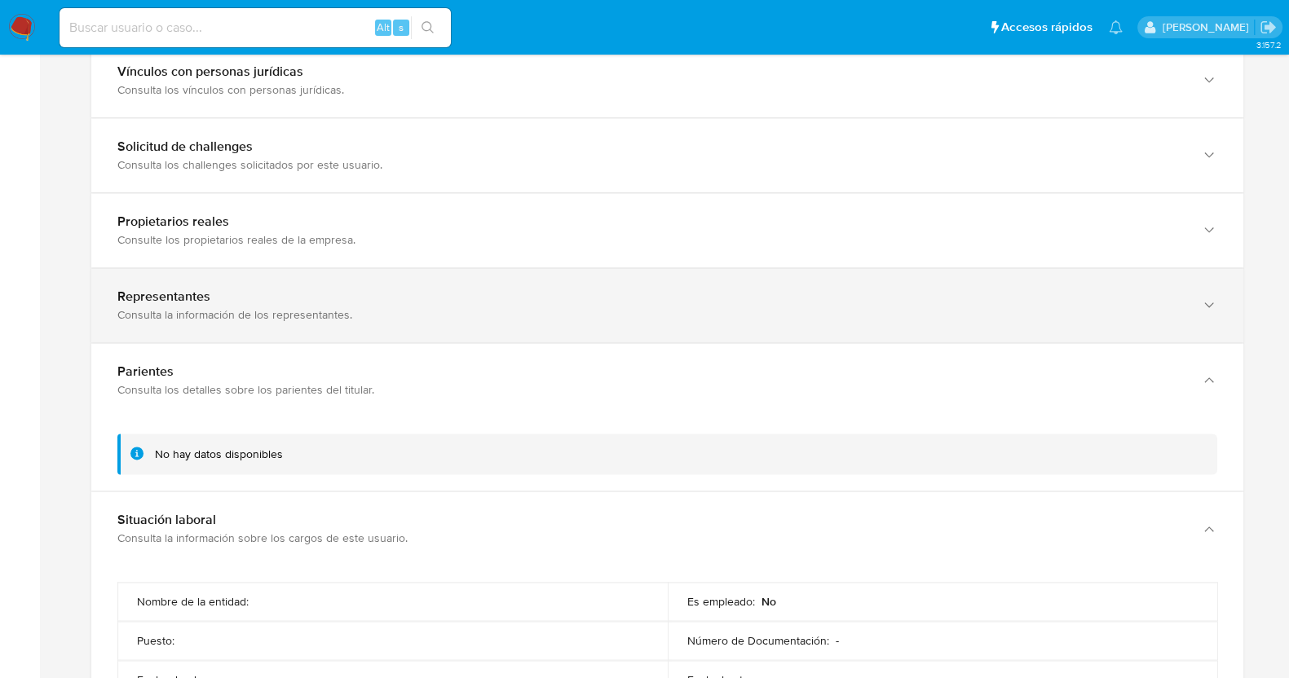
click at [263, 299] on div "Representantes" at bounding box center [650, 297] width 1067 height 16
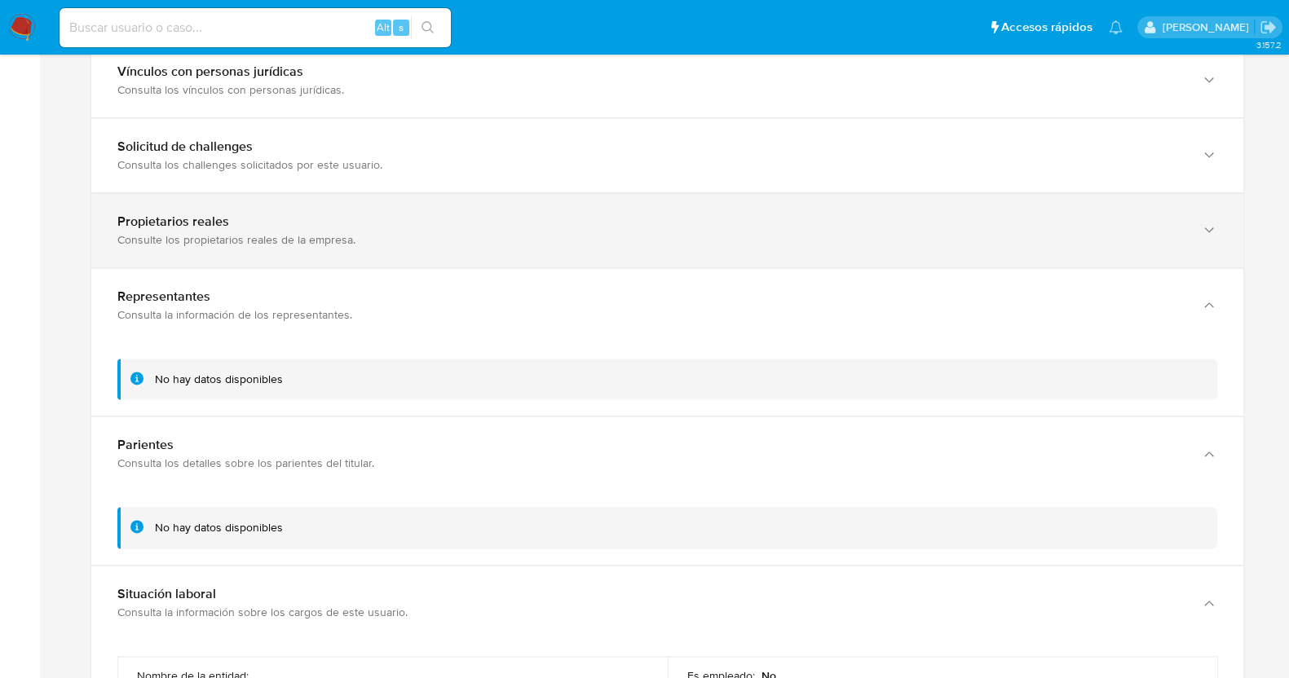
click at [298, 217] on div "Propietarios reales" at bounding box center [650, 222] width 1067 height 16
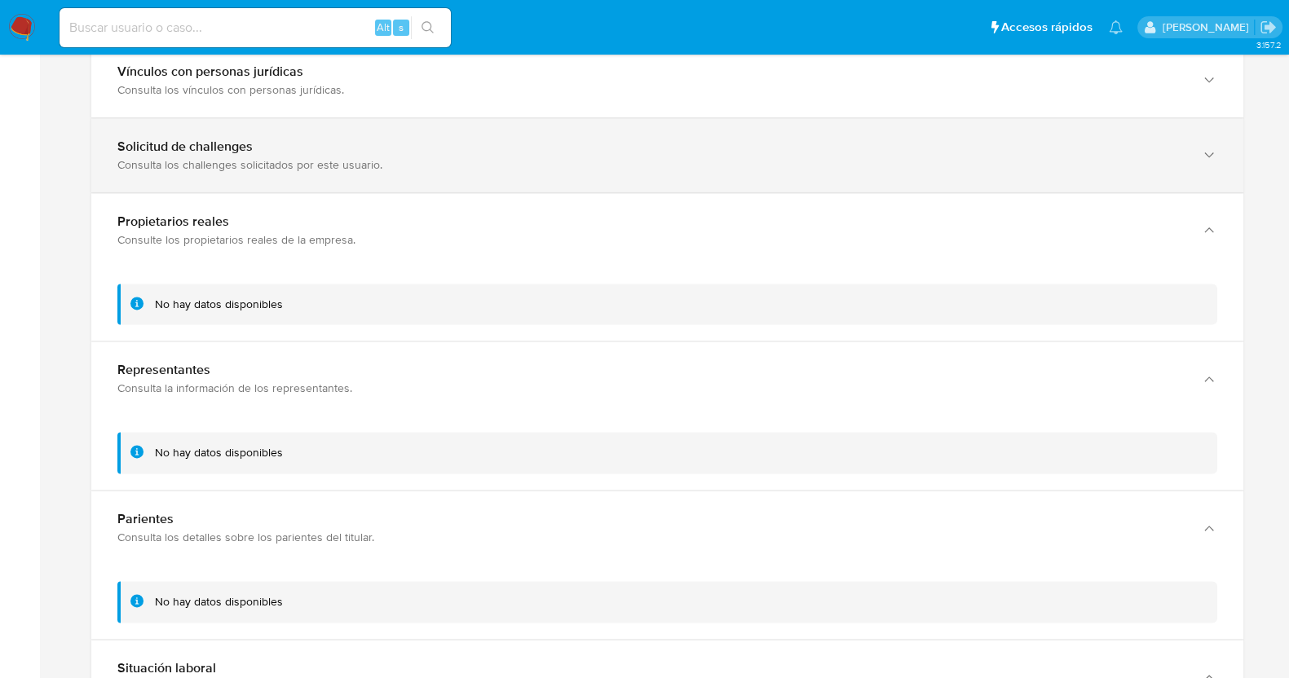
click at [305, 175] on div "Solicitud de challenges Consulta los challenges solicitados por este usuario." at bounding box center [667, 155] width 1152 height 74
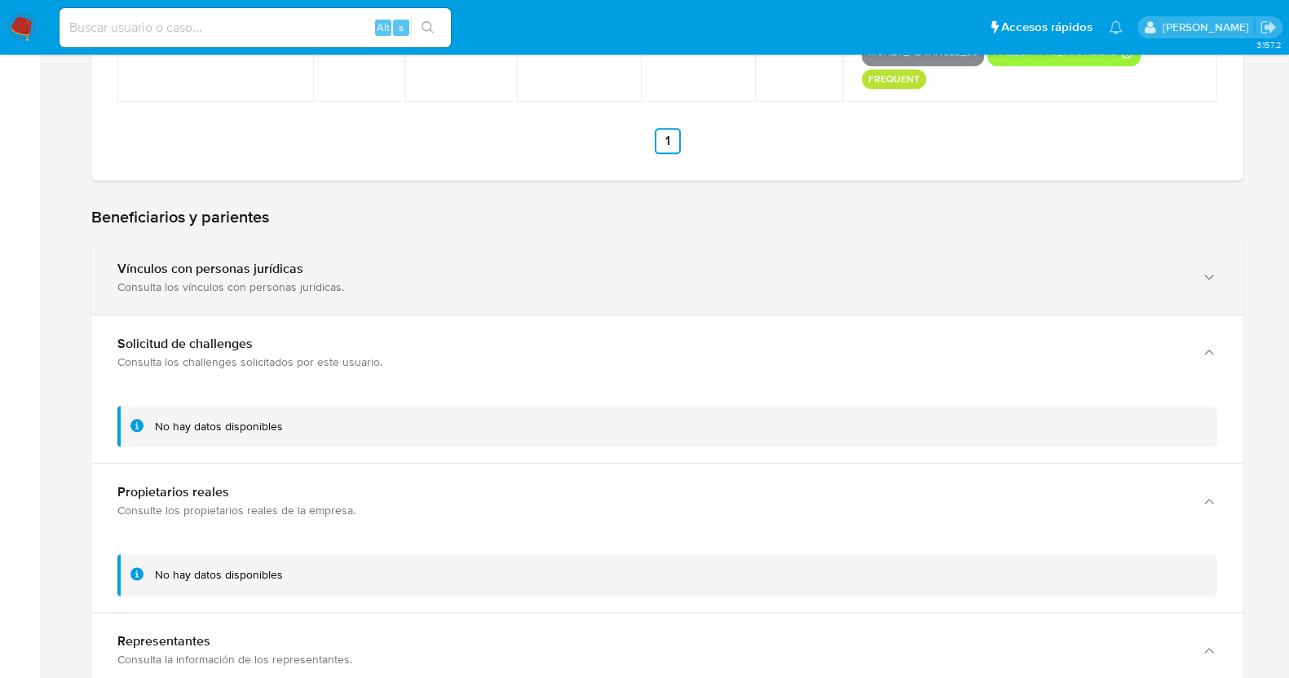
scroll to position [2427, 0]
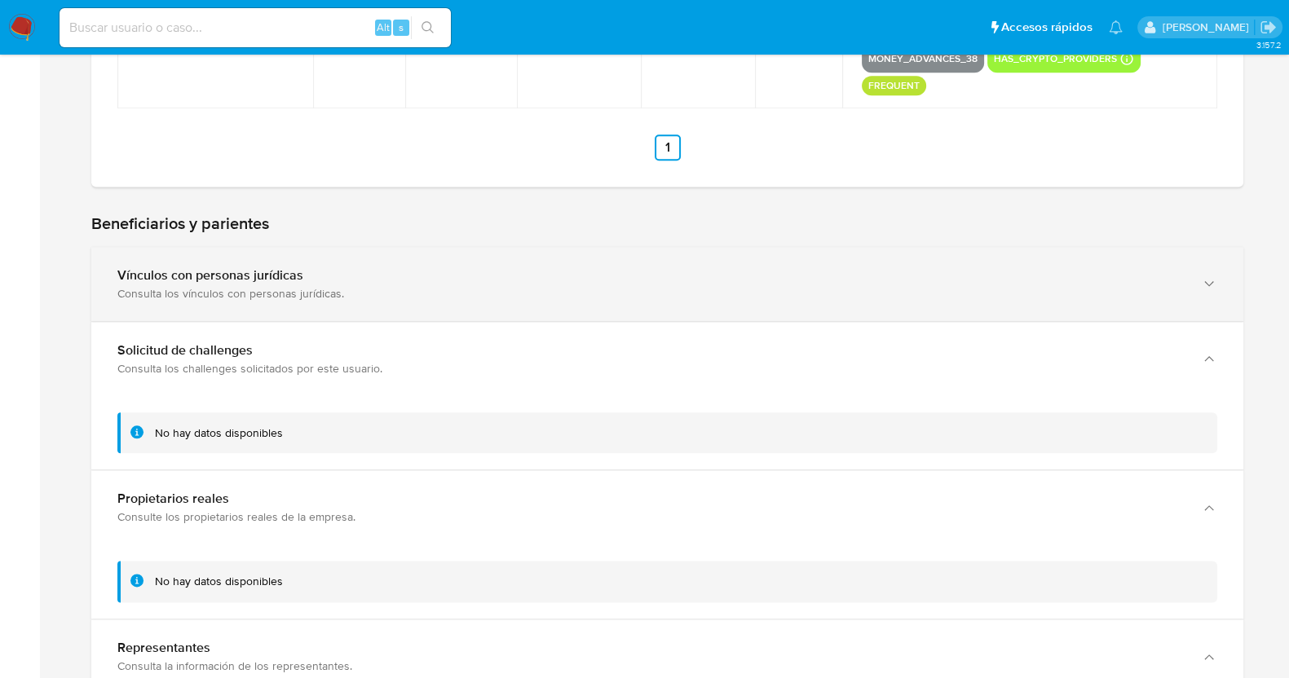
click at [298, 278] on div "Vínculos con personas jurídicas" at bounding box center [650, 275] width 1067 height 16
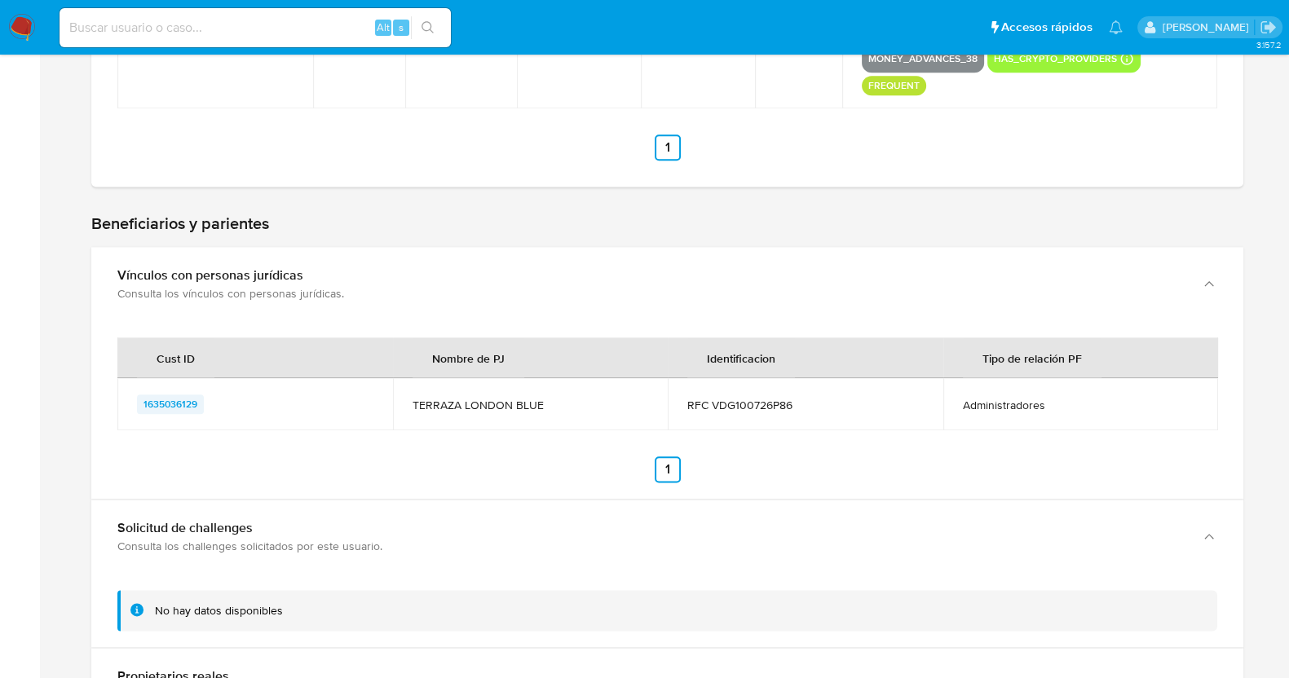
click at [144, 401] on span "1635036129" at bounding box center [171, 405] width 54 height 20
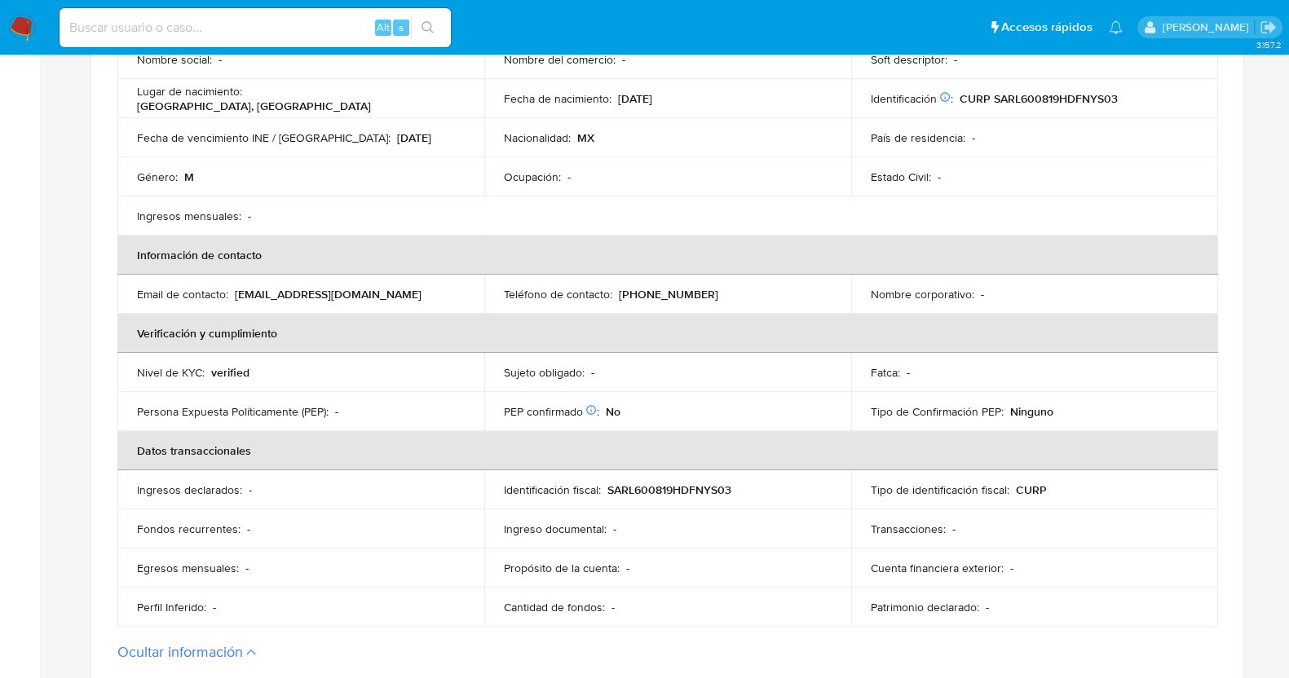
scroll to position [184, 0]
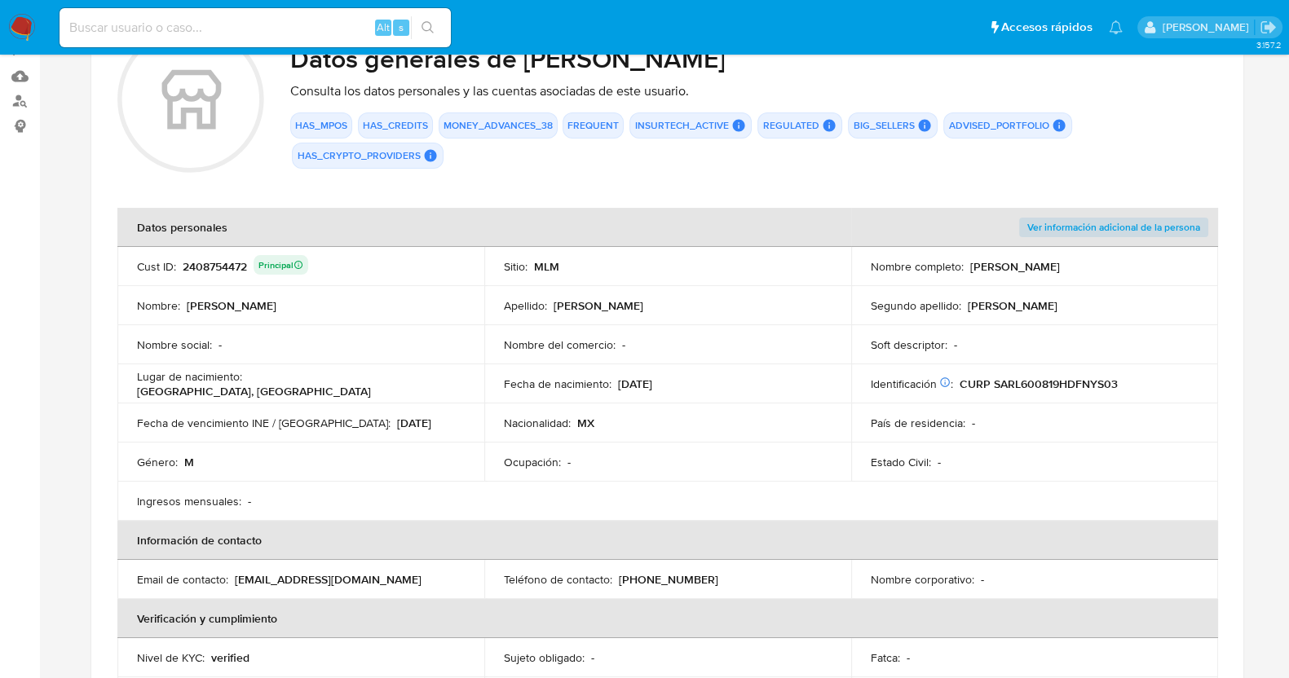
drag, startPoint x: 413, startPoint y: 420, endPoint x: 340, endPoint y: 422, distance: 72.6
click at [340, 422] on div "Fecha de vencimiento INE / Pasaporte : 31/12/2028" at bounding box center [301, 423] width 328 height 15
drag, startPoint x: 740, startPoint y: 384, endPoint x: 615, endPoint y: 388, distance: 125.6
click at [615, 388] on div "Fecha de nacimiento : 19/08/1960" at bounding box center [668, 384] width 328 height 15
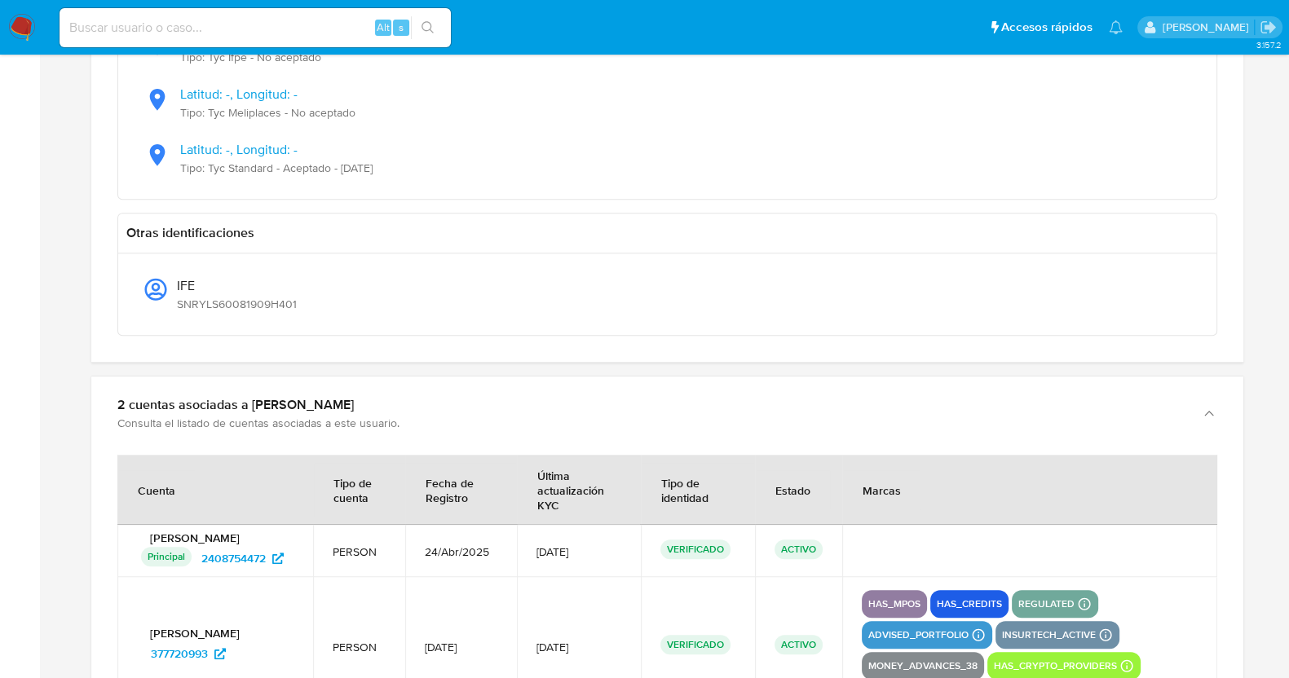
scroll to position [1995, 0]
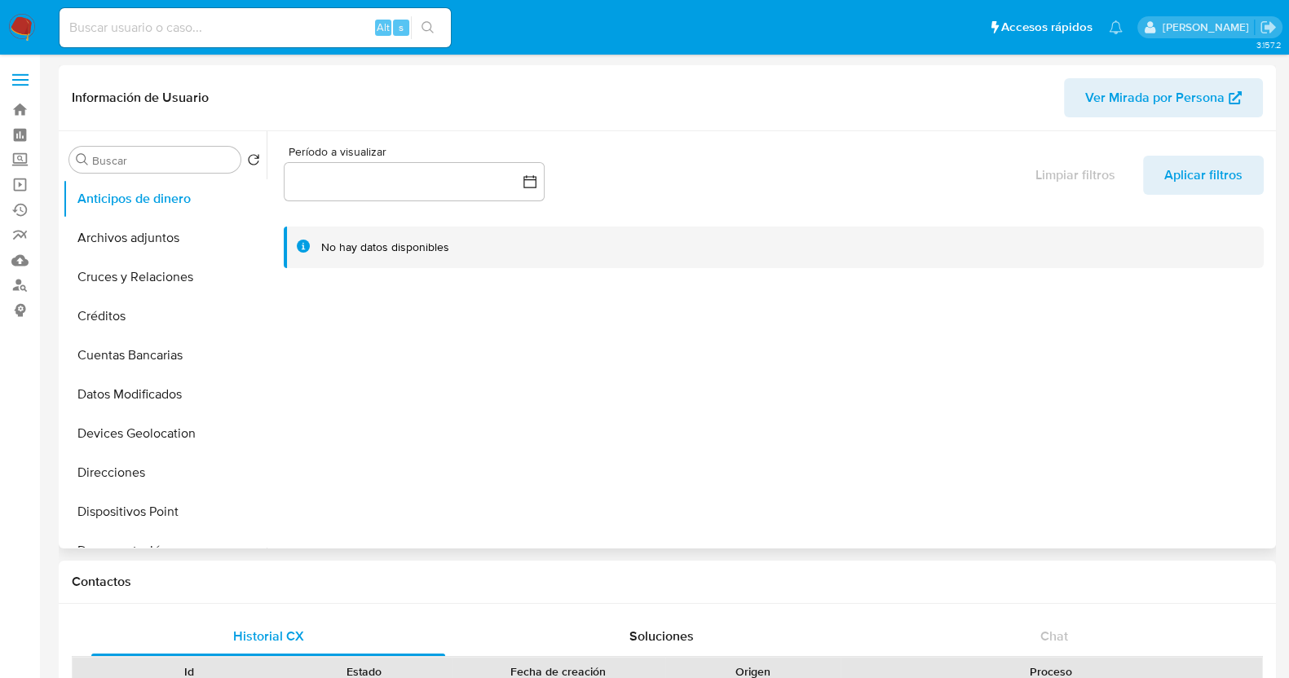
select select "10"
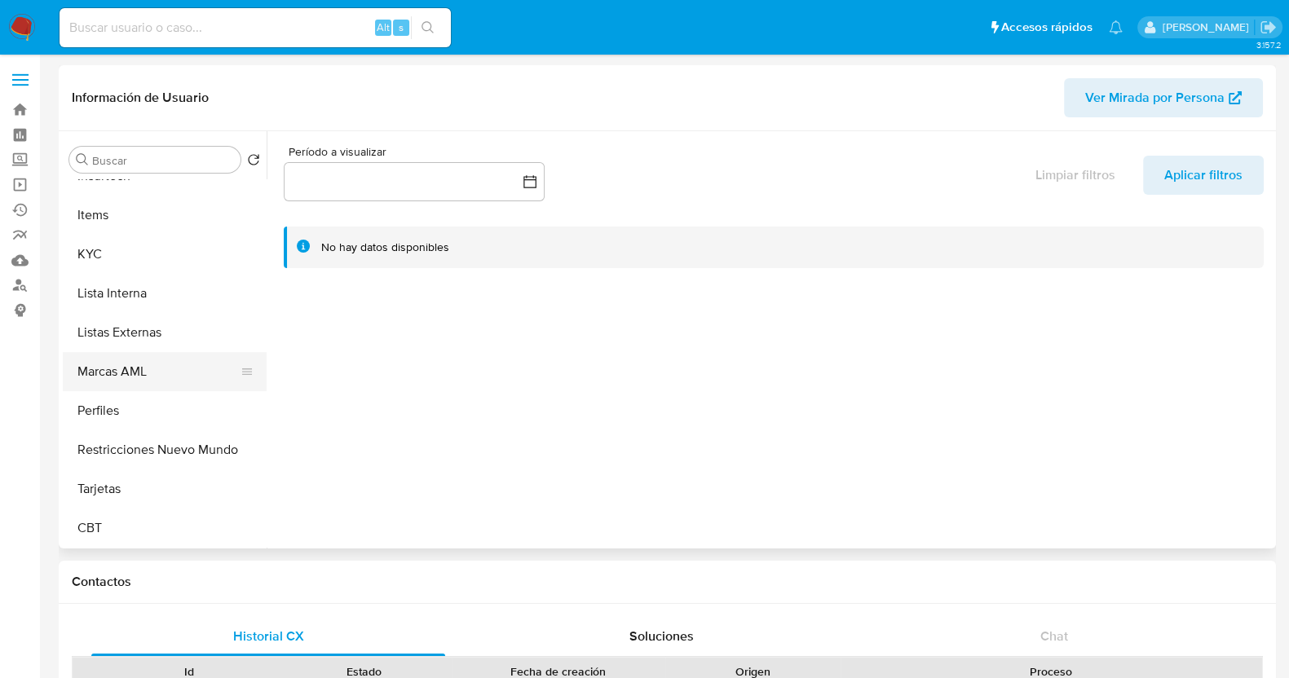
click at [137, 381] on button "Marcas AML" at bounding box center [158, 371] width 191 height 39
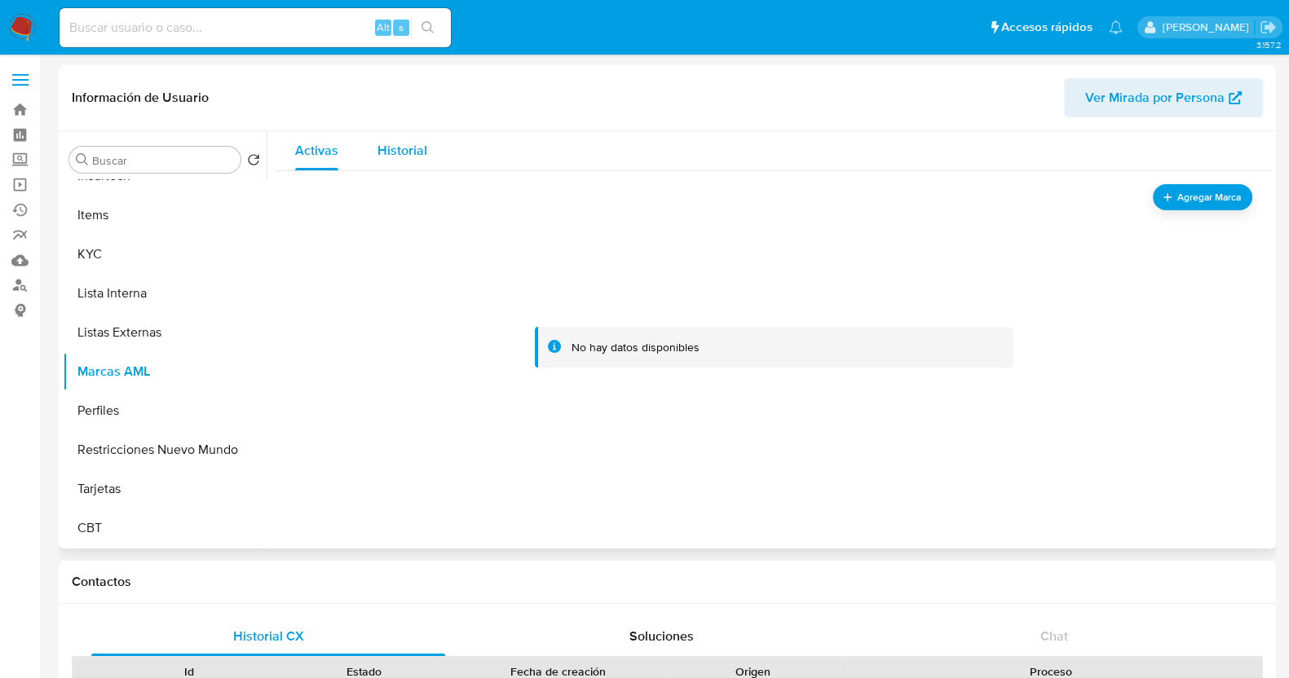
click at [373, 152] on button "Historial" at bounding box center [402, 150] width 89 height 39
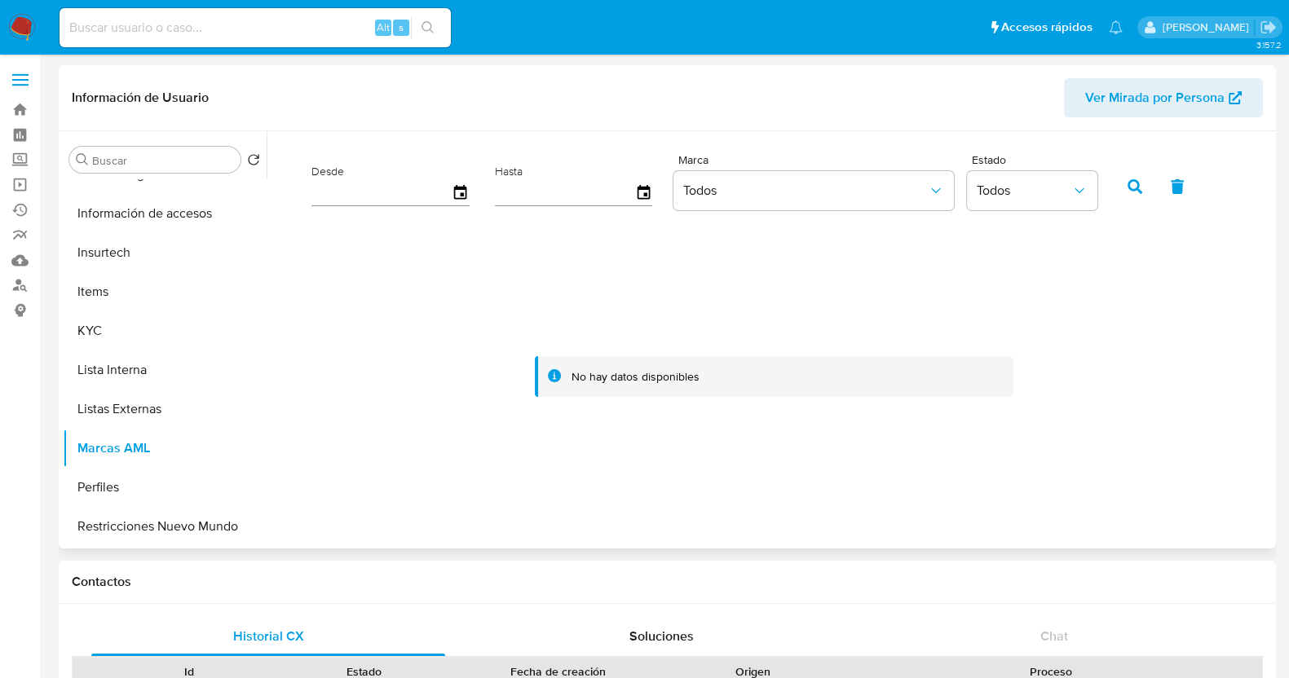
click at [1120, 99] on span "Ver Mirada por Persona" at bounding box center [1154, 97] width 139 height 39
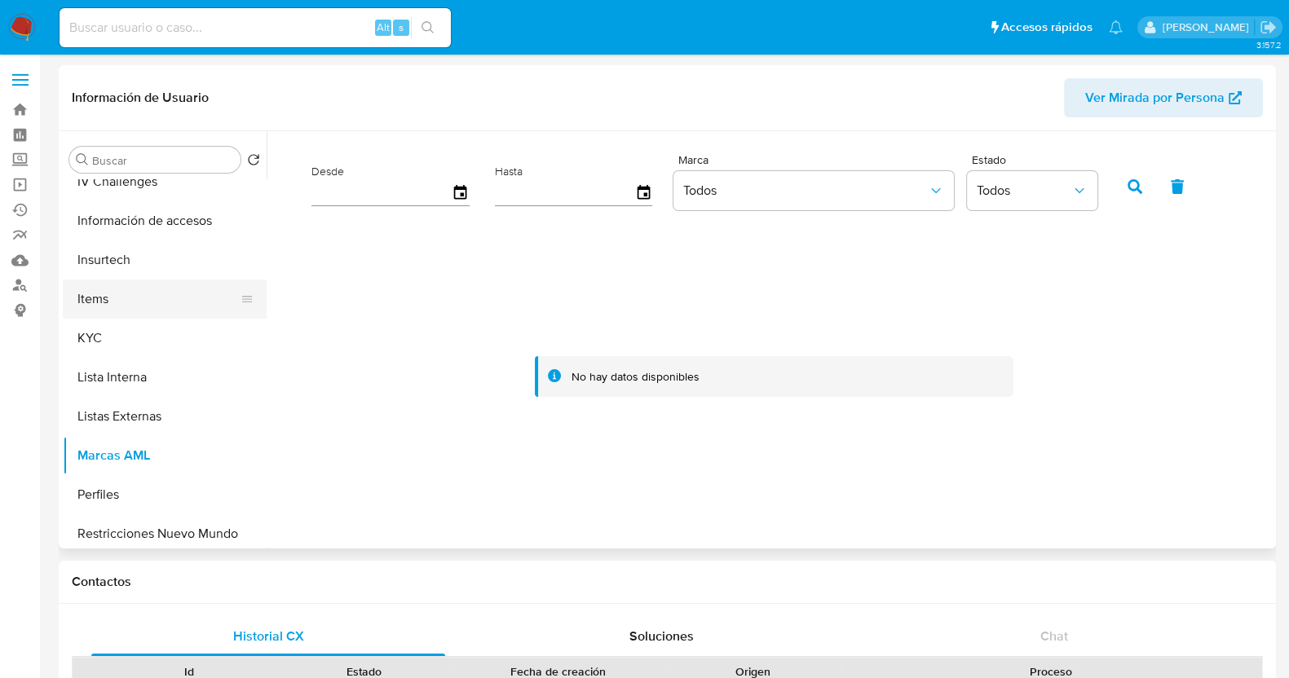
scroll to position [688, 0]
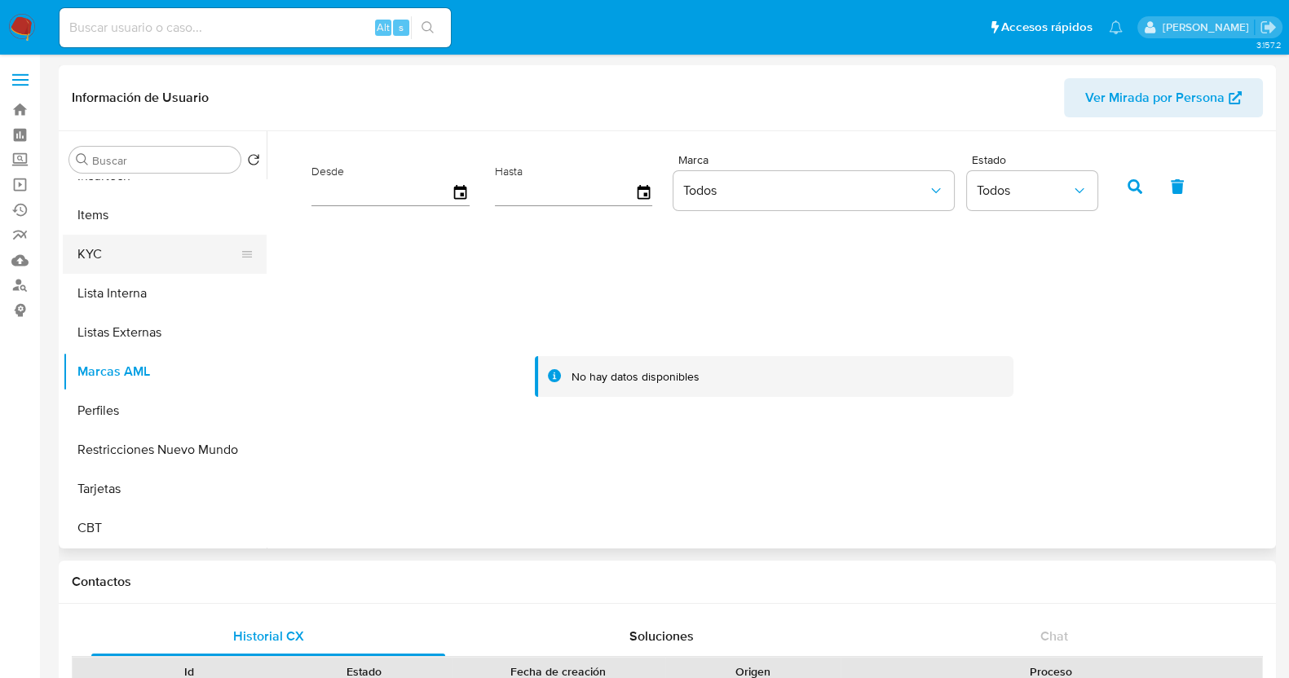
click at [113, 236] on button "KYC" at bounding box center [158, 254] width 191 height 39
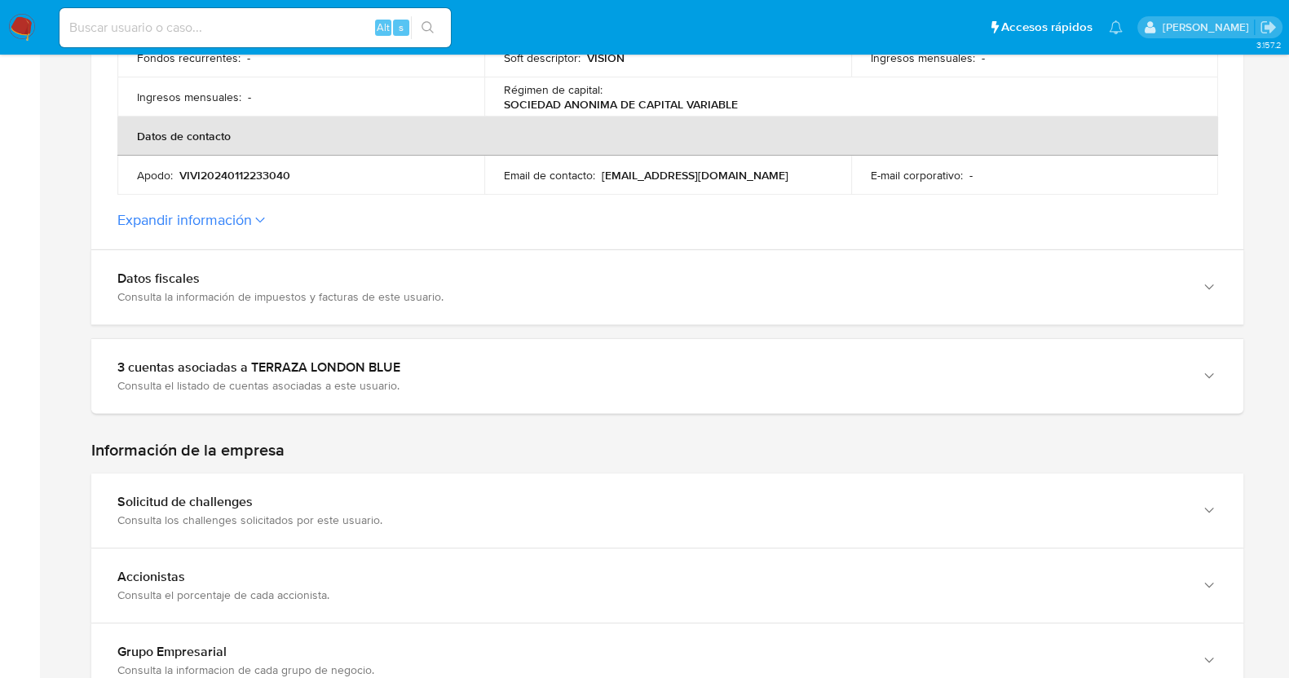
scroll to position [713, 0]
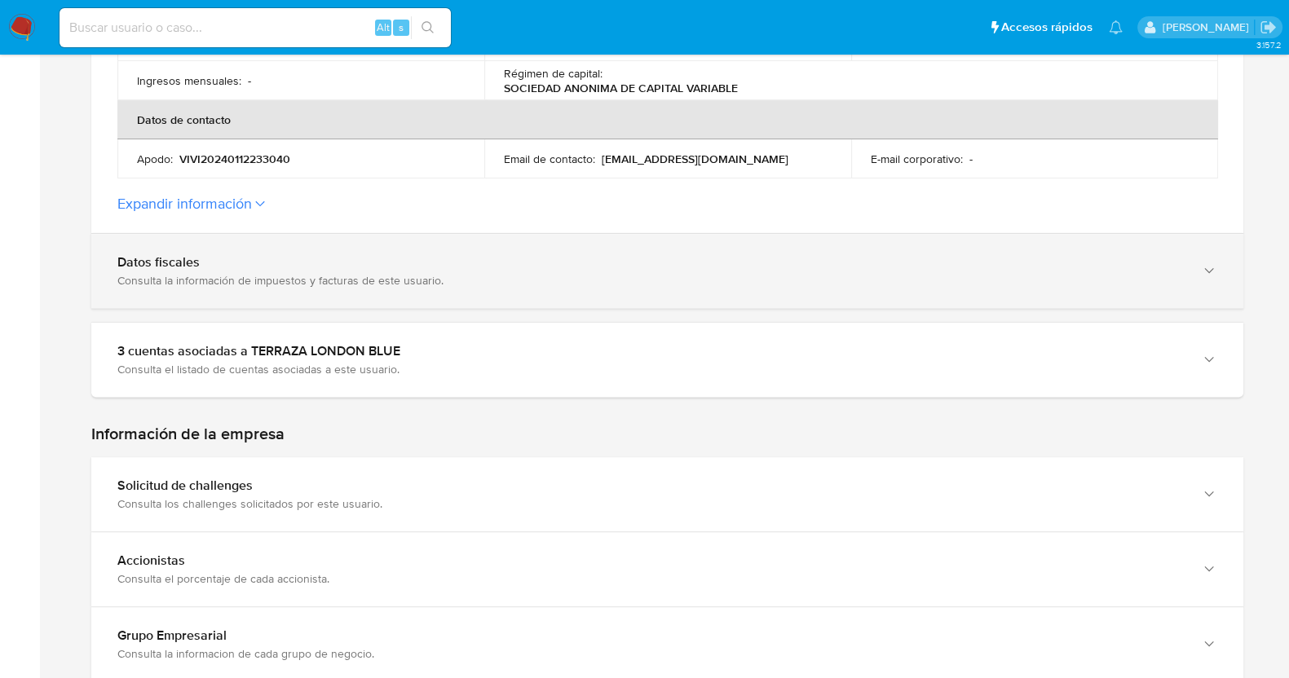
click at [415, 273] on div "Consulta la información de impuestos y facturas de este usuario." at bounding box center [650, 280] width 1067 height 15
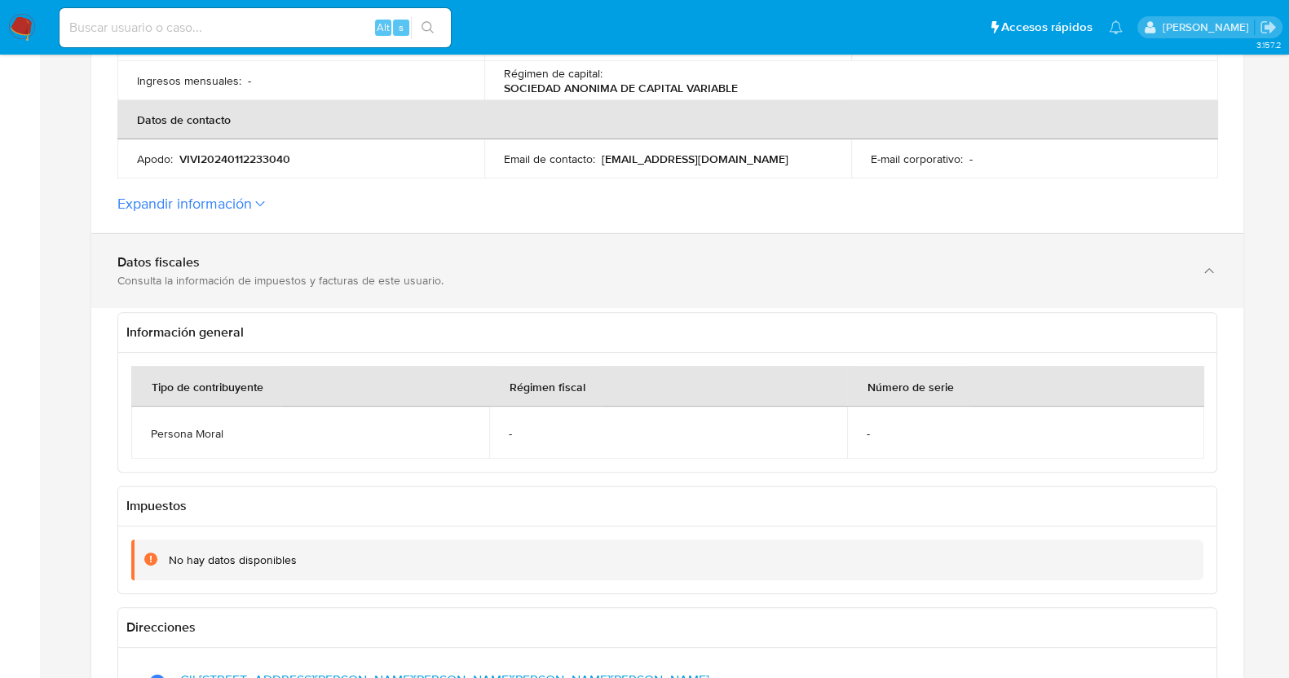
click at [415, 273] on div "Consulta la información de impuestos y facturas de este usuario." at bounding box center [650, 280] width 1067 height 15
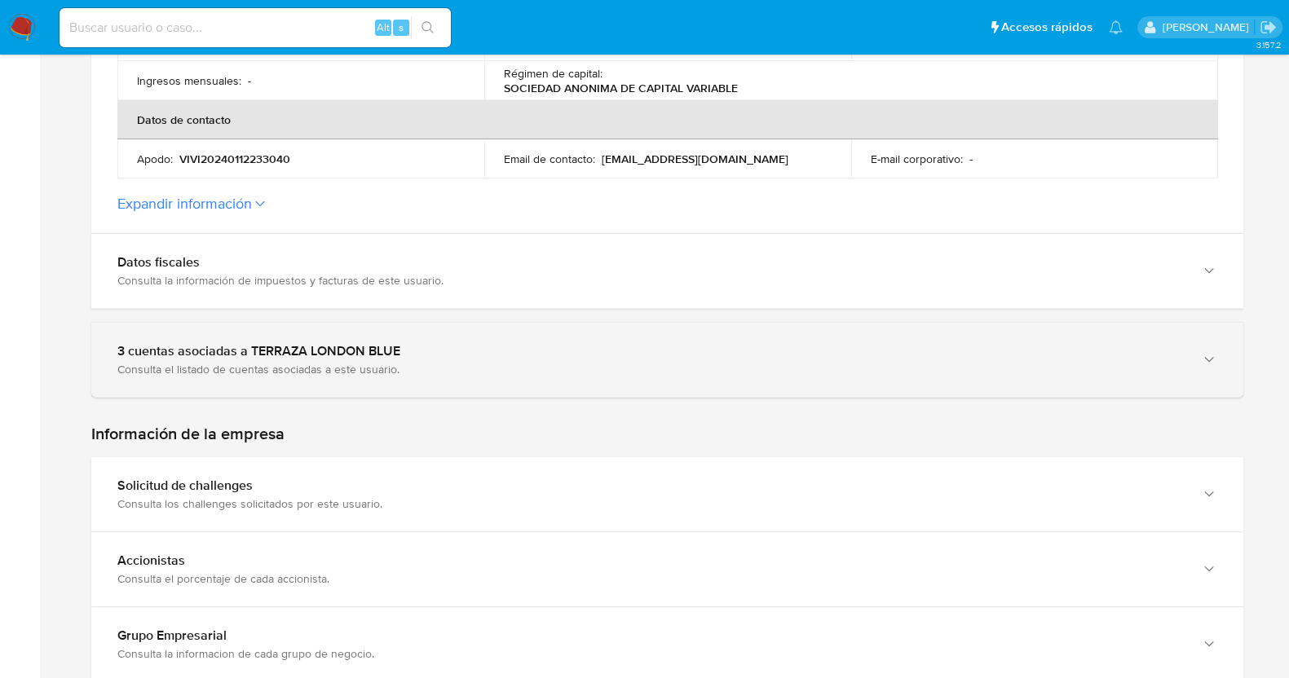
click at [424, 370] on div "3 cuentas asociadas a TERRAZA LONDON BLUE Consulta el listado de cuentas asocia…" at bounding box center [667, 360] width 1152 height 74
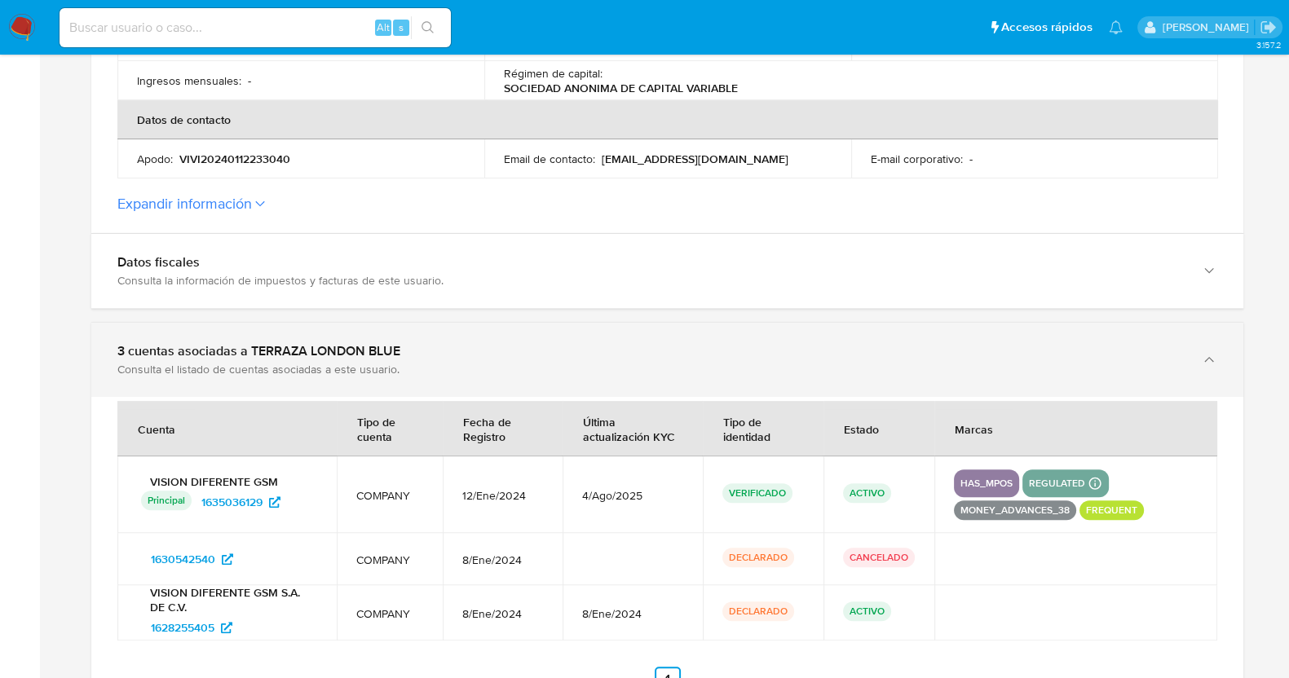
click at [424, 370] on div "3 cuentas asociadas a TERRAZA LONDON BLUE Consulta el listado de cuentas asocia…" at bounding box center [667, 360] width 1152 height 74
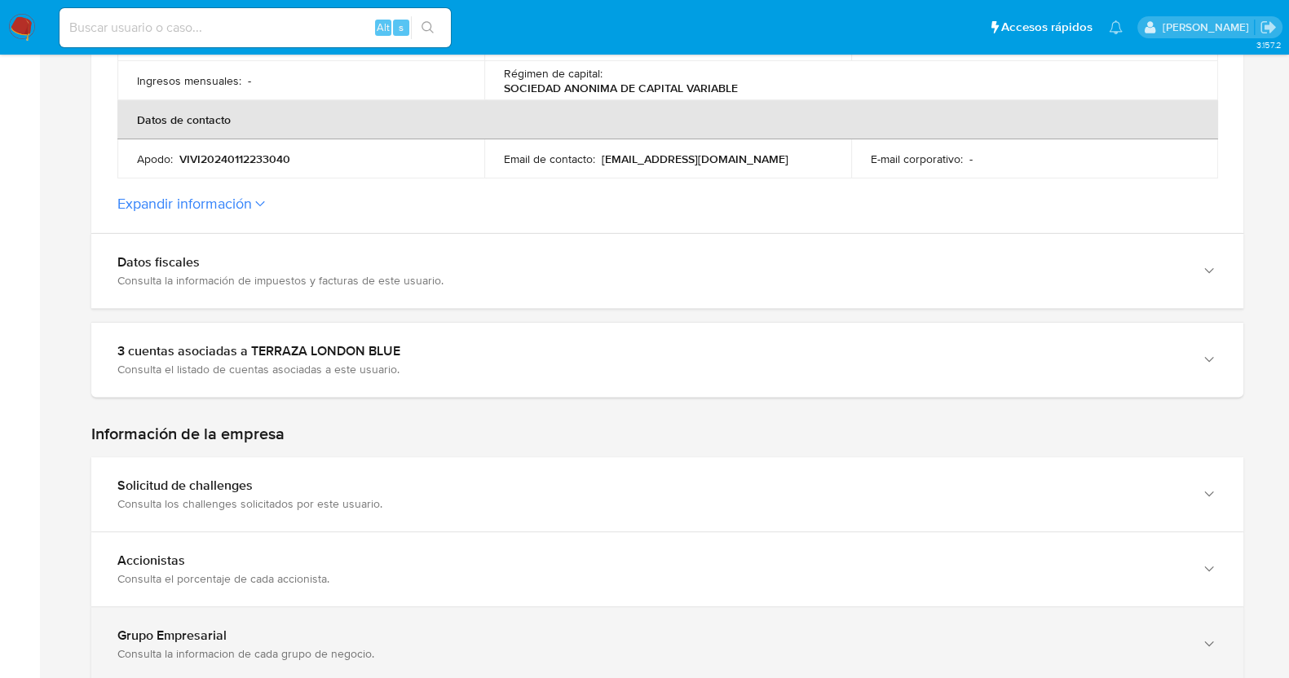
scroll to position [1019, 0]
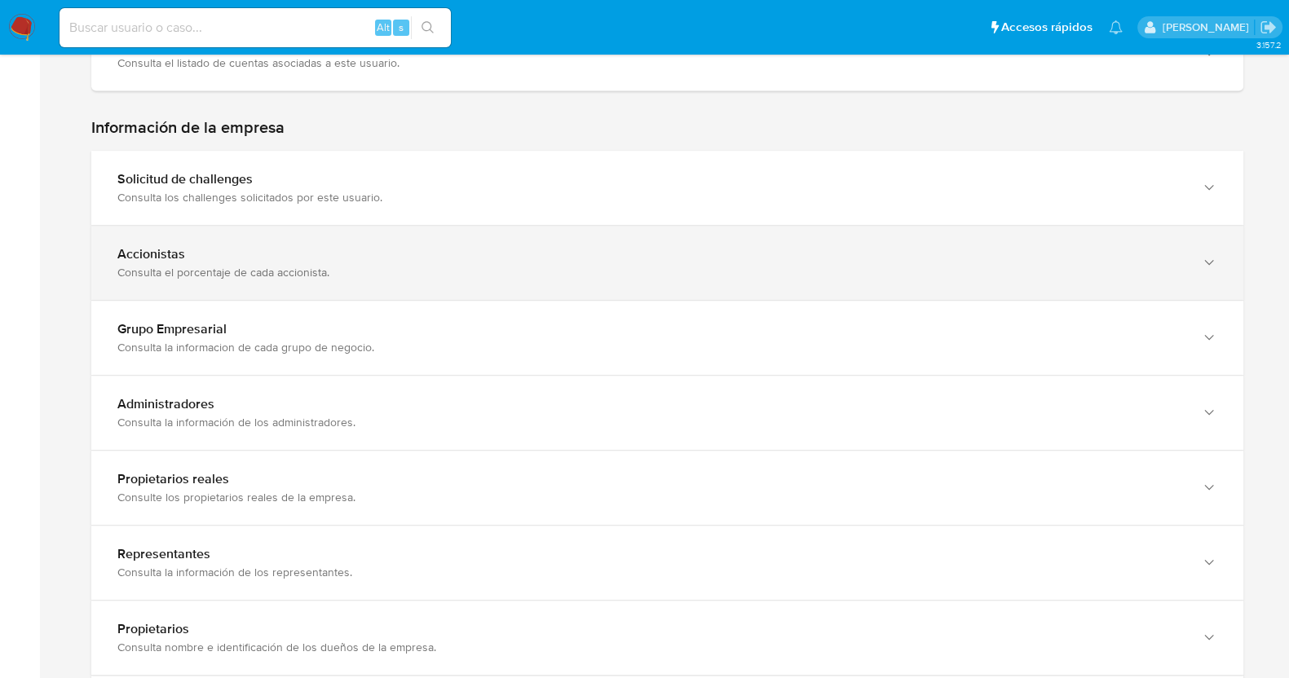
click at [378, 246] on div "Accionistas" at bounding box center [650, 254] width 1067 height 16
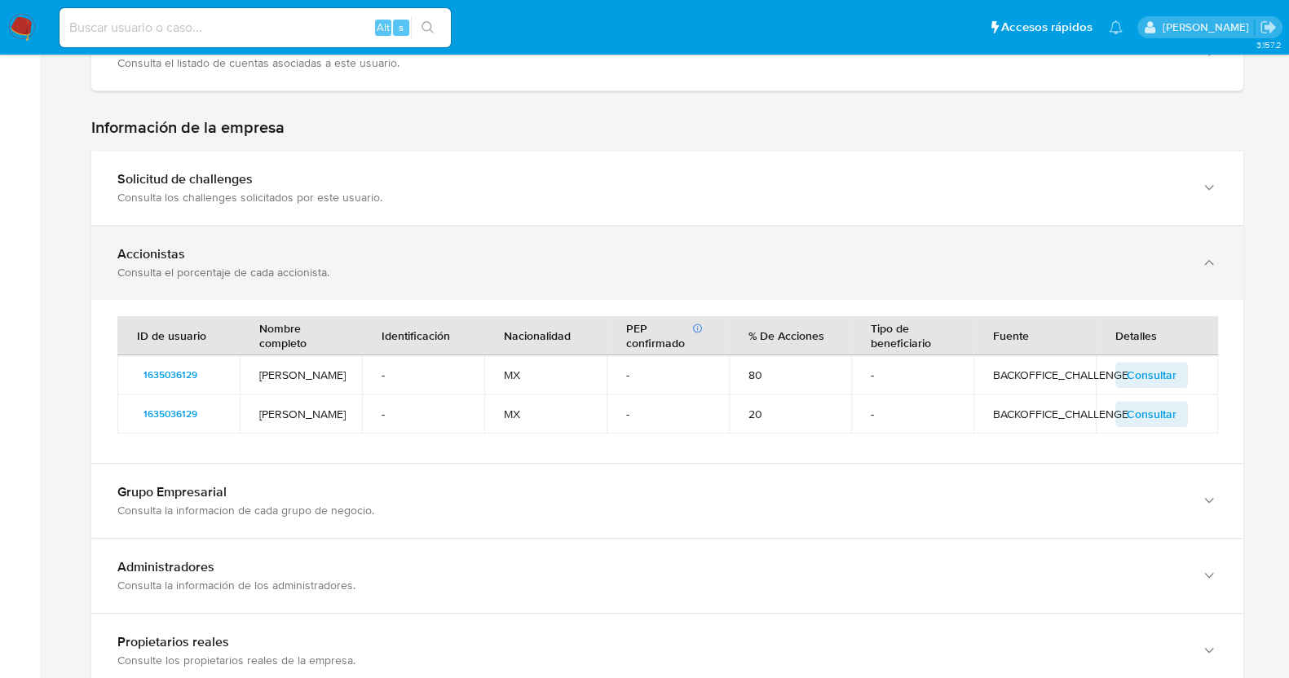
click at [378, 246] on div "Accionistas" at bounding box center [650, 254] width 1067 height 16
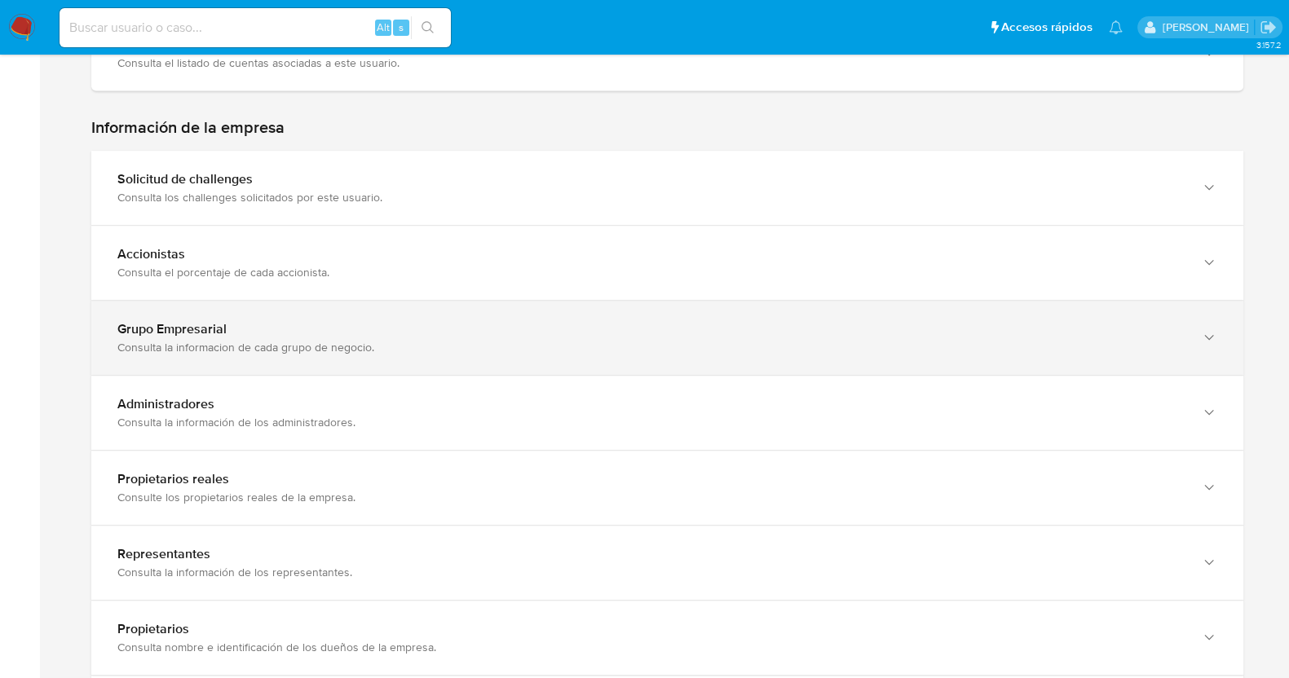
click at [398, 343] on div "Grupo Empresarial Consulta la informacion de cada grupo de negocio." at bounding box center [667, 338] width 1152 height 74
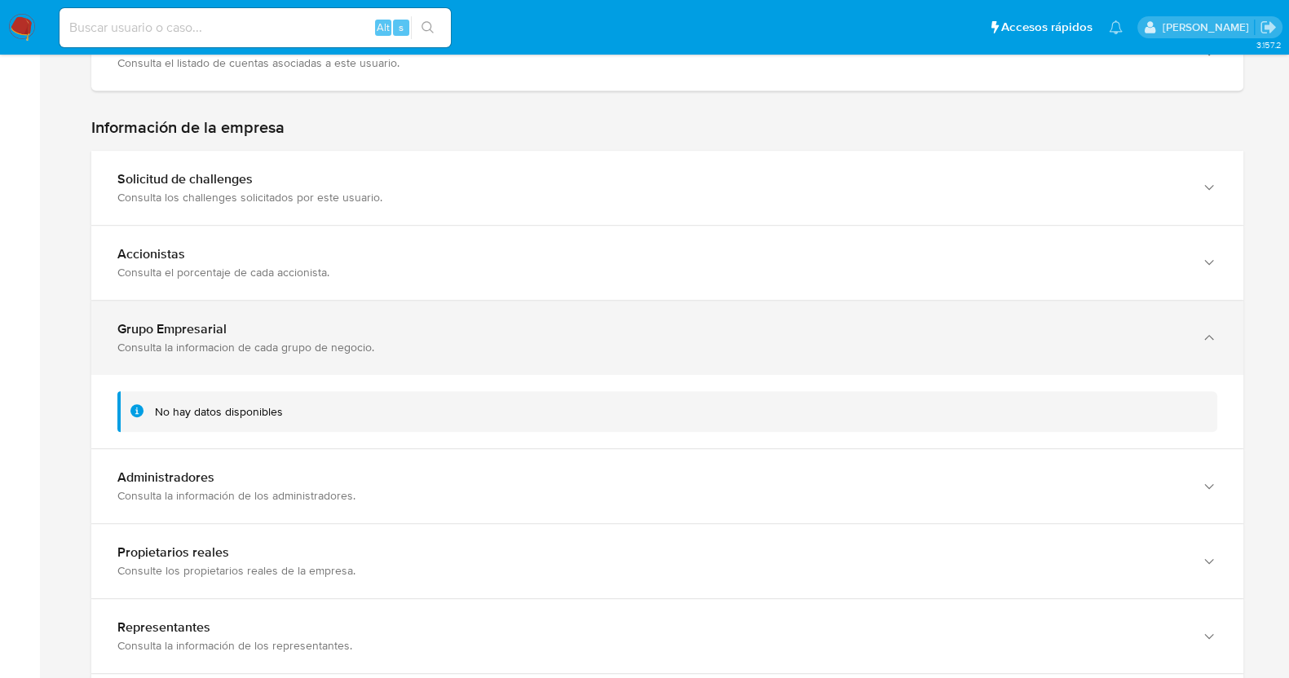
click at [398, 343] on div "Grupo Empresarial Consulta la informacion de cada grupo de negocio." at bounding box center [667, 338] width 1152 height 74
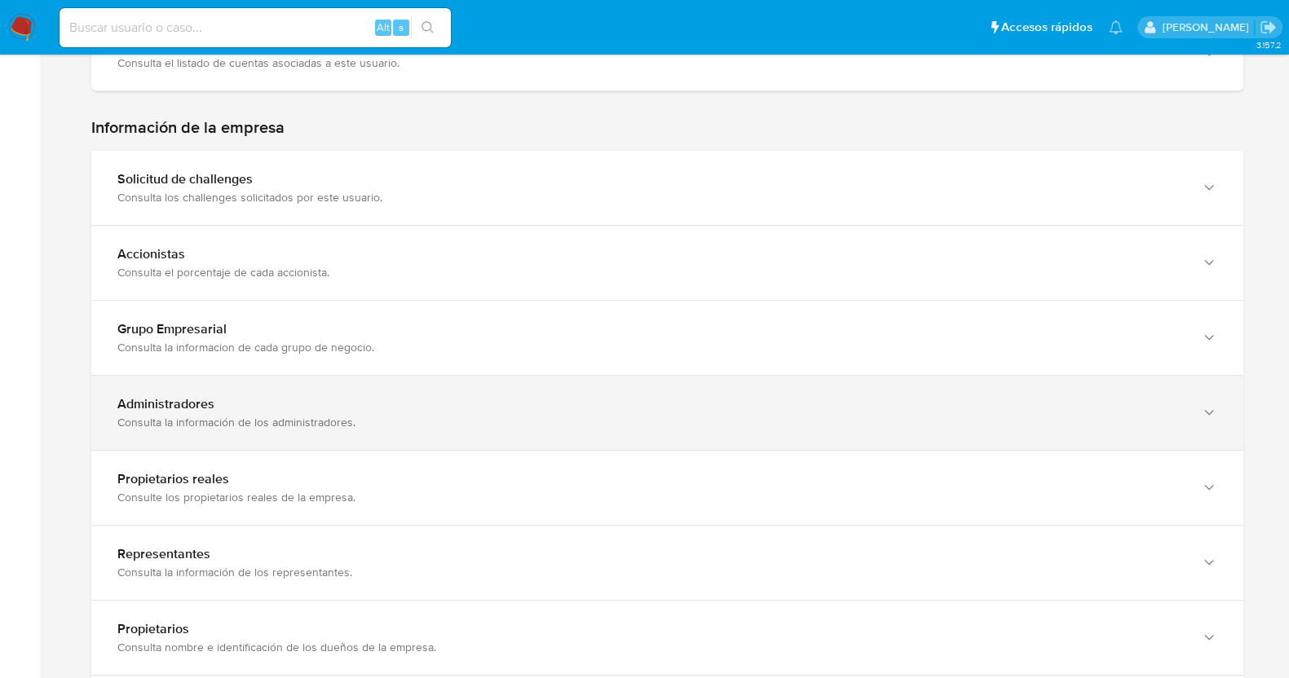
click at [233, 417] on div "Administradores Consulta la información de los administradores." at bounding box center [667, 413] width 1152 height 74
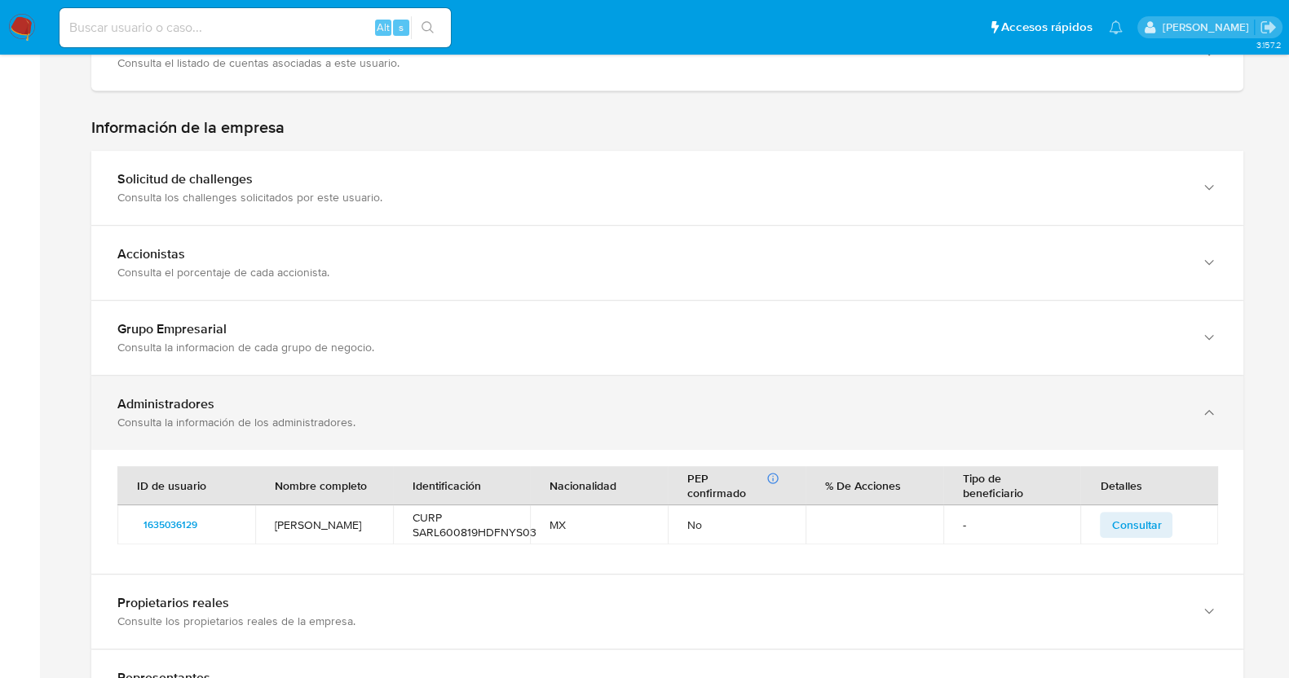
click at [233, 417] on div "Administradores Consulta la información de los administradores." at bounding box center [667, 413] width 1152 height 74
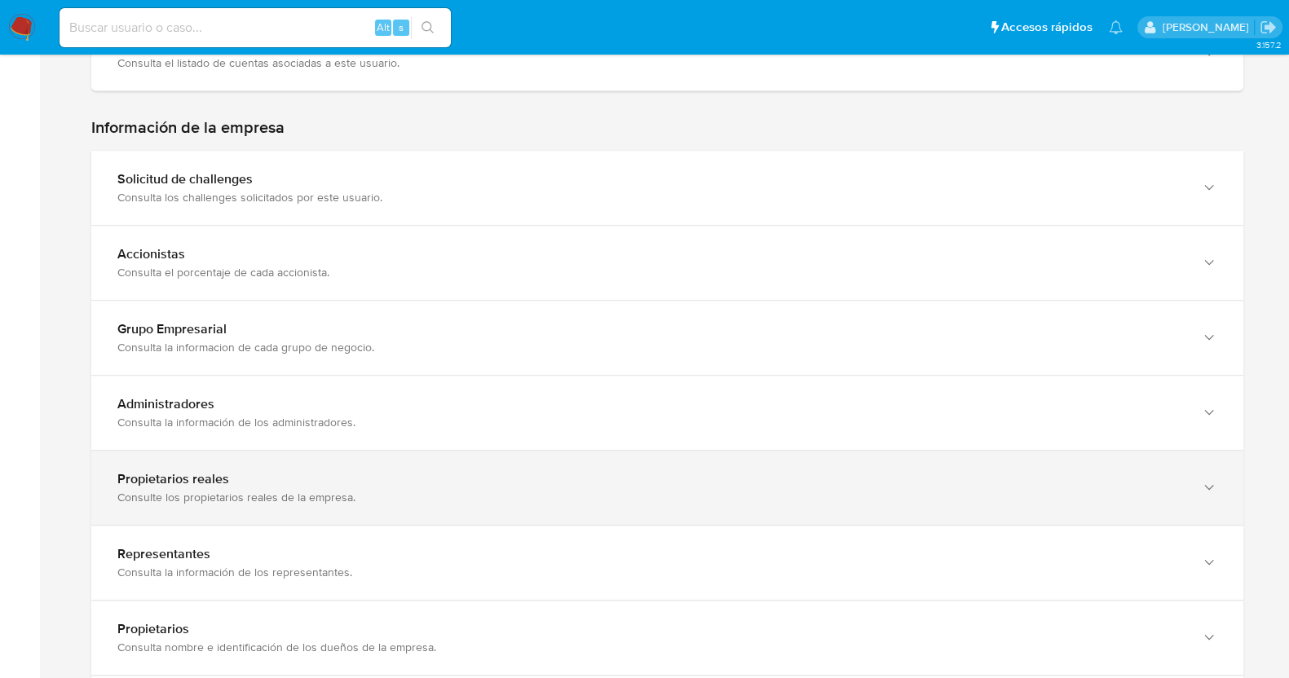
click at [274, 490] on div "Consulte los propietarios reales de la empresa." at bounding box center [650, 497] width 1067 height 15
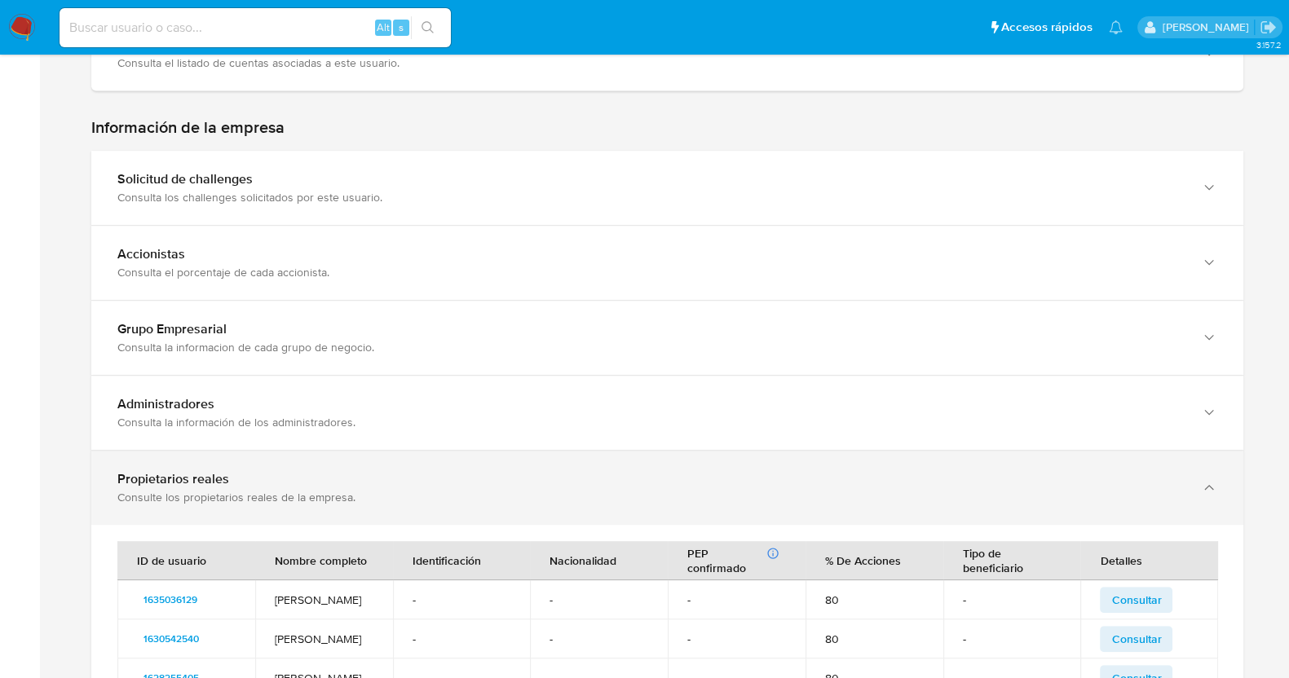
click at [273, 490] on div "Consulte los propietarios reales de la empresa." at bounding box center [650, 497] width 1067 height 15
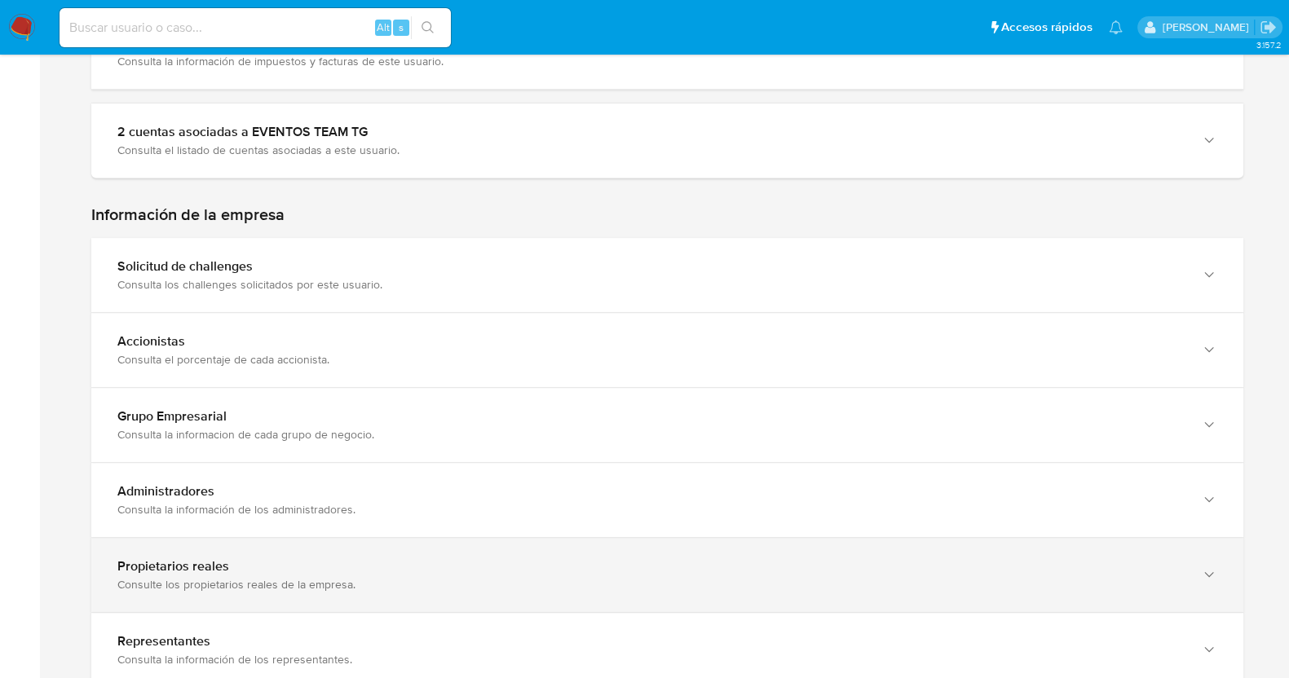
scroll to position [815, 0]
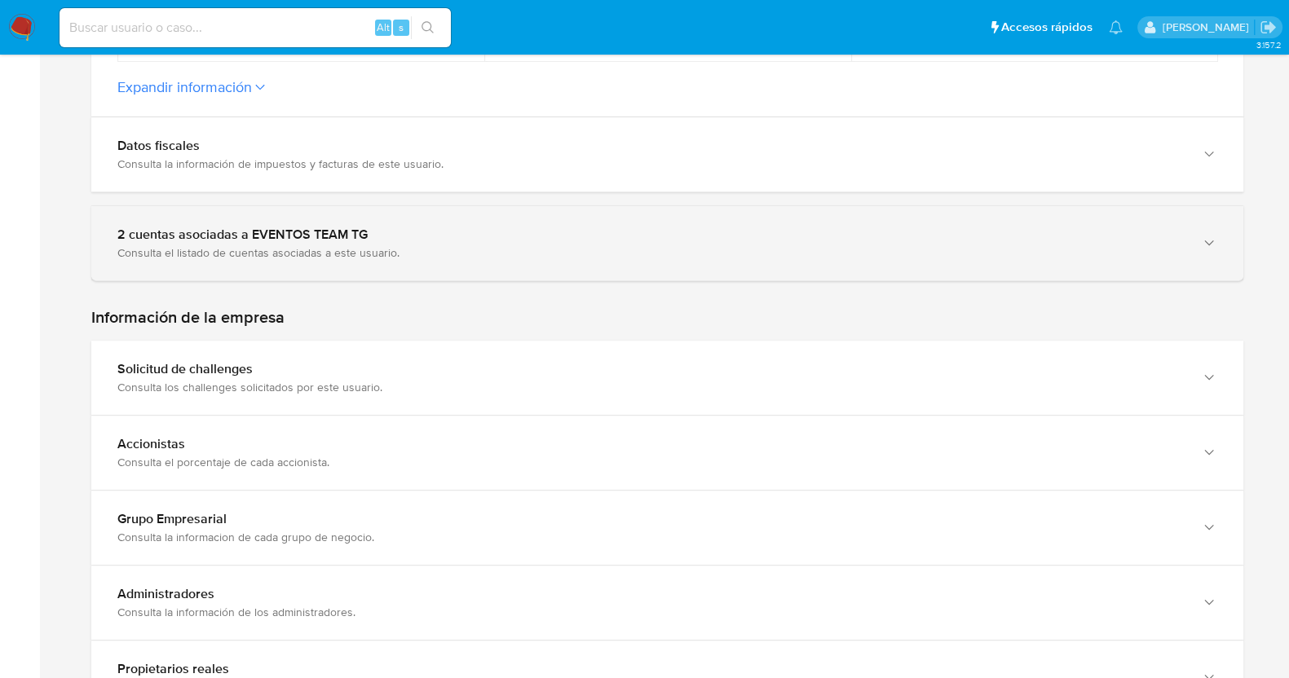
click at [410, 246] on div "Consulta el listado de cuentas asociadas a este usuario." at bounding box center [650, 252] width 1067 height 15
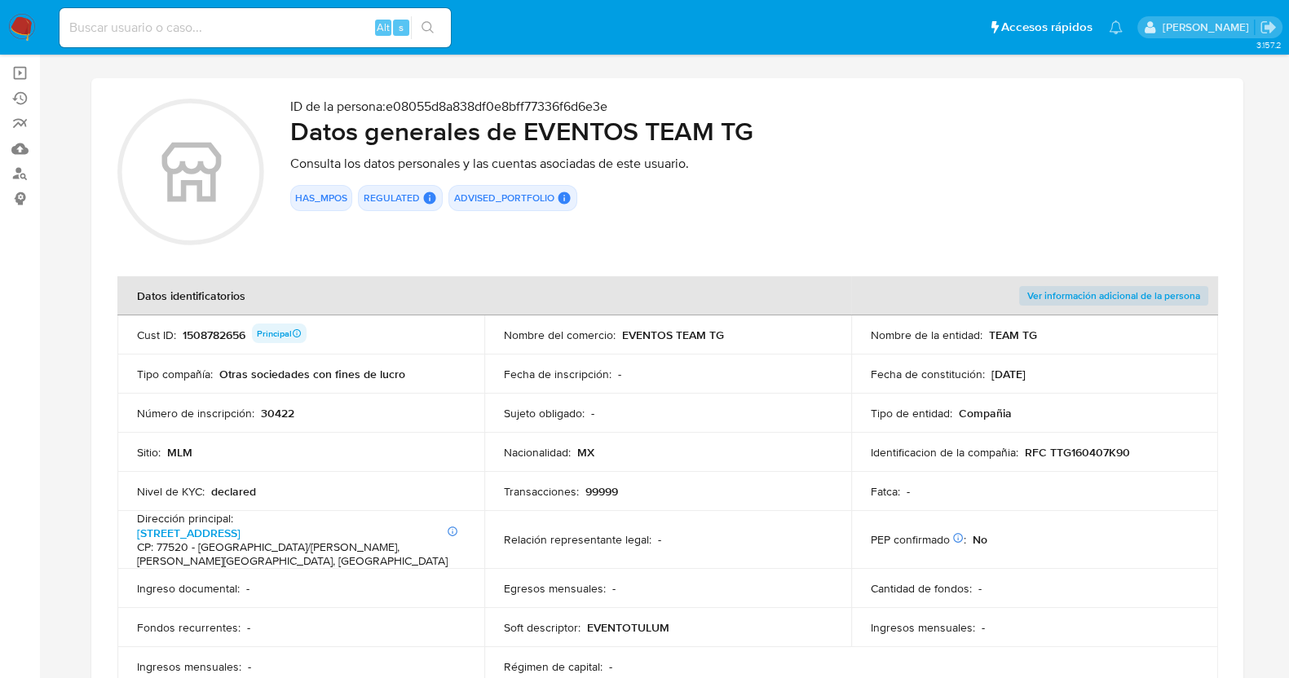
scroll to position [0, 0]
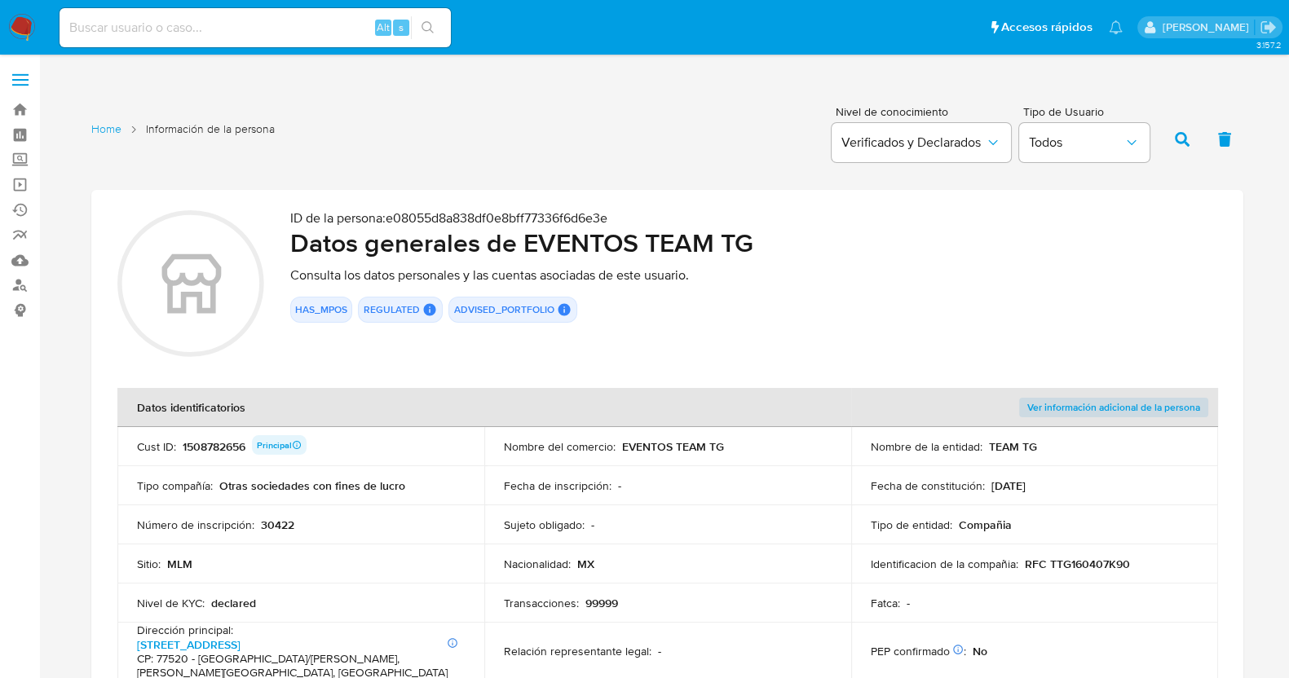
drag, startPoint x: 728, startPoint y: 440, endPoint x: 635, endPoint y: 442, distance: 93.0
click at [624, 448] on div "Nombre del comercio : EVENTOS TEAM TG" at bounding box center [668, 446] width 328 height 15
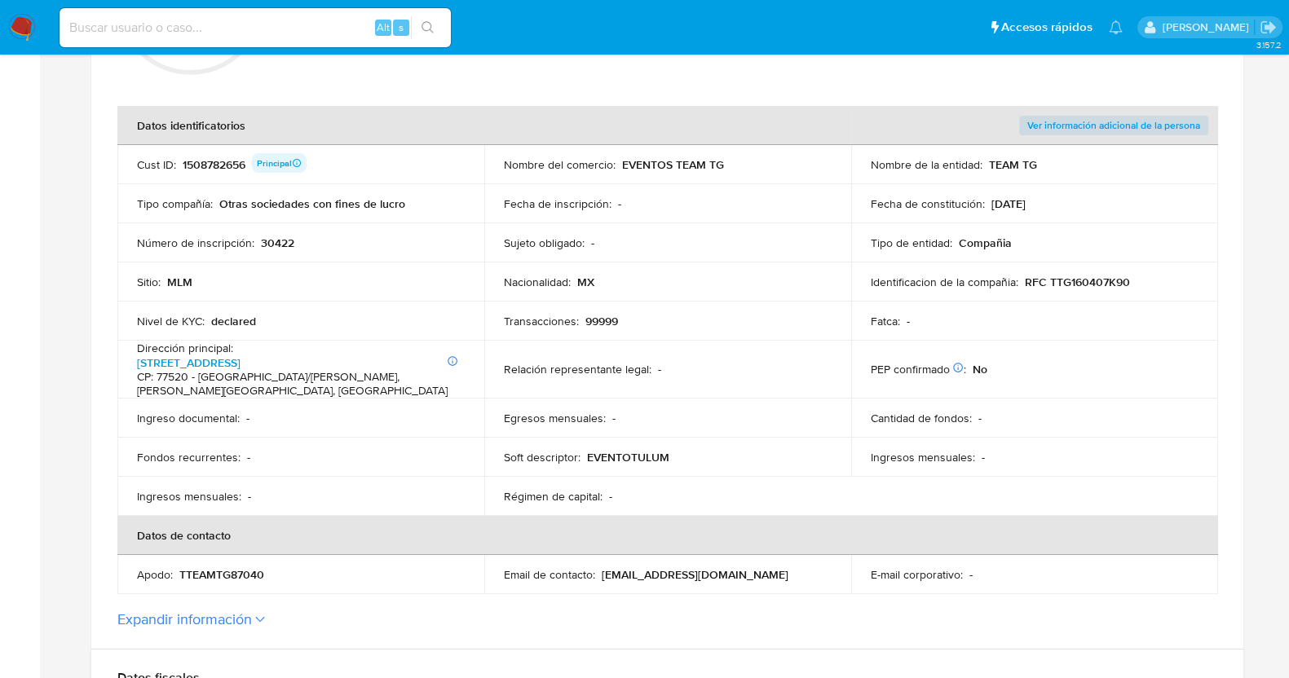
scroll to position [407, 0]
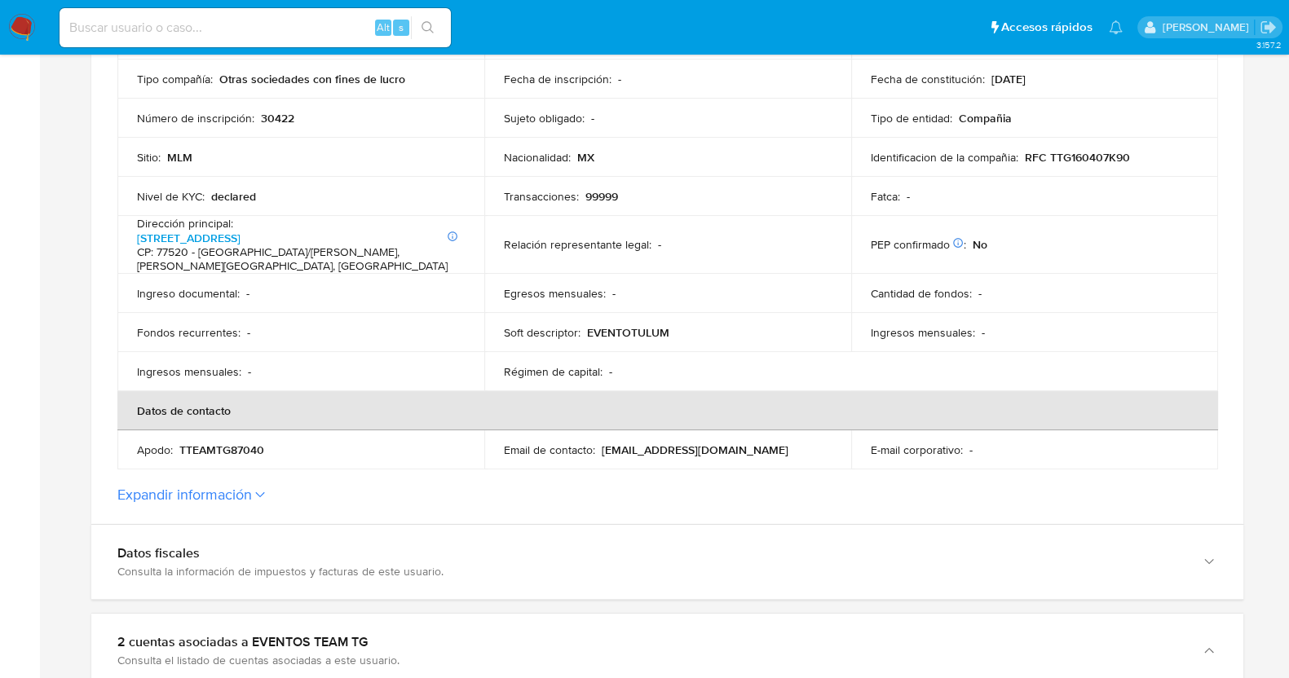
drag, startPoint x: 752, startPoint y: 450, endPoint x: 602, endPoint y: 444, distance: 150.1
click at [602, 444] on div "Email de contacto : [EMAIL_ADDRESS][DOMAIN_NAME]" at bounding box center [668, 450] width 328 height 15
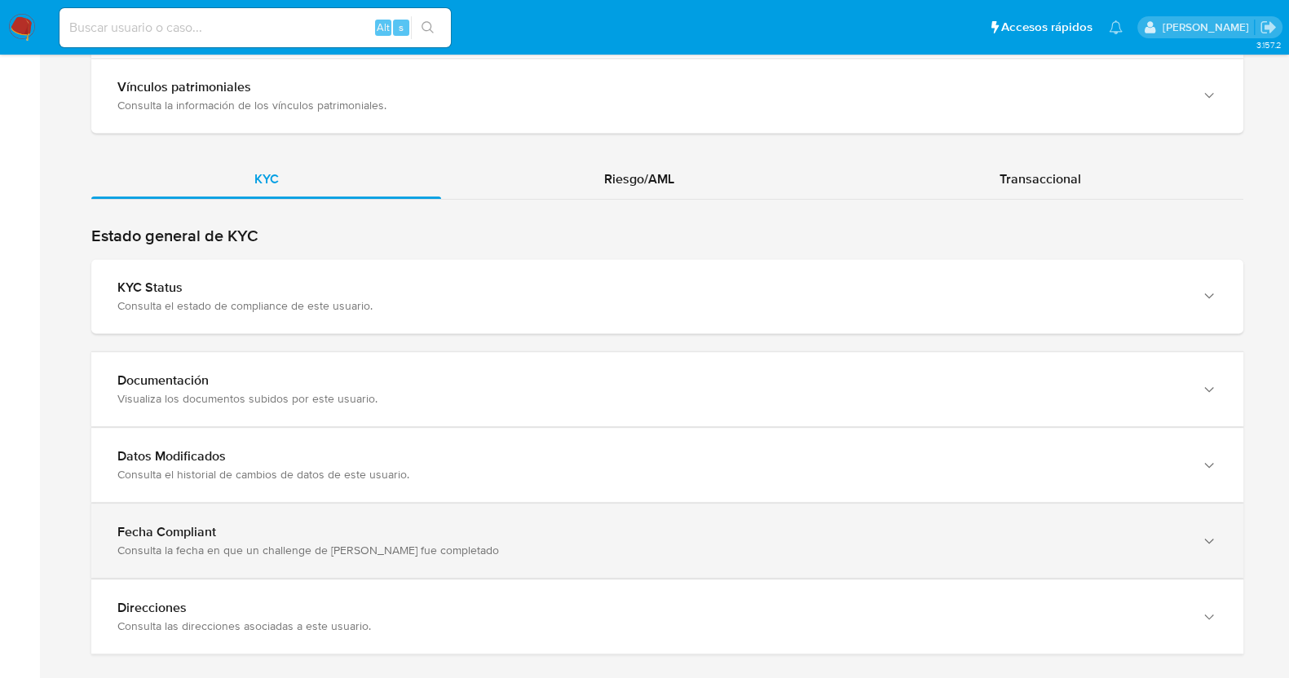
scroll to position [1920, 0]
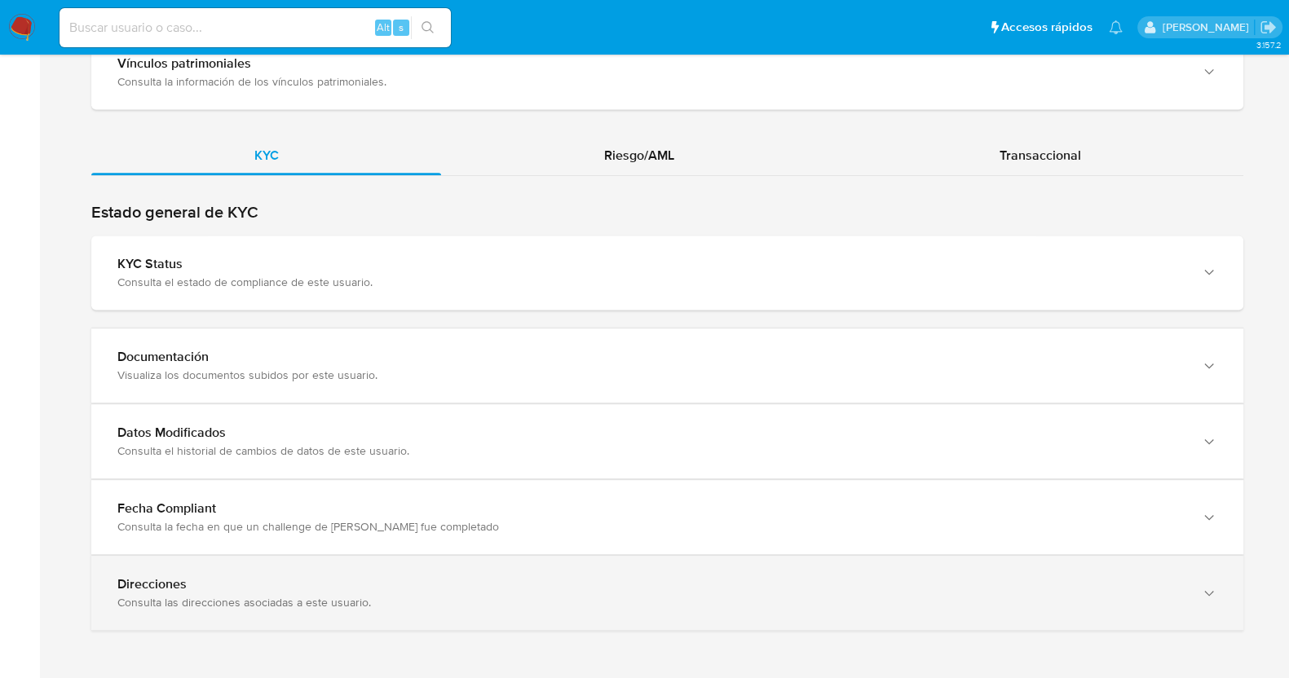
click at [443, 598] on div "Consulta las direcciones asociadas a este usuario." at bounding box center [650, 602] width 1067 height 15
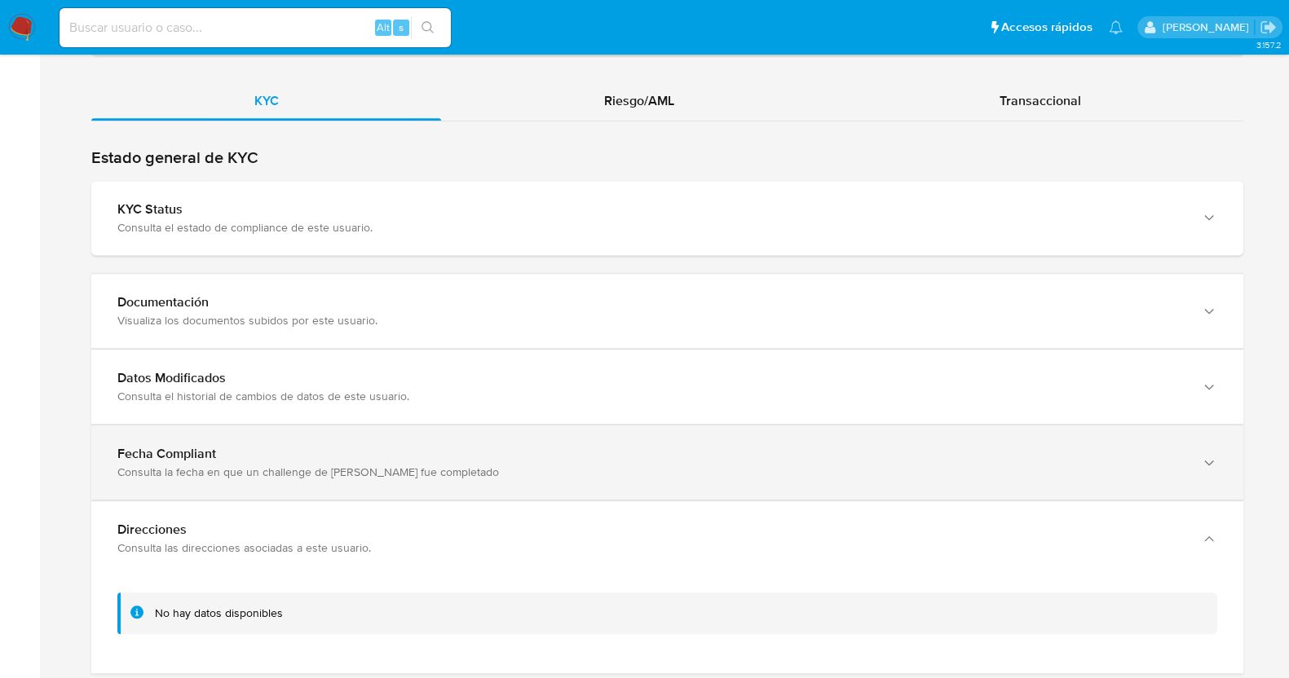
scroll to position [2018, 0]
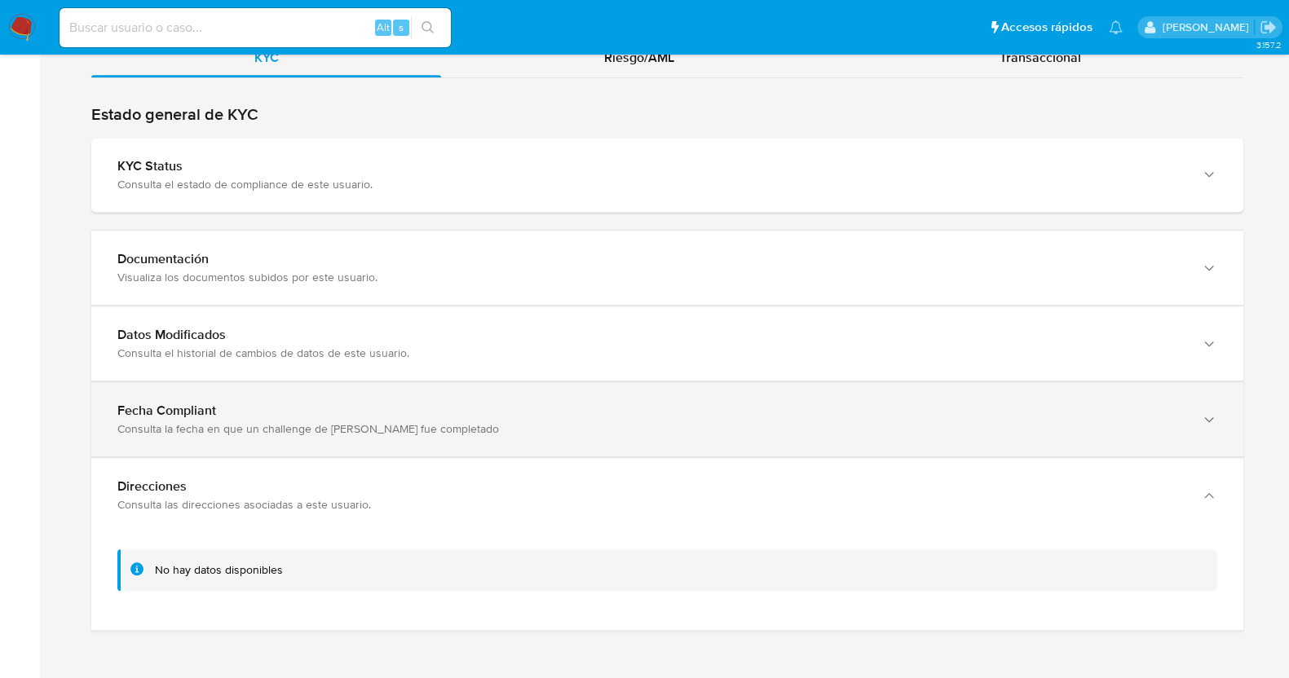
click at [338, 381] on div "Fecha Compliant Consulta la fecha en que un challenge de [PERSON_NAME] fue comp…" at bounding box center [667, 344] width 1152 height 74
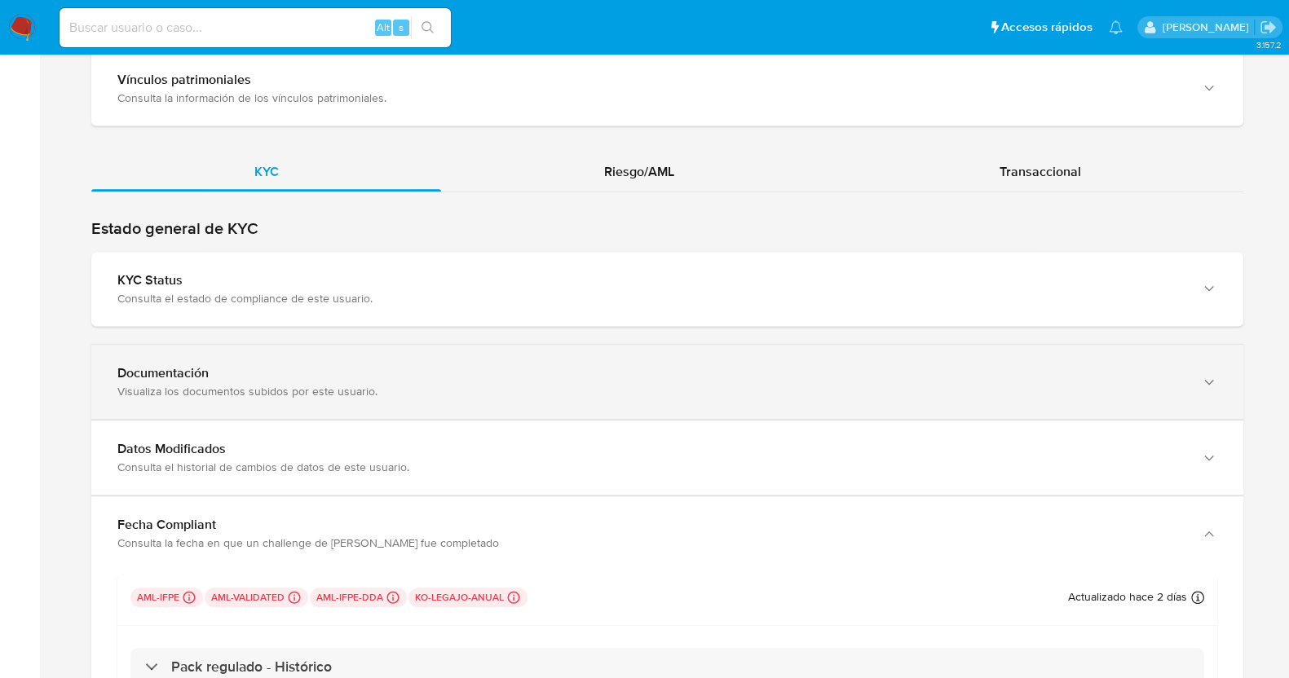
scroll to position [1898, 0]
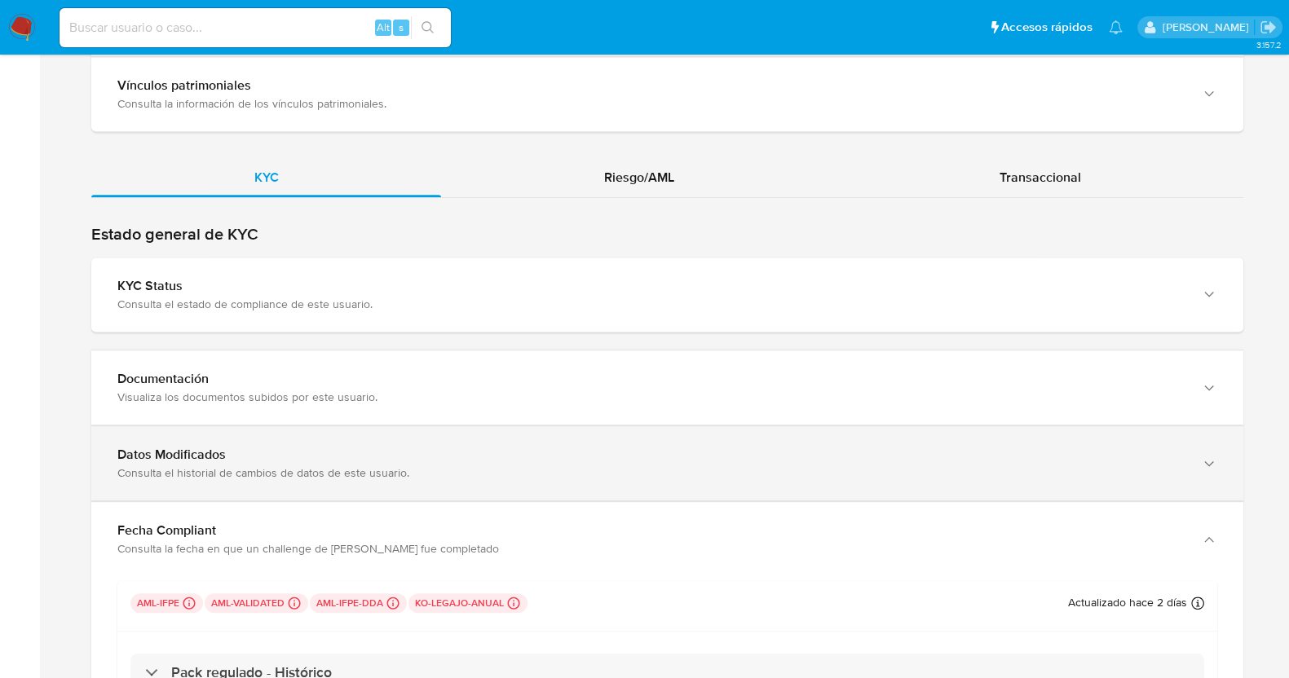
click at [318, 466] on div "Consulta el historial de cambios de datos de este usuario." at bounding box center [650, 473] width 1067 height 15
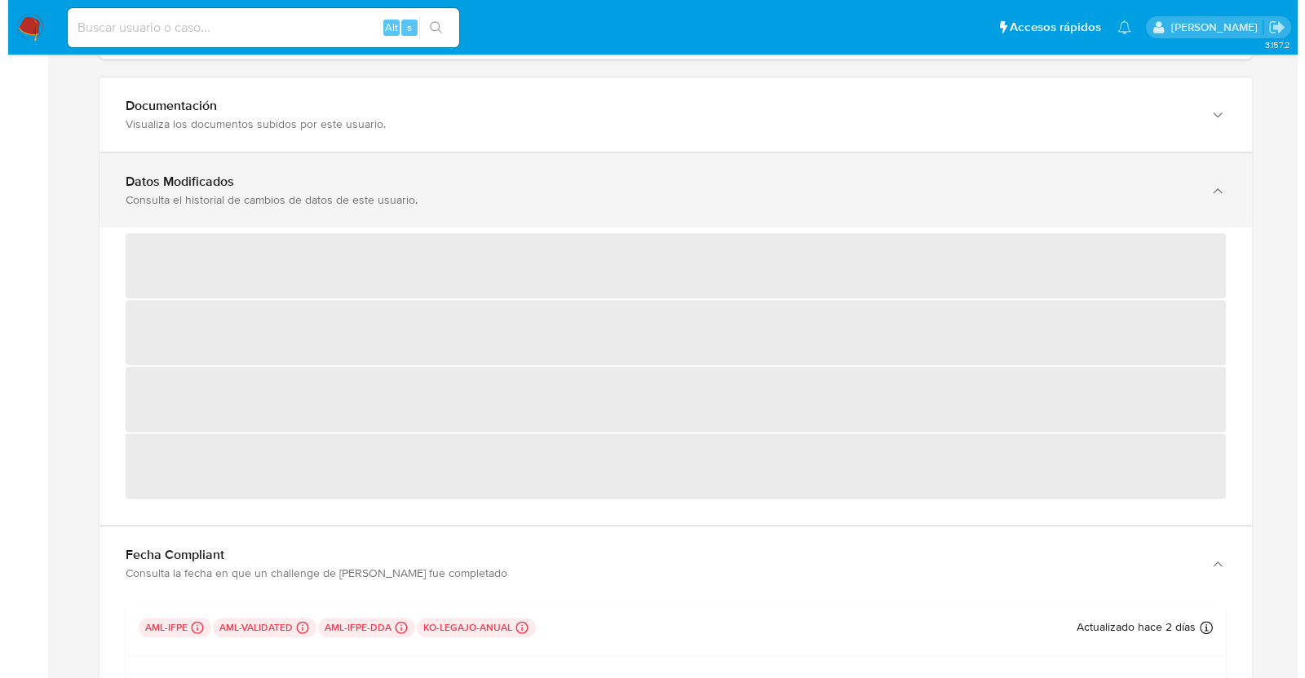
scroll to position [2102, 0]
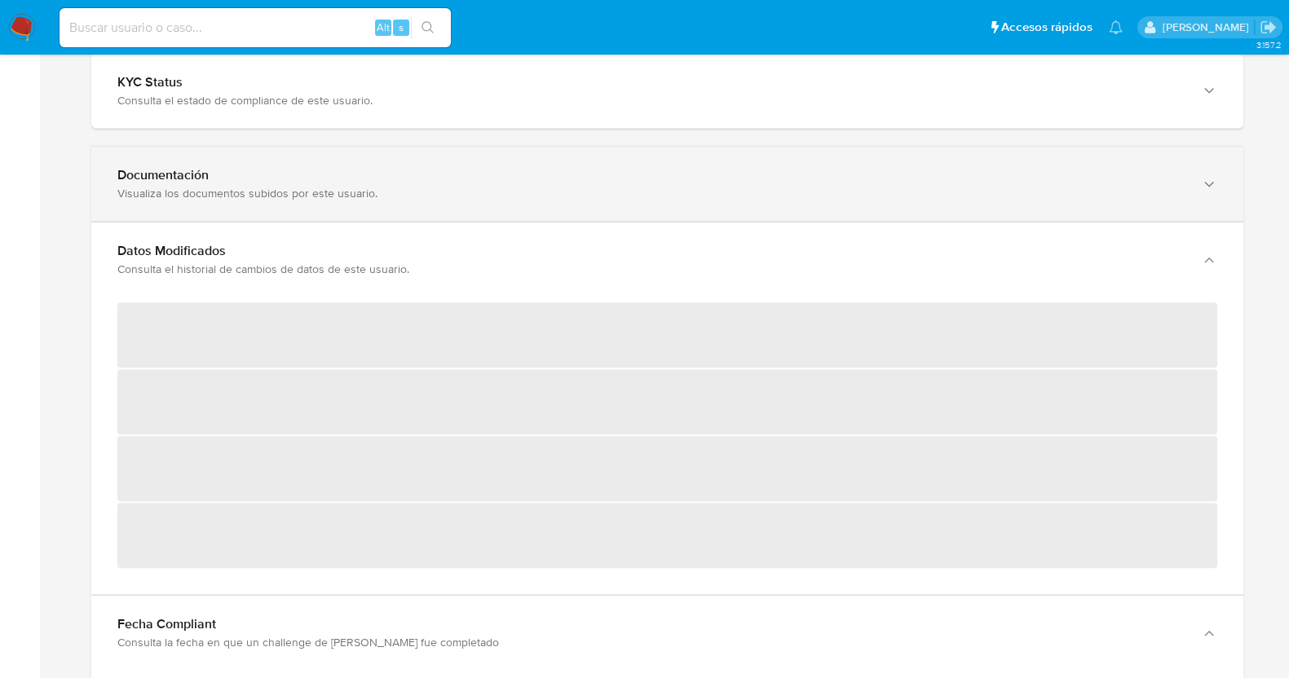
click at [298, 178] on div "Documentación" at bounding box center [650, 175] width 1067 height 16
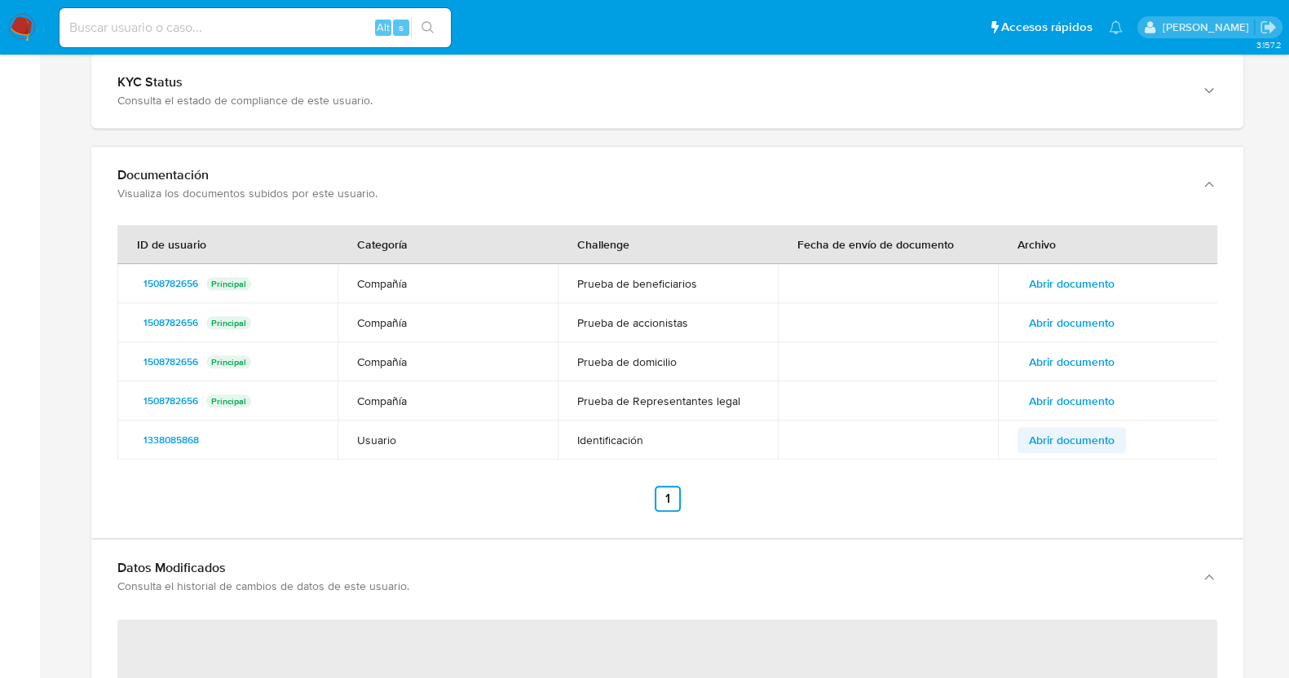
click at [1040, 442] on span "Abrir documento" at bounding box center [1072, 440] width 86 height 23
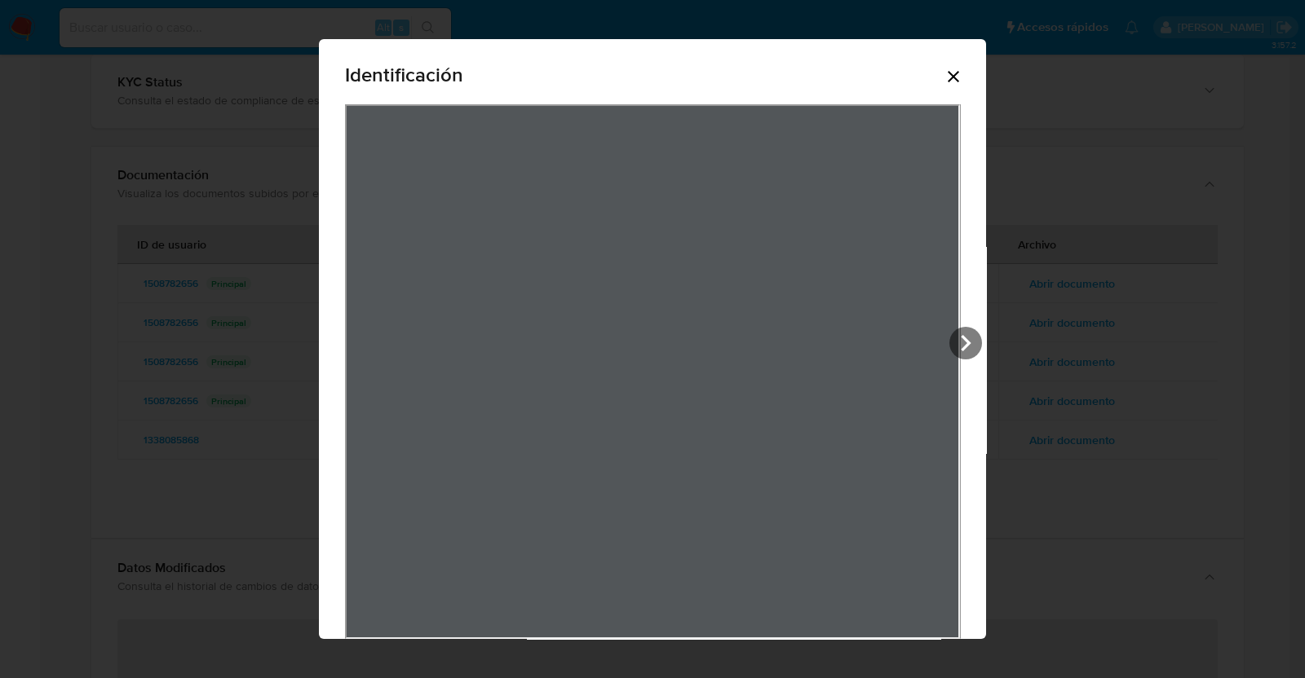
click at [943, 73] on icon "Cerrar" at bounding box center [953, 77] width 20 height 20
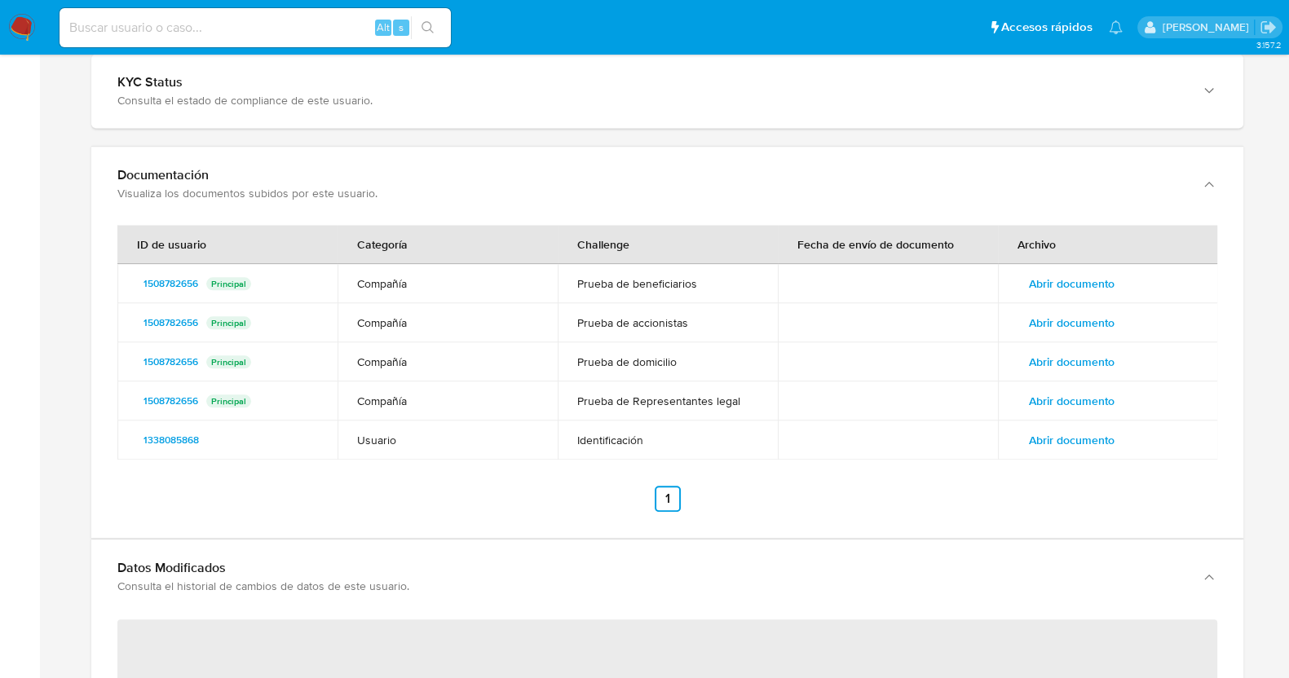
click at [1056, 404] on span "Abrir documento" at bounding box center [1072, 401] width 86 height 23
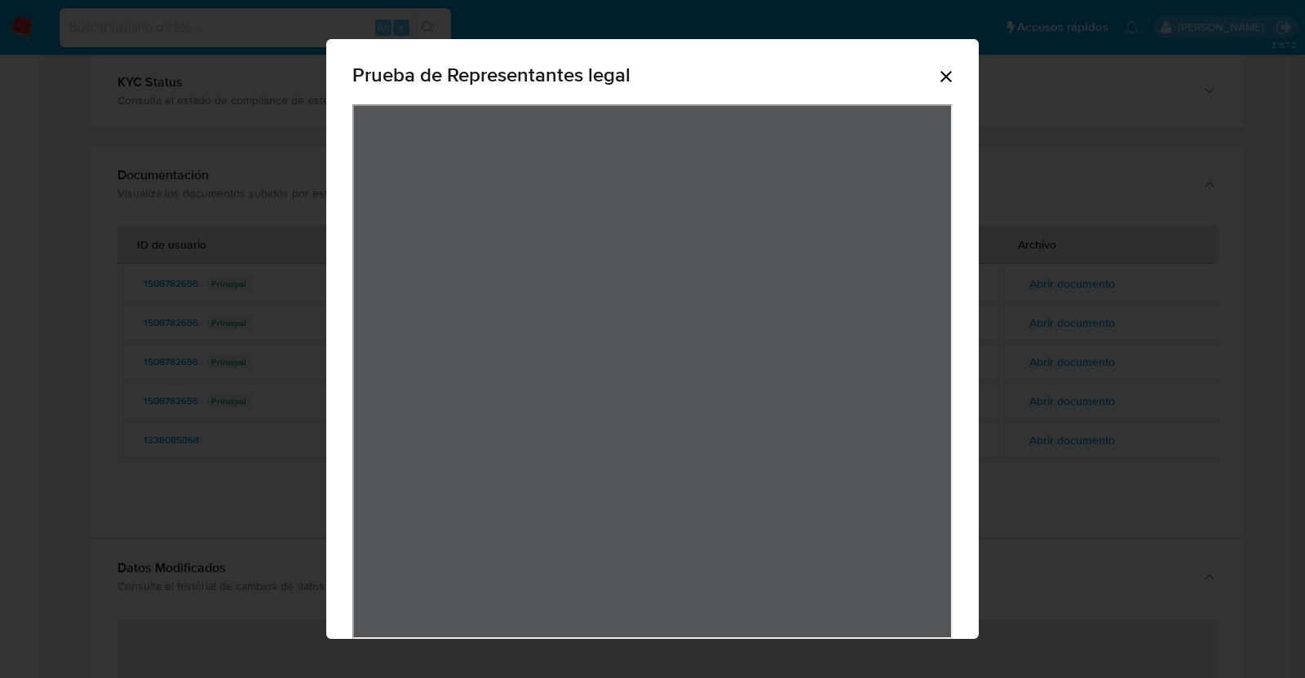
click at [949, 76] on div "Prueba de Representantes legal" at bounding box center [652, 354] width 652 height 631
click at [942, 72] on icon "Cerrar" at bounding box center [945, 76] width 11 height 11
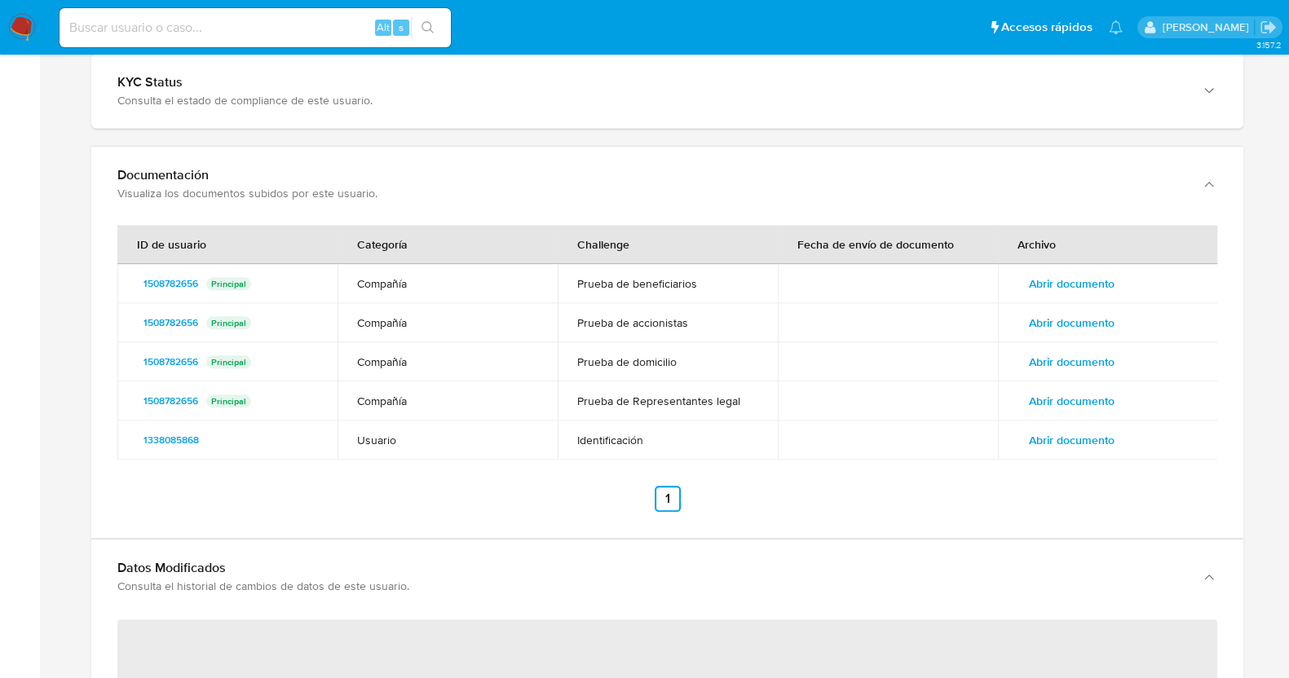
click at [1080, 367] on span "Abrir documento" at bounding box center [1072, 362] width 86 height 23
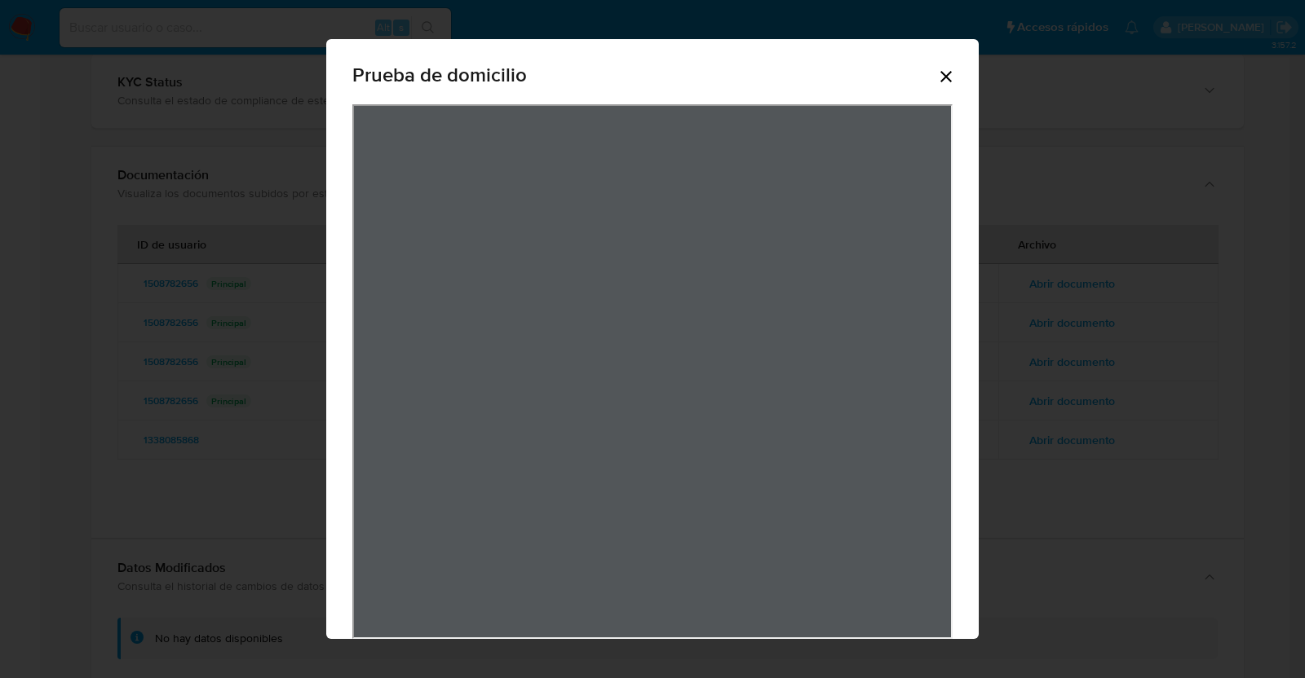
click at [936, 73] on icon "Cerrar" at bounding box center [946, 77] width 20 height 20
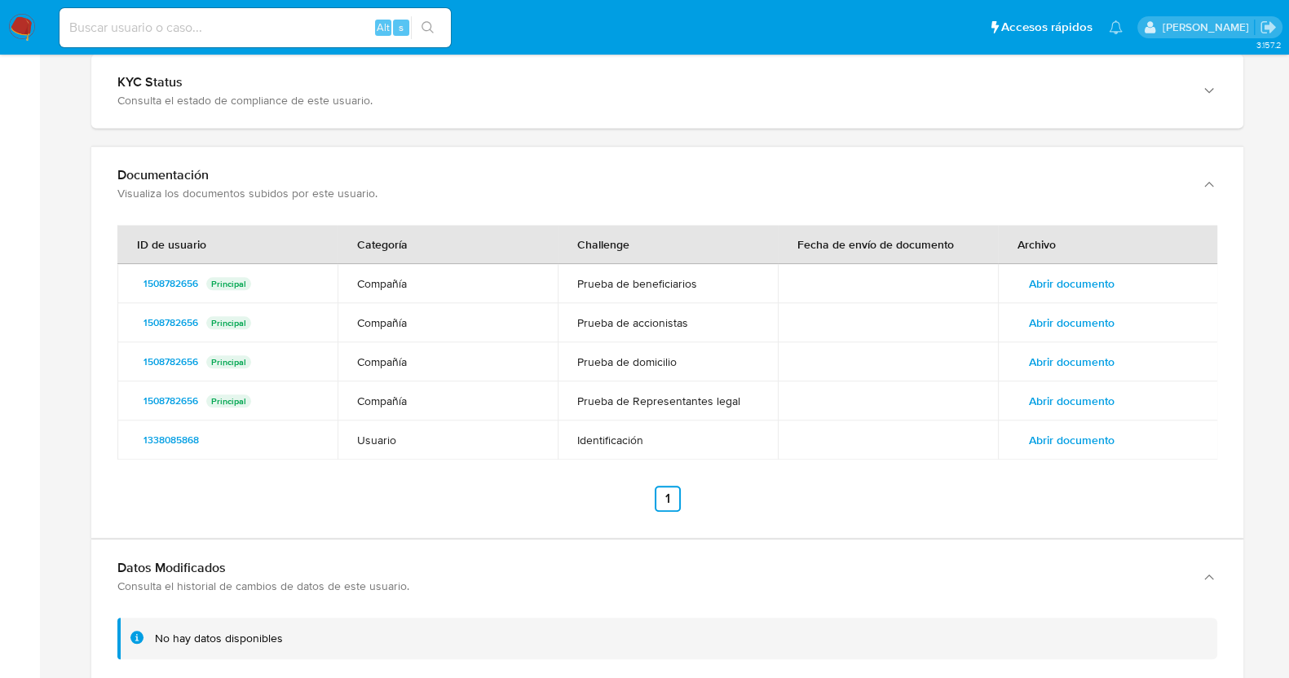
click at [1065, 317] on span "Abrir documento" at bounding box center [1072, 322] width 86 height 23
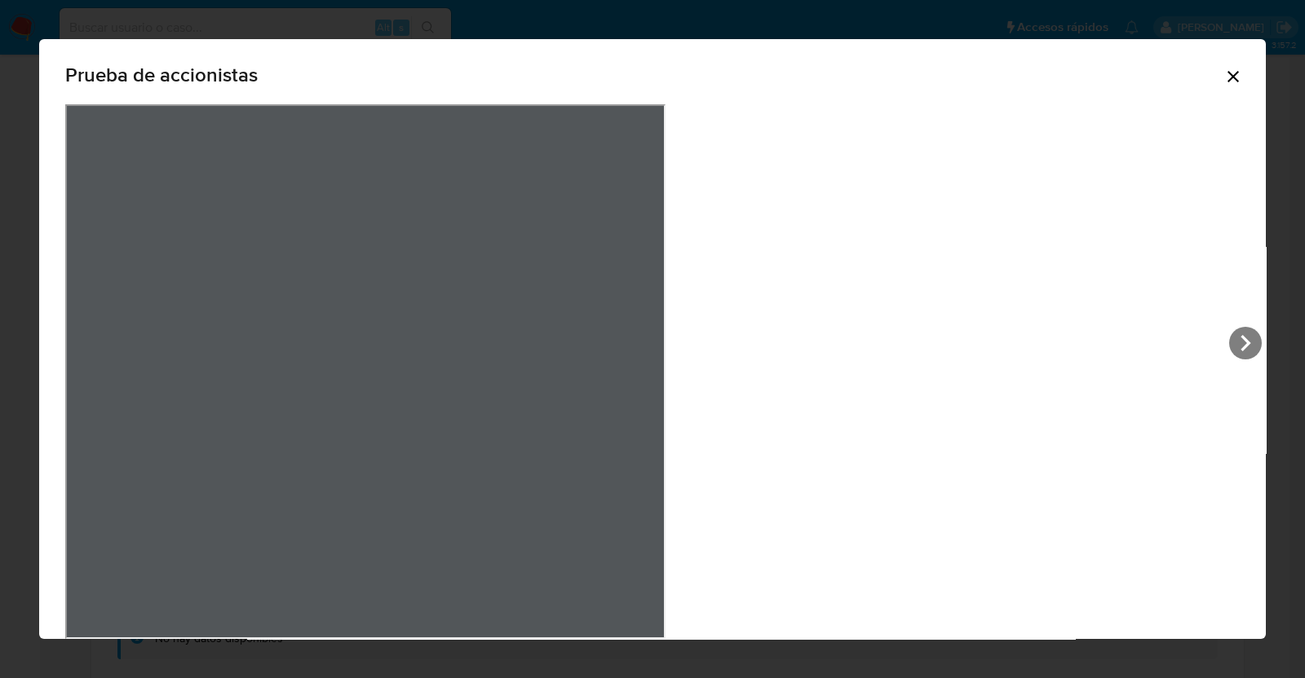
scroll to position [30, 0]
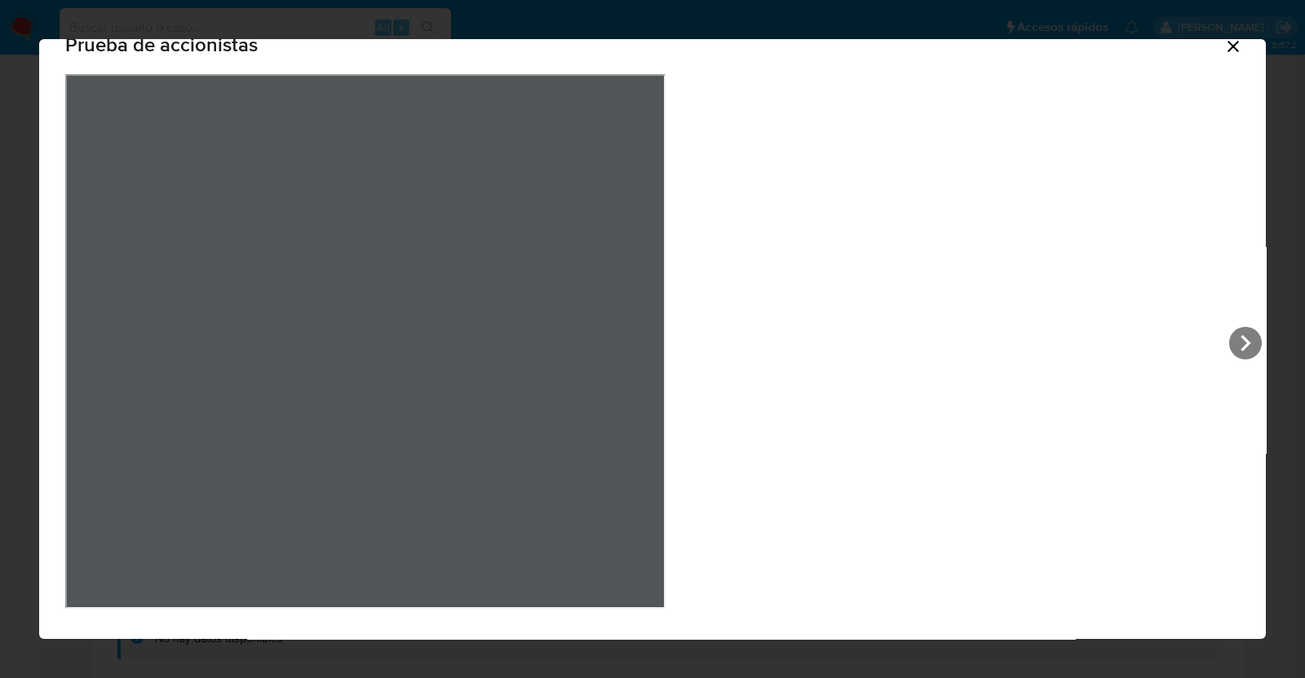
click at [921, 54] on div "Prueba de accionistas" at bounding box center [652, 48] width 1174 height 52
click at [1223, 46] on icon "Cerrar" at bounding box center [1233, 47] width 20 height 20
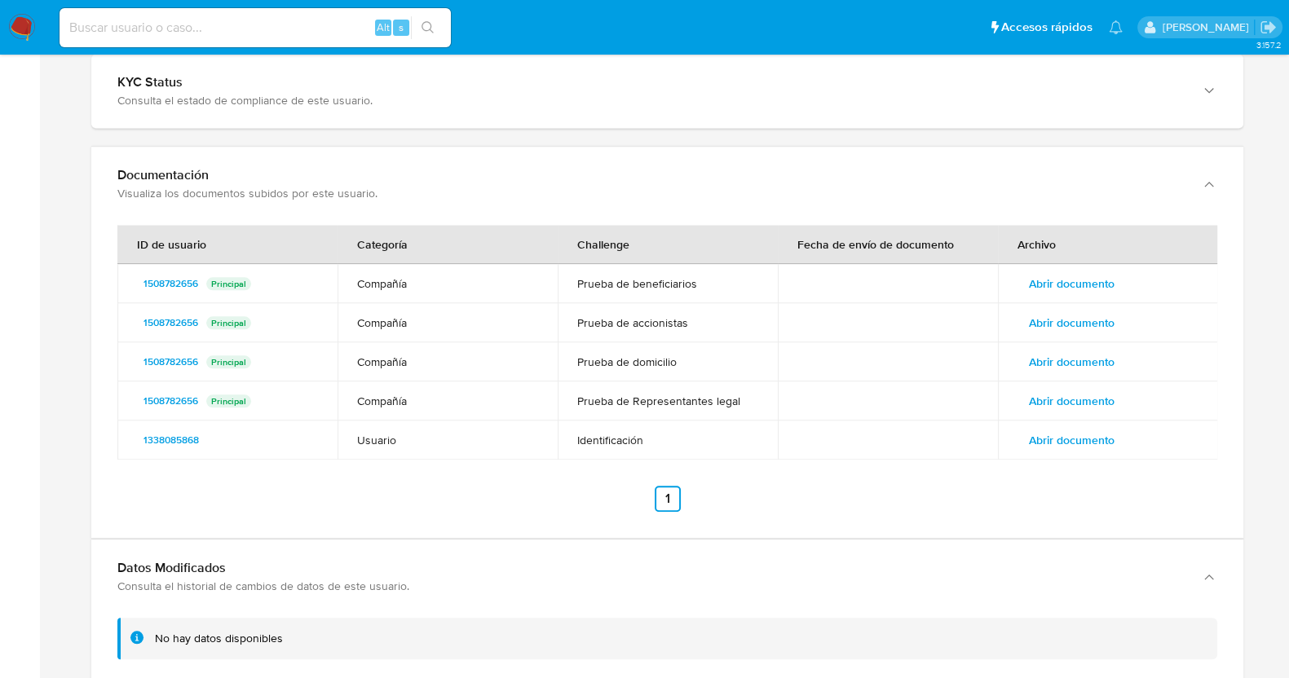
click at [1064, 287] on span "Abrir documento" at bounding box center [1072, 283] width 86 height 23
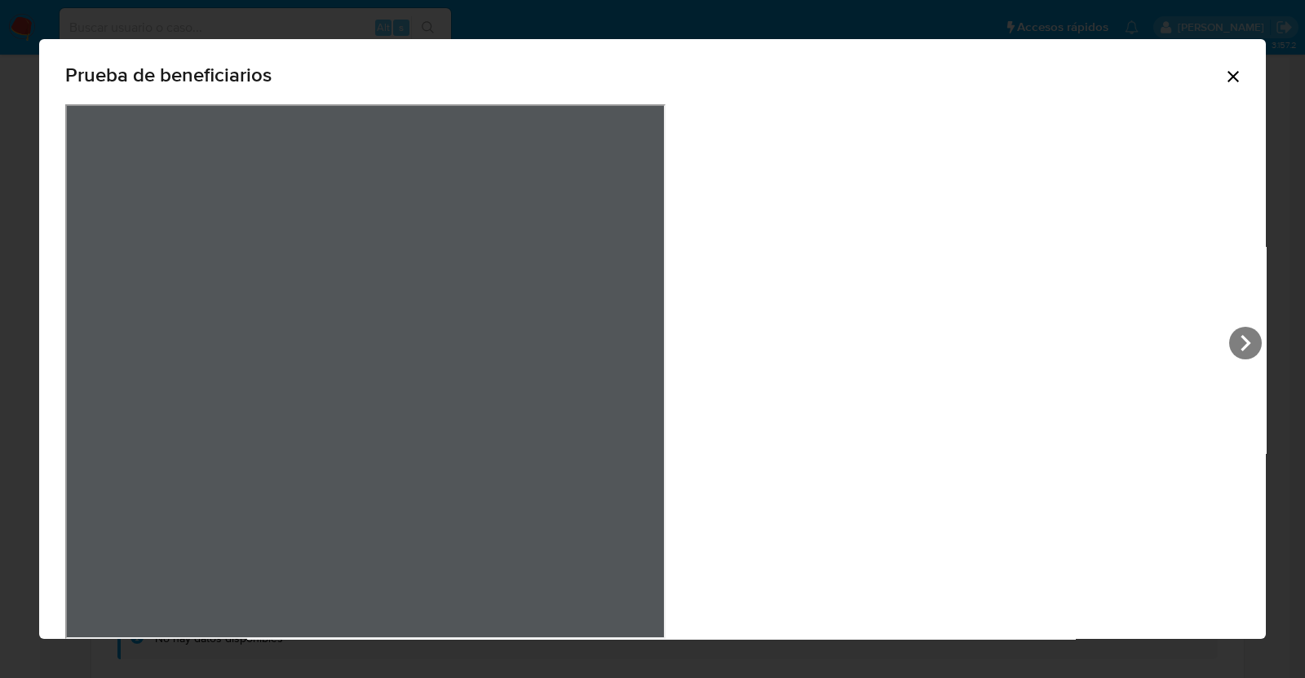
scroll to position [30, 0]
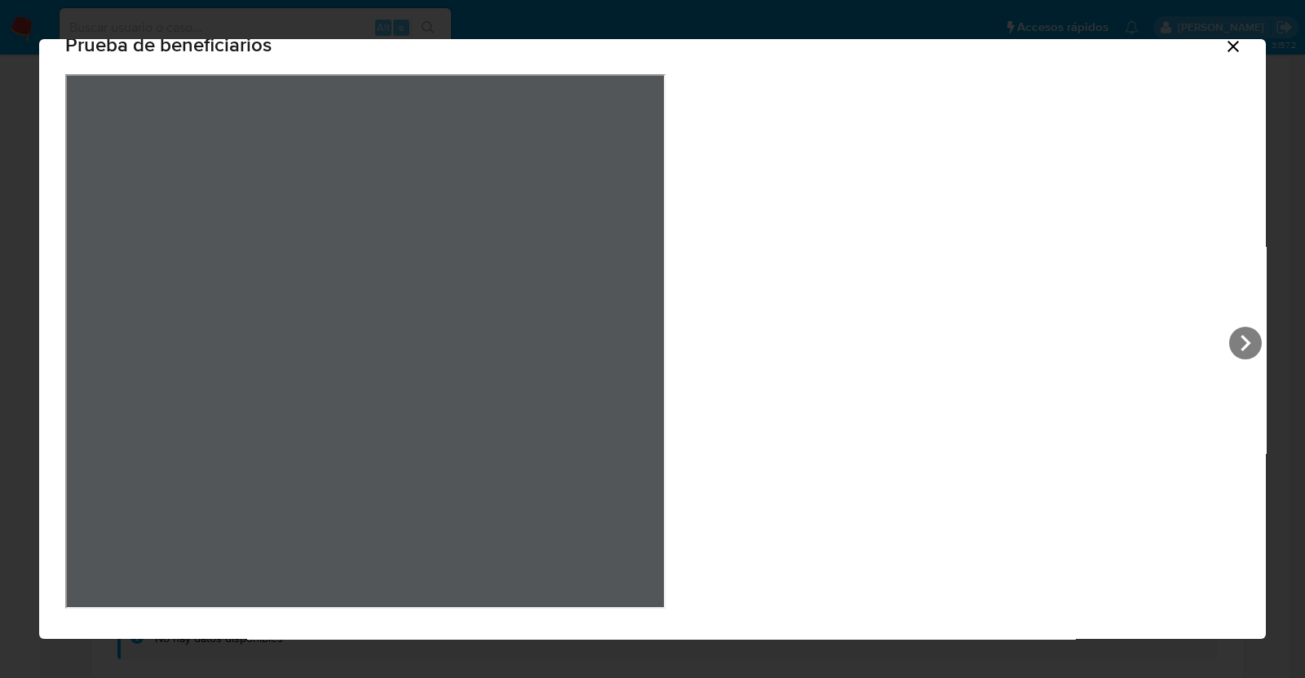
click at [1227, 44] on icon "Cerrar" at bounding box center [1232, 46] width 11 height 11
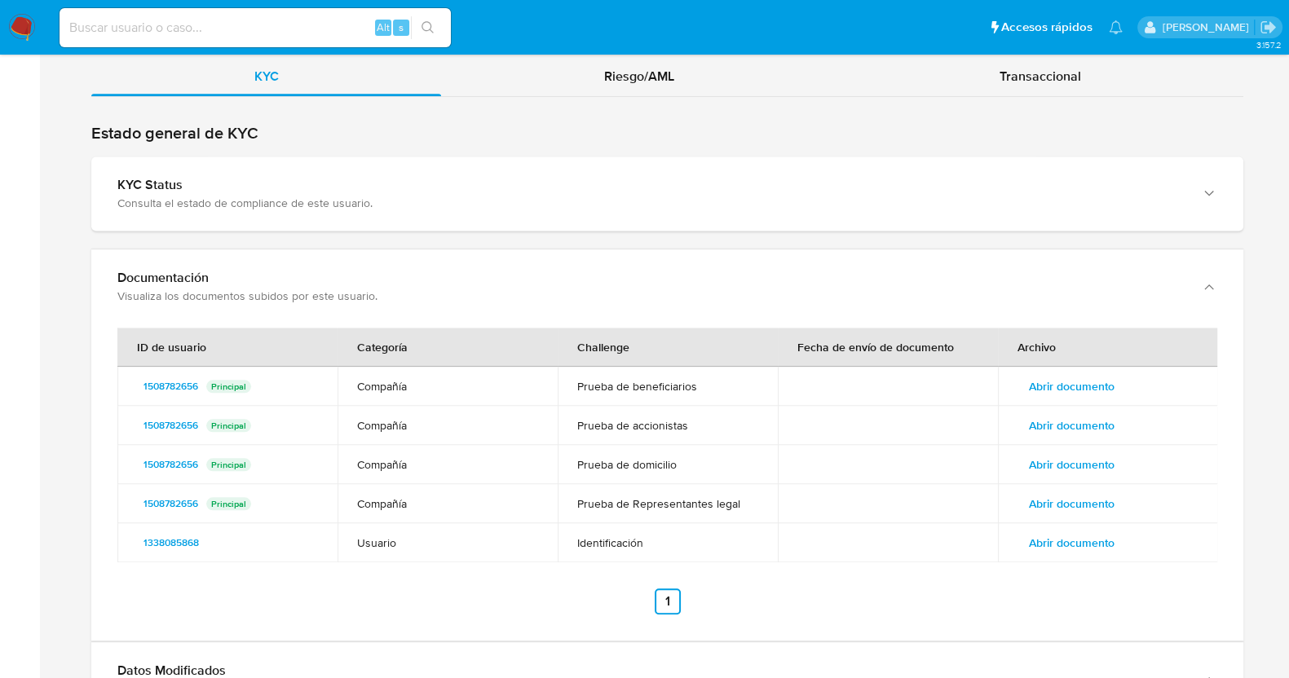
scroll to position [1898, 0]
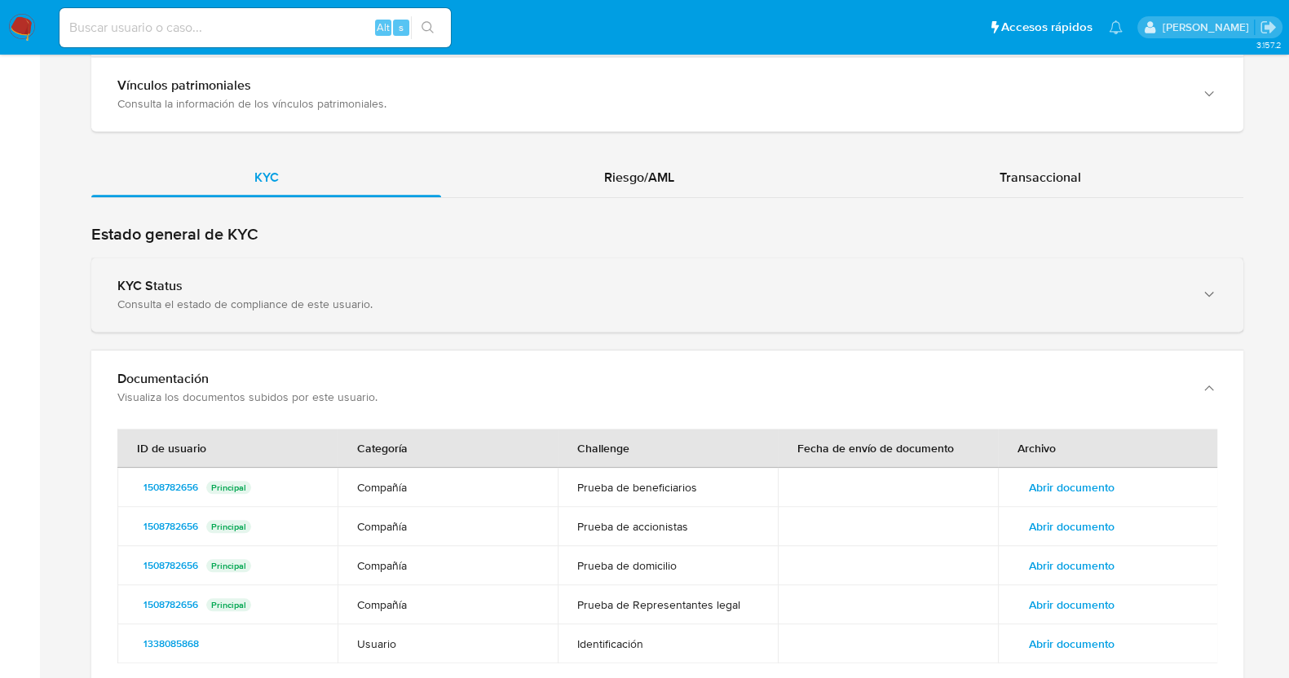
click at [649, 325] on div "KYC Status Consulta el estado de compliance de este usuario." at bounding box center [667, 295] width 1152 height 74
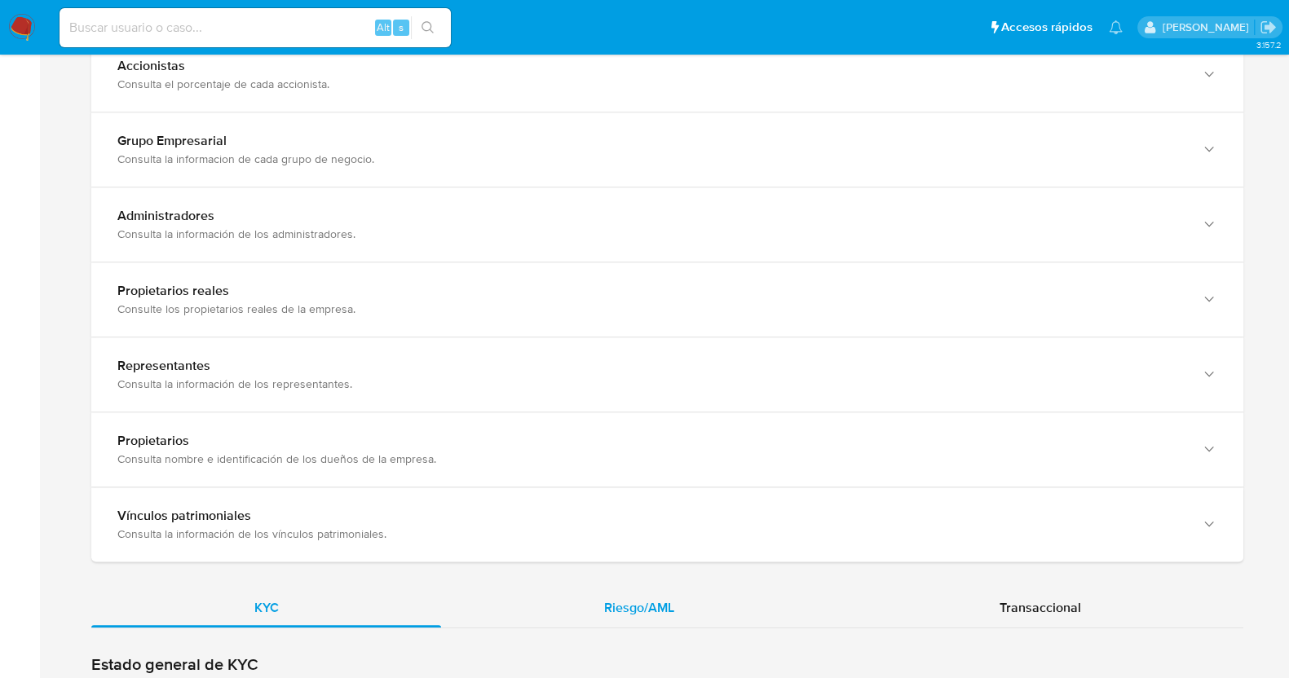
scroll to position [1592, 0]
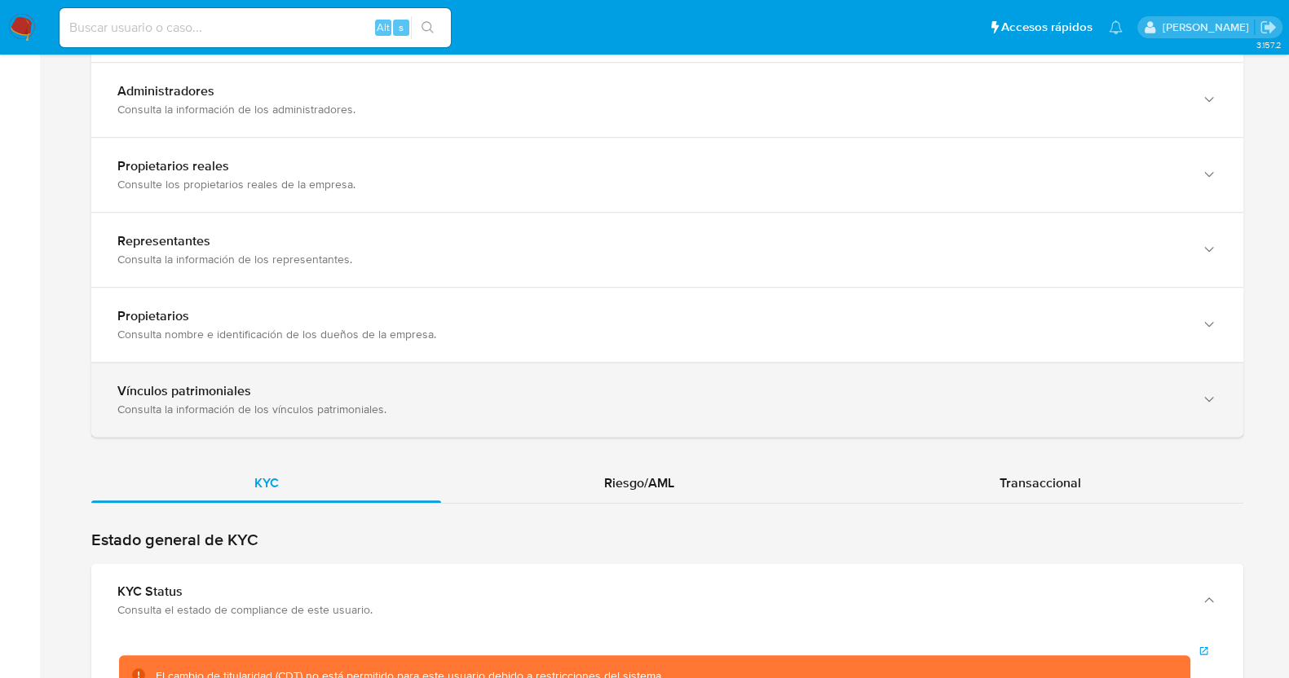
click at [391, 419] on div "Vínculos patrimoniales Consulta la información de los vínculos patrimoniales." at bounding box center [667, 400] width 1152 height 74
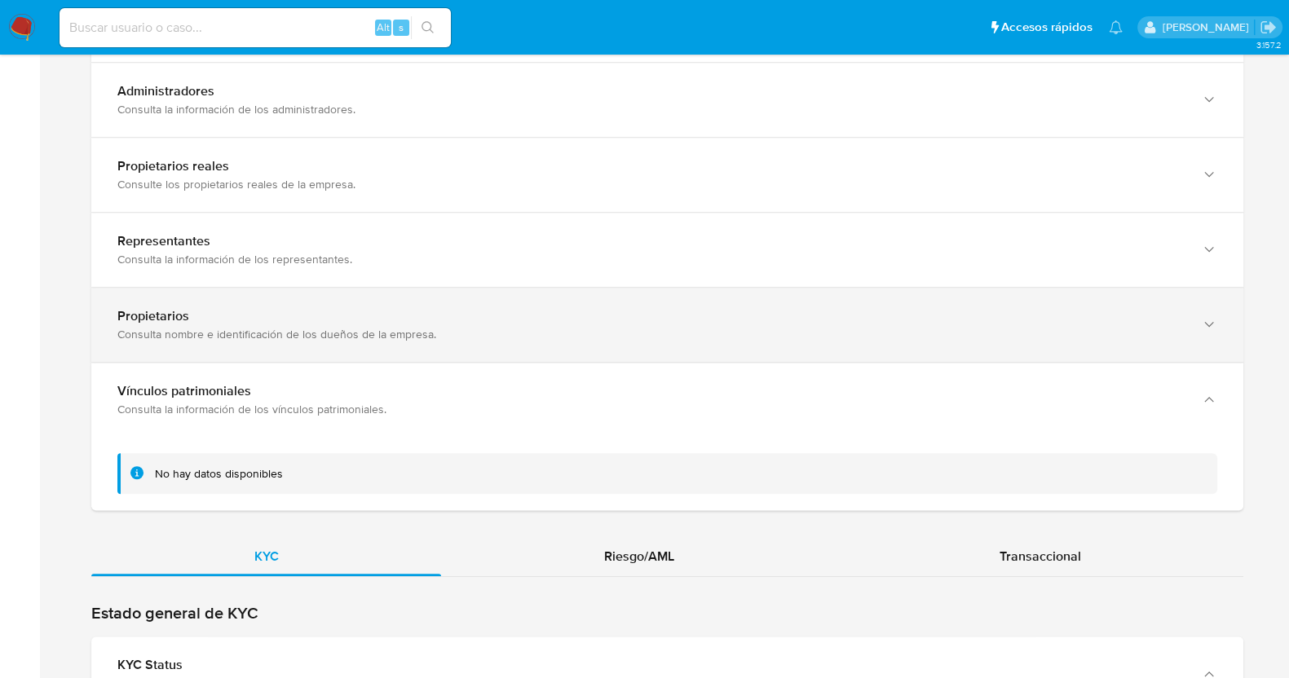
click at [402, 340] on div "Consulta nombre e identificación de los dueños de la empresa." at bounding box center [650, 334] width 1067 height 15
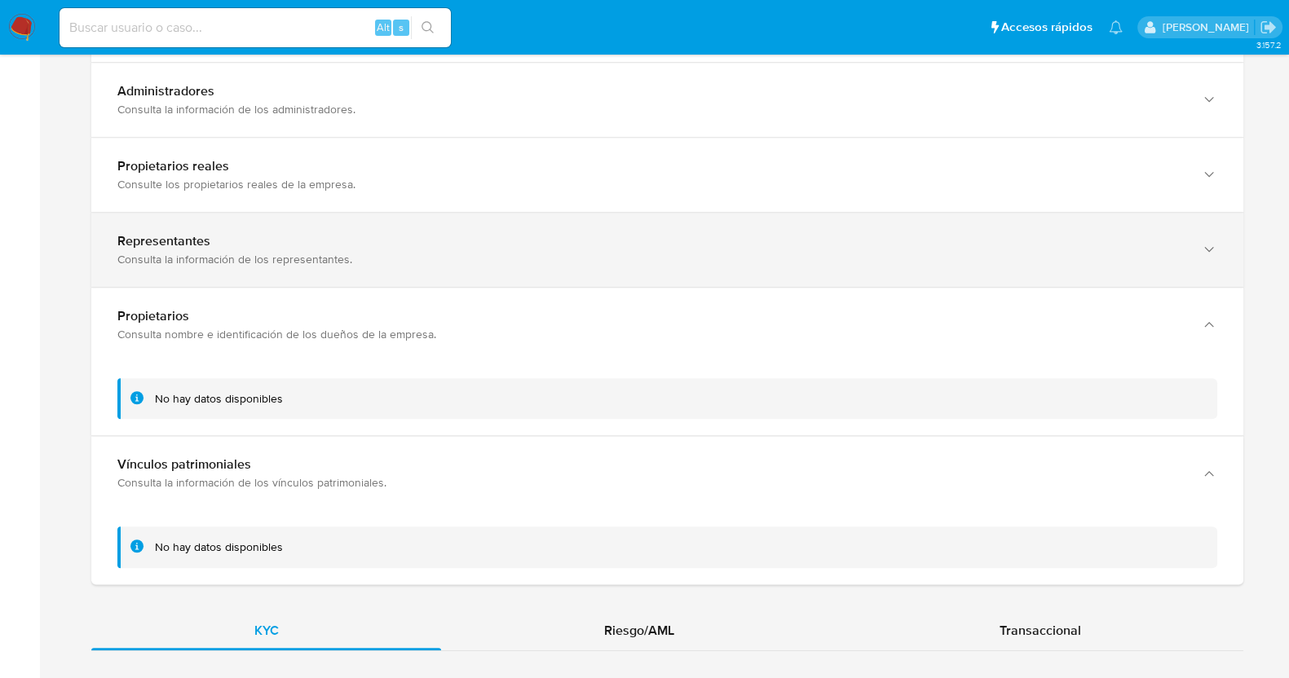
click at [436, 282] on div "Representantes Consulta la información de los representantes." at bounding box center [667, 250] width 1152 height 74
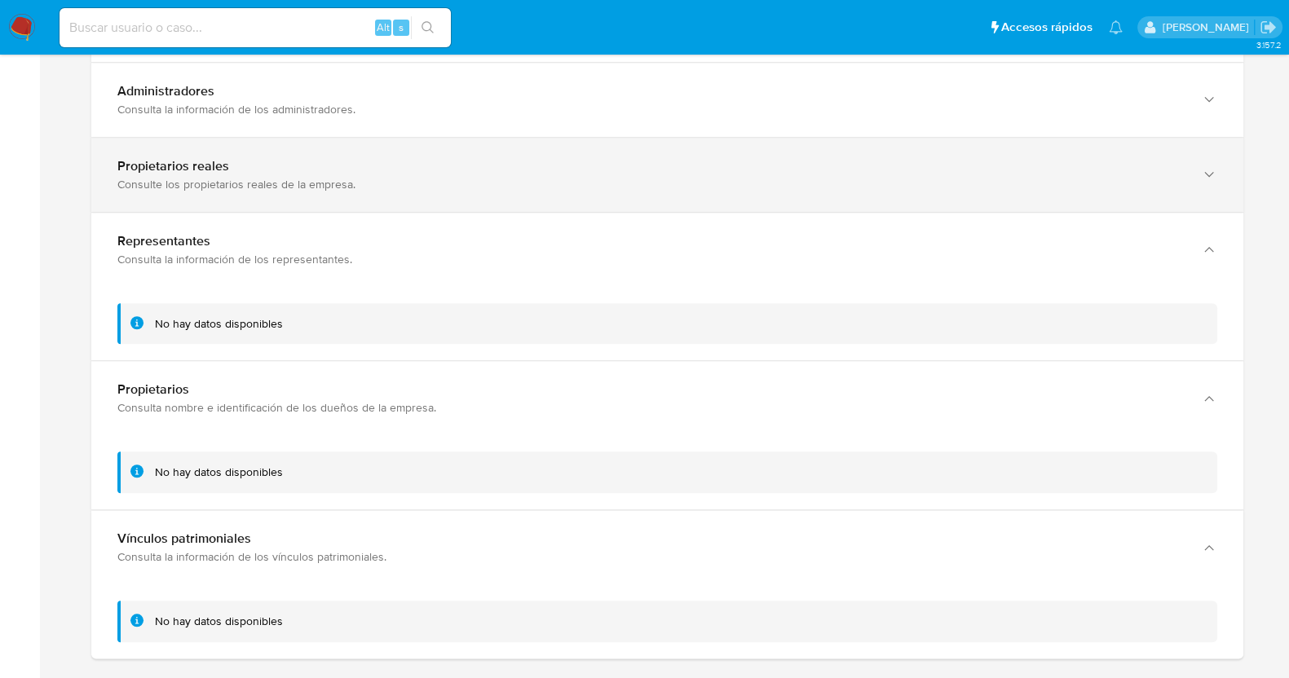
click at [467, 209] on div "Propietarios reales Consulte los propietarios reales de la empresa." at bounding box center [667, 175] width 1152 height 74
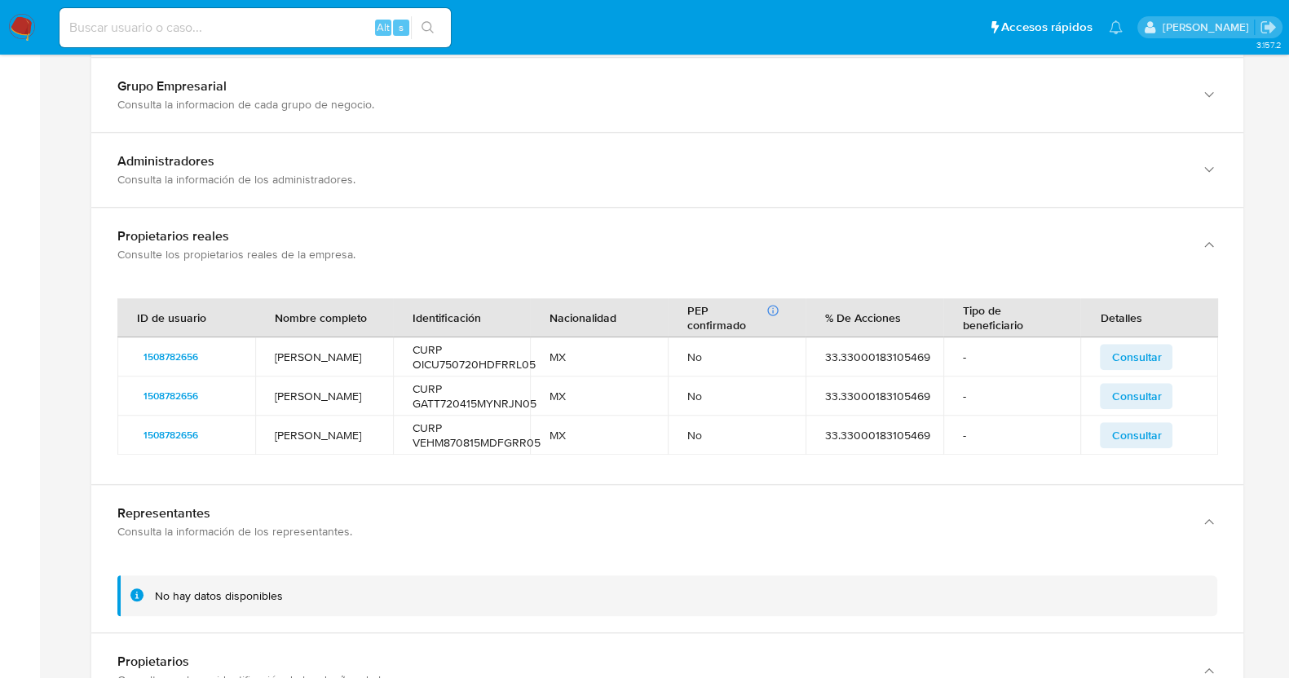
scroll to position [1491, 0]
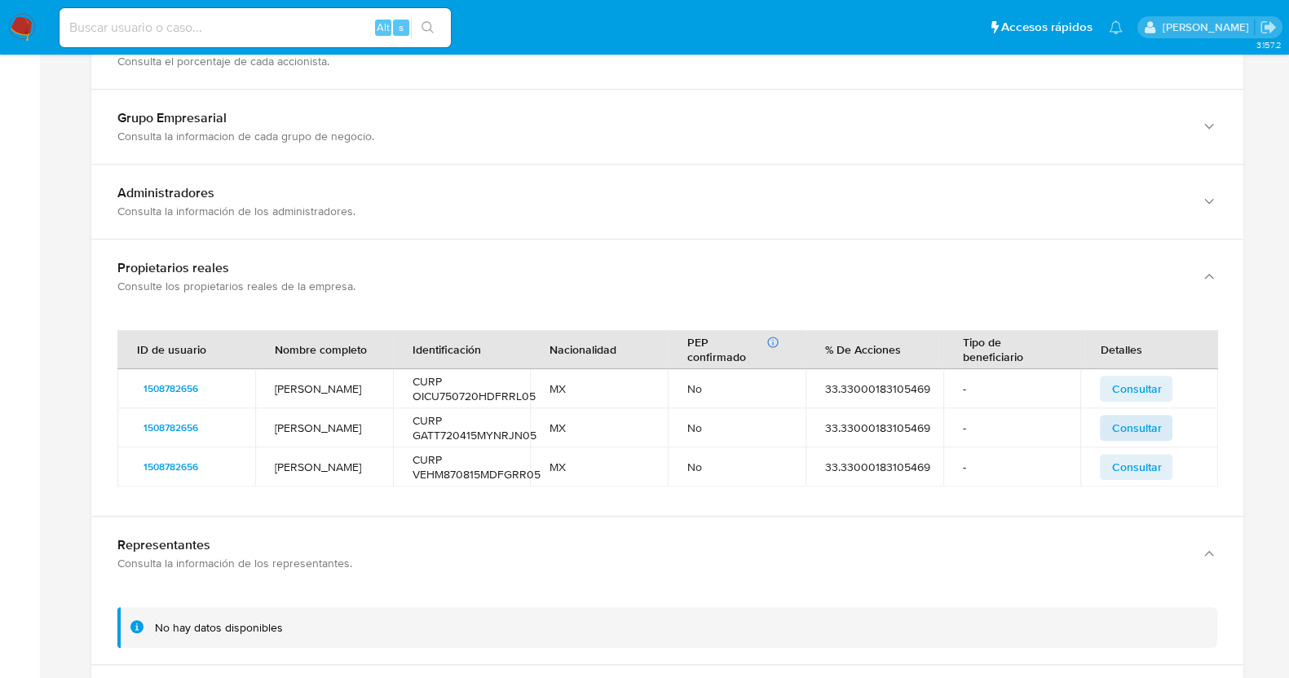
click at [1128, 431] on span "Consultar" at bounding box center [1136, 428] width 50 height 23
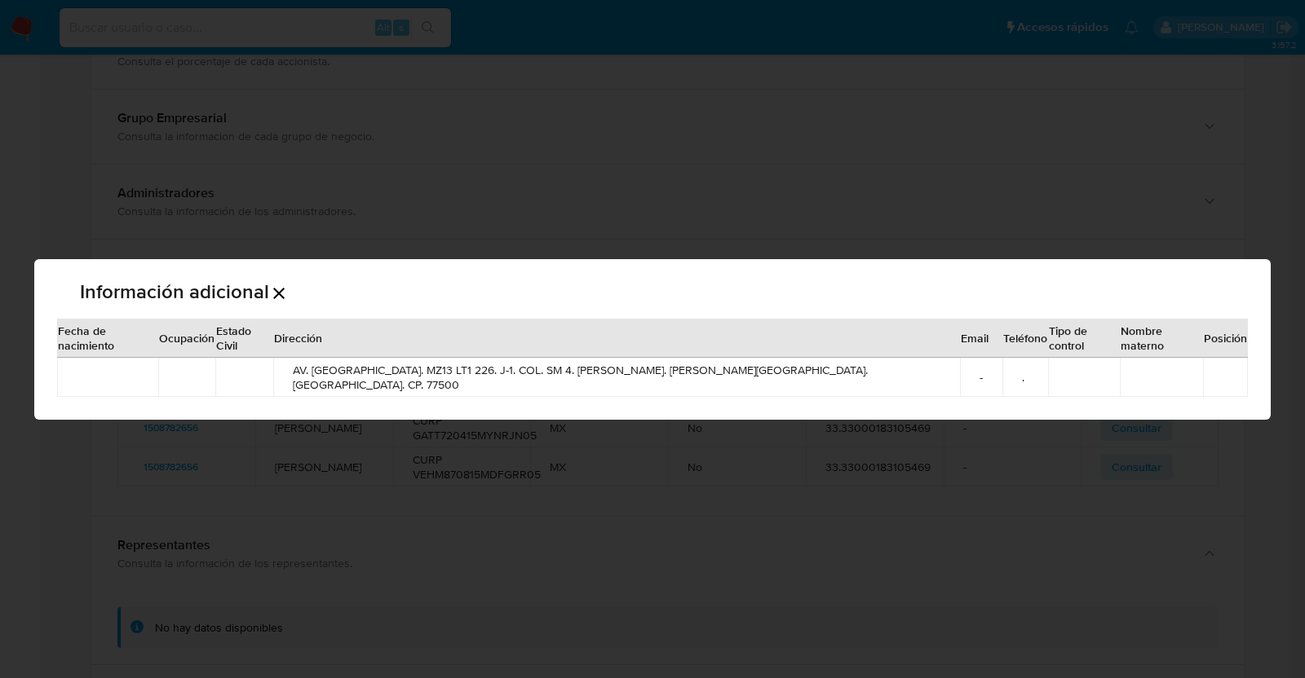
click at [736, 495] on div "Información adicional Fecha de nacimiento Ocupación Estado Civil Dirección Emai…" at bounding box center [652, 339] width 1305 height 678
click at [1205, 301] on div "Información adicional Fecha de nacimiento Ocupación Estado Civil Dirección Emai…" at bounding box center [652, 339] width 1305 height 678
click at [1097, 201] on div "Información adicional Fecha de nacimiento Ocupación Estado Civil Dirección Emai…" at bounding box center [652, 339] width 1305 height 678
drag, startPoint x: 1097, startPoint y: 201, endPoint x: 281, endPoint y: 41, distance: 831.1
click at [1094, 201] on div "Información adicional Fecha de nacimiento Ocupación Estado Civil Dirección Emai…" at bounding box center [652, 339] width 1305 height 678
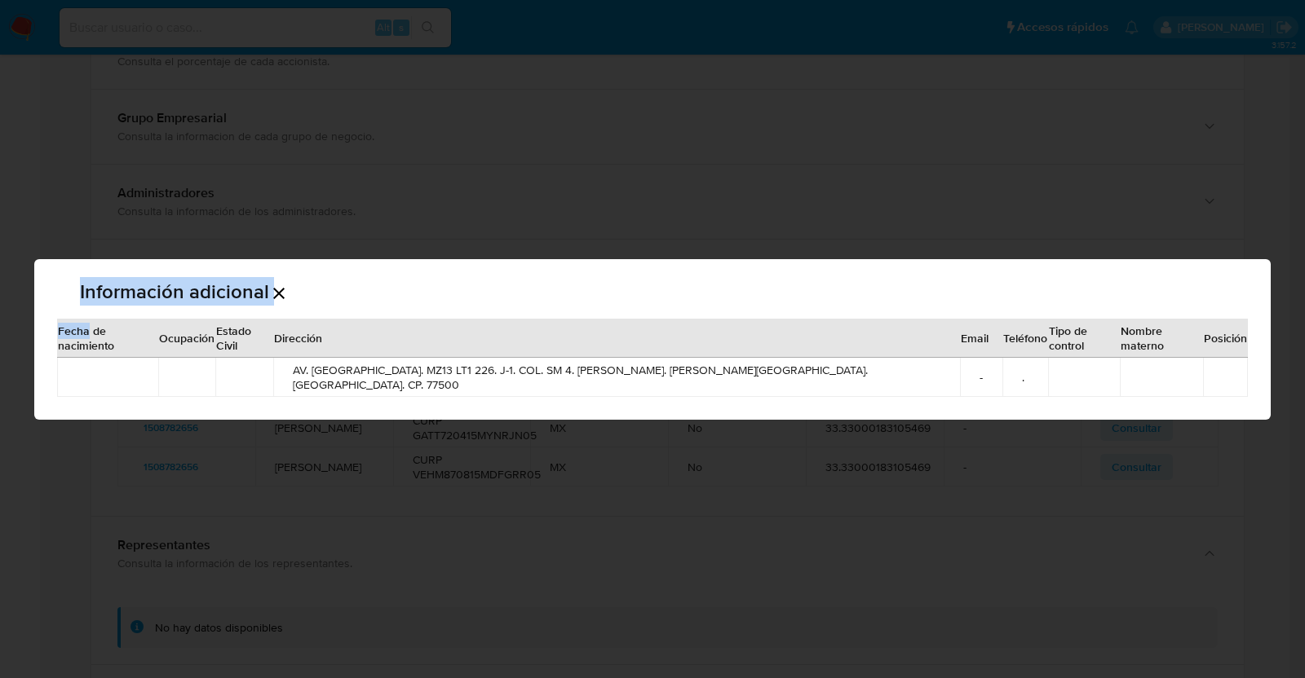
click at [289, 288] on icon "Cerrar" at bounding box center [279, 294] width 20 height 20
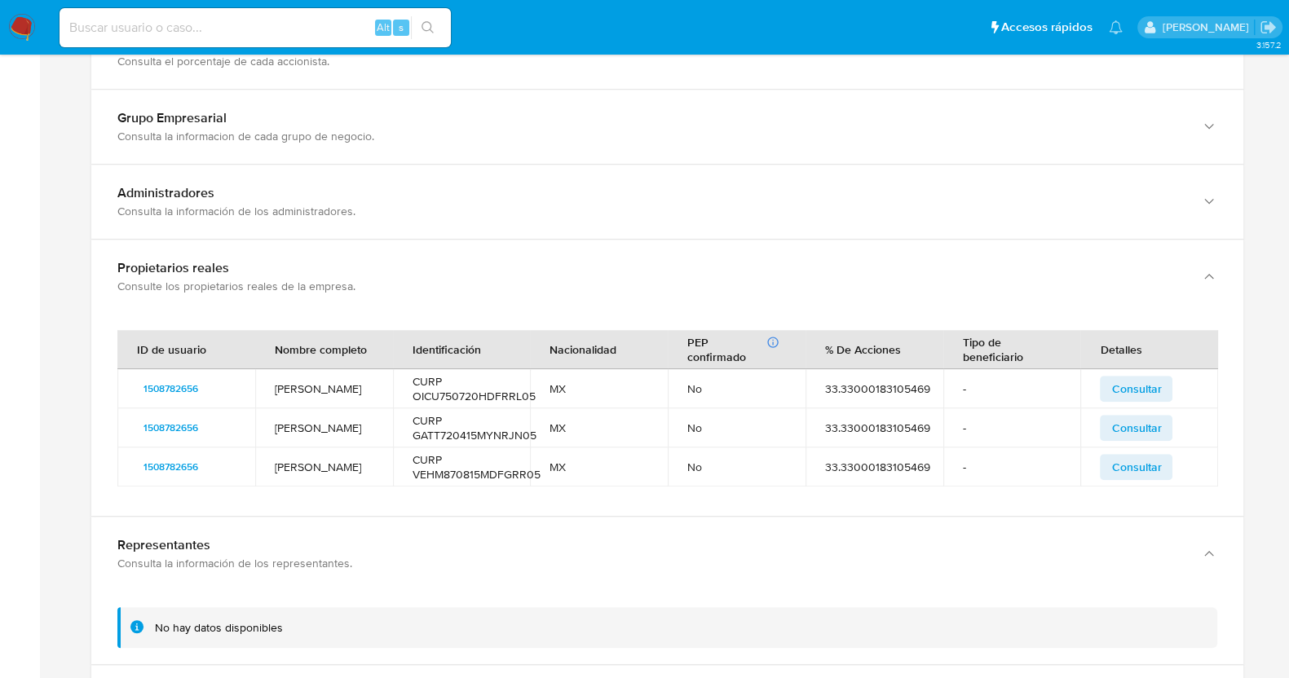
click at [1146, 472] on span "Consultar" at bounding box center [1136, 467] width 50 height 23
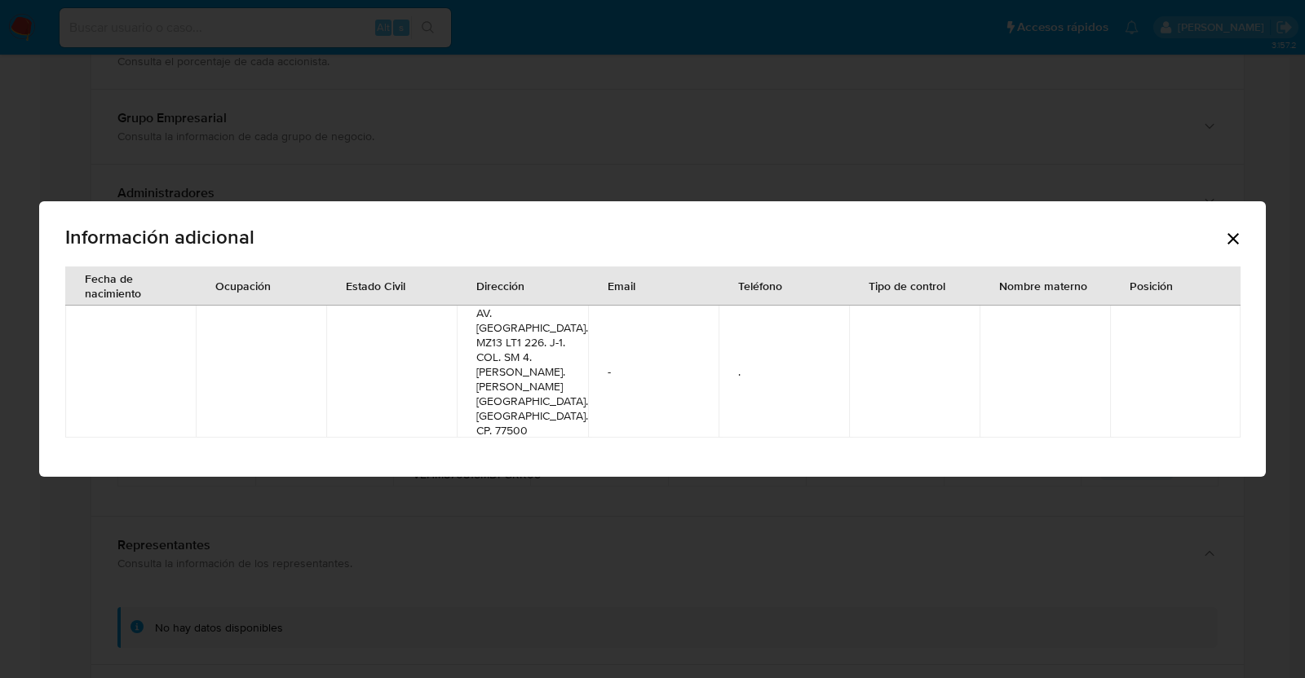
click at [1239, 249] on icon "Cerrar" at bounding box center [1233, 239] width 20 height 20
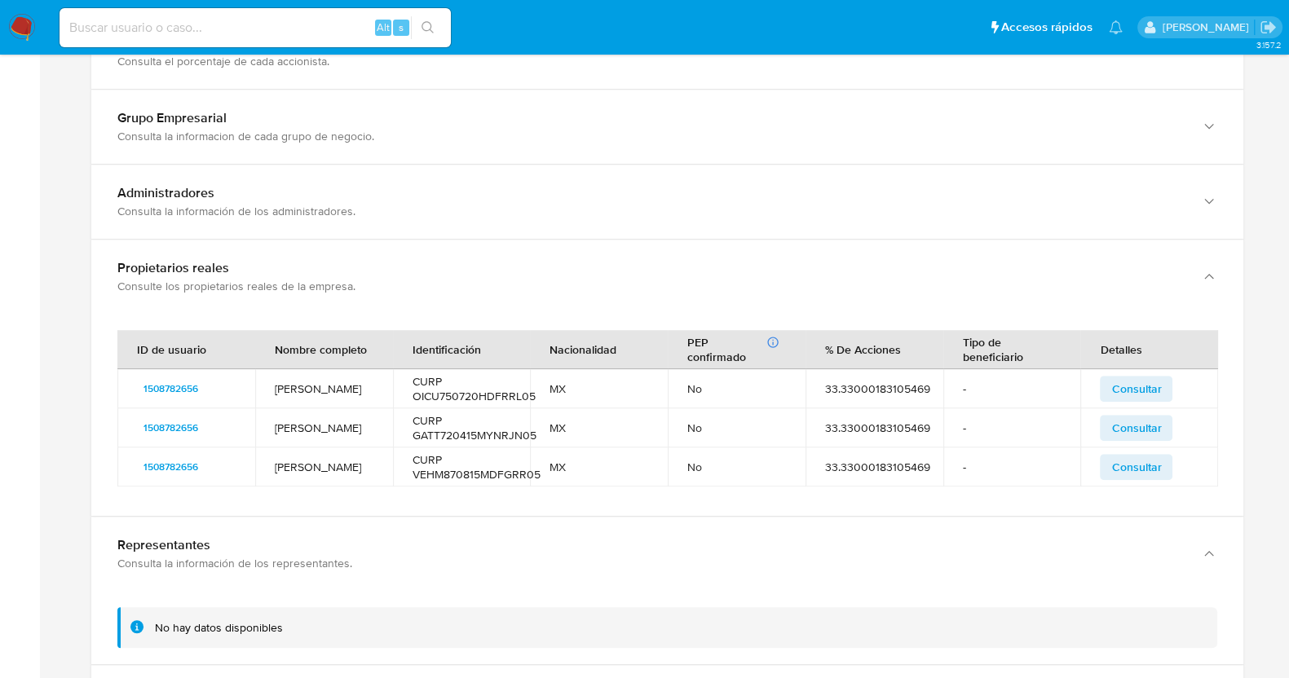
drag, startPoint x: 383, startPoint y: 393, endPoint x: 275, endPoint y: 383, distance: 108.9
click at [275, 383] on td "[PERSON_NAME]" at bounding box center [324, 388] width 138 height 39
drag, startPoint x: 358, startPoint y: 432, endPoint x: 268, endPoint y: 423, distance: 90.1
click at [268, 423] on td "[PERSON_NAME]" at bounding box center [324, 428] width 138 height 39
drag, startPoint x: 353, startPoint y: 463, endPoint x: 362, endPoint y: 468, distance: 10.2
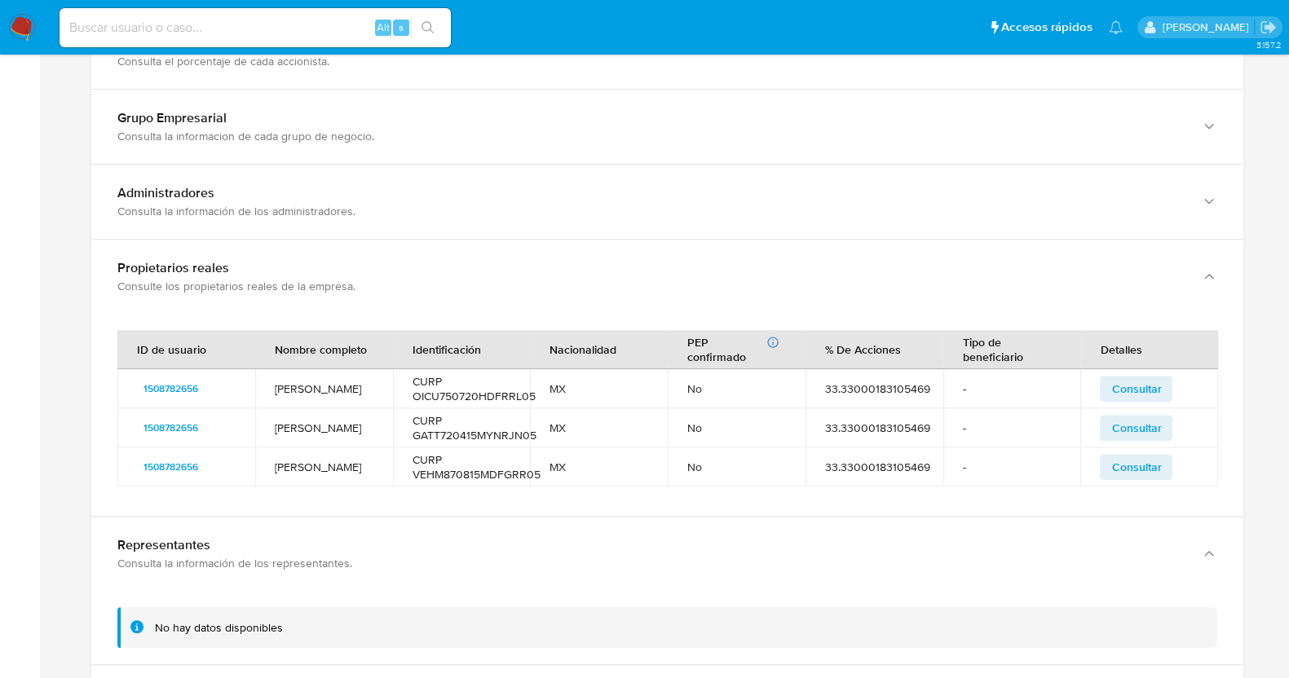
click at [352, 464] on td "[PERSON_NAME]" at bounding box center [324, 467] width 138 height 39
drag, startPoint x: 368, startPoint y: 467, endPoint x: 276, endPoint y: 458, distance: 91.8
click at [276, 458] on td "[PERSON_NAME]" at bounding box center [324, 467] width 138 height 39
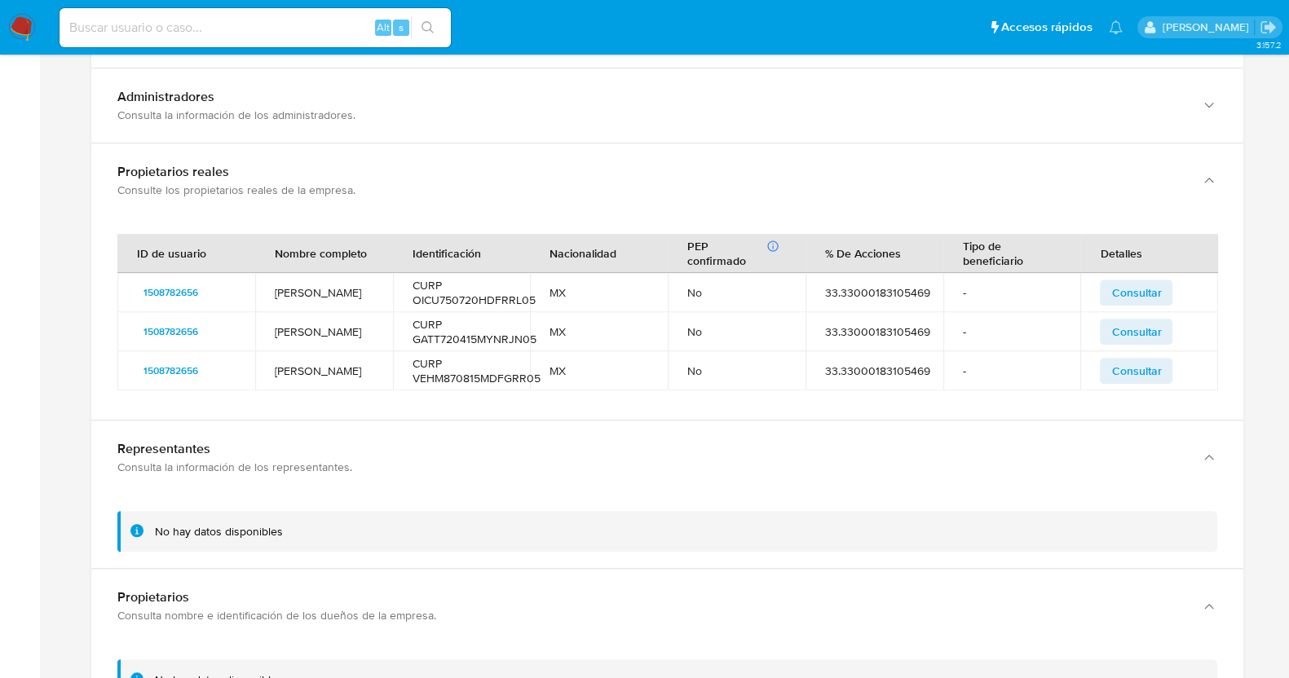
scroll to position [1287, 0]
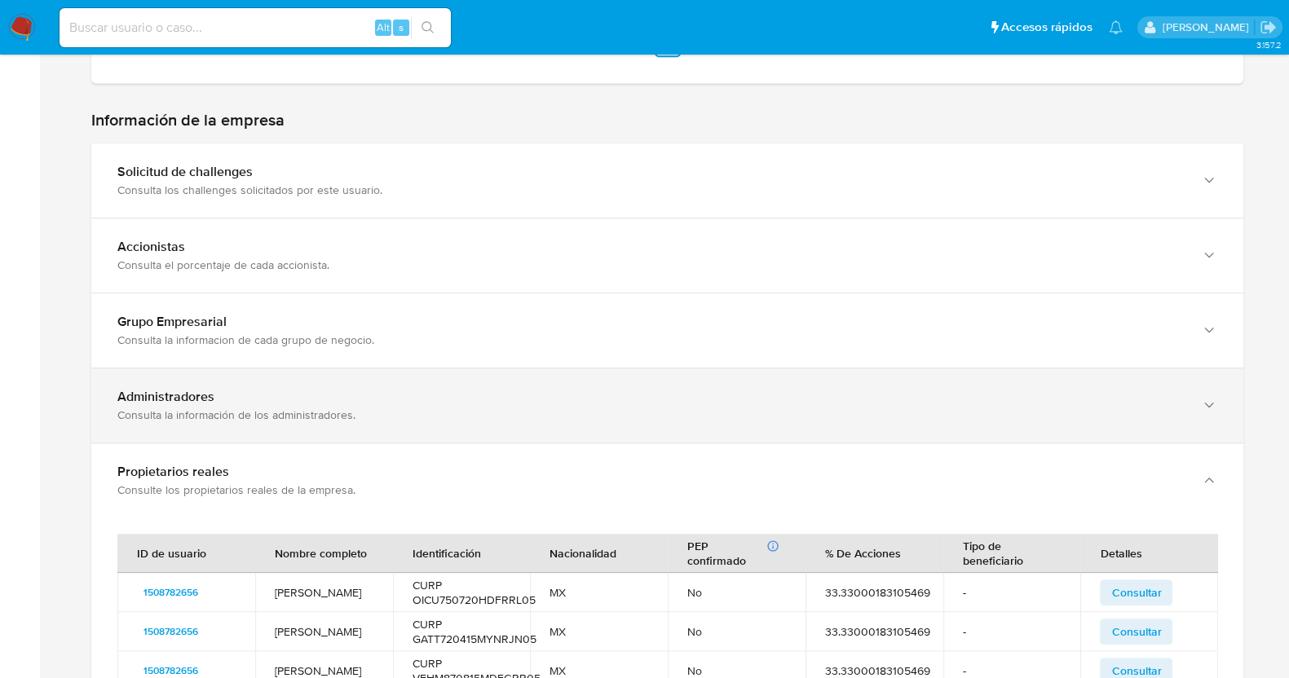
click at [179, 417] on div "Consulta la información de los administradores." at bounding box center [650, 415] width 1067 height 15
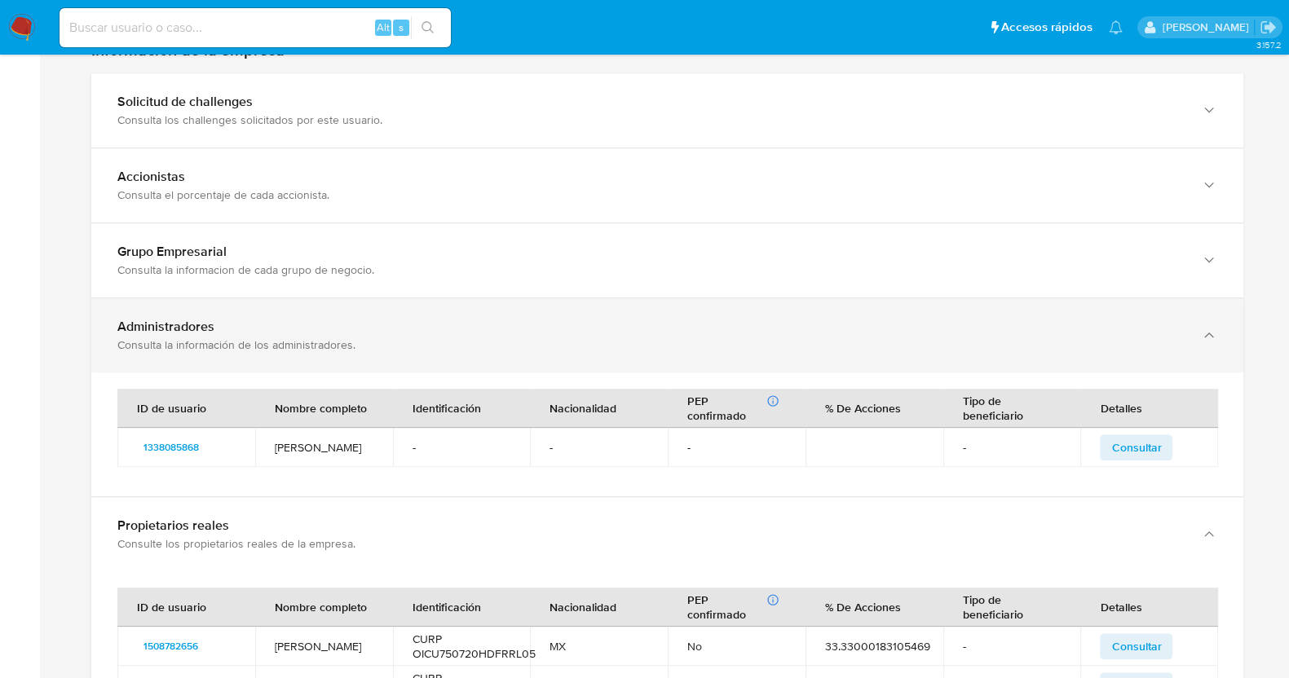
scroll to position [1389, 0]
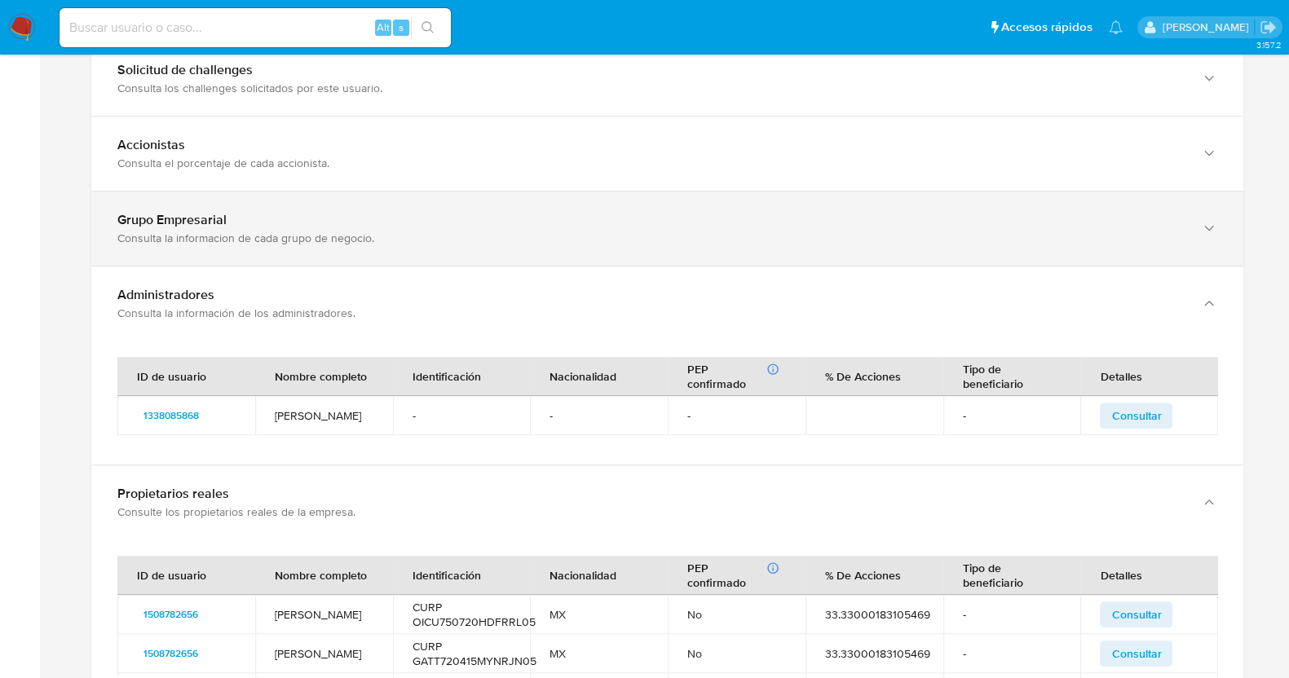
click at [259, 232] on div "Consulta la informacion de cada grupo de negocio." at bounding box center [650, 238] width 1067 height 15
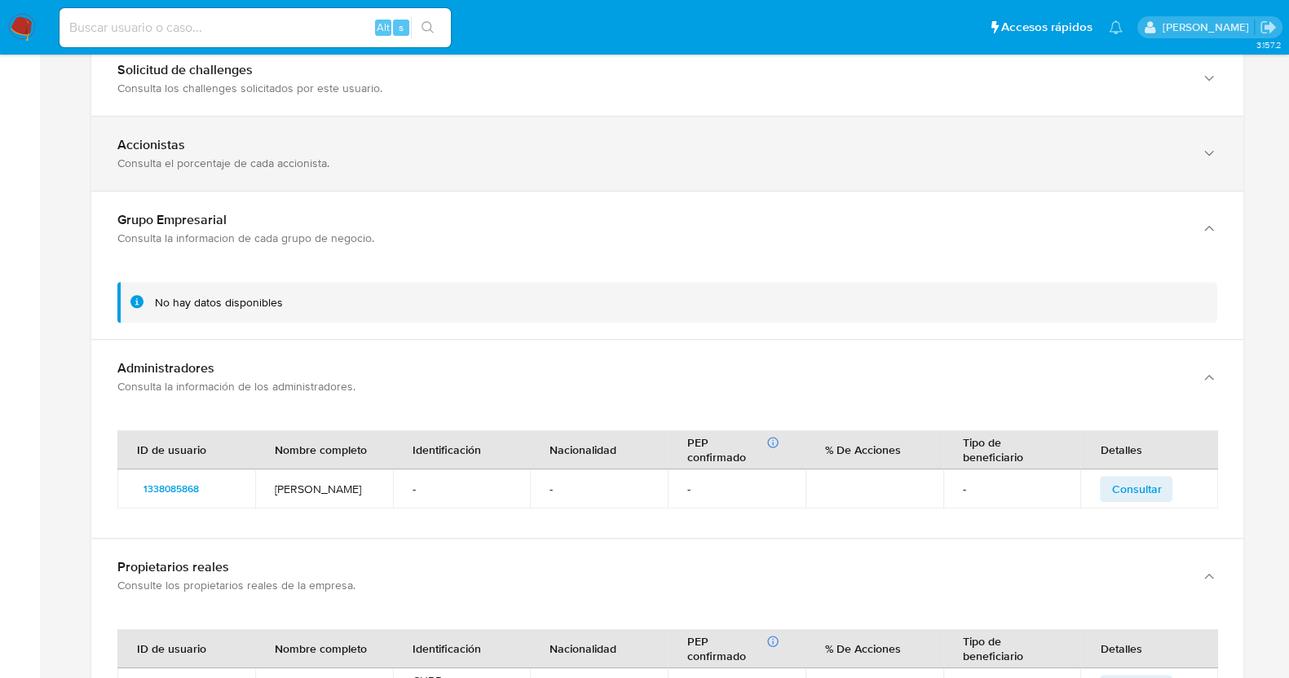
click at [221, 128] on div "Accionistas Consulta el porcentaje de cada accionista." at bounding box center [667, 154] width 1152 height 74
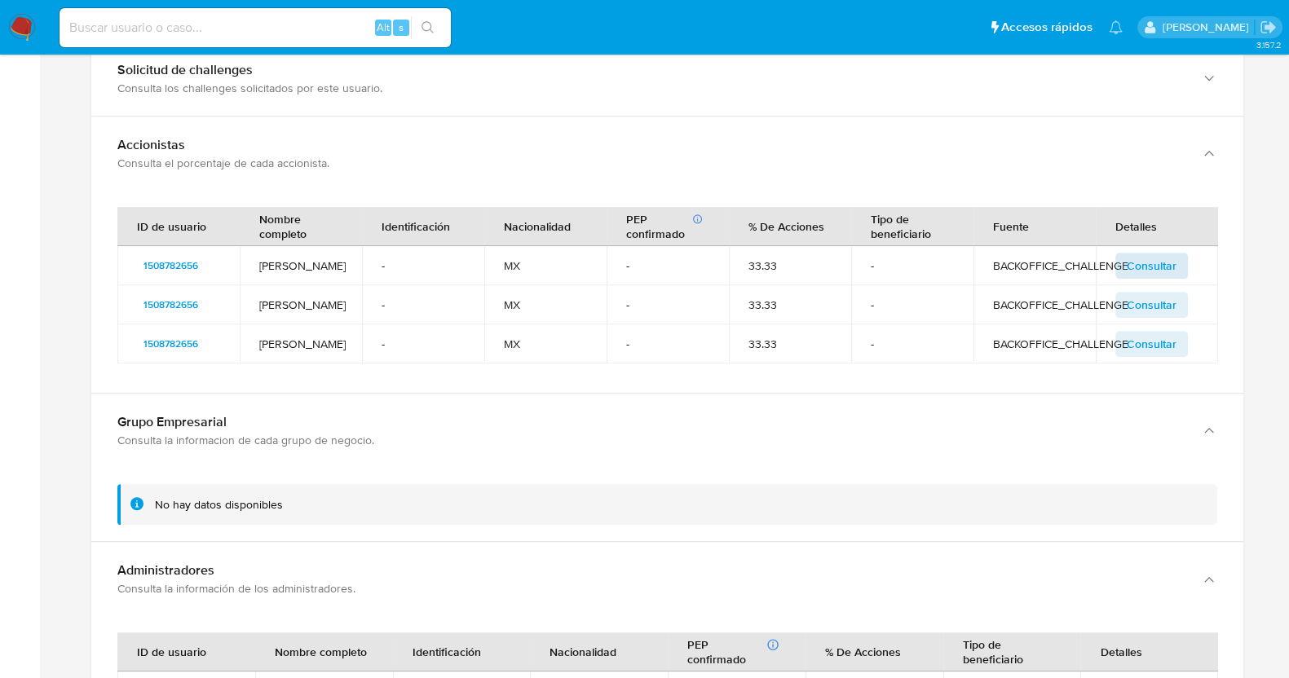
click at [1143, 258] on span "Consultar" at bounding box center [1152, 265] width 50 height 23
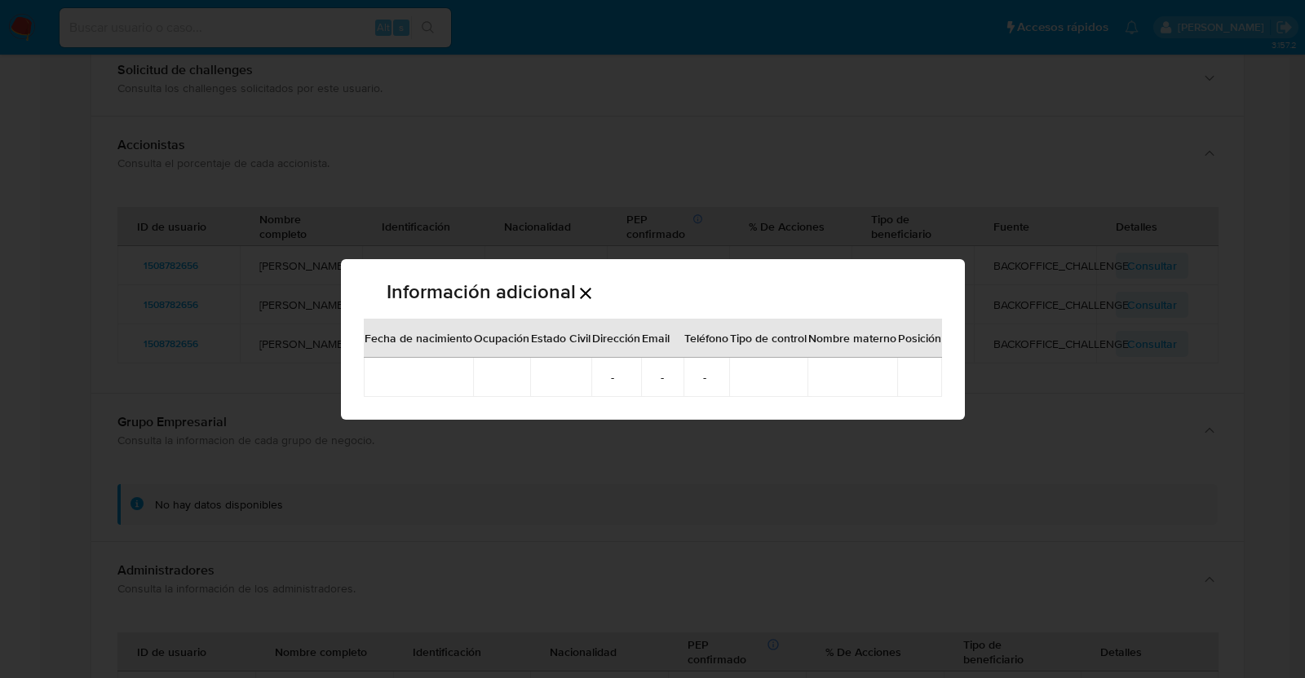
click at [874, 332] on th "Nombre materno" at bounding box center [852, 338] width 90 height 39
click at [585, 289] on icon "Cerrar" at bounding box center [586, 294] width 20 height 20
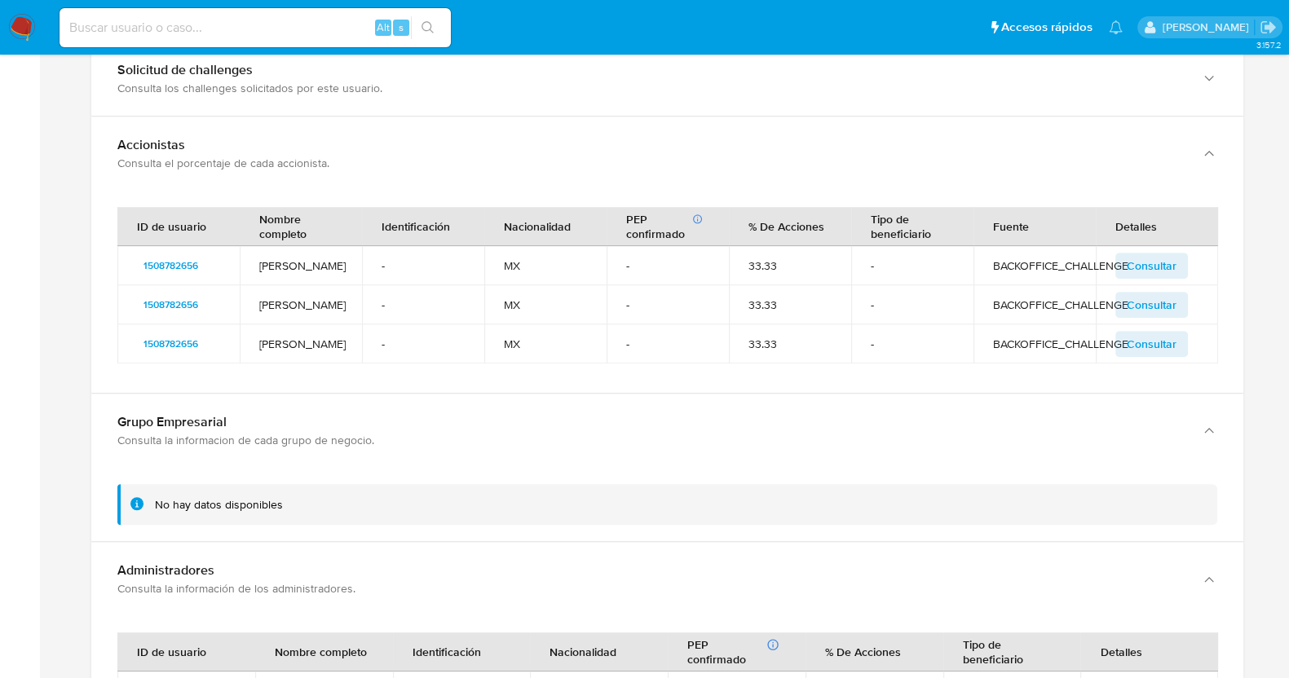
scroll to position [1185, 0]
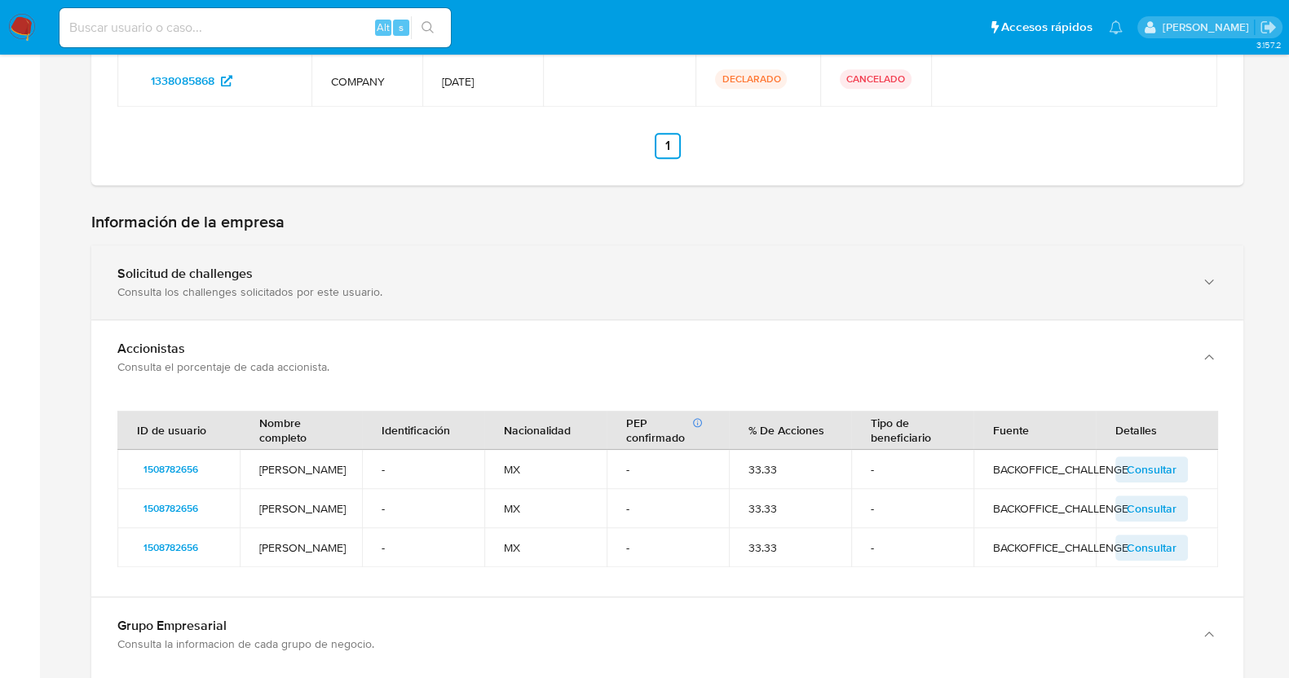
click at [236, 303] on div "Solicitud de challenges Consulta los challenges solicitados por este usuario." at bounding box center [667, 282] width 1152 height 74
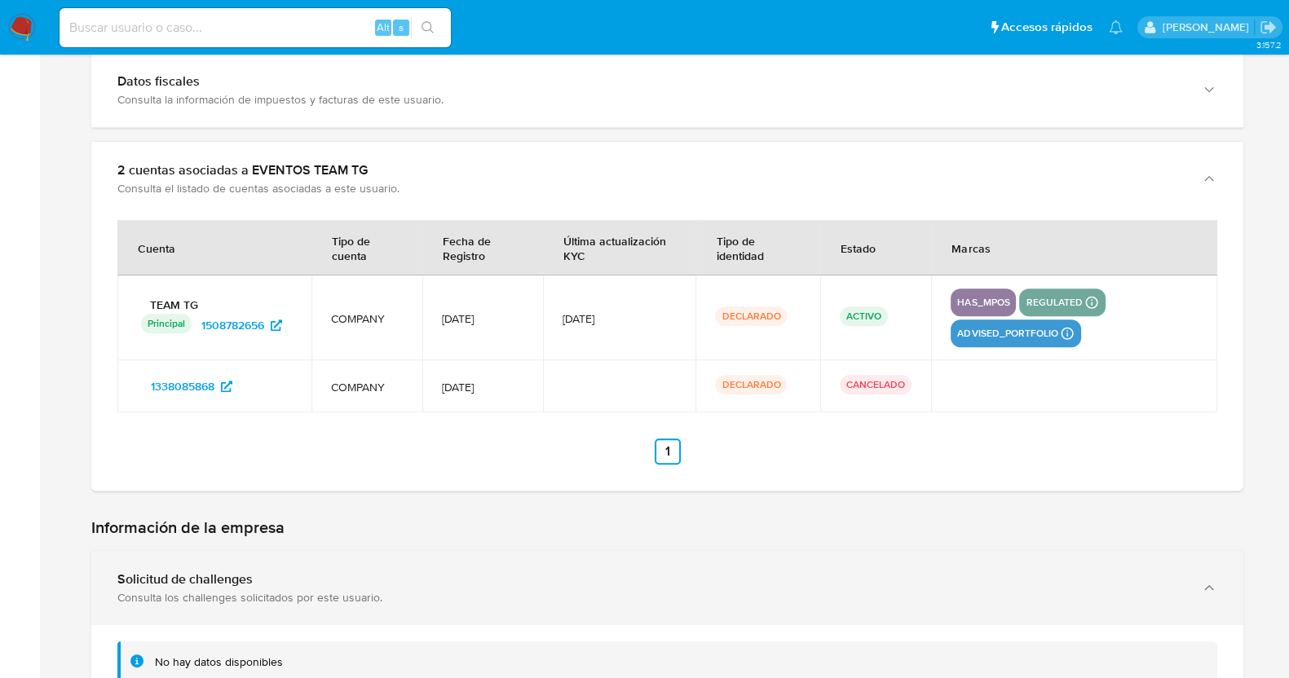
scroll to position [573, 0]
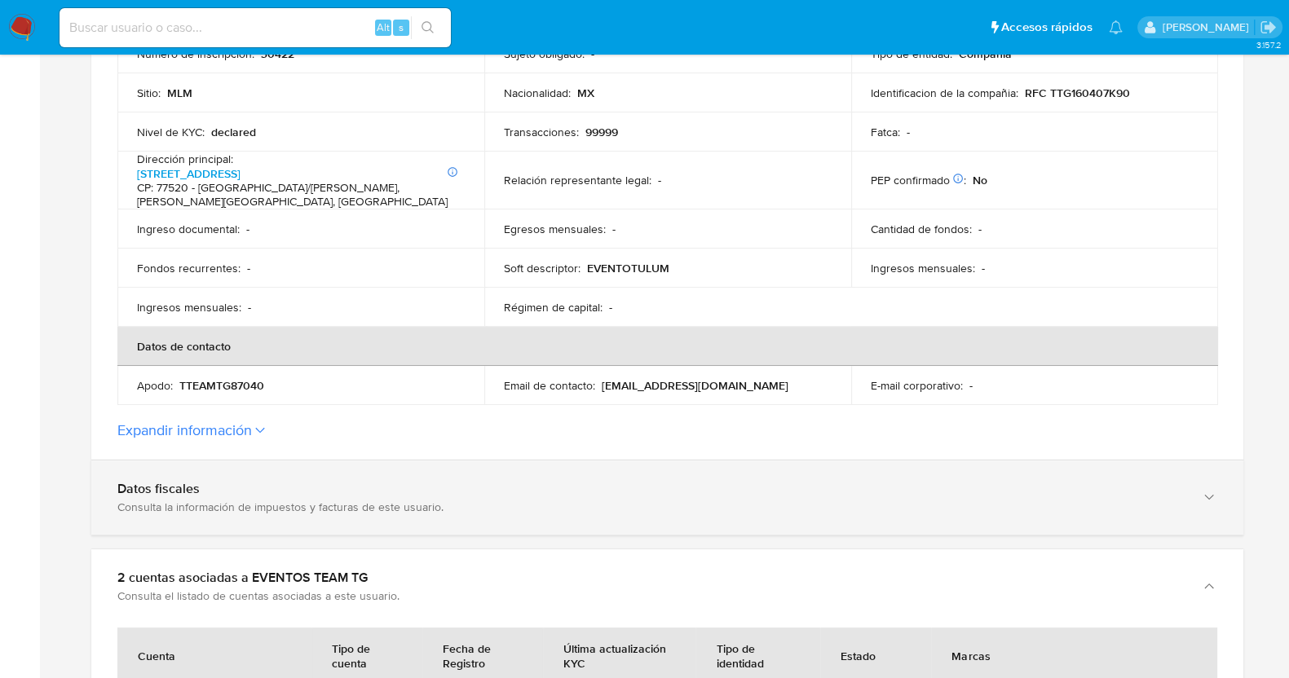
click at [283, 500] on div "Consulta la información de impuestos y facturas de este usuario." at bounding box center [650, 507] width 1067 height 15
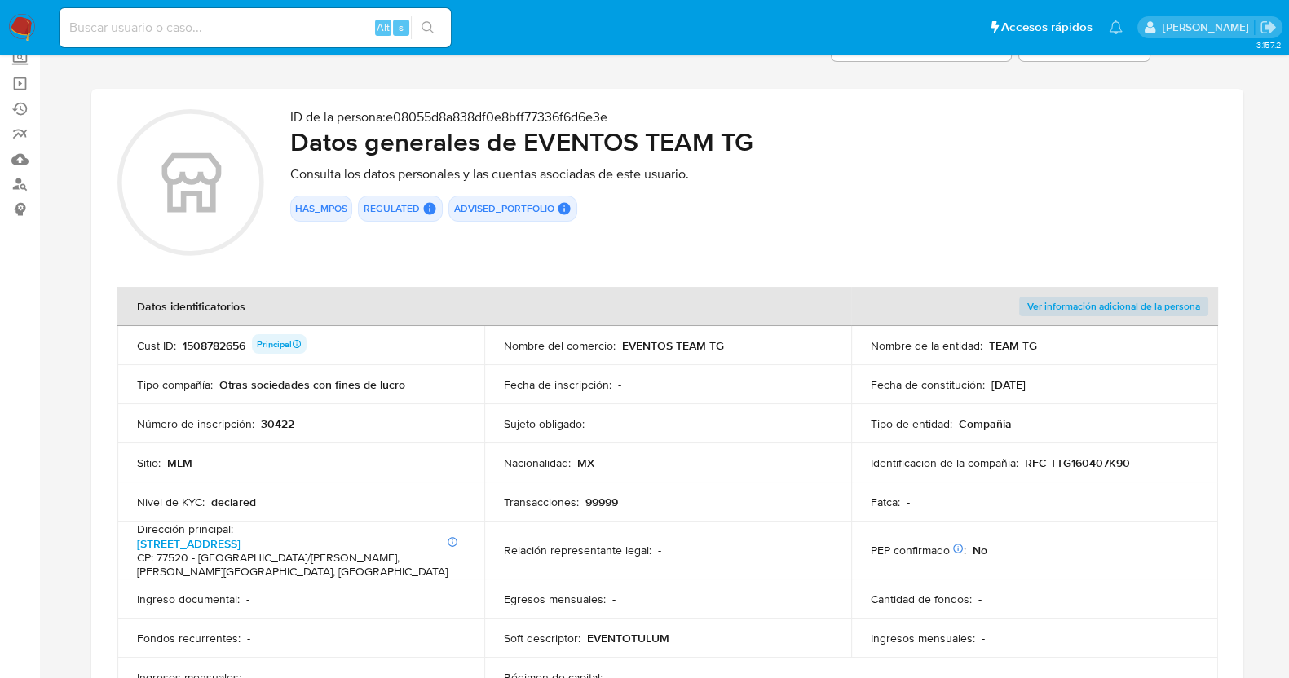
scroll to position [0, 0]
